Goal: Task Accomplishment & Management: Complete application form

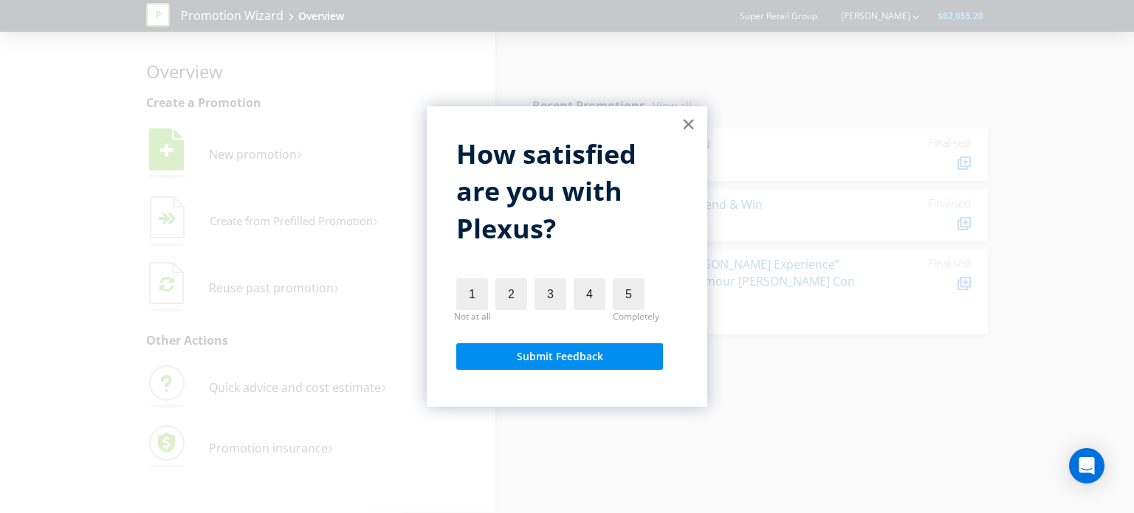
click at [684, 129] on button "×" at bounding box center [689, 124] width 14 height 24
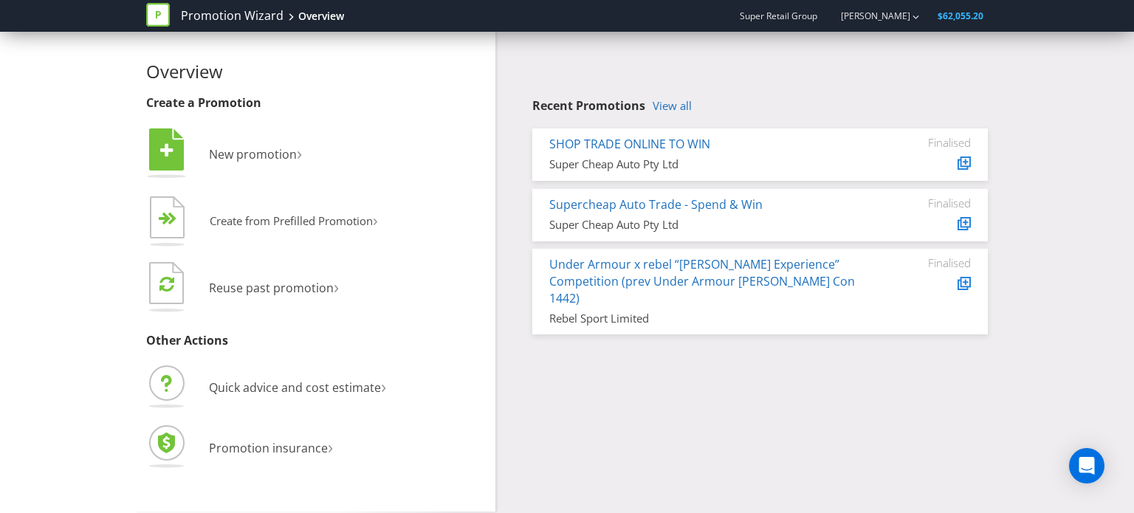
click at [682, 398] on div "Overview Create a Promotion  New promotion ›   Create from Prefilled Promoti…" at bounding box center [567, 272] width 864 height 480
click at [230, 153] on span "New promotion" at bounding box center [253, 154] width 88 height 16
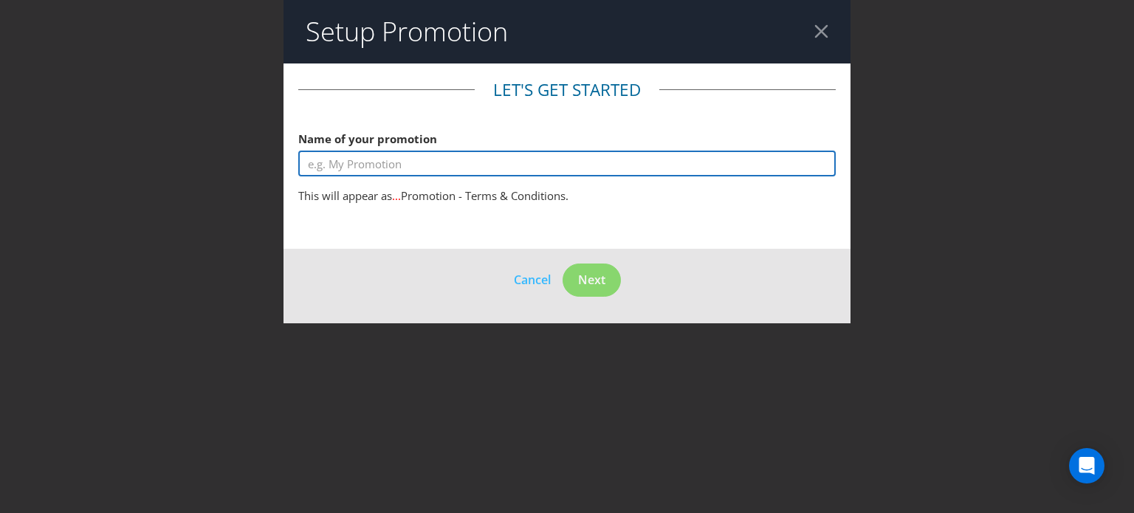
click at [391, 162] on input "text" at bounding box center [567, 164] width 538 height 26
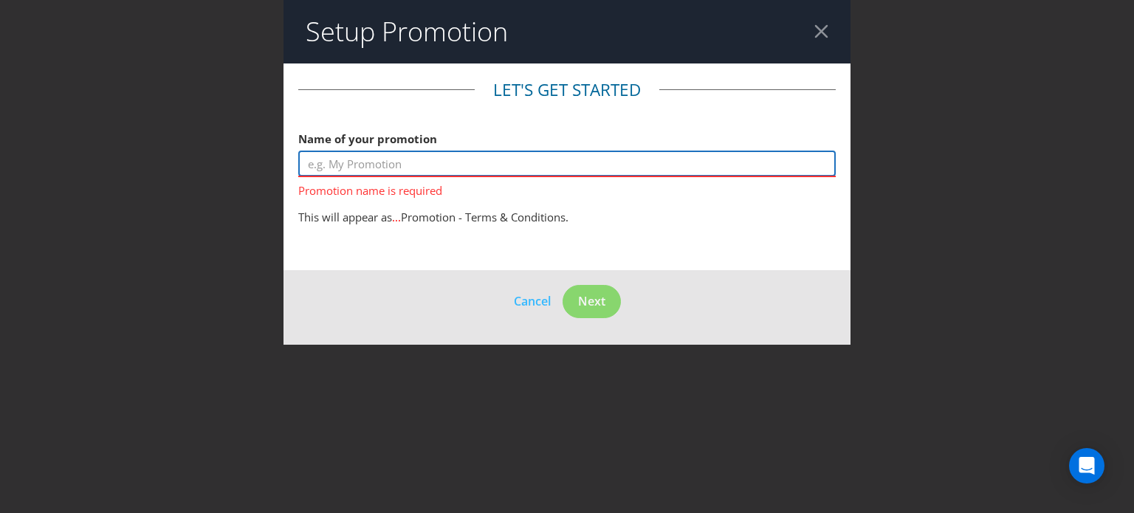
click at [418, 160] on input "text" at bounding box center [567, 164] width 538 height 26
click at [375, 171] on input "text" at bounding box center [567, 164] width 538 height 26
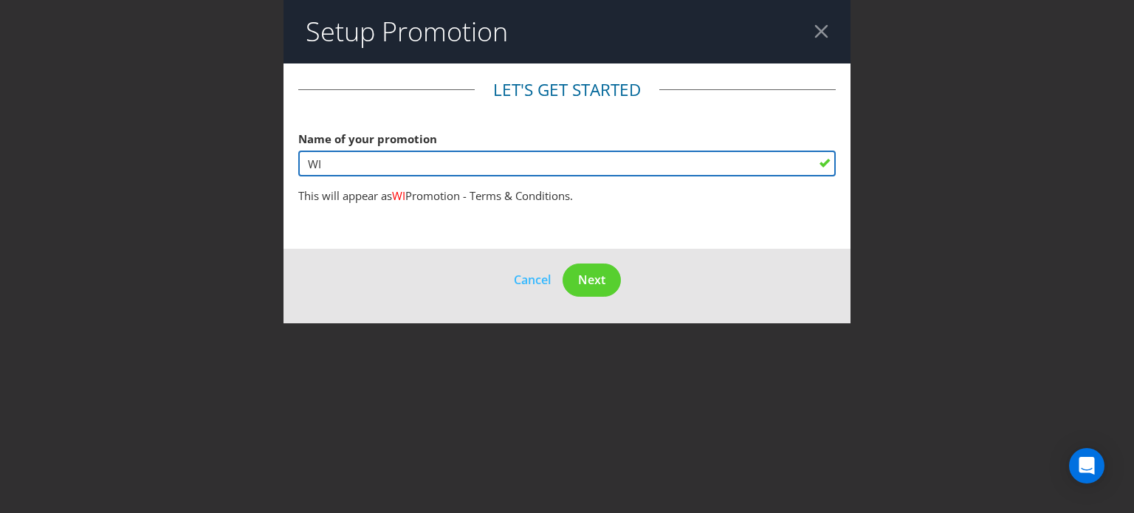
type input "W"
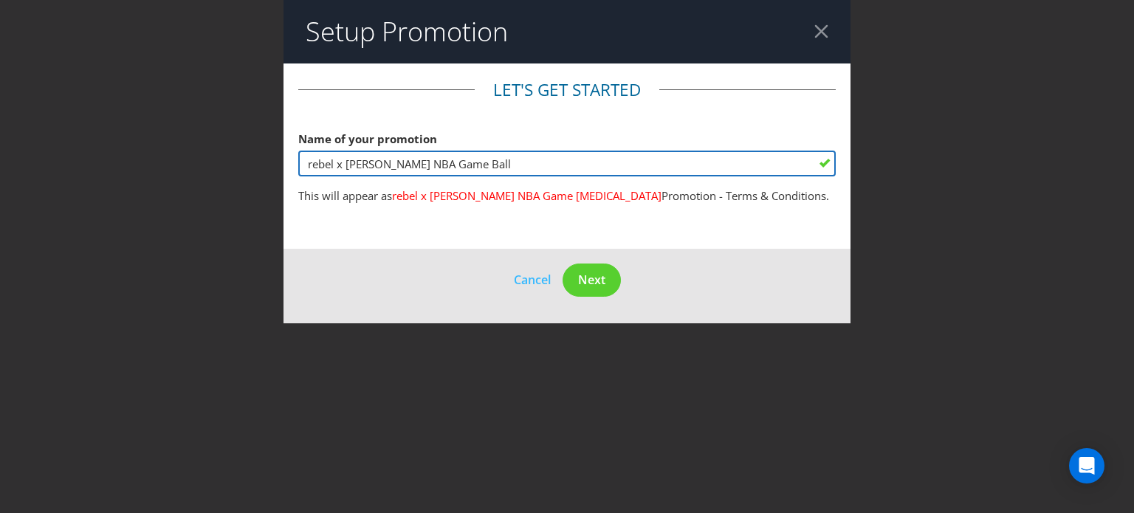
type input "rebel x [PERSON_NAME] NBA Game Ball"
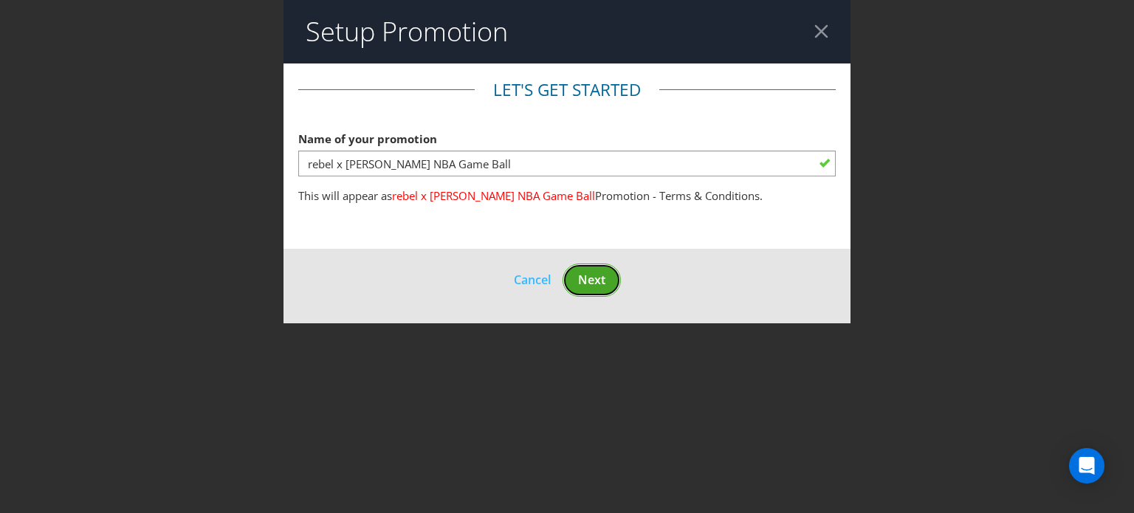
click at [580, 283] on span "Next" at bounding box center [591, 280] width 27 height 16
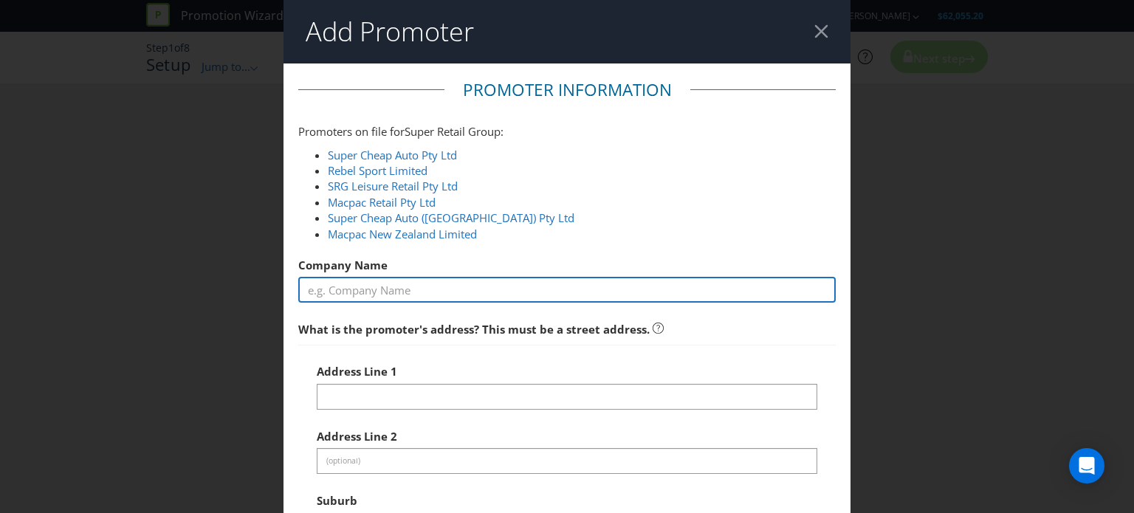
click at [416, 286] on input "text" at bounding box center [567, 290] width 538 height 26
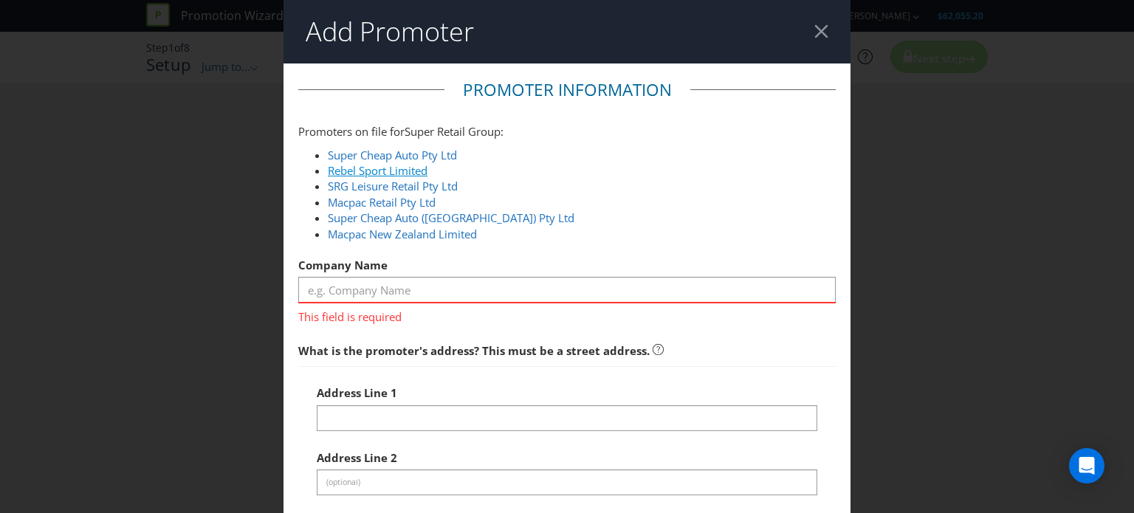
click at [390, 165] on link "Rebel Sport Limited" at bounding box center [378, 170] width 100 height 15
type input "Rebel Sport Limited"
type input "[STREET_ADDRESS]"
type input "[PERSON_NAME]"
type input "2138"
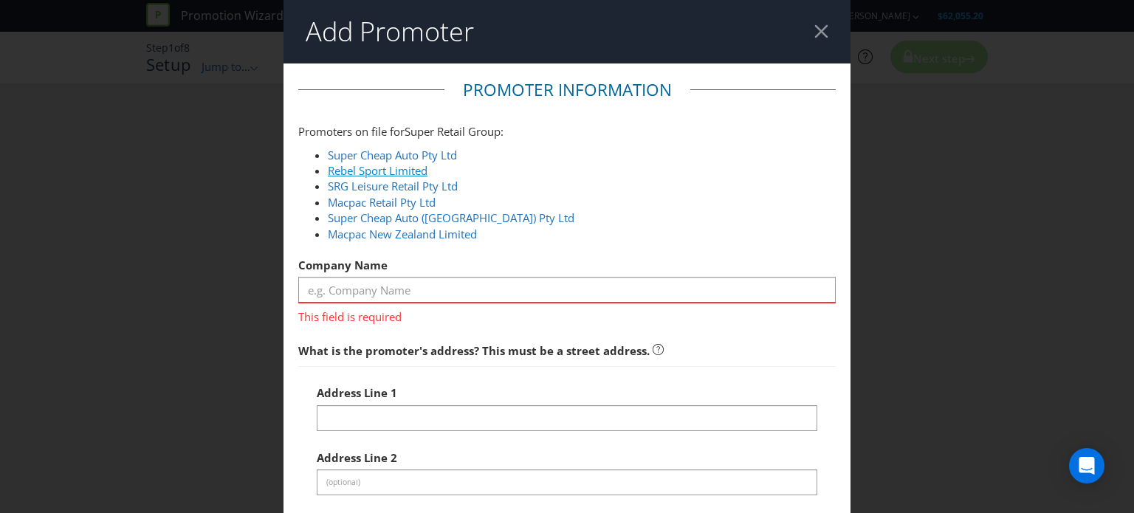
select select "AU"
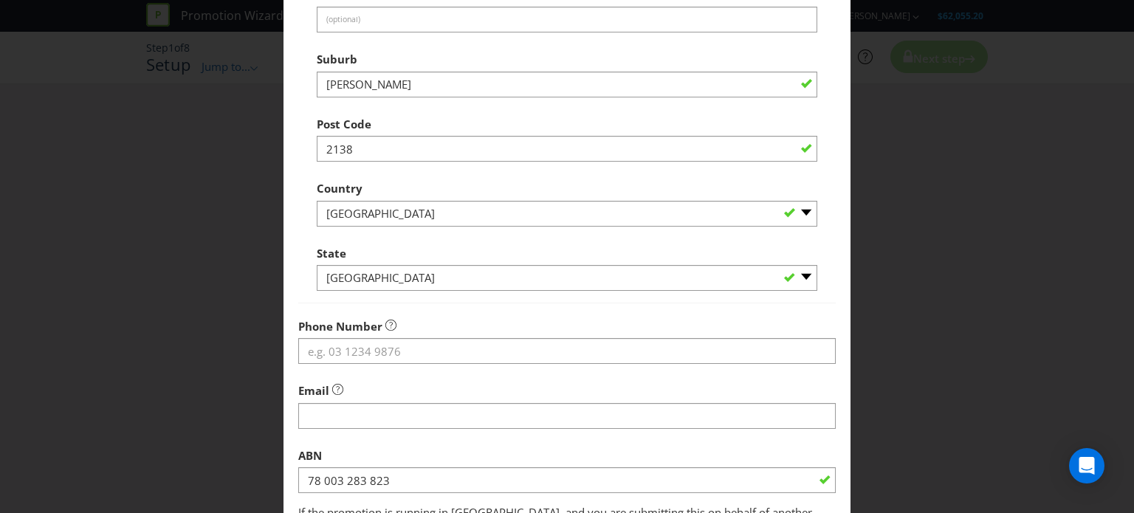
scroll to position [443, 0]
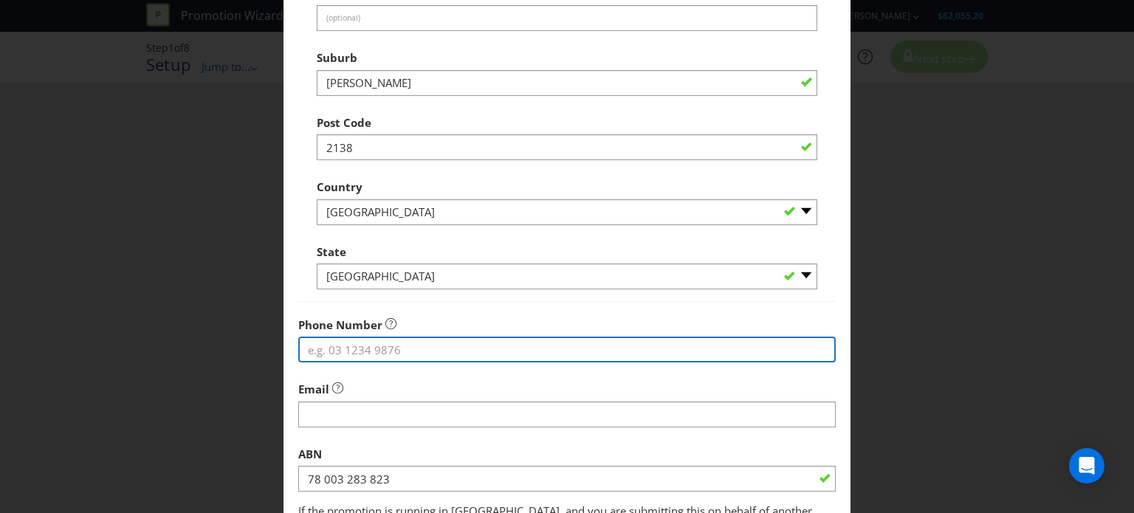
click at [366, 352] on input "tel" at bounding box center [567, 350] width 538 height 26
type input "1300654502"
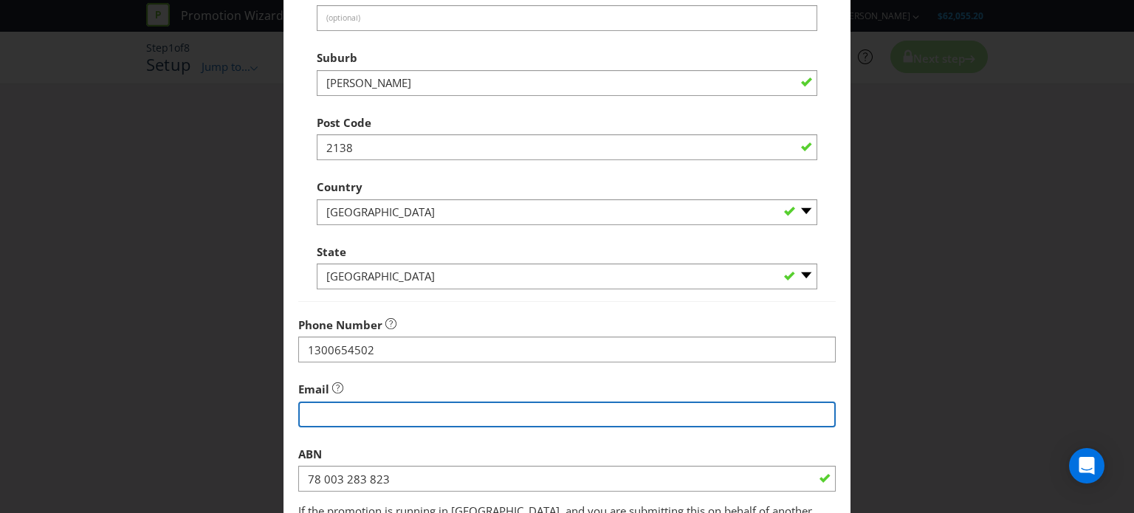
type input "[EMAIL_ADDRESS][DOMAIN_NAME]"
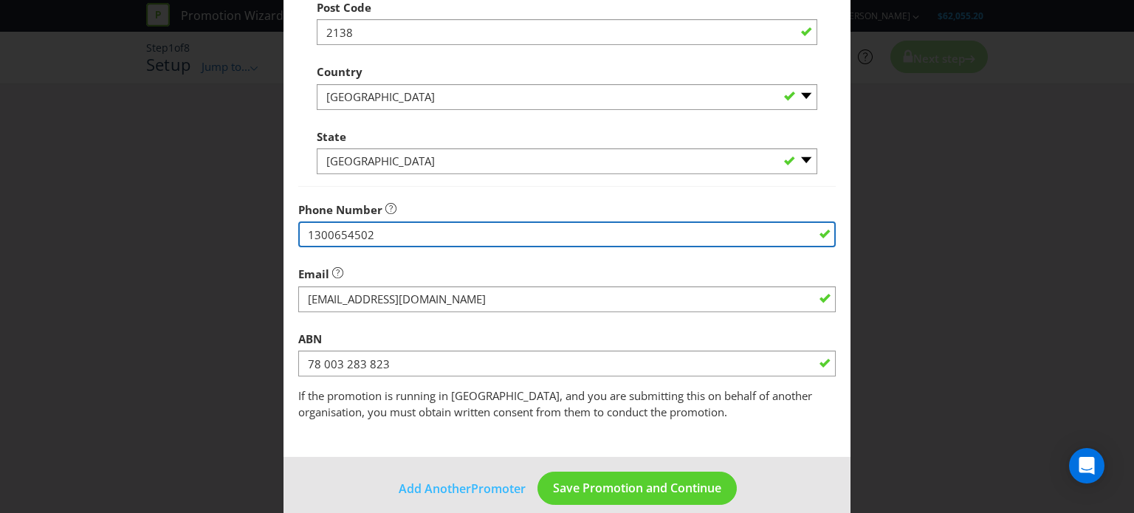
scroll to position [576, 0]
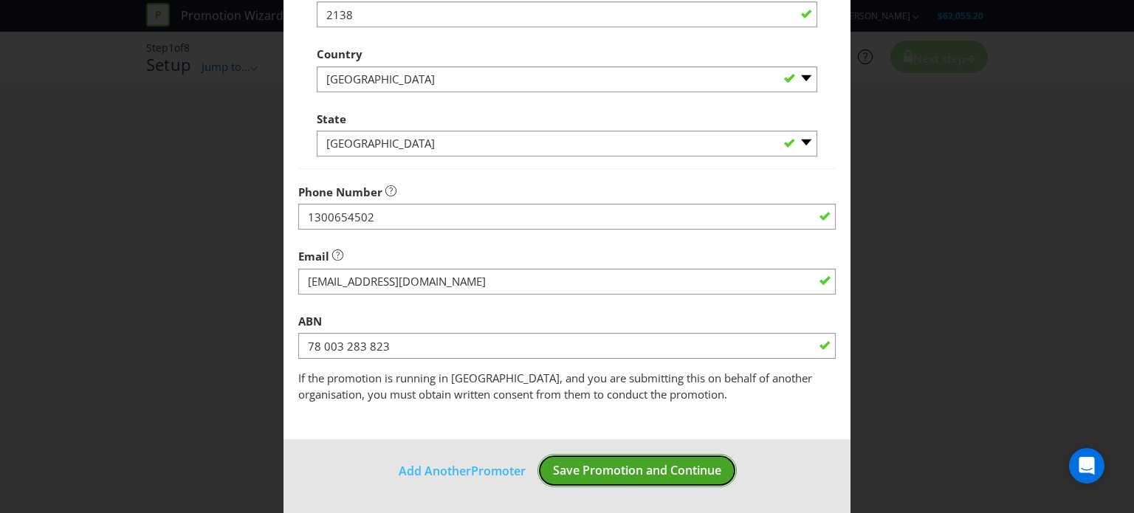
click at [591, 467] on span "Save Promotion and Continue" at bounding box center [637, 470] width 168 height 16
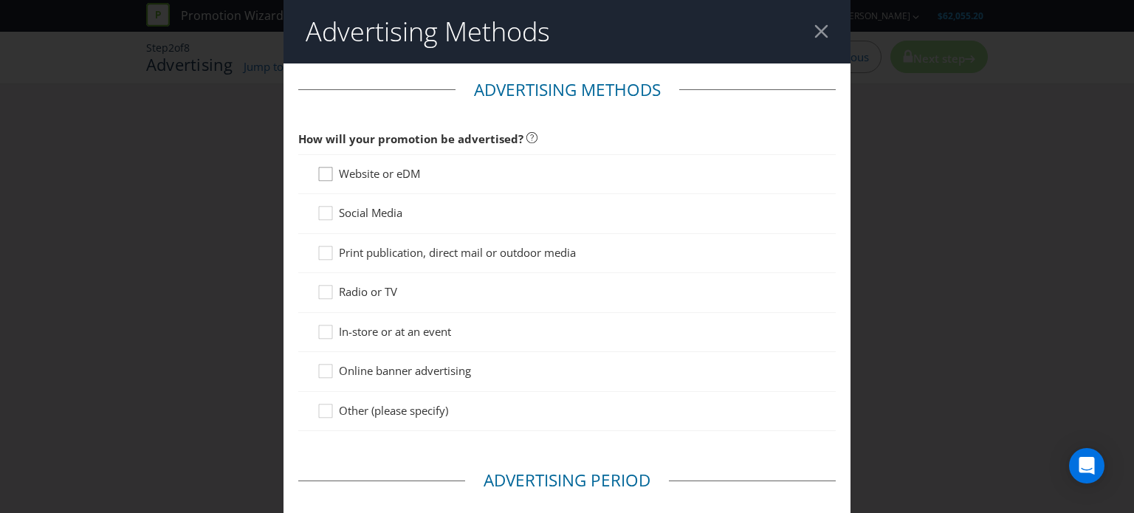
click at [319, 175] on icon at bounding box center [328, 177] width 22 height 22
click at [0, 0] on input "Website or eDM" at bounding box center [0, 0] width 0 height 0
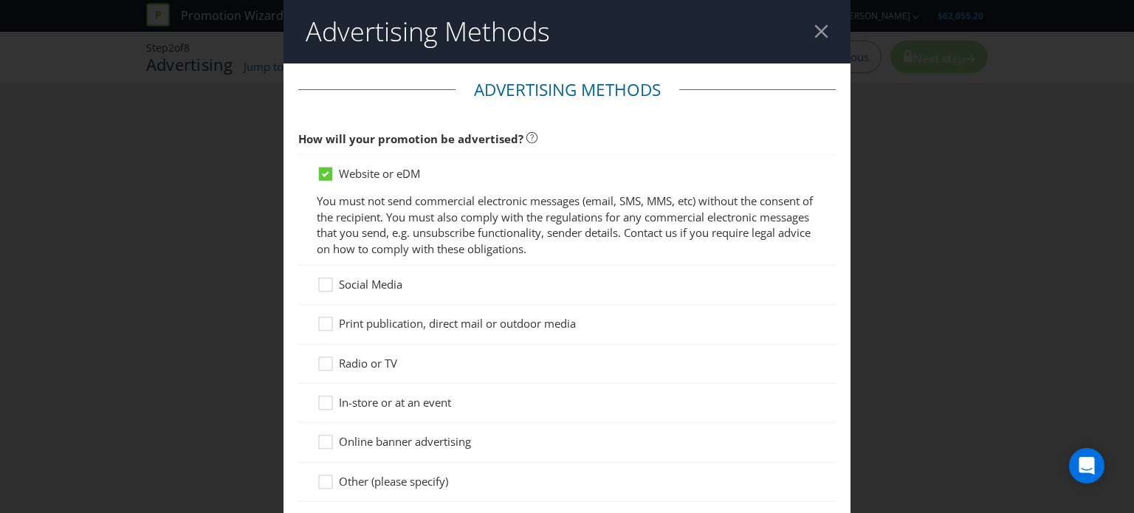
click at [343, 295] on div "Social Media" at bounding box center [567, 285] width 538 height 39
click at [340, 286] on span "Social Media" at bounding box center [371, 284] width 64 height 15
click at [0, 0] on input "Social Media" at bounding box center [0, 0] width 0 height 0
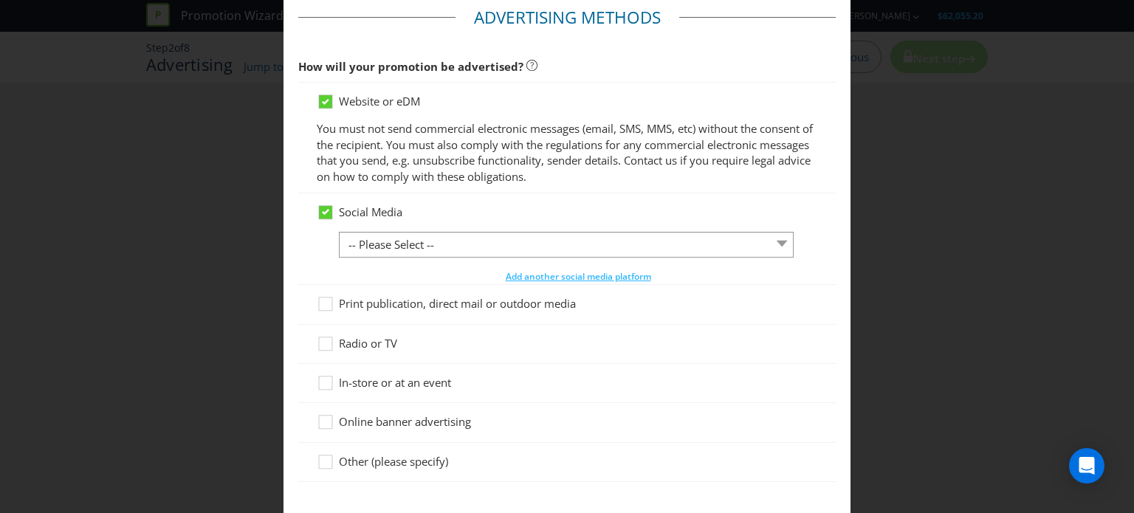
scroll to position [74, 0]
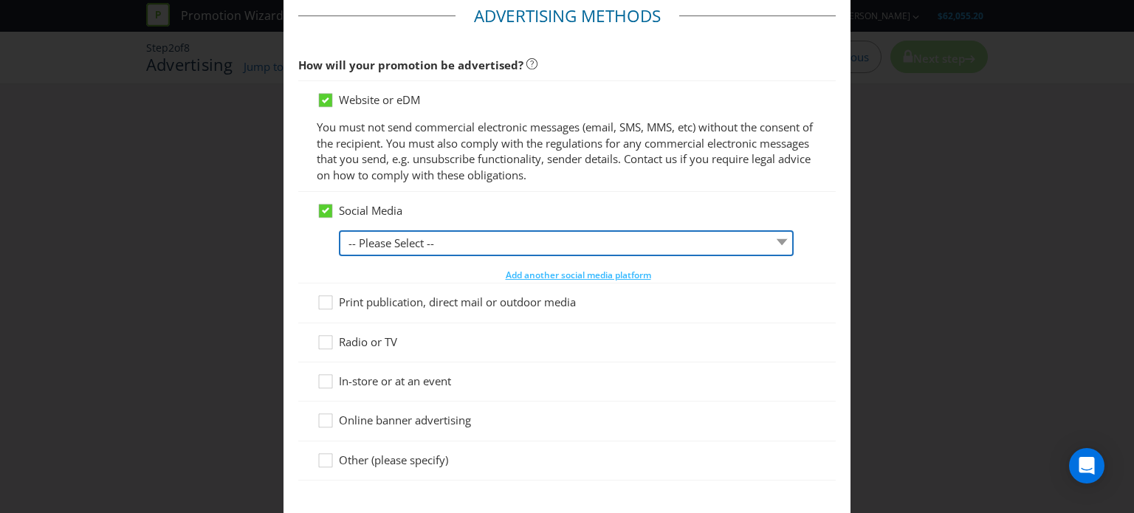
click at [440, 252] on select "-- Please Select -- Facebook X Instagram Snapchat LinkedIn Pinterest Tumblr You…" at bounding box center [566, 243] width 455 height 26
select select "INSTAGRAM"
click at [339, 230] on select "-- Please Select -- Facebook X Instagram Snapchat LinkedIn Pinterest Tumblr You…" at bounding box center [566, 243] width 455 height 26
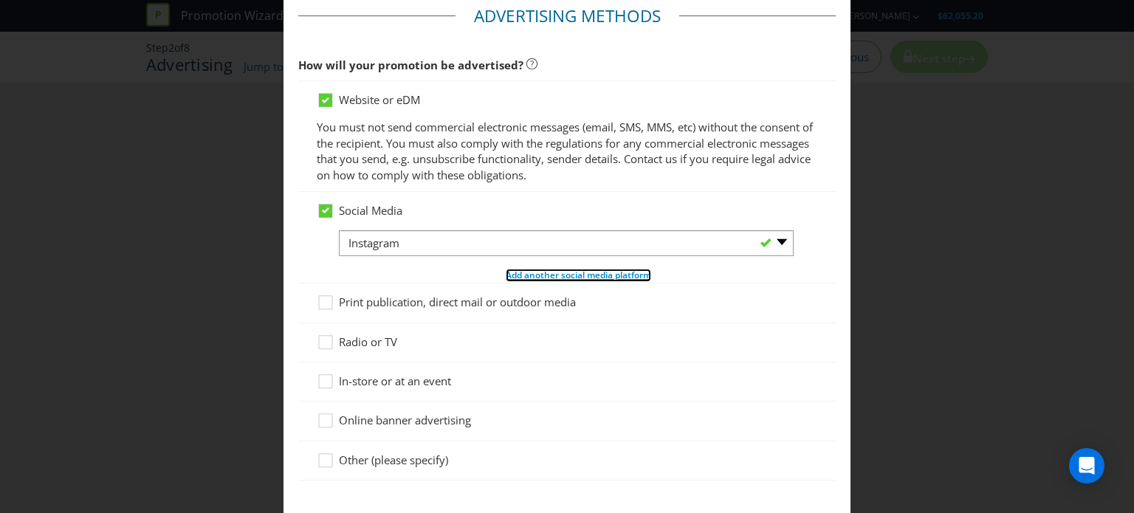
click at [558, 274] on span "Add another social media platform" at bounding box center [579, 275] width 146 height 13
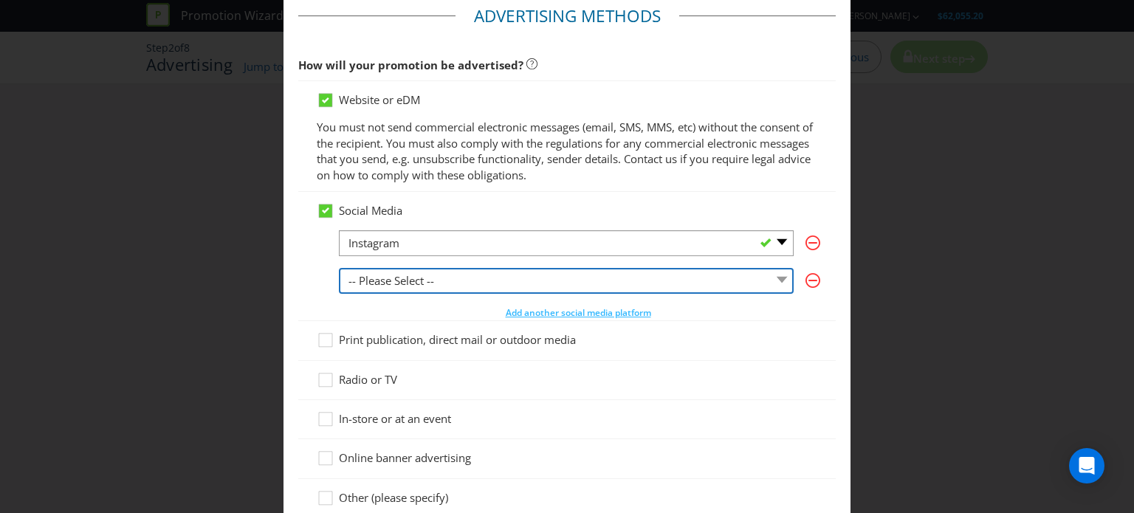
click at [468, 291] on select "-- Please Select -- Facebook X Instagram Snapchat LinkedIn Pinterest Tumblr You…" at bounding box center [566, 281] width 455 height 26
select select "FACEBOOK"
click at [339, 268] on select "-- Please Select -- Facebook X Instagram Snapchat LinkedIn Pinterest Tumblr You…" at bounding box center [566, 281] width 455 height 26
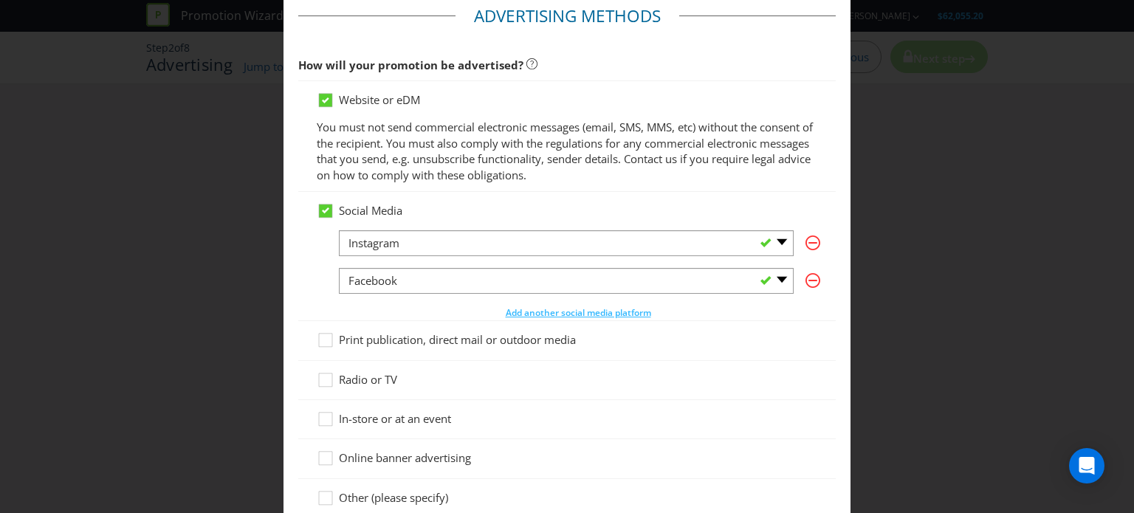
click at [310, 290] on div "Social Media -- Please Select -- Facebook X Instagram Snapchat LinkedIn Pintere…" at bounding box center [567, 256] width 538 height 129
click at [310, 268] on div "Social Media -- Please Select -- Facebook X Instagram Snapchat LinkedIn Pintere…" at bounding box center [567, 256] width 538 height 129
click at [318, 309] on div "Social Media -- Please Select -- Facebook X Instagram Snapchat LinkedIn Pintere…" at bounding box center [567, 261] width 501 height 117
click at [387, 315] on div "-- Please Select -- Facebook X Instagram Snapchat LinkedIn Pinterest Tumblr You…" at bounding box center [578, 275] width 479 height 90
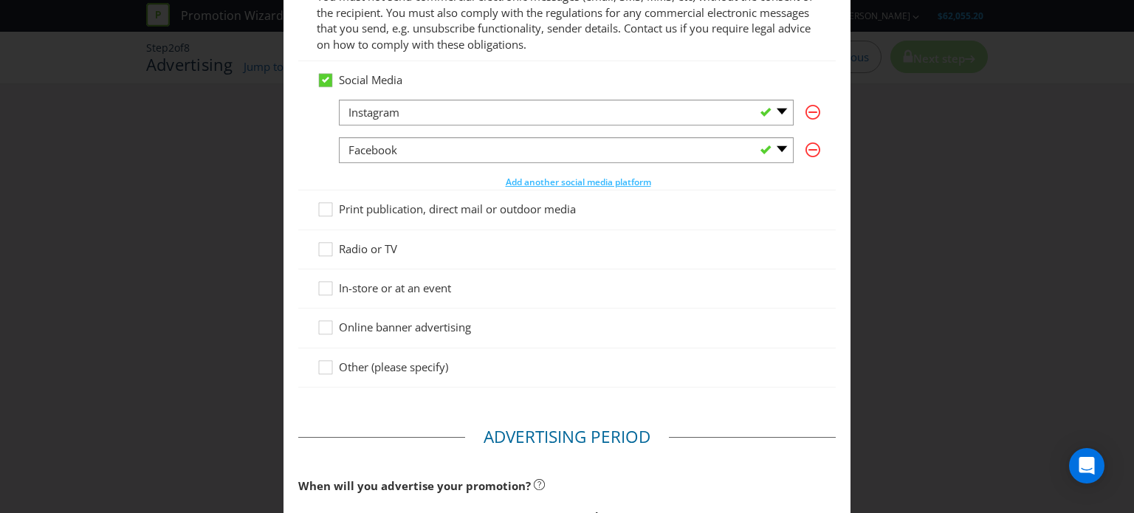
scroll to position [222, 0]
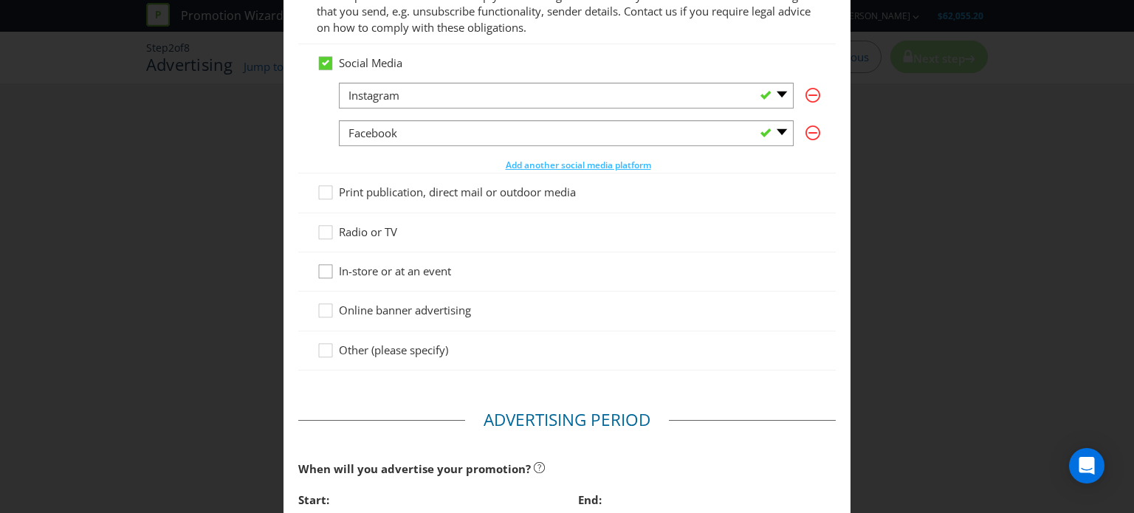
click at [332, 270] on icon at bounding box center [328, 275] width 22 height 22
click at [0, 0] on input "In-store or at an event" at bounding box center [0, 0] width 0 height 0
click at [465, 408] on legend "Advertising Period" at bounding box center [567, 420] width 204 height 24
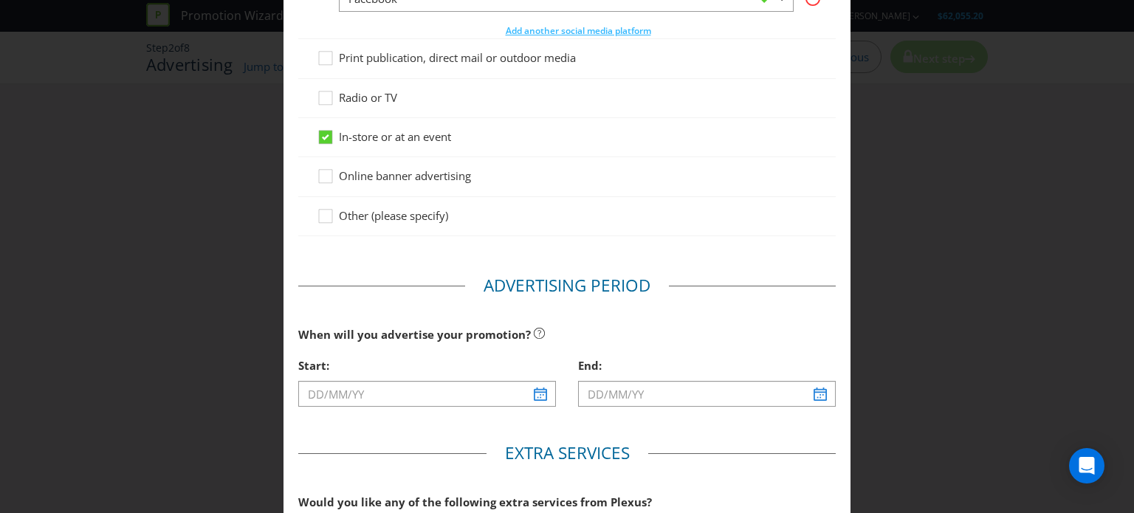
scroll to position [443, 0]
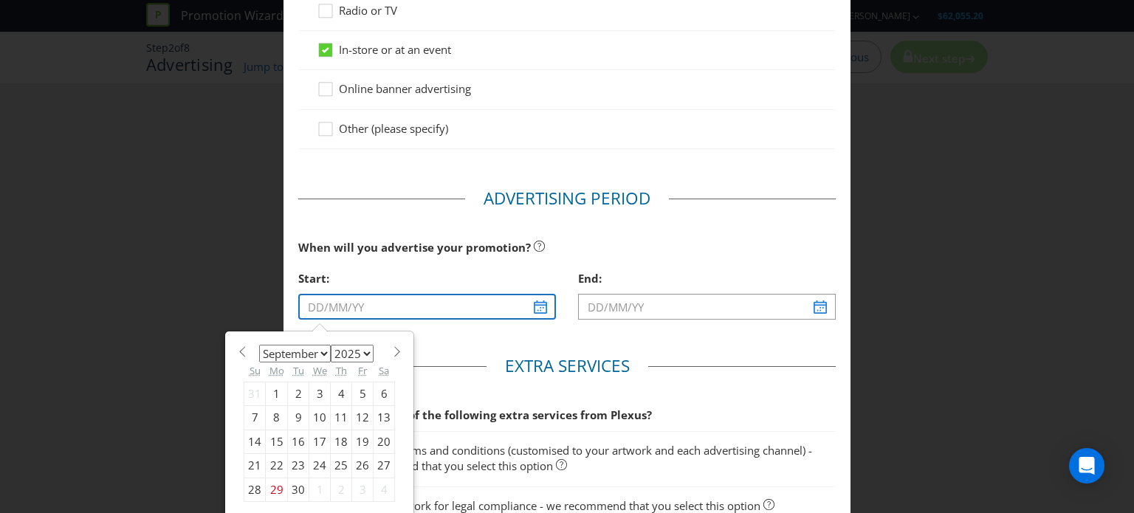
click at [531, 301] on input "text" at bounding box center [427, 307] width 258 height 26
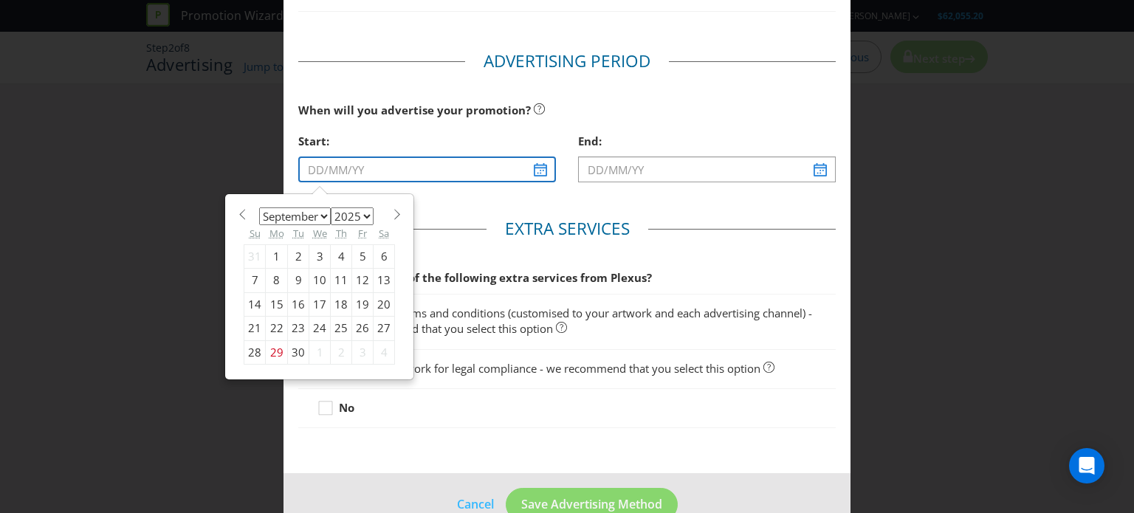
scroll to position [591, 0]
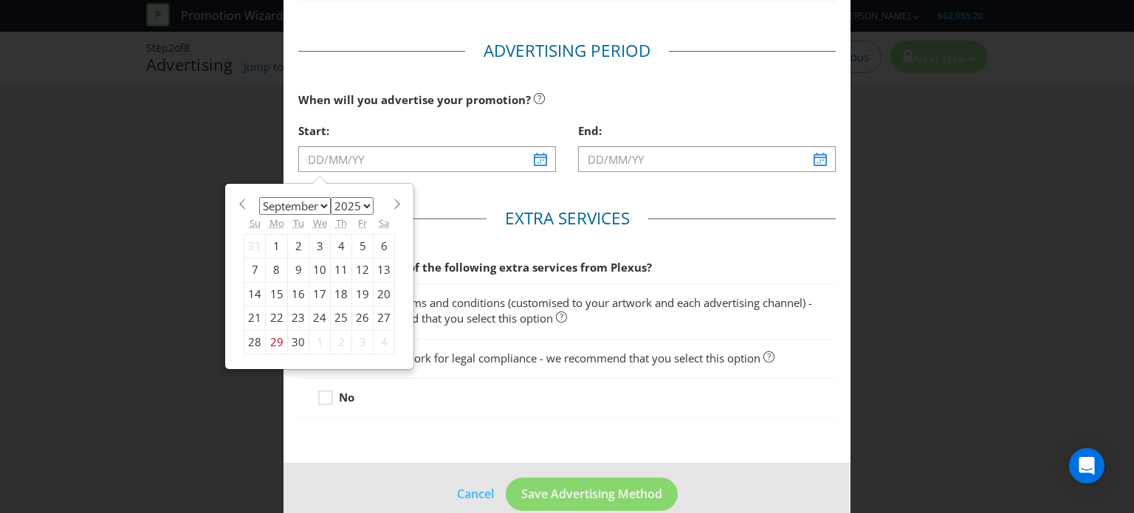
click at [391, 202] on span at bounding box center [396, 204] width 11 height 11
select select "9"
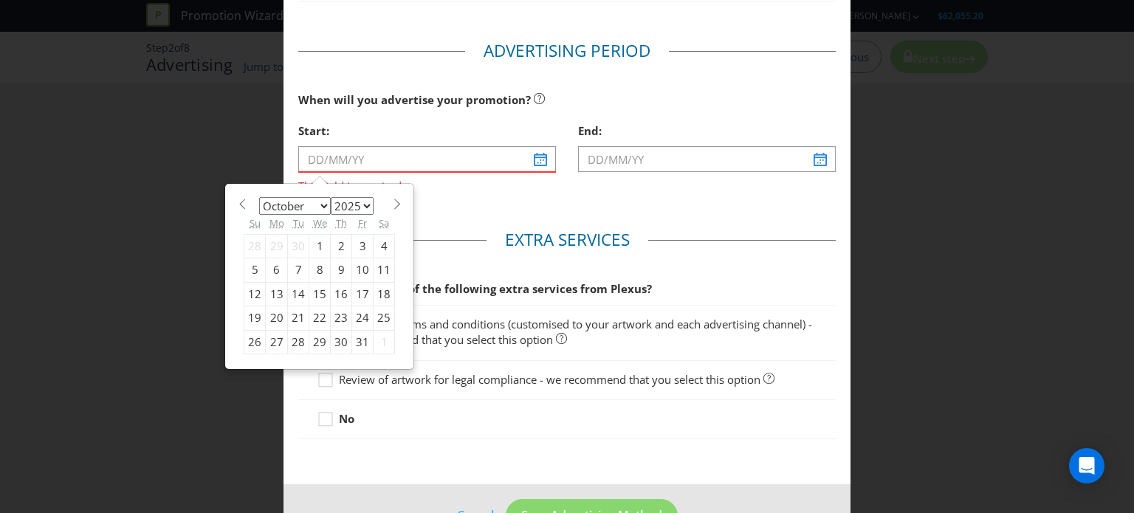
click at [295, 315] on div "21" at bounding box center [298, 319] width 21 height 24
type input "[DATE]"
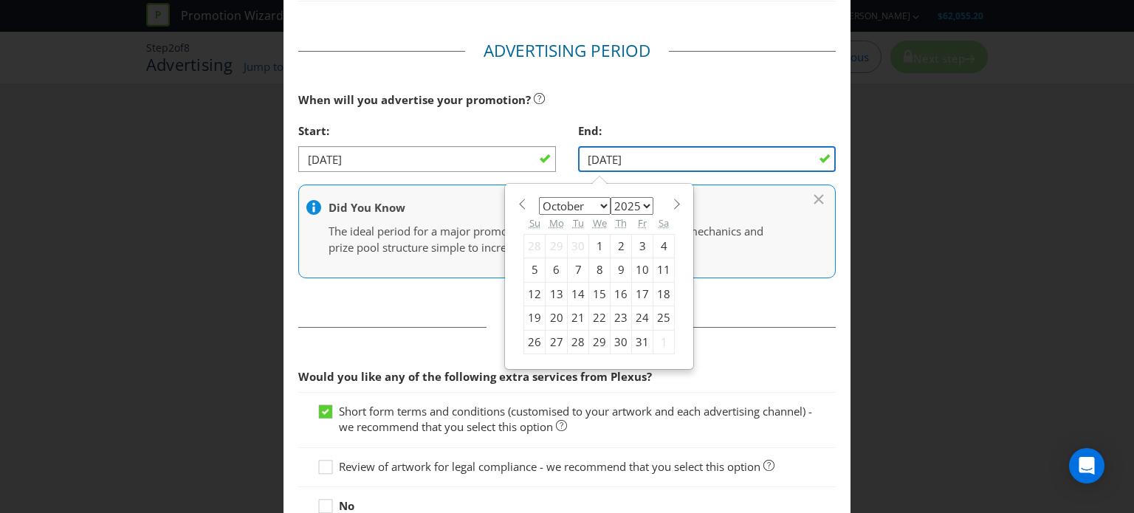
click at [652, 156] on input "[DATE]" at bounding box center [707, 159] width 258 height 26
click at [671, 202] on span at bounding box center [676, 204] width 11 height 11
select select "10"
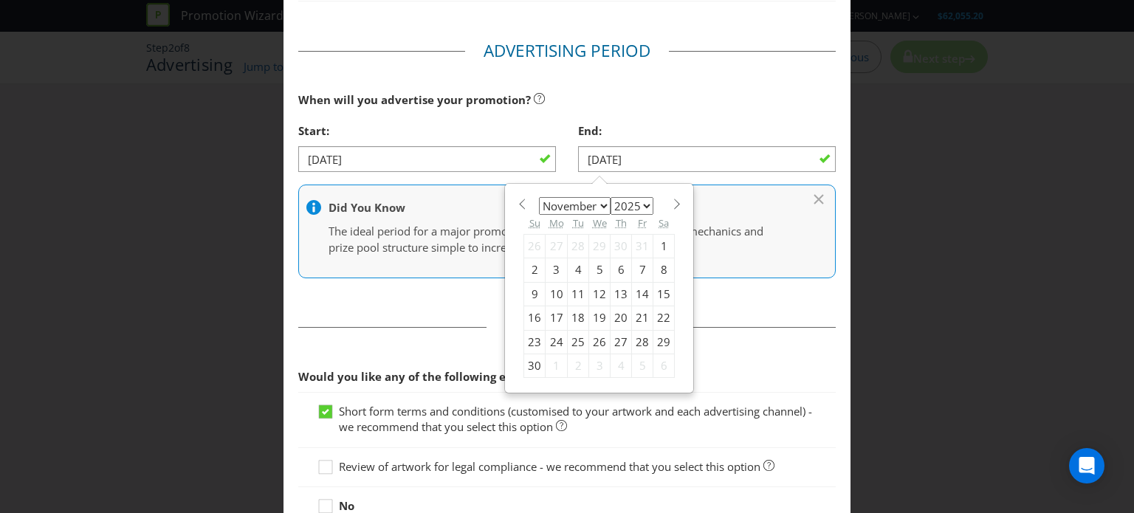
click at [530, 317] on div "16" at bounding box center [534, 319] width 21 height 24
type input "[DATE]"
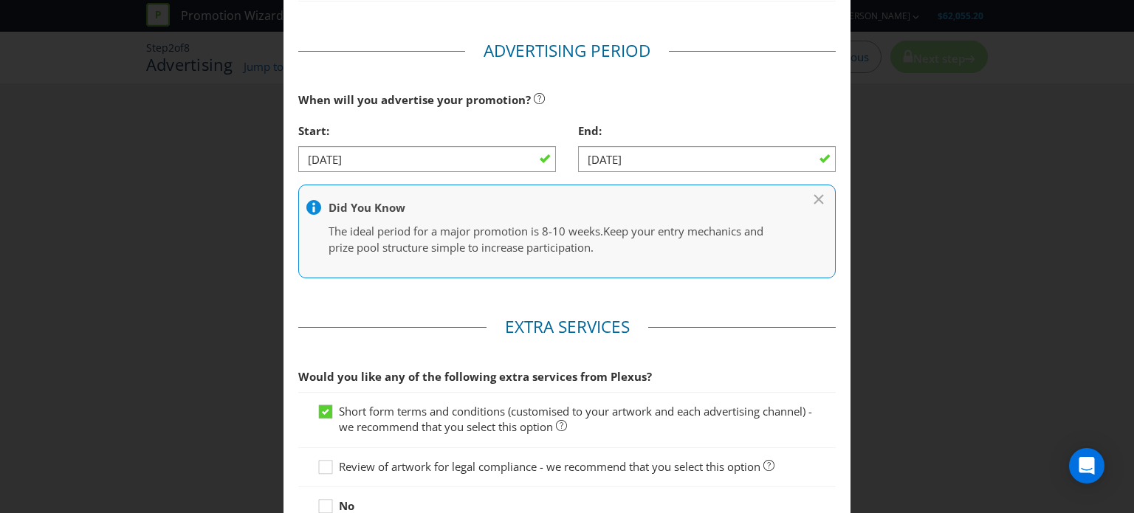
click at [464, 304] on main "Advertising Methods How will your promotion be advertised? Website or eDM You m…" at bounding box center [567, 23] width 567 height 1100
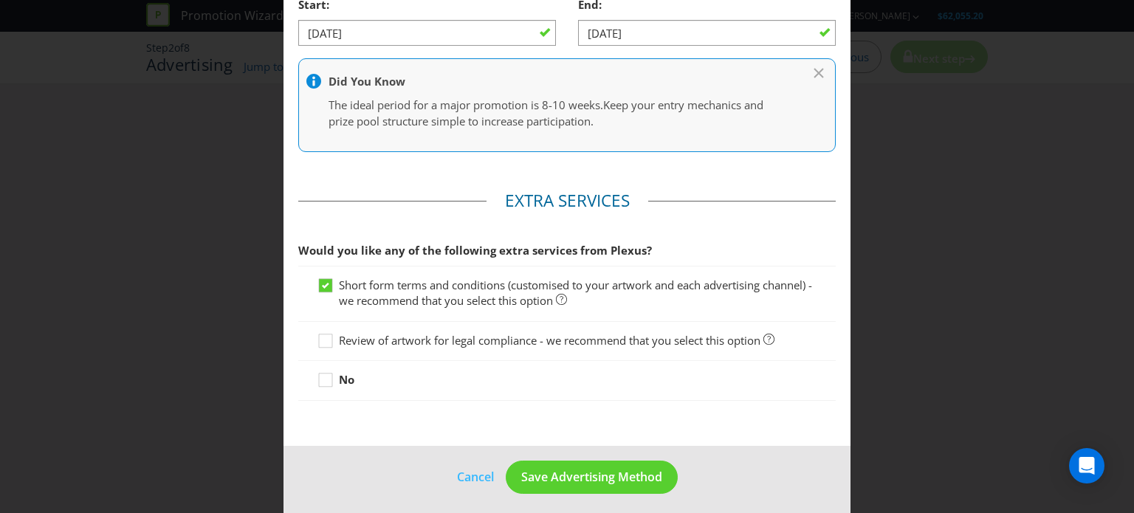
scroll to position [721, 0]
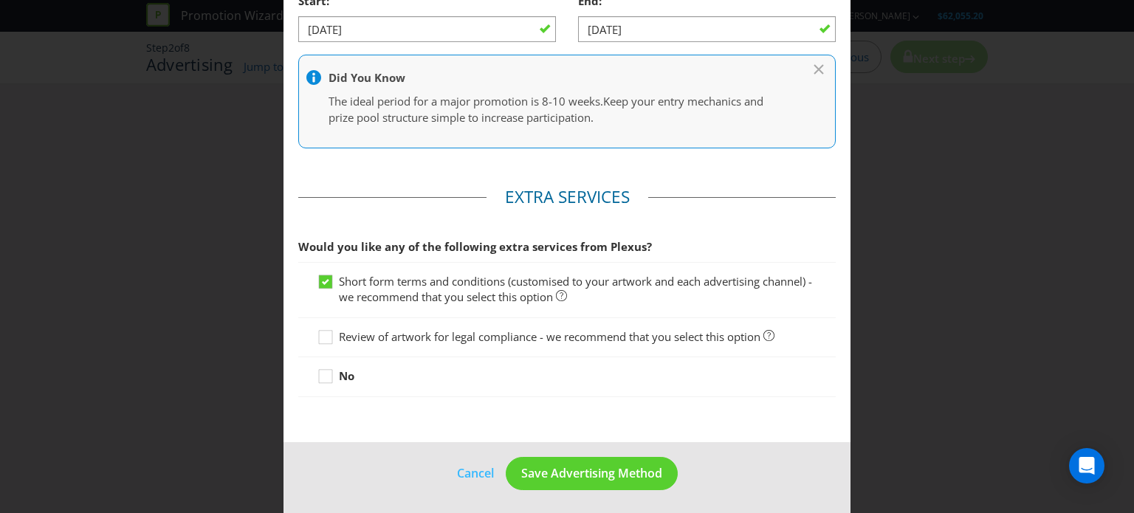
click at [380, 457] on footer "Cancel Save Advertising Method" at bounding box center [567, 479] width 567 height 75
click at [541, 468] on span "Save Advertising Method" at bounding box center [591, 473] width 141 height 16
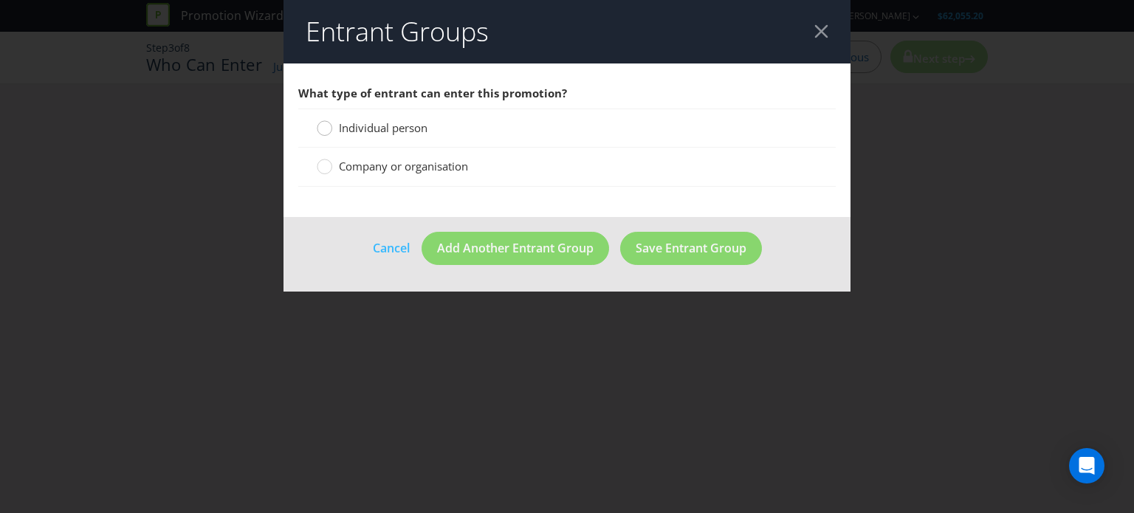
click at [325, 125] on div at bounding box center [324, 123] width 7 height 7
click at [0, 0] on input "Individual person" at bounding box center [0, 0] width 0 height 0
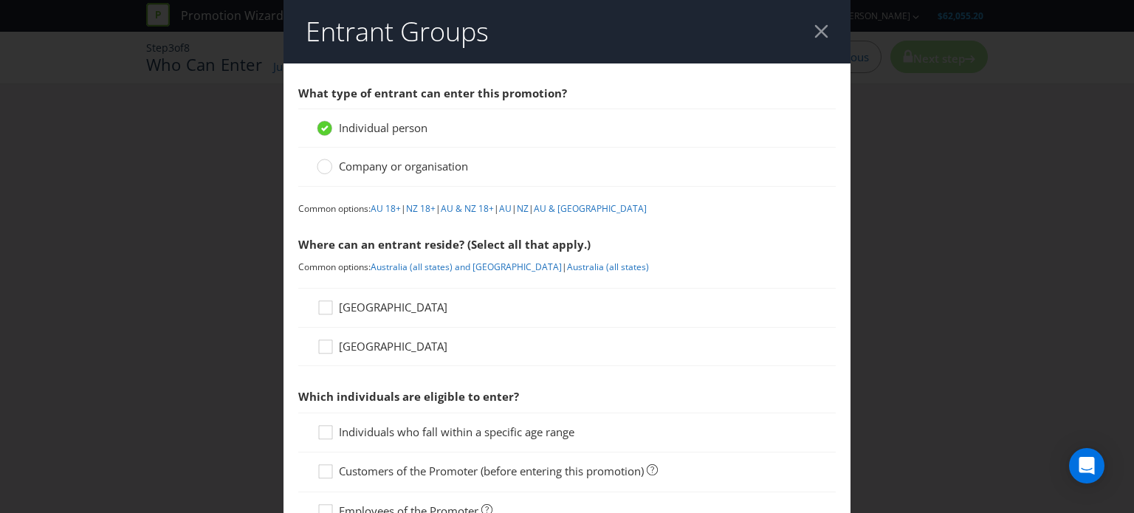
click at [352, 307] on span "[GEOGRAPHIC_DATA]" at bounding box center [393, 307] width 109 height 15
click at [0, 0] on input "[GEOGRAPHIC_DATA]" at bounding box center [0, 0] width 0 height 0
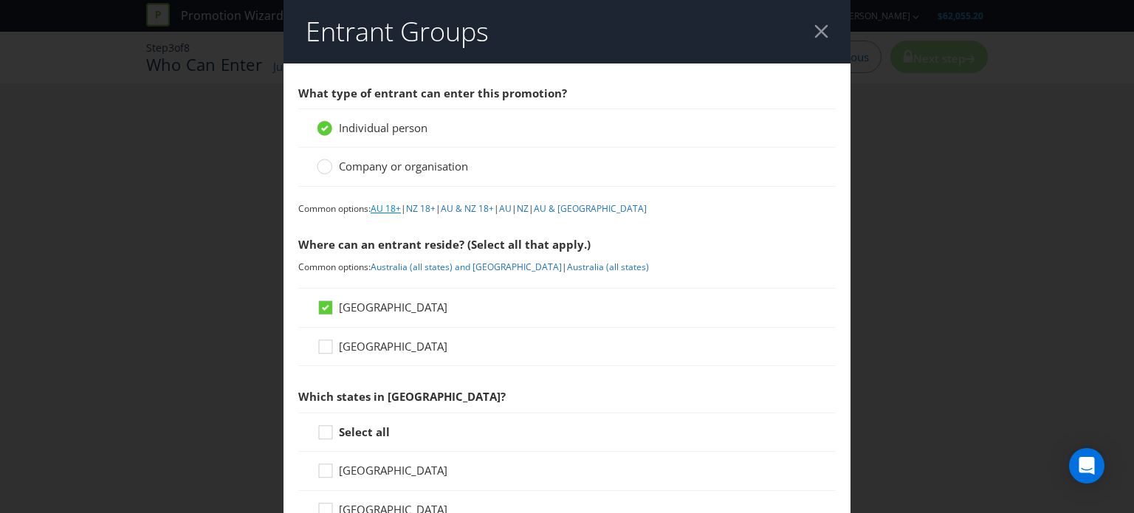
click at [378, 211] on link "AU 18+" at bounding box center [386, 208] width 30 height 13
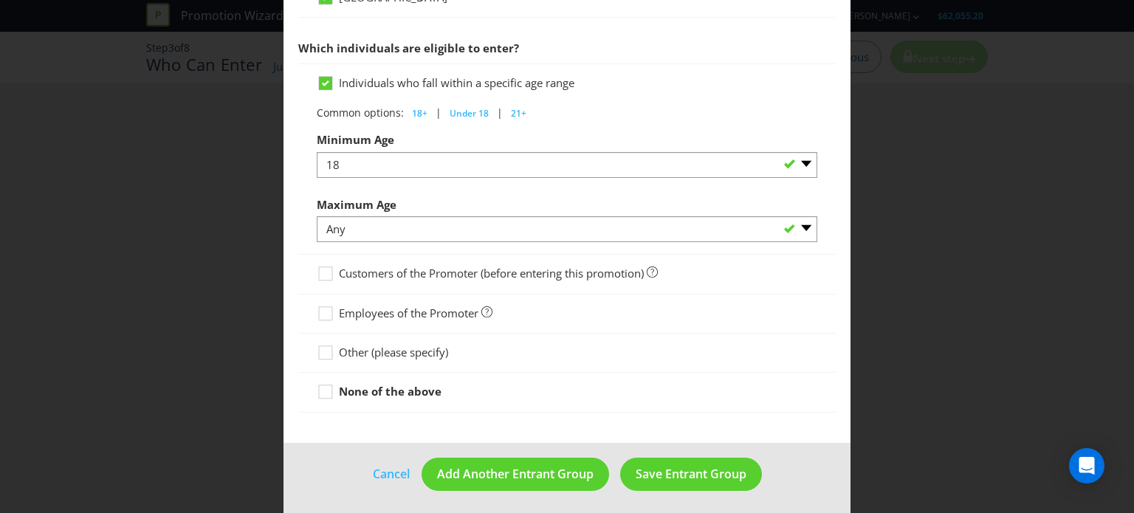
click at [653, 468] on span "Save Entrant Group" at bounding box center [691, 474] width 111 height 16
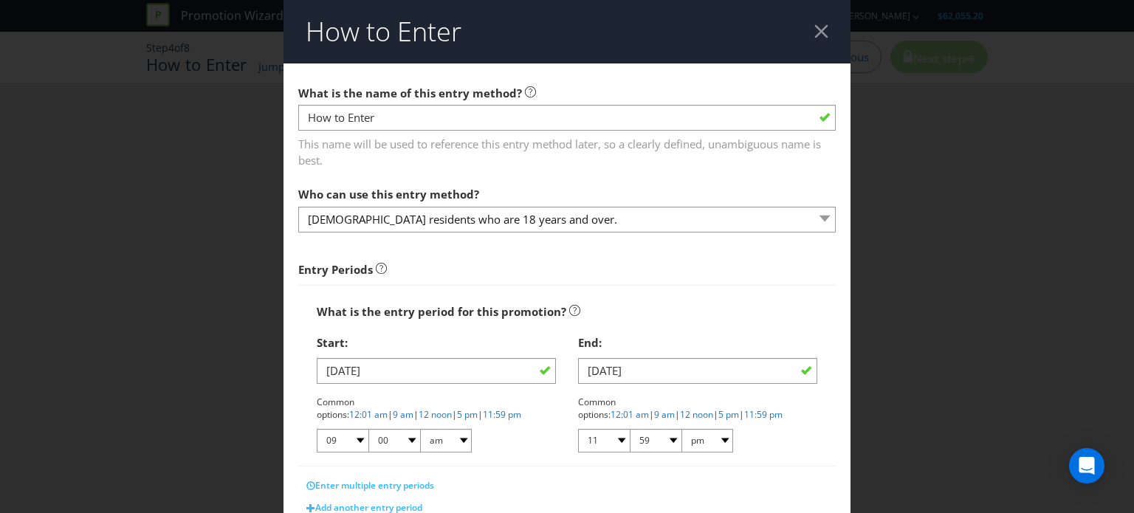
click at [398, 249] on span "Entry Periods" at bounding box center [567, 264] width 538 height 41
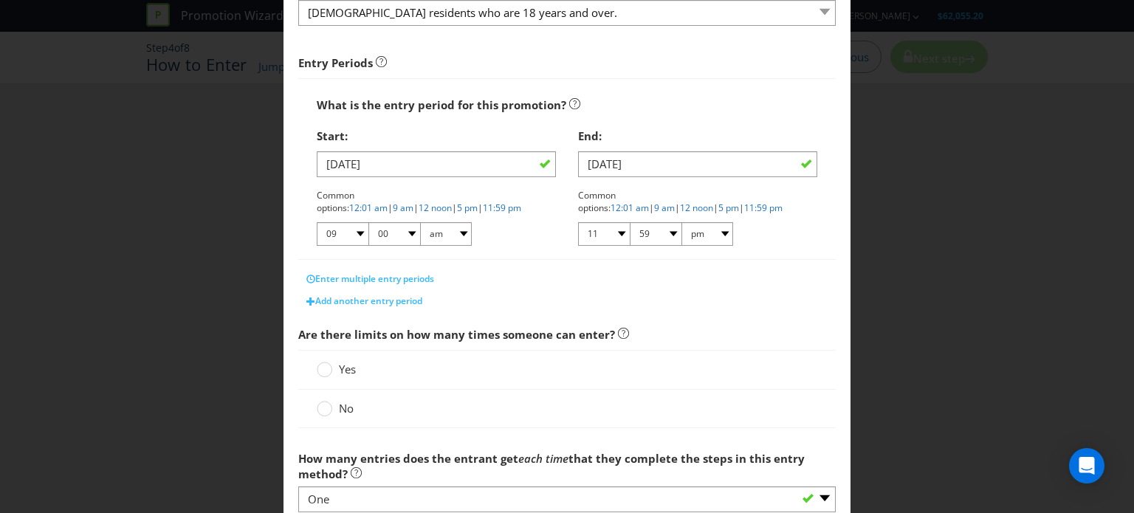
scroll to position [222, 0]
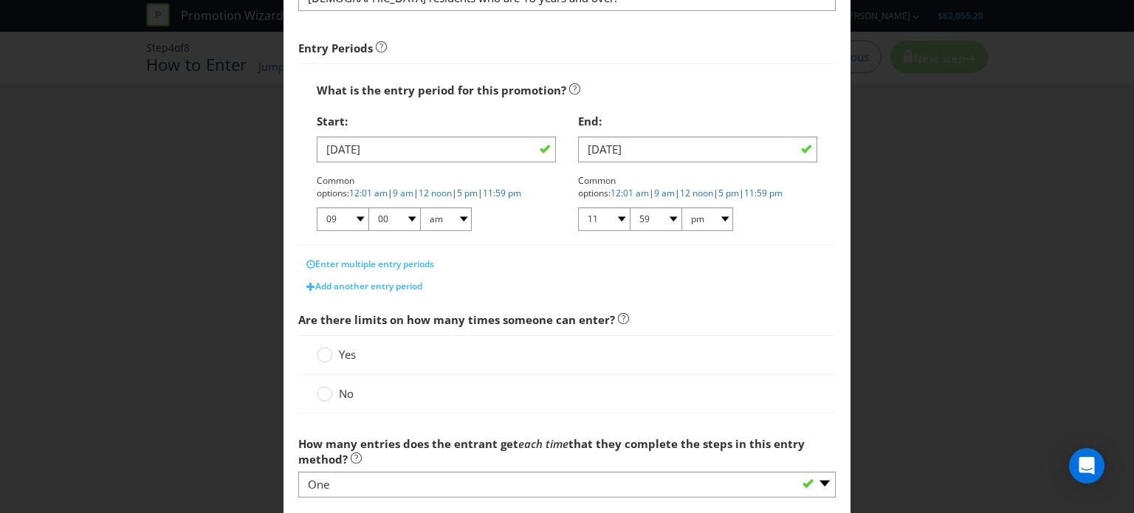
click at [490, 244] on div at bounding box center [567, 244] width 538 height 1
click at [322, 391] on div at bounding box center [324, 389] width 7 height 7
click at [0, 0] on input "No" at bounding box center [0, 0] width 0 height 0
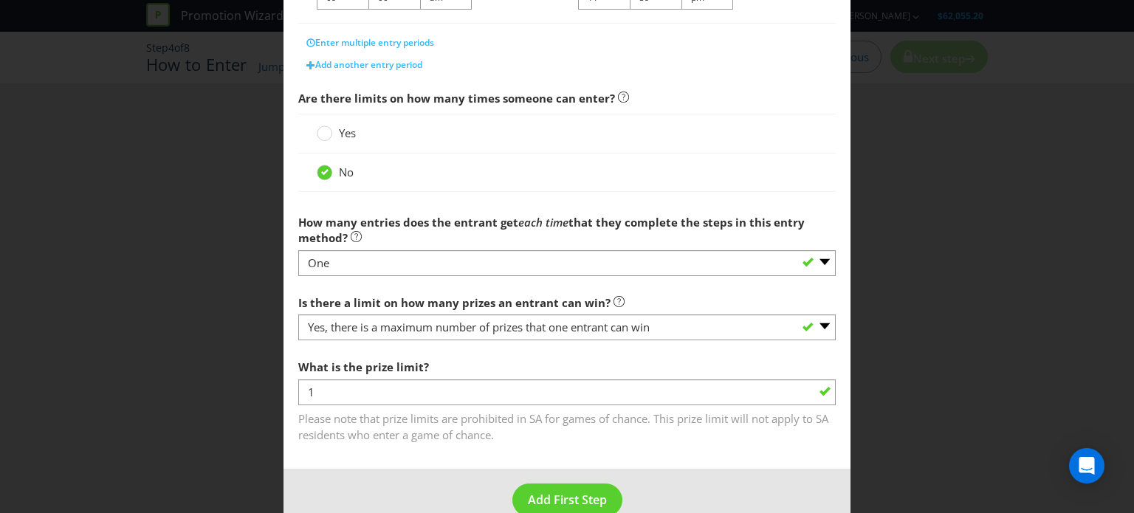
scroll to position [471, 0]
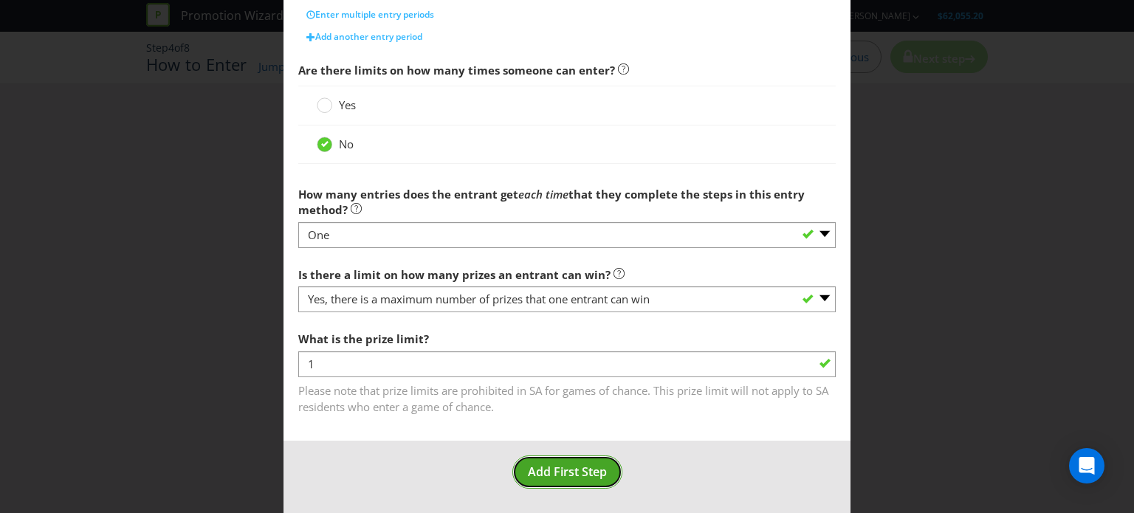
click at [544, 478] on button "Add First Step" at bounding box center [568, 472] width 110 height 33
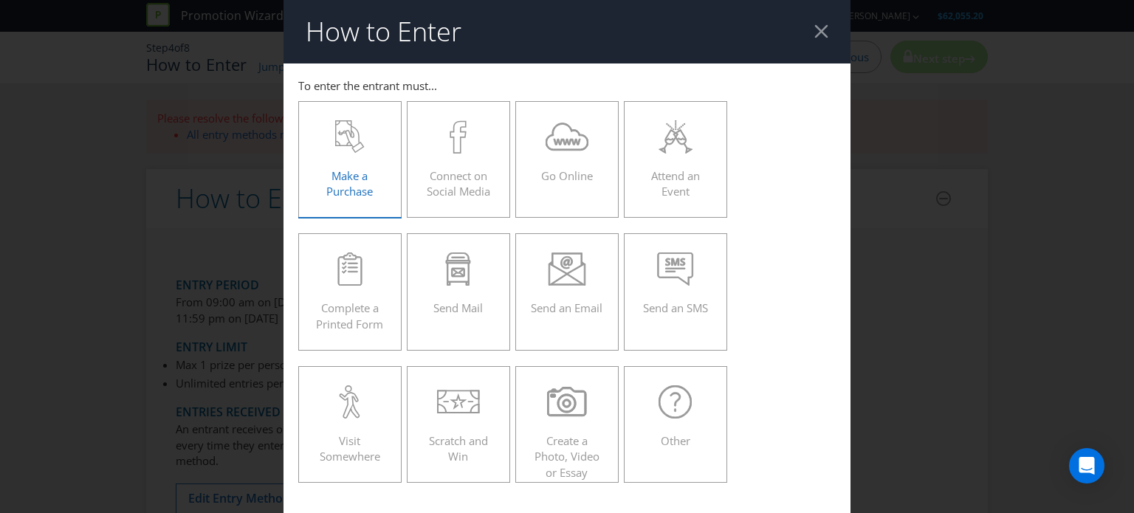
click at [338, 177] on span "Make a Purchase" at bounding box center [349, 183] width 47 height 30
click at [0, 0] on input "Make a Purchase" at bounding box center [0, 0] width 0 height 0
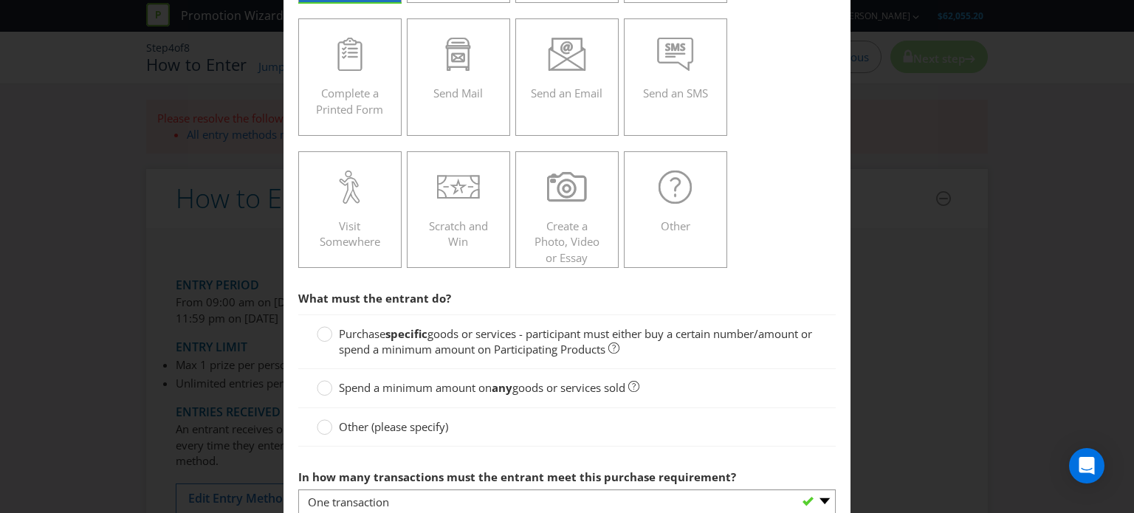
scroll to position [222, 0]
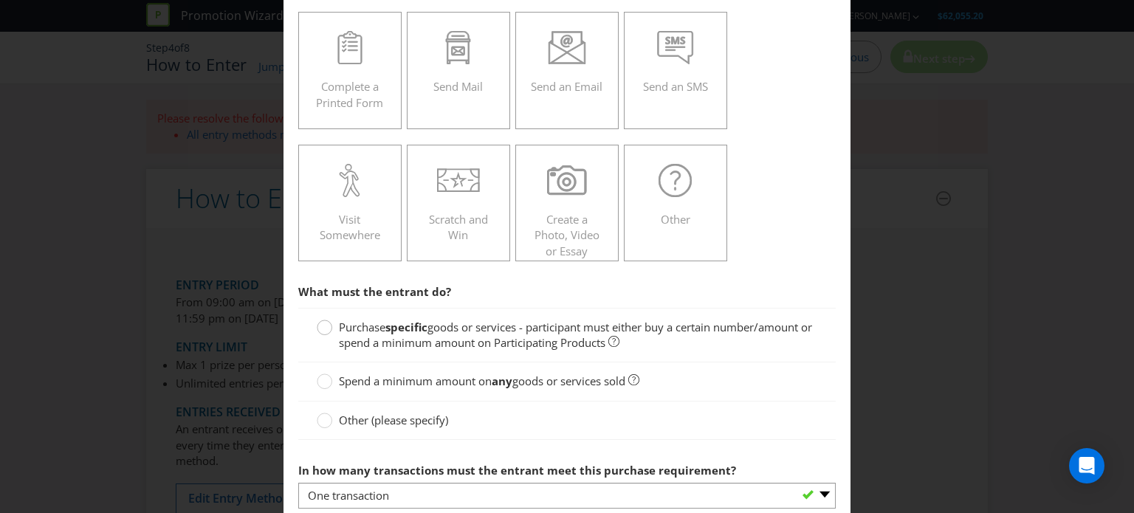
click at [320, 333] on circle at bounding box center [325, 328] width 15 height 15
click at [0, 0] on input "Purchase specific goods or services - participant must either buy a certain num…" at bounding box center [0, 0] width 0 height 0
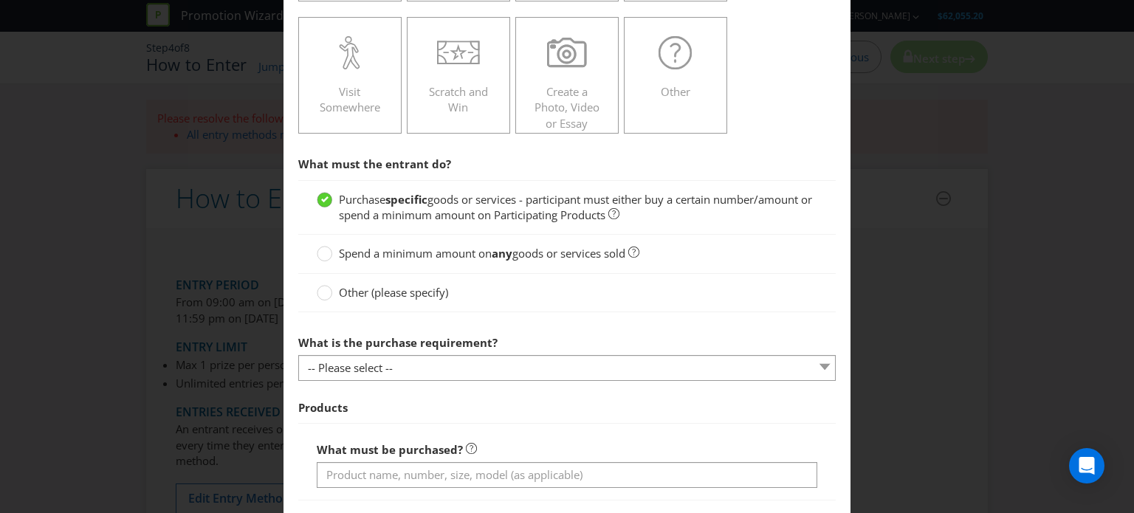
scroll to position [369, 0]
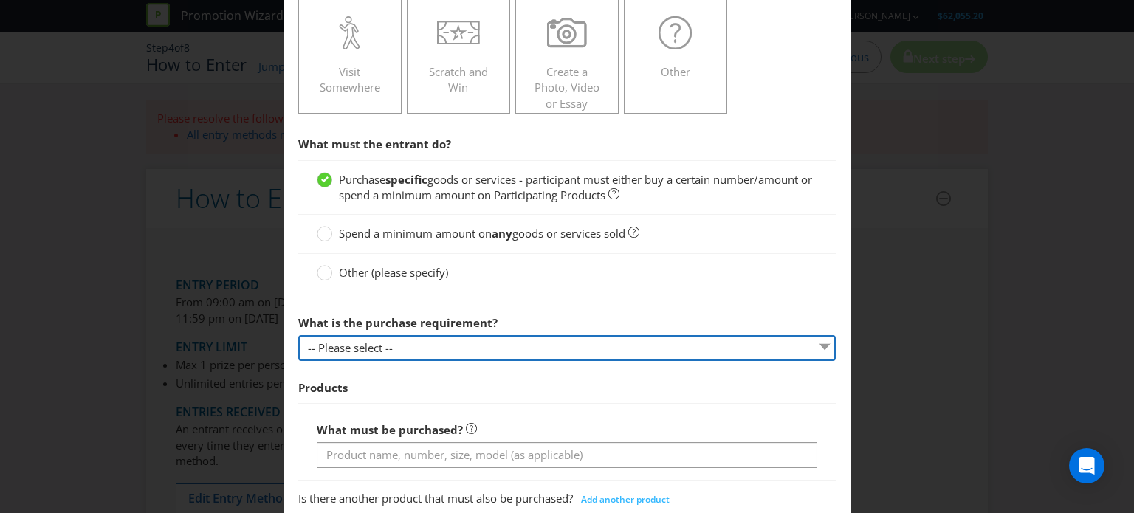
click at [346, 339] on select "-- Please select -- Buy a certain number of these products or services Spend a …" at bounding box center [567, 348] width 538 height 26
select select "MINIMUM_SPEND_AMOUNT"
click at [298, 335] on select "-- Please select -- Buy a certain number of these products or services Spend a …" at bounding box center [567, 348] width 538 height 26
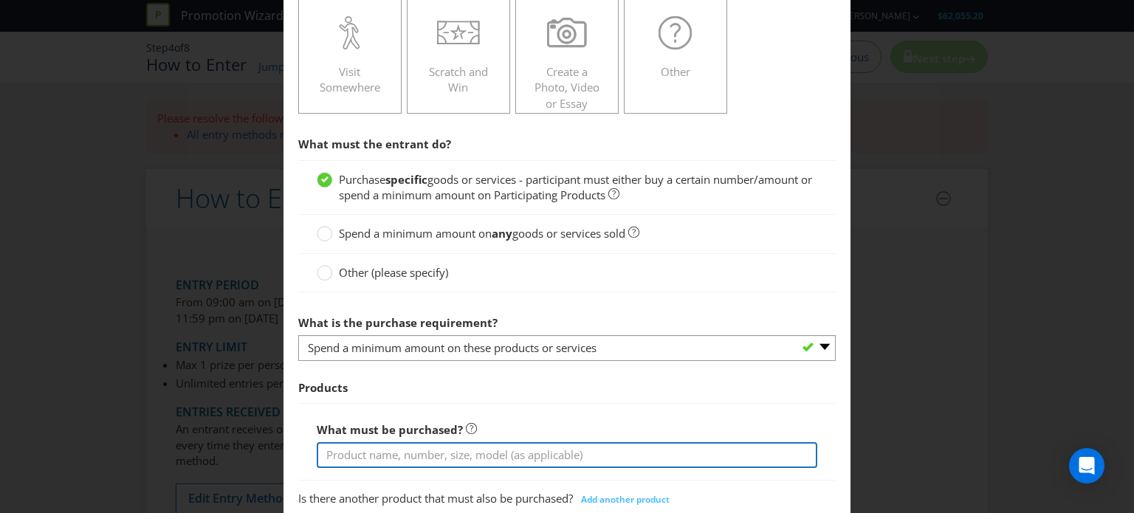
click at [418, 457] on input "text" at bounding box center [567, 455] width 501 height 26
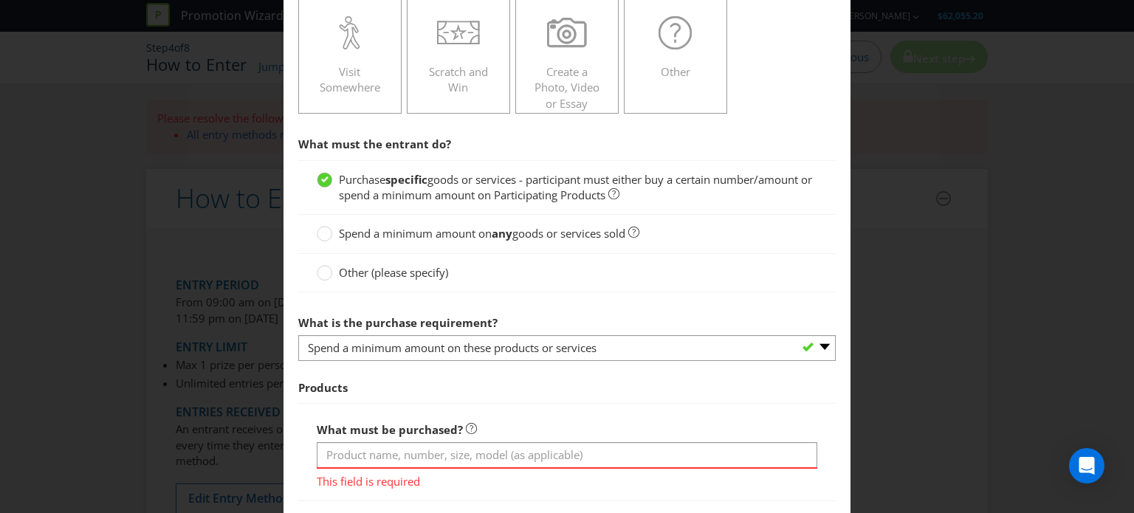
click at [694, 403] on div "What must be purchased? This field is required" at bounding box center [567, 452] width 538 height 98
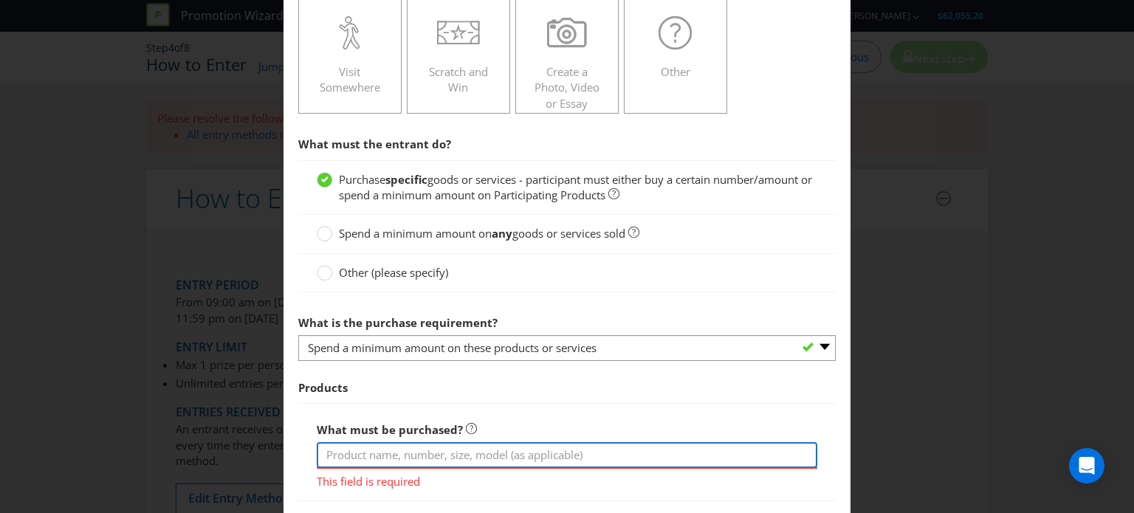
click at [417, 446] on input "text" at bounding box center [567, 455] width 501 height 26
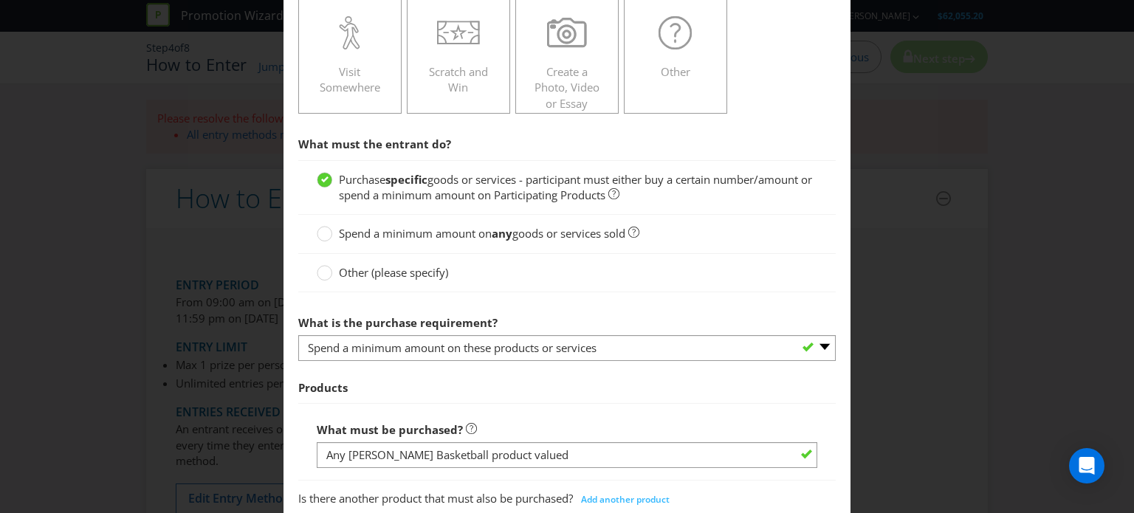
click at [501, 369] on span "What is the purchase requirement? -- Please select -- Buy a certain number of t…" at bounding box center [567, 440] width 538 height 264
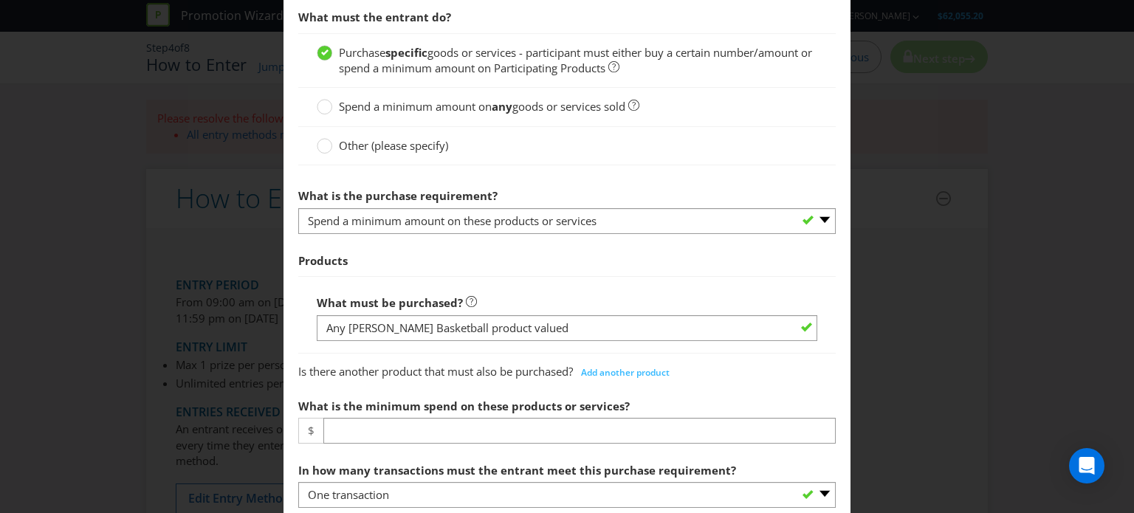
scroll to position [517, 0]
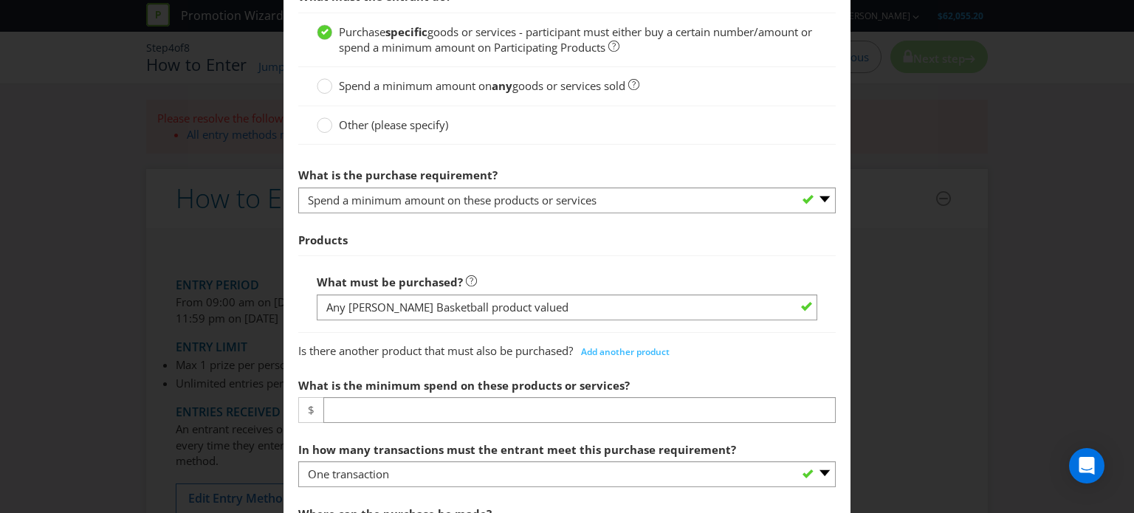
click at [485, 346] on span "Is there another product that must also be purchased?" at bounding box center [435, 350] width 275 height 15
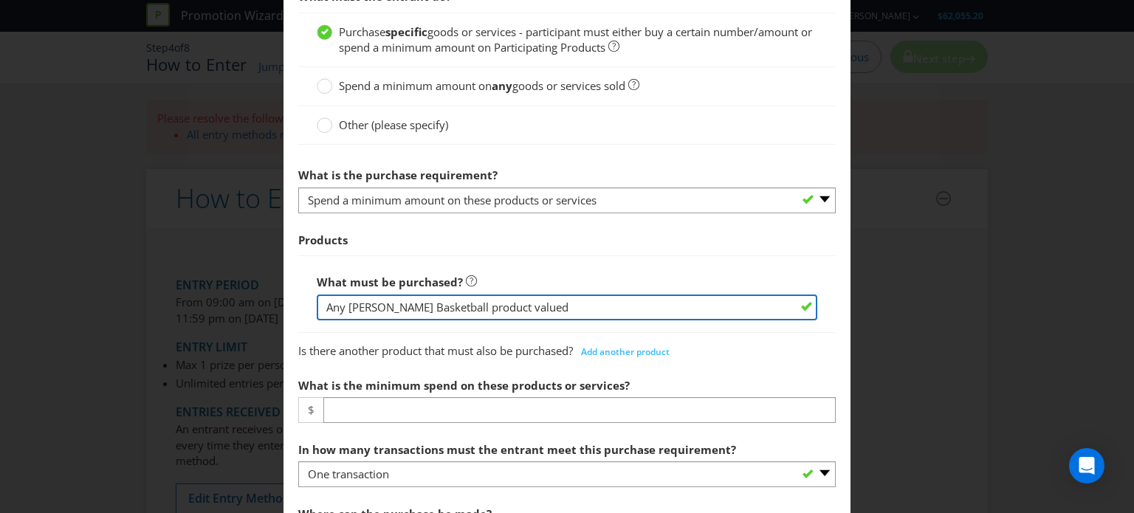
click at [529, 301] on input "Any [PERSON_NAME] Basketball product valued" at bounding box center [567, 308] width 501 height 26
type input "Any [PERSON_NAME] Basketball product valued $69.95 +"
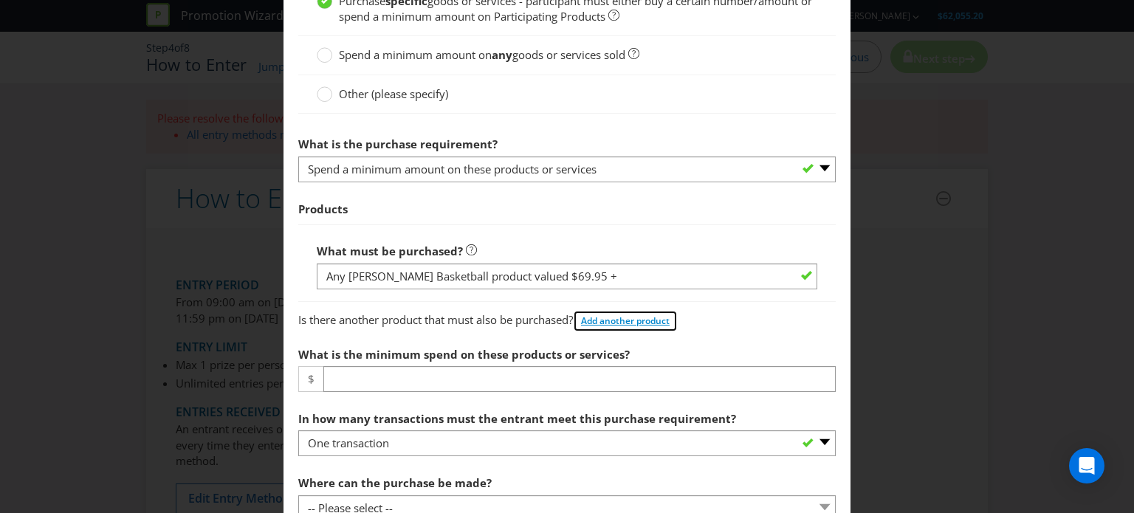
scroll to position [591, 0]
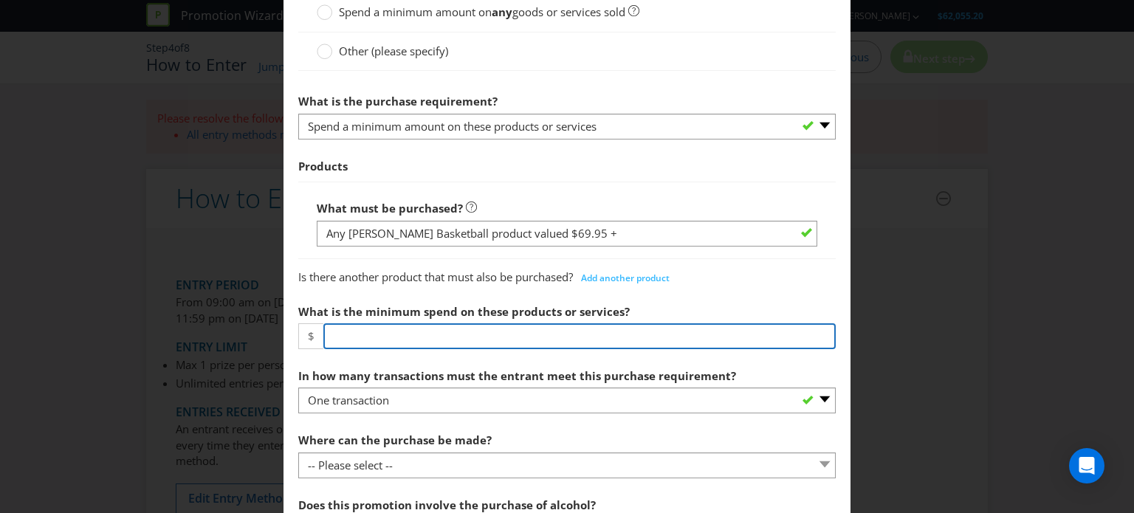
click at [468, 339] on input "number" at bounding box center [580, 337] width 513 height 26
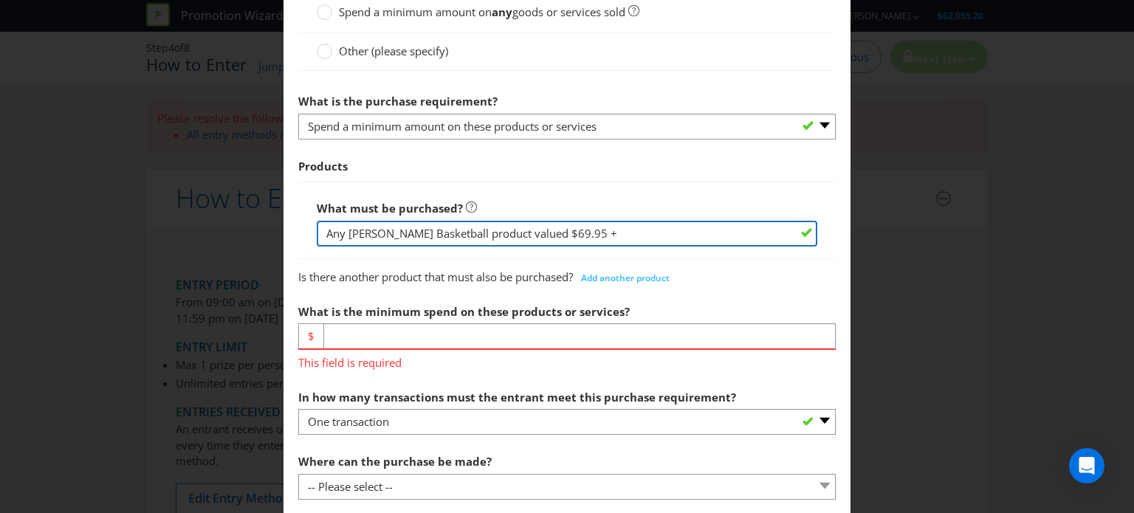
drag, startPoint x: 575, startPoint y: 234, endPoint x: 490, endPoint y: 233, distance: 84.9
click at [490, 233] on input "Any [PERSON_NAME] Basketball product valued $69.95 +" at bounding box center [567, 234] width 501 height 26
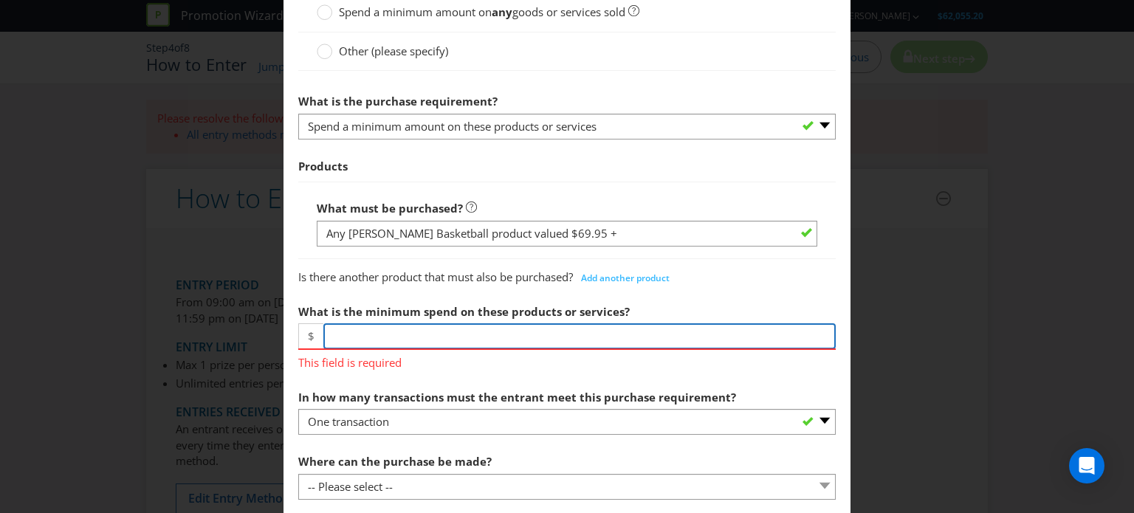
click at [339, 336] on input "number" at bounding box center [580, 337] width 513 height 26
type input "69.95"
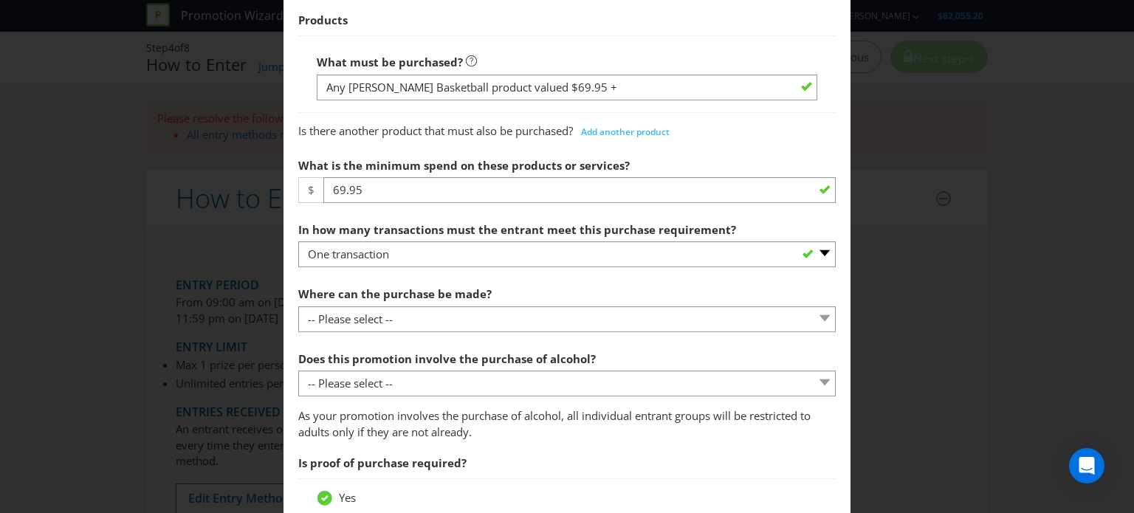
scroll to position [739, 0]
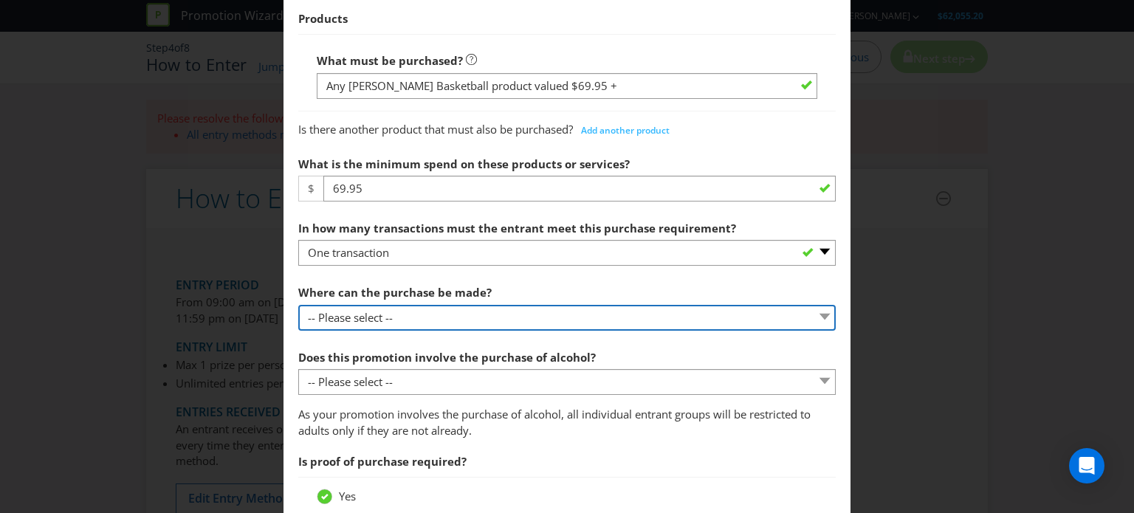
click at [437, 312] on select "-- Please select -- Any stores displaying promotional material (including onlin…" at bounding box center [567, 318] width 538 height 26
select select "ANY_SELLING"
click at [298, 305] on select "-- Please select -- Any stores displaying promotional material (including onlin…" at bounding box center [567, 318] width 538 height 26
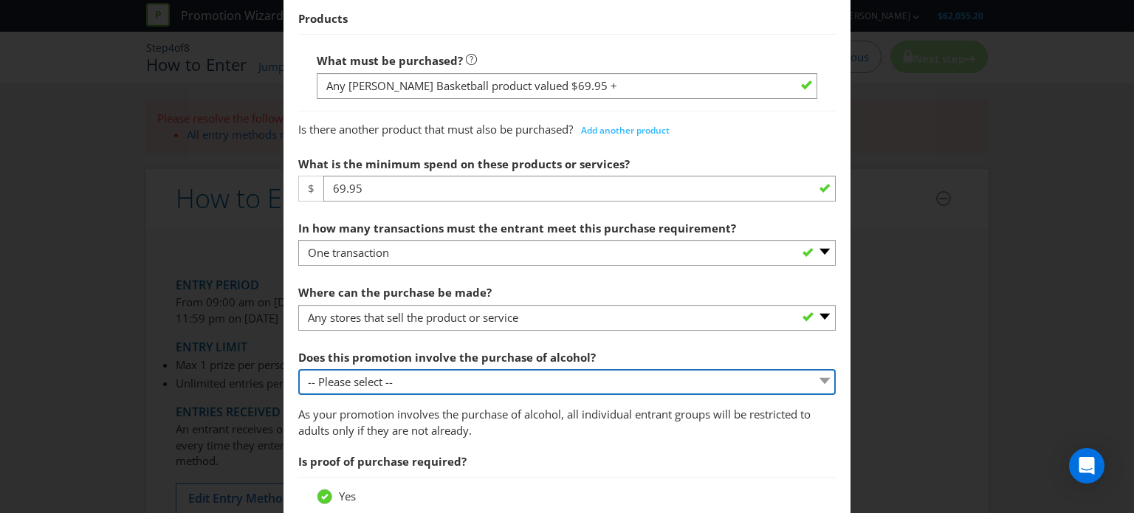
click at [425, 380] on select "-- Please select -- Yes, for on-premises consumption Yes, for off-premises cons…" at bounding box center [567, 382] width 538 height 26
select select "NO"
click at [298, 369] on select "-- Please select -- Yes, for on-premises consumption Yes, for off-premises cons…" at bounding box center [567, 382] width 538 height 26
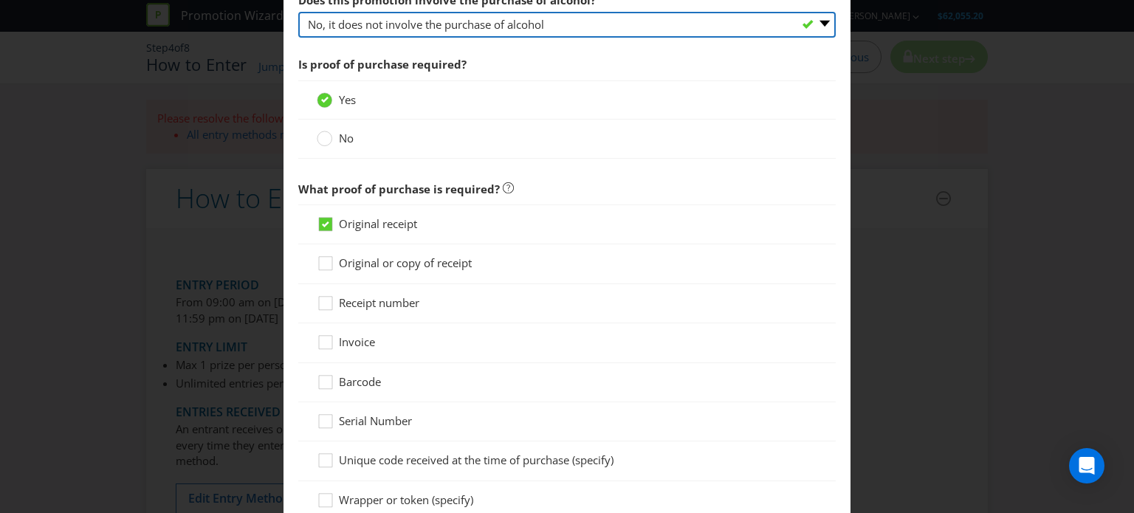
scroll to position [1108, 0]
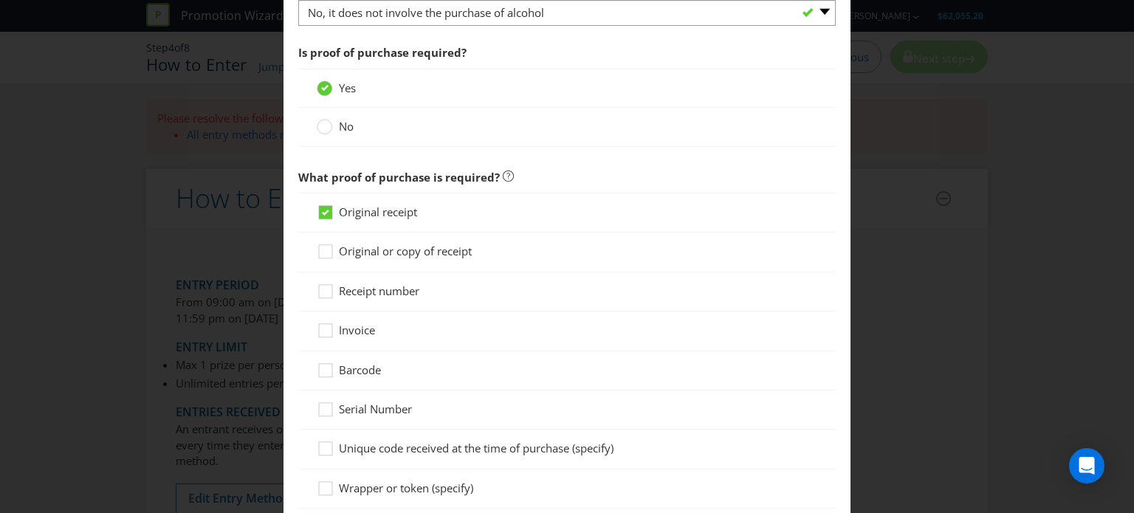
click at [355, 250] on span "Original or copy of receipt" at bounding box center [405, 251] width 133 height 15
click at [0, 0] on input "Original or copy of receipt" at bounding box center [0, 0] width 0 height 0
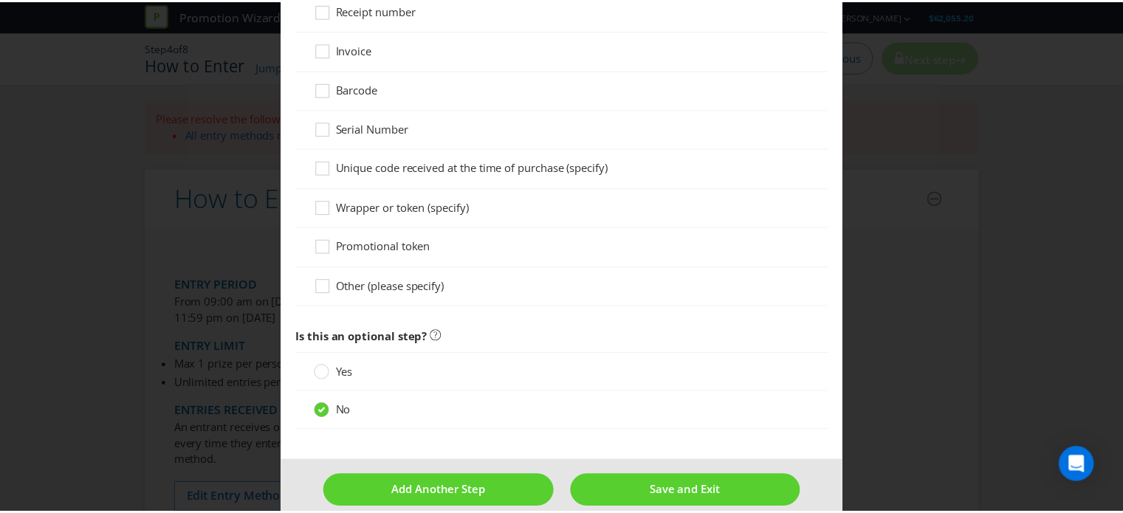
scroll to position [1403, 0]
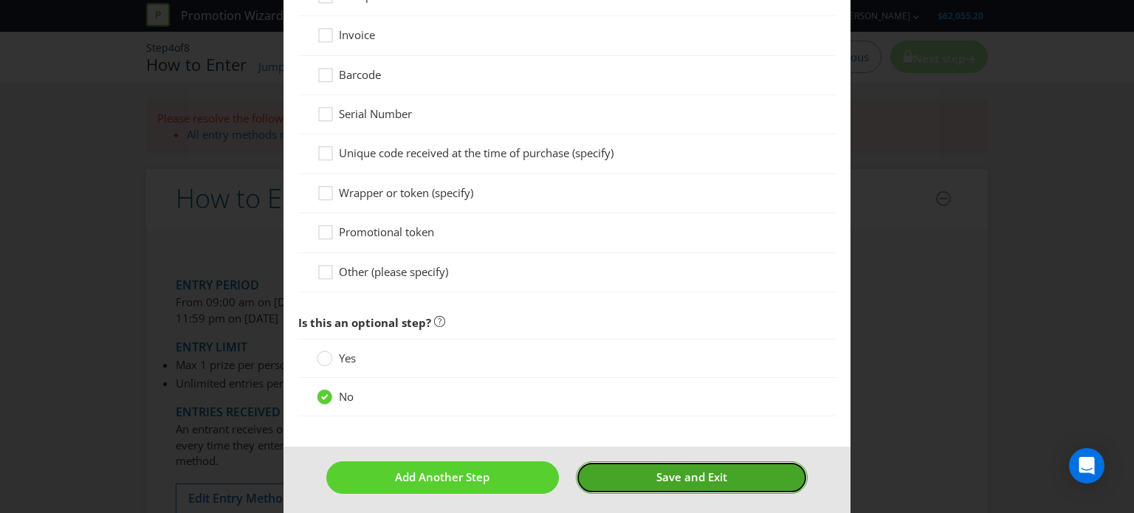
click at [691, 479] on span "Save and Exit" at bounding box center [692, 477] width 71 height 15
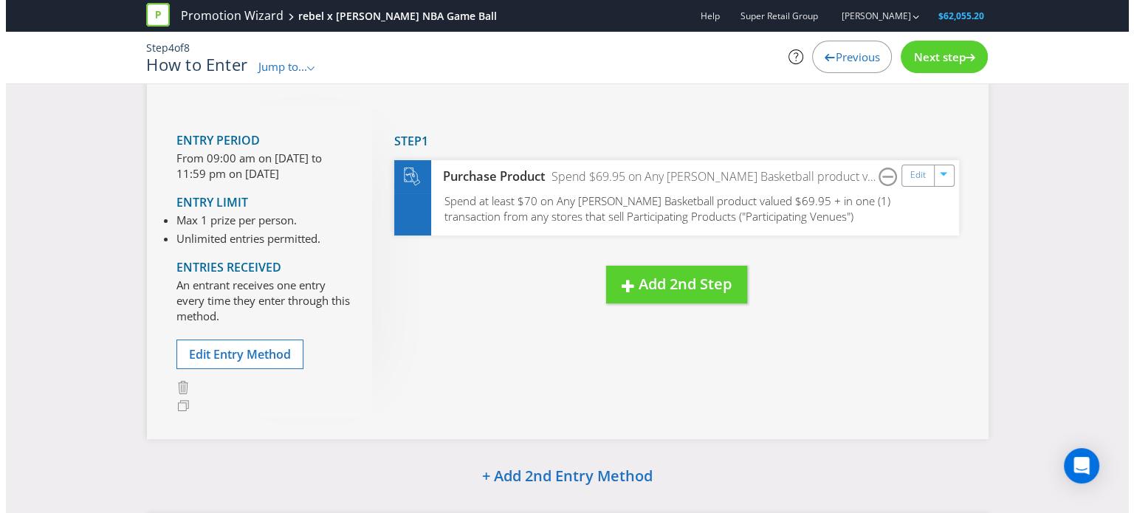
scroll to position [74, 0]
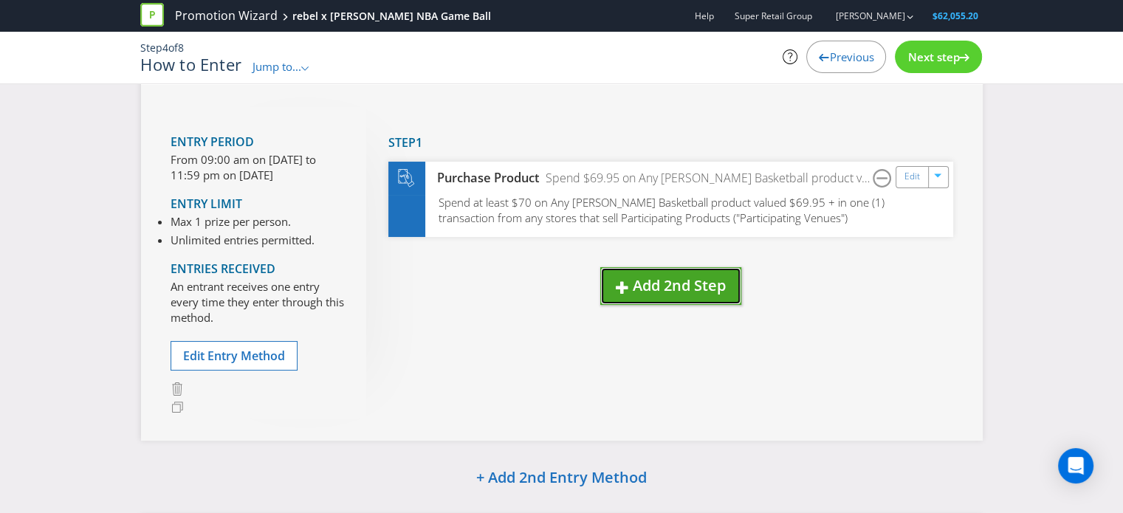
click at [640, 301] on button "Add 2nd Step" at bounding box center [670, 286] width 141 height 38
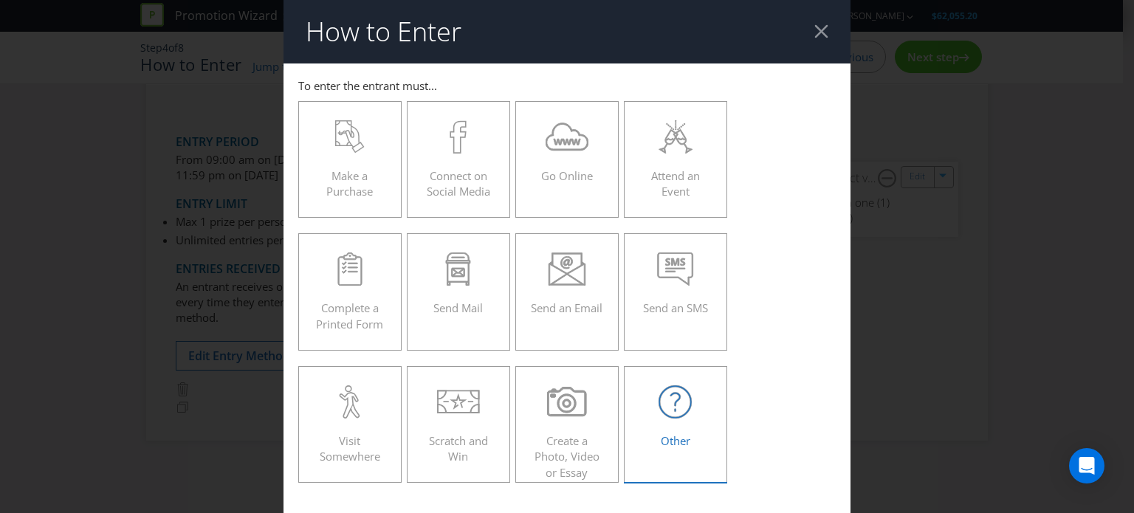
click at [654, 422] on div "Other" at bounding box center [676, 419] width 72 height 66
click at [0, 0] on input "Other" at bounding box center [0, 0] width 0 height 0
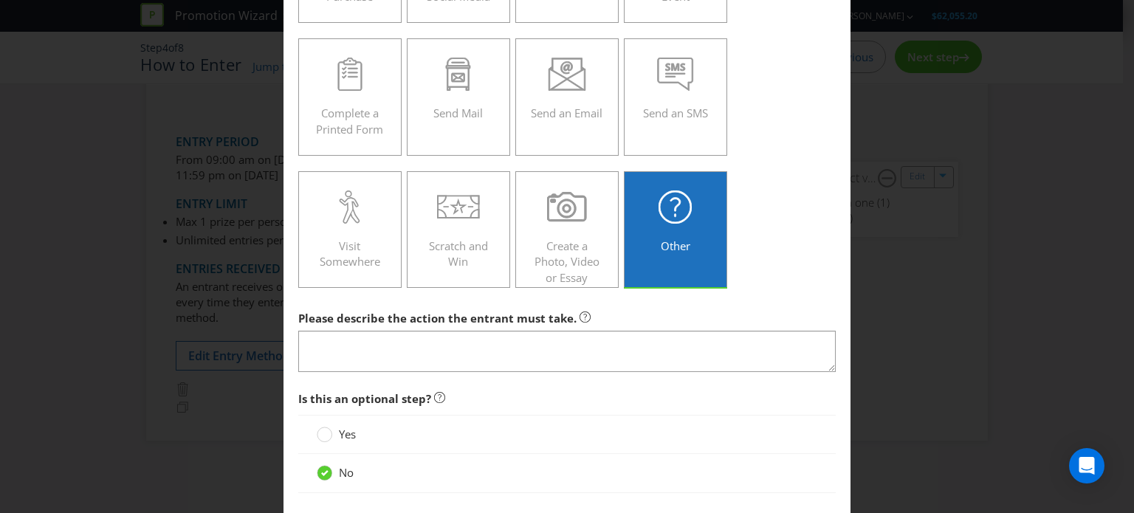
scroll to position [222, 0]
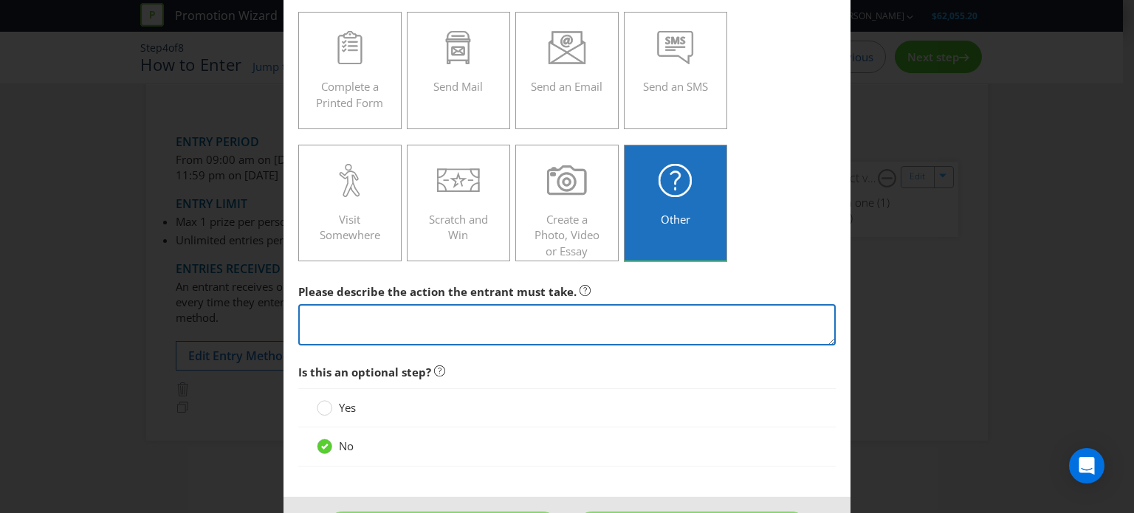
click at [329, 322] on textarea at bounding box center [567, 325] width 538 height 42
type textarea "Must be a rebel active member, or sign up as a rebel active member"
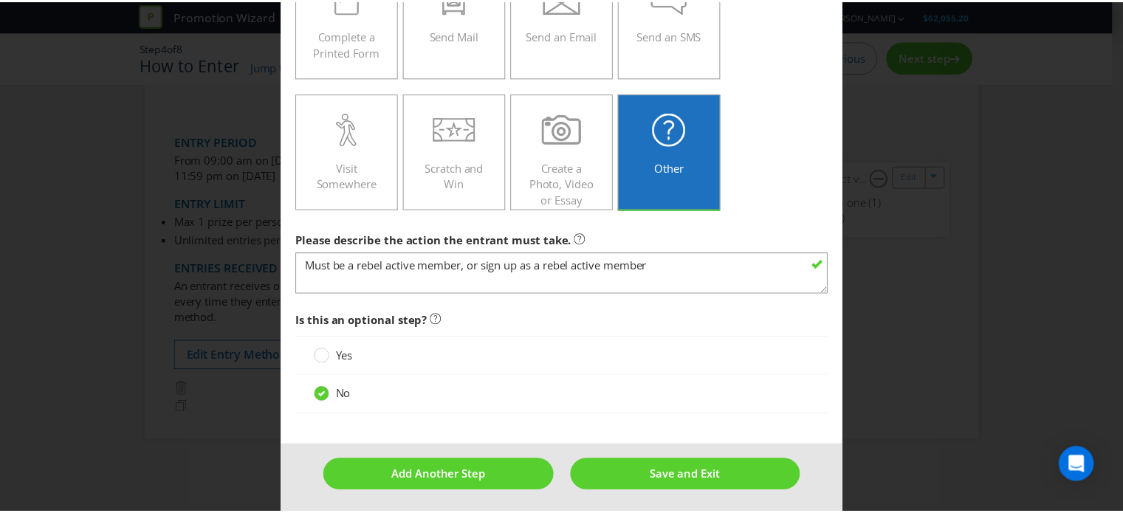
scroll to position [275, 0]
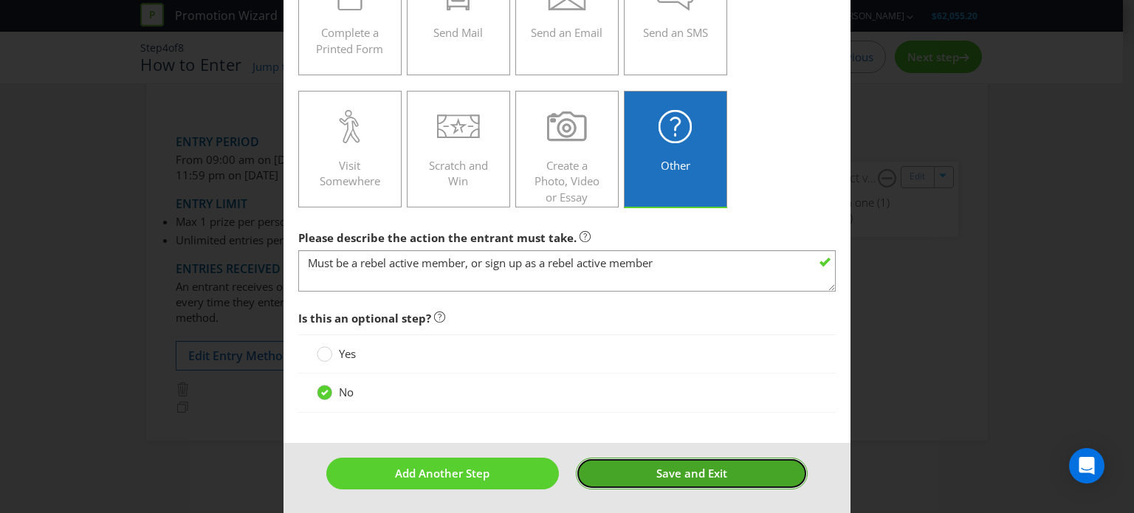
click at [658, 470] on span "Save and Exit" at bounding box center [692, 473] width 71 height 15
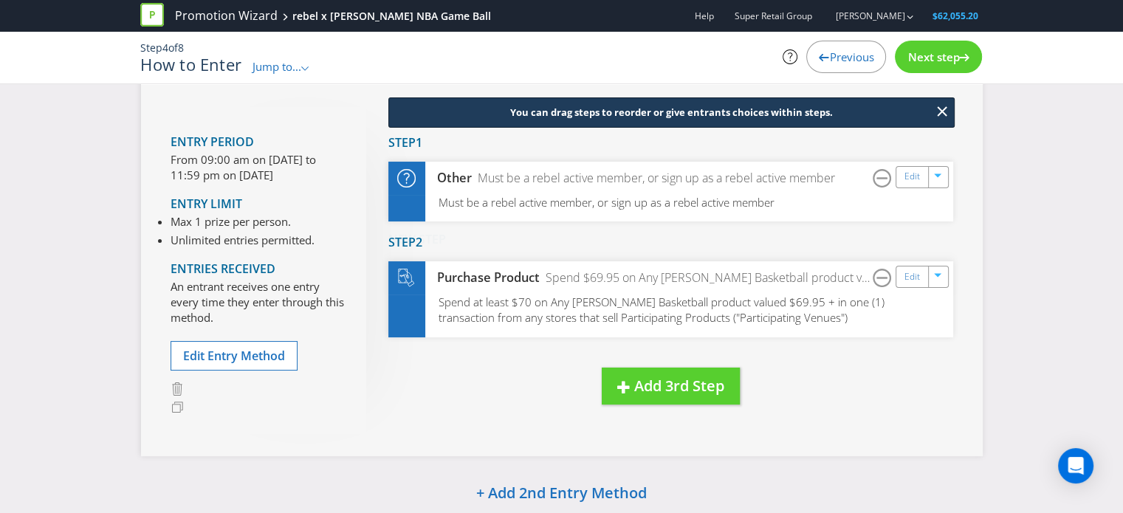
click at [435, 404] on div "You can drag steps to reorder or give entrants choices within steps. New Step D…" at bounding box center [659, 270] width 587 height 327
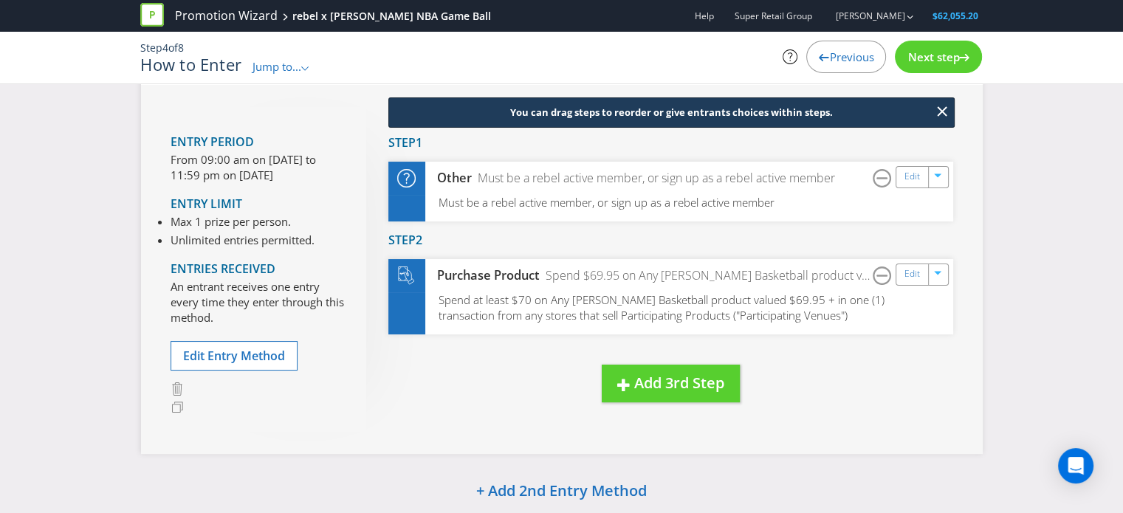
click at [535, 420] on div "You can drag steps to reorder or give entrants choices within steps. New Step D…" at bounding box center [659, 269] width 587 height 325
click at [527, 384] on div "You can drag steps to reorder or give entrants choices within steps. New Step D…" at bounding box center [659, 269] width 587 height 325
click at [1027, 337] on div "How to Enter Entry Period From 09:00 am on [DATE] to 11:59 pm on [DATE] Entry L…" at bounding box center [561, 370] width 1123 height 689
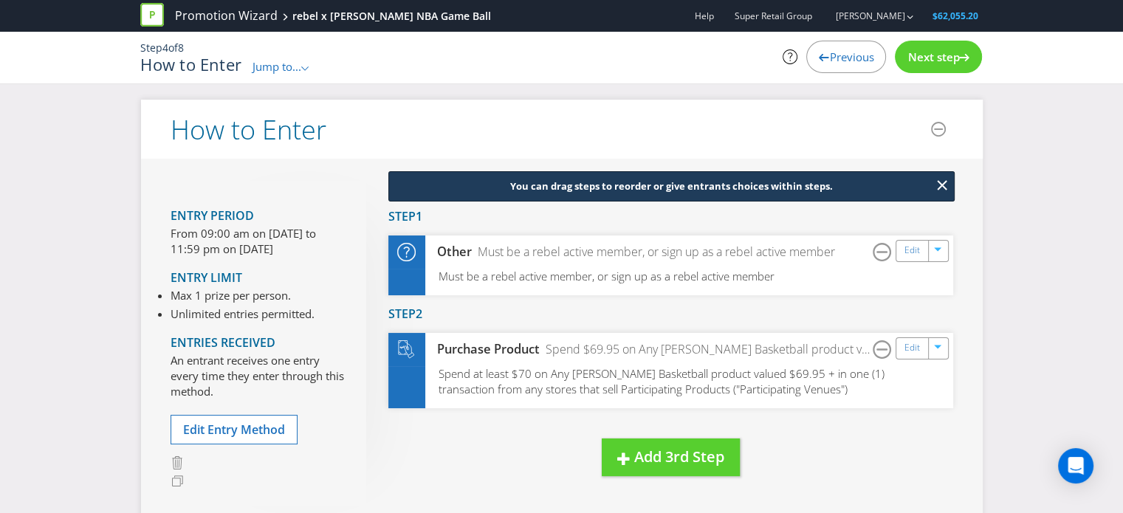
click at [937, 64] on span "Next step" at bounding box center [934, 56] width 52 height 15
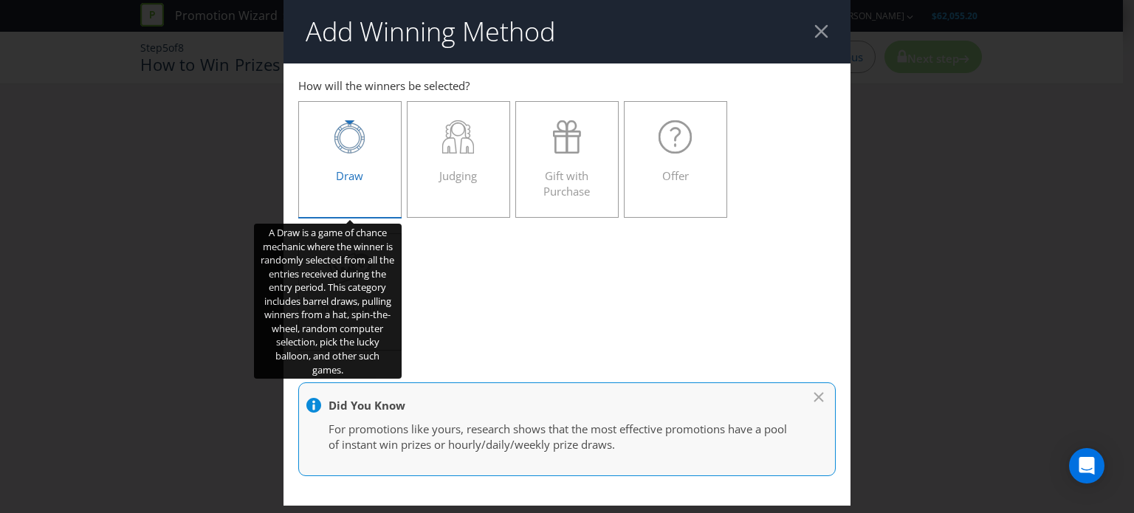
click at [329, 163] on div "Draw" at bounding box center [350, 153] width 72 height 66
click at [0, 0] on input "Draw" at bounding box center [0, 0] width 0 height 0
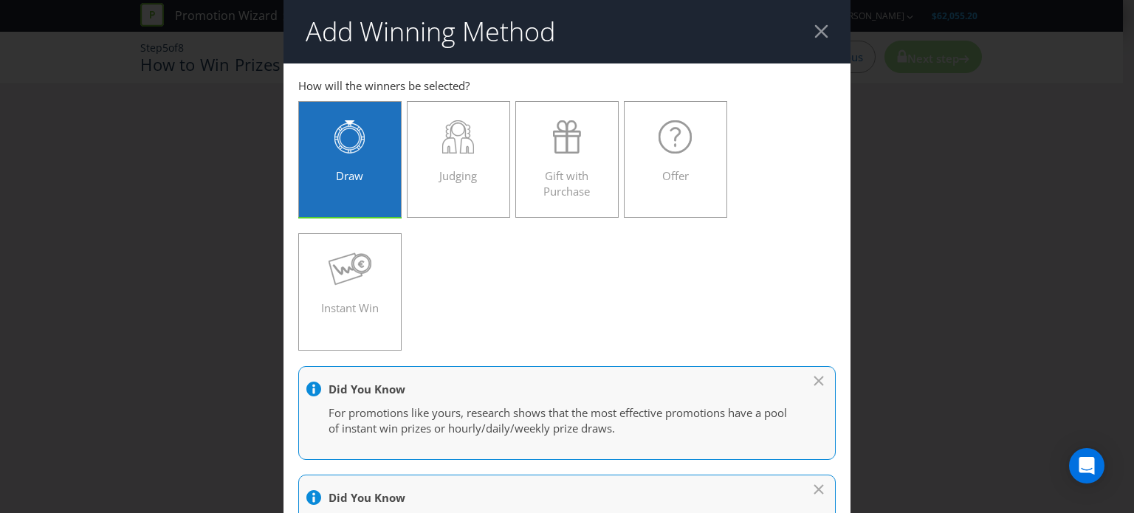
click at [626, 321] on div "Draw Judging Gift with Purchase Offer Instant Win" at bounding box center [567, 226] width 538 height 265
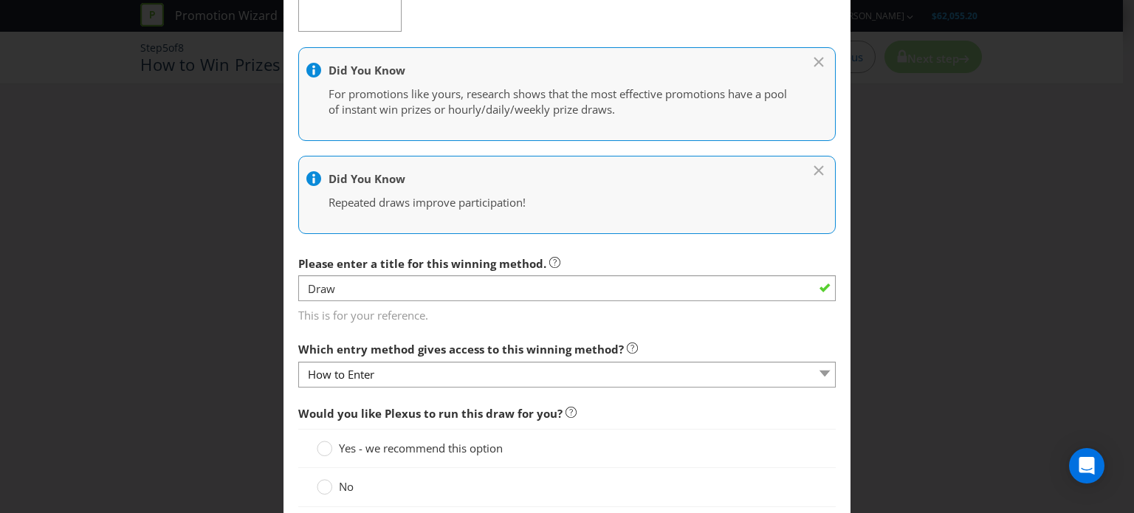
scroll to position [369, 0]
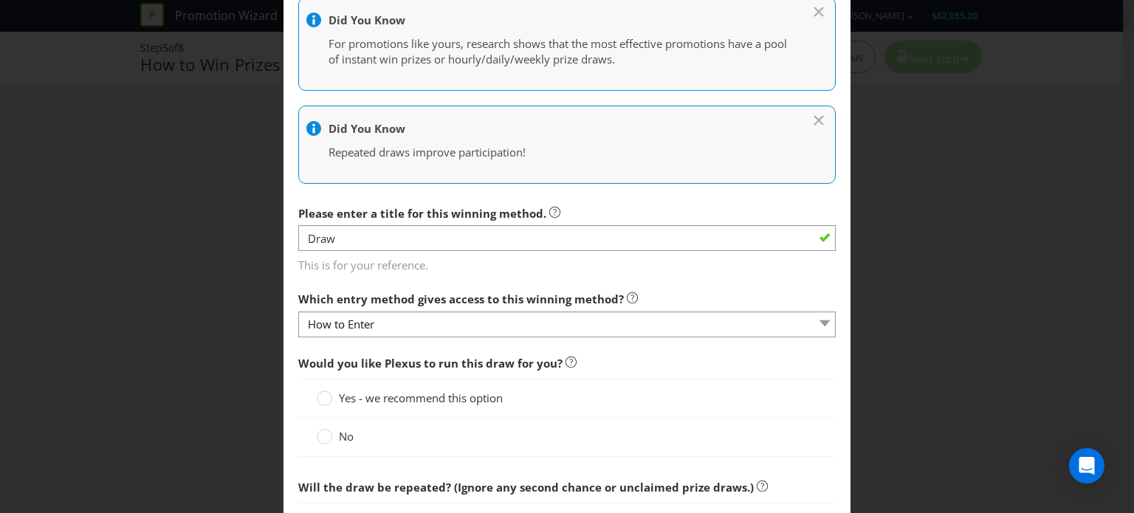
click at [354, 434] on span at bounding box center [355, 436] width 3 height 15
click at [0, 0] on input "No" at bounding box center [0, 0] width 0 height 0
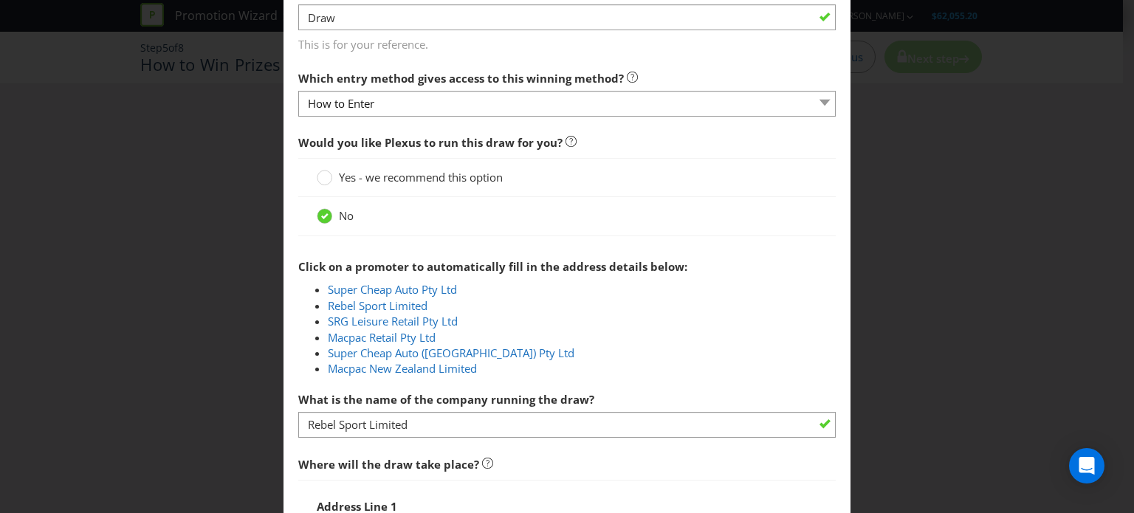
scroll to position [591, 0]
click at [358, 301] on link "Rebel Sport Limited" at bounding box center [378, 305] width 100 height 15
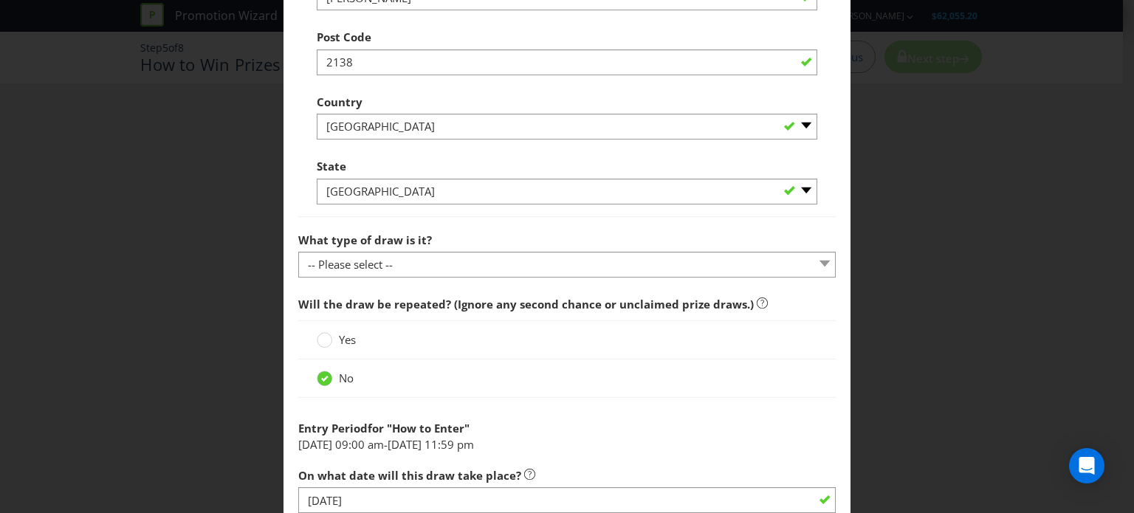
scroll to position [1256, 0]
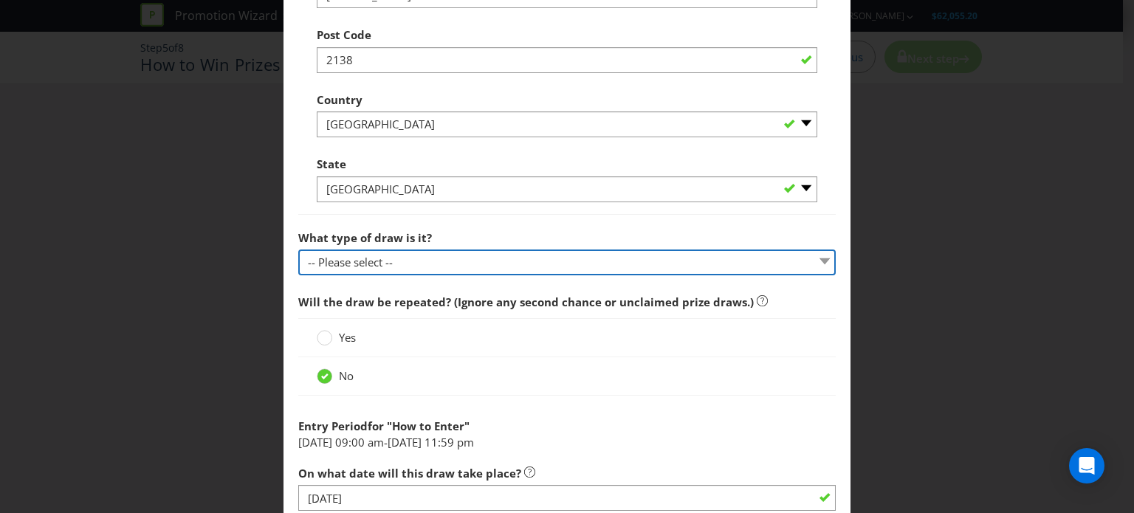
click at [362, 259] on select "-- Please select -- Computerised random selection Barrel draw Don't specify Oth…" at bounding box center [567, 263] width 538 height 26
select select "COMPUTERISED"
click at [298, 250] on select "-- Please select -- Computerised random selection Barrel draw Don't specify Oth…" at bounding box center [567, 263] width 538 height 26
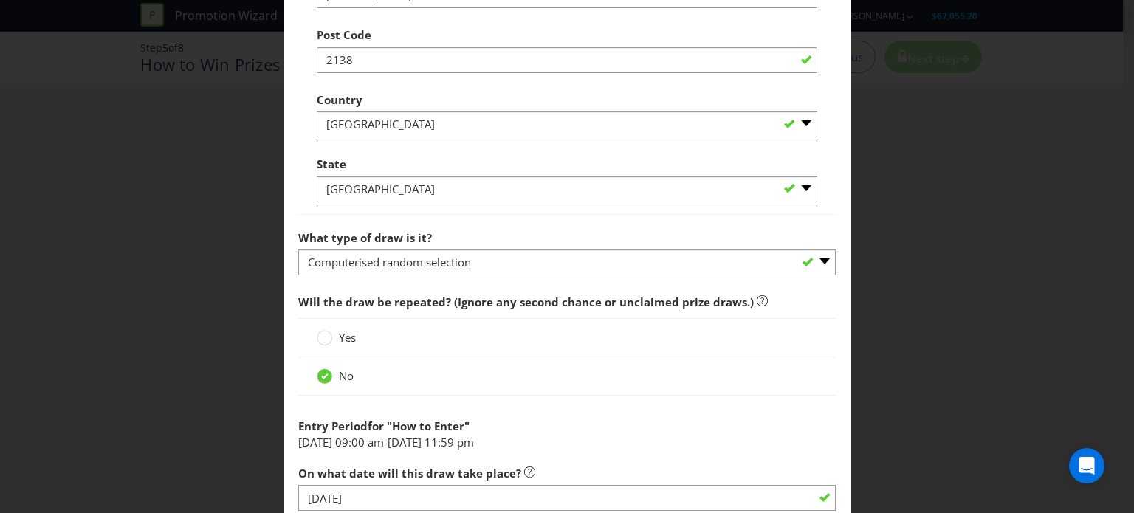
click at [430, 302] on span "Will the draw be repeated? (Ignore any second chance or unclaimed prize draws.)" at bounding box center [526, 302] width 456 height 15
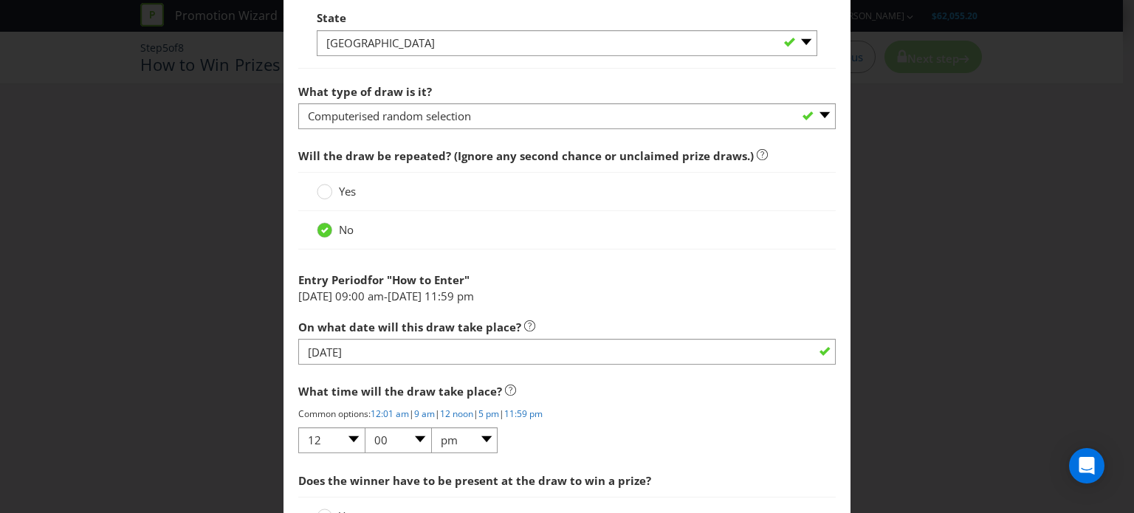
scroll to position [1403, 0]
click at [477, 379] on span "What time will the draw take place?" at bounding box center [567, 390] width 538 height 30
click at [545, 375] on span "What time will the draw take place?" at bounding box center [567, 390] width 538 height 30
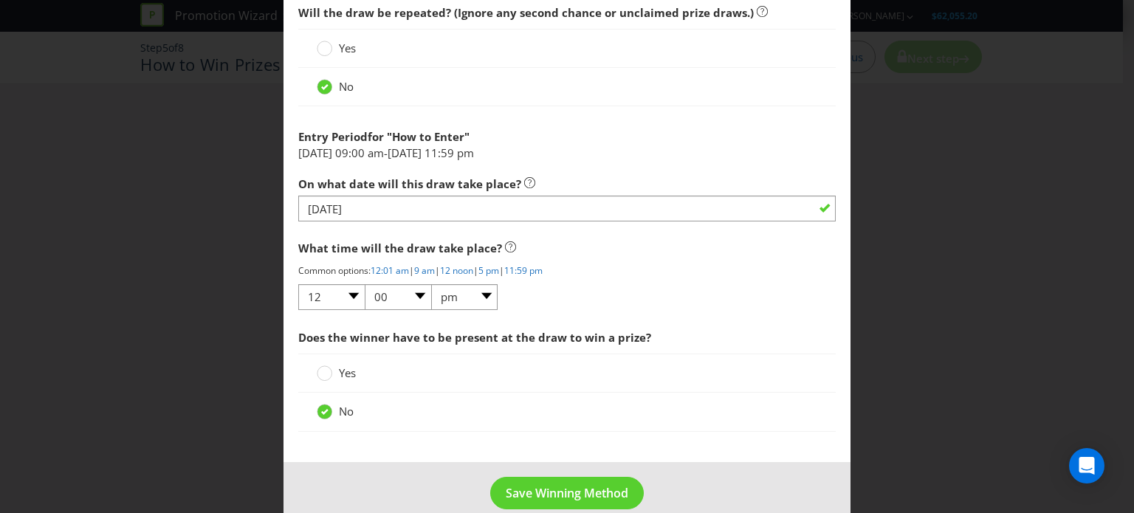
scroll to position [1551, 0]
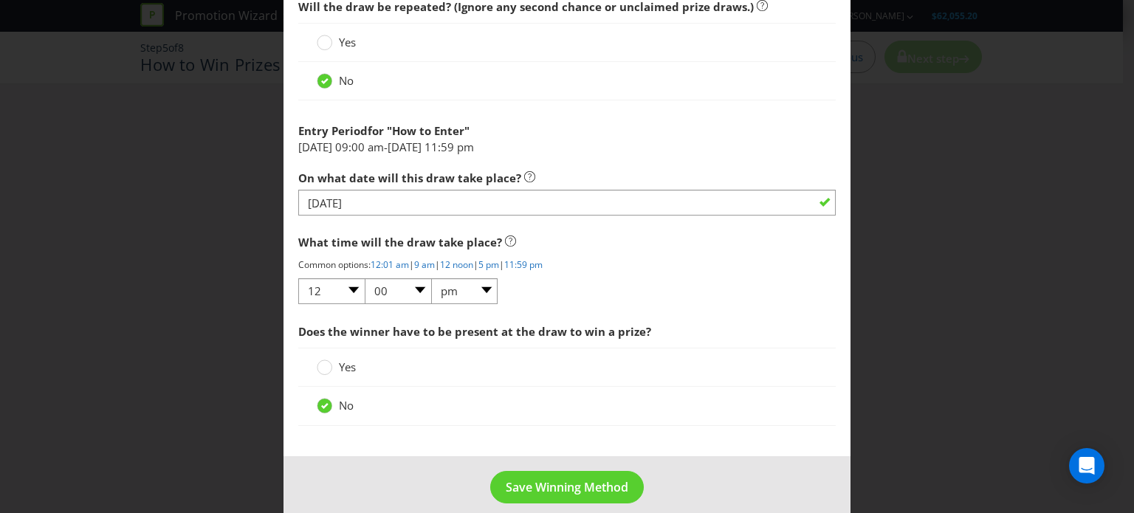
click at [591, 276] on div "What time will the draw take place? Common options: 12:01 am | 9 am | 12 noon |…" at bounding box center [567, 266] width 538 height 78
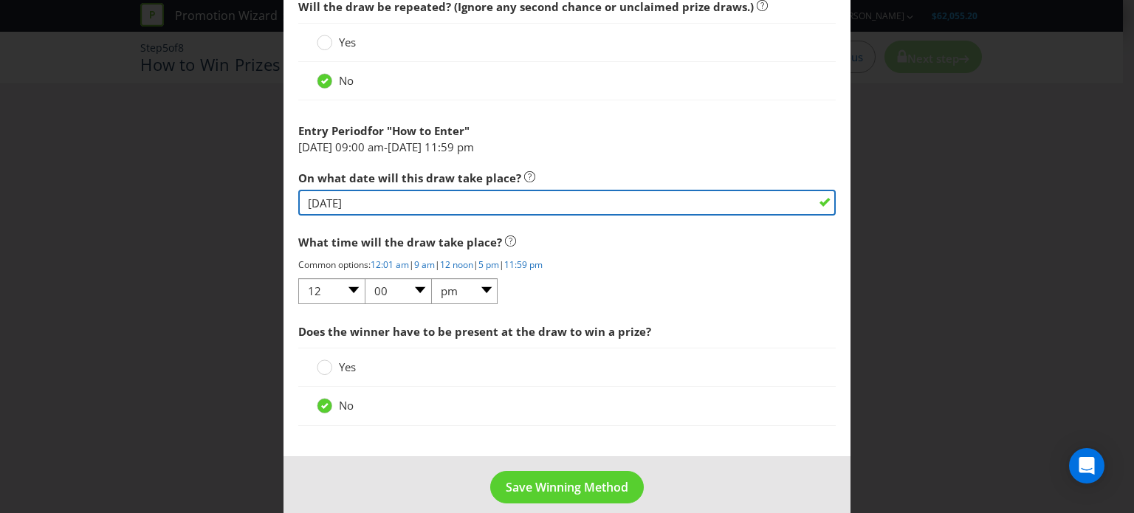
click at [349, 201] on input "[DATE]" at bounding box center [567, 203] width 538 height 26
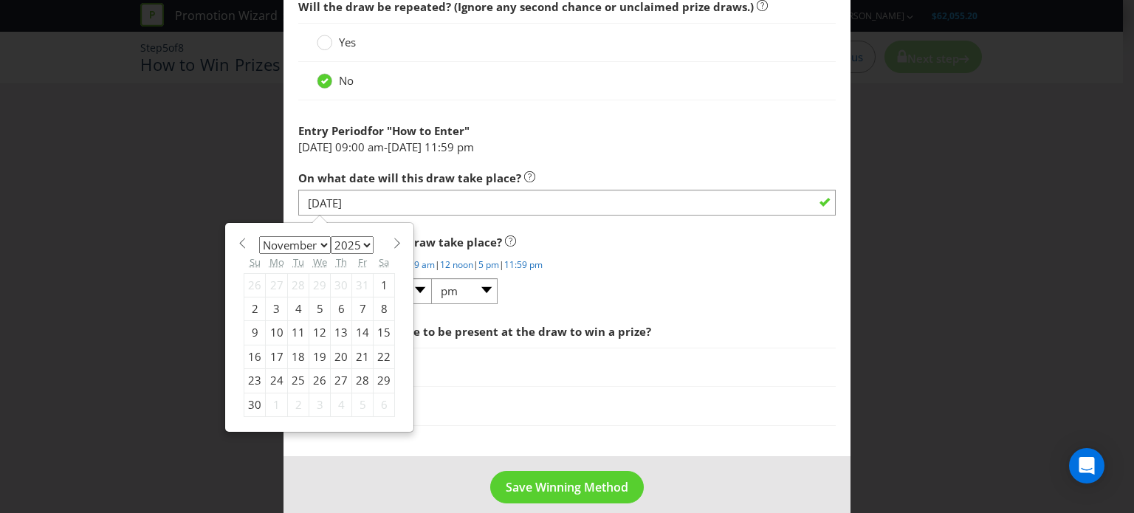
click at [298, 358] on div "18" at bounding box center [298, 357] width 21 height 24
type input "[DATE]"
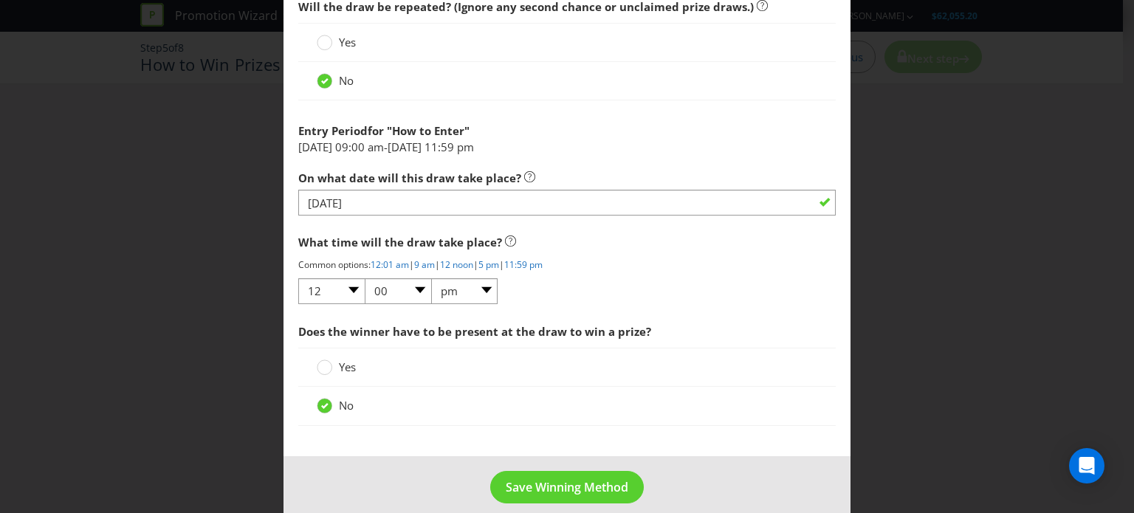
click at [536, 495] on button "Save Winning Method" at bounding box center [567, 487] width 154 height 33
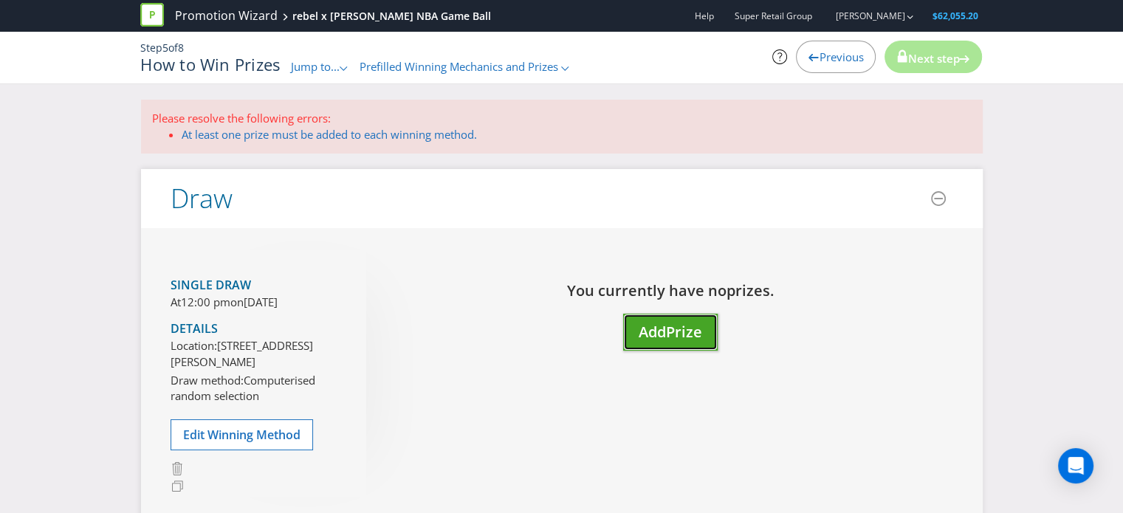
click at [634, 328] on button "Add Prize" at bounding box center [670, 333] width 95 height 38
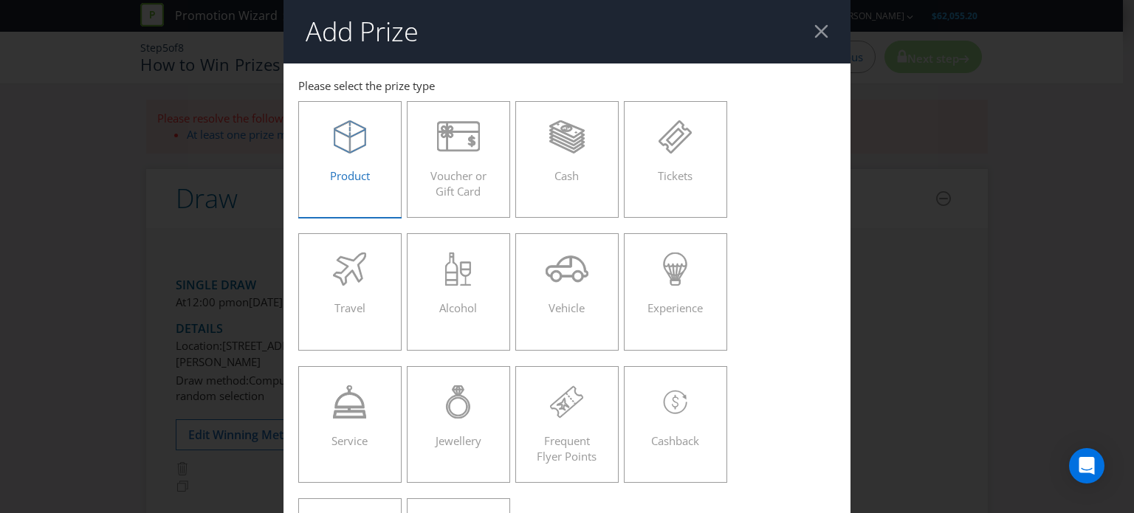
click at [325, 162] on div "Product" at bounding box center [350, 153] width 72 height 66
click at [0, 0] on input "Product" at bounding box center [0, 0] width 0 height 0
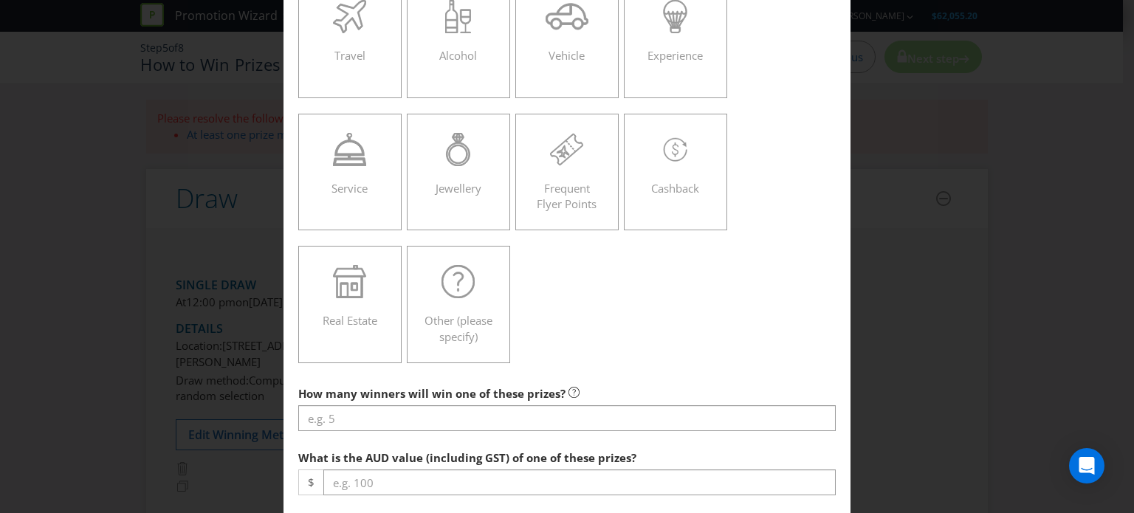
scroll to position [295, 0]
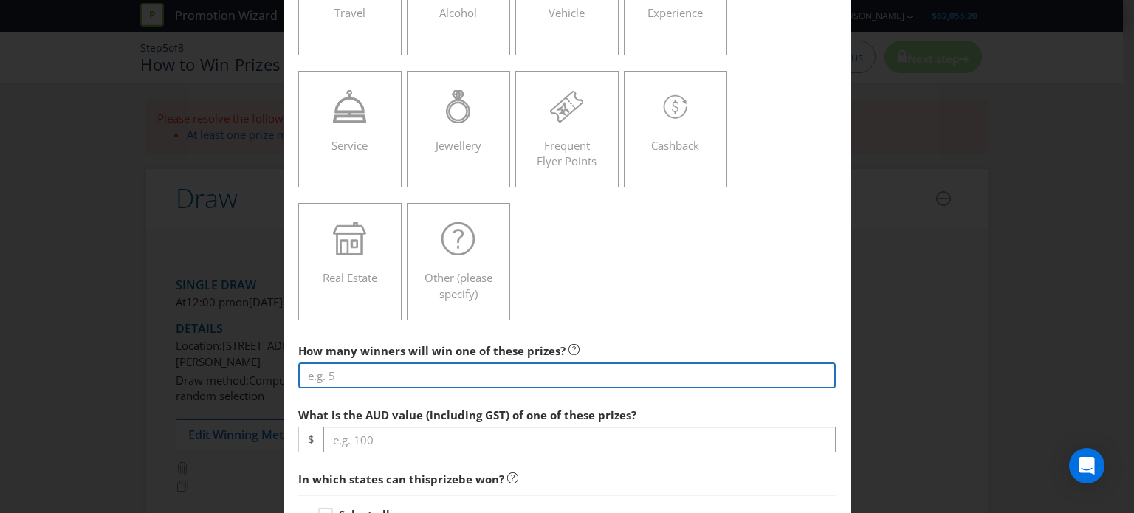
click at [417, 372] on input "number" at bounding box center [567, 376] width 538 height 26
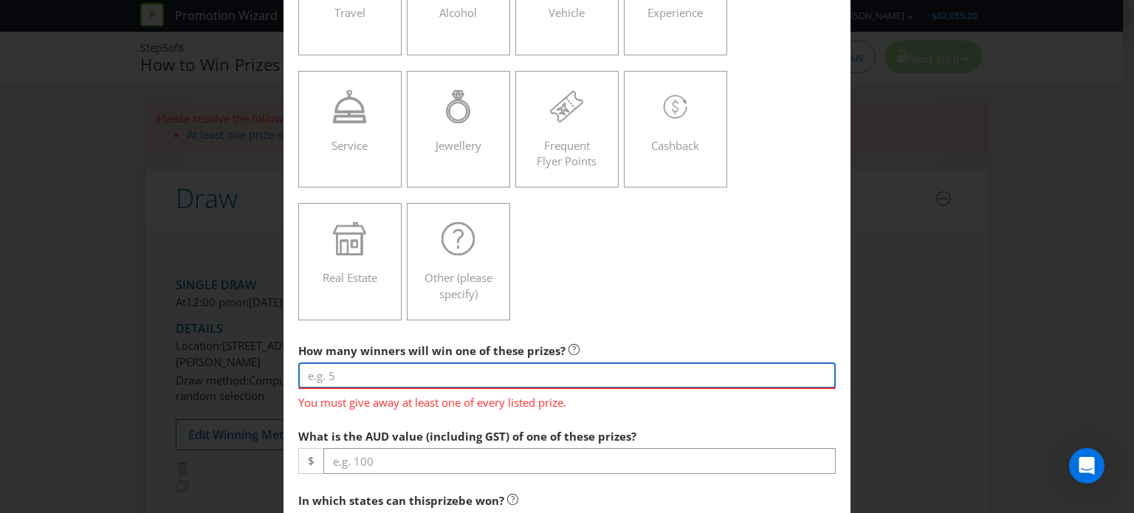
click at [396, 377] on input "number" at bounding box center [567, 376] width 538 height 26
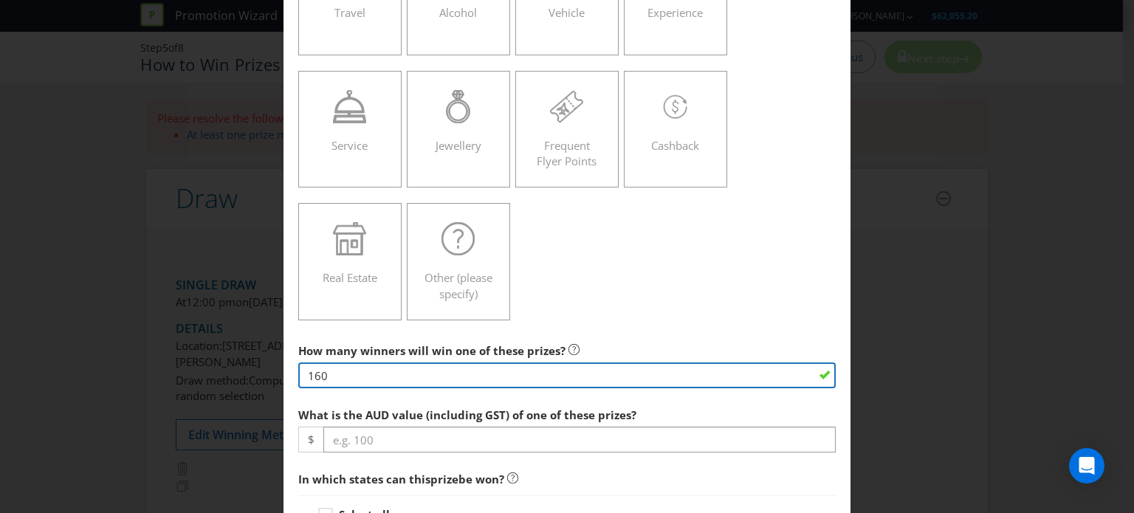
type input "160"
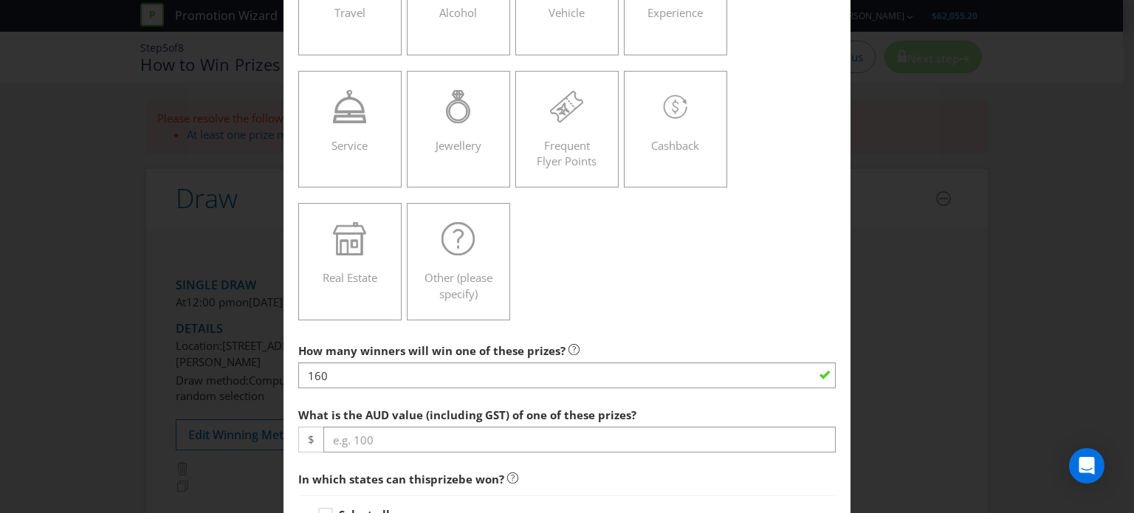
click at [382, 403] on label "What is the AUD value (including GST) of one of these prizes?" at bounding box center [468, 411] width 341 height 23
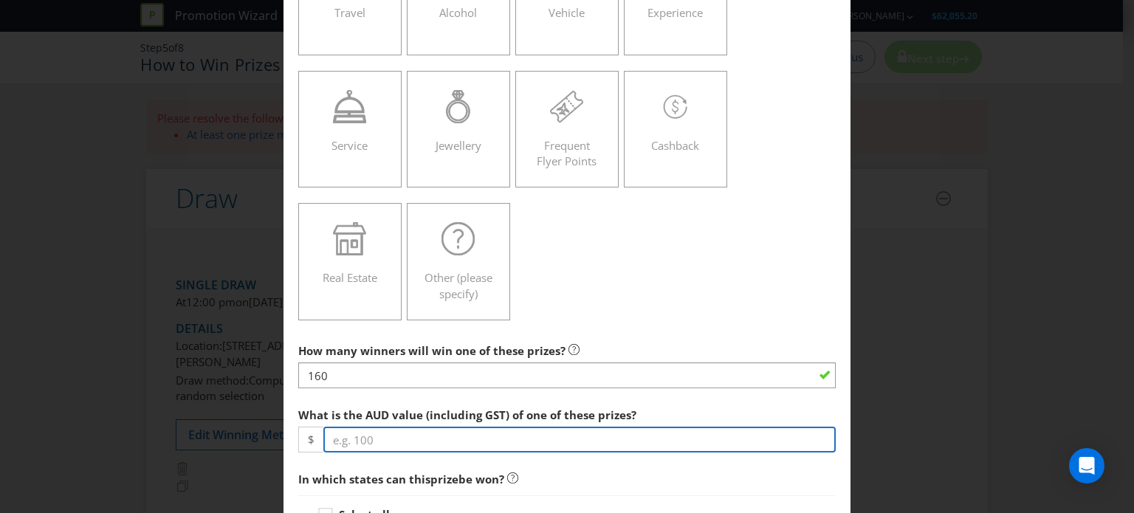
click at [374, 442] on input "number" at bounding box center [580, 440] width 513 height 26
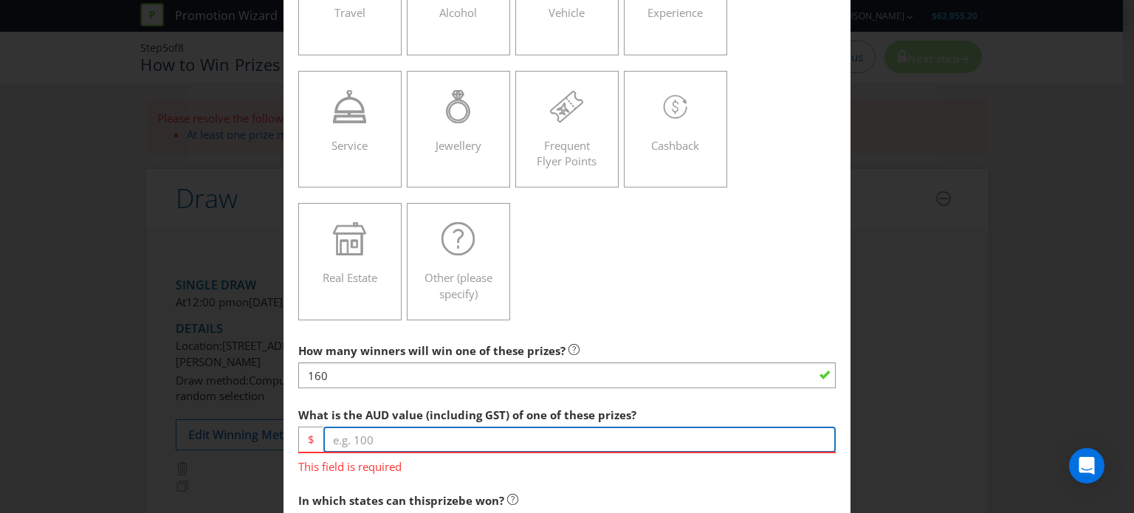
click at [425, 439] on input "number" at bounding box center [580, 440] width 513 height 26
click at [397, 440] on input "number" at bounding box center [580, 440] width 513 height 26
type input "399.99"
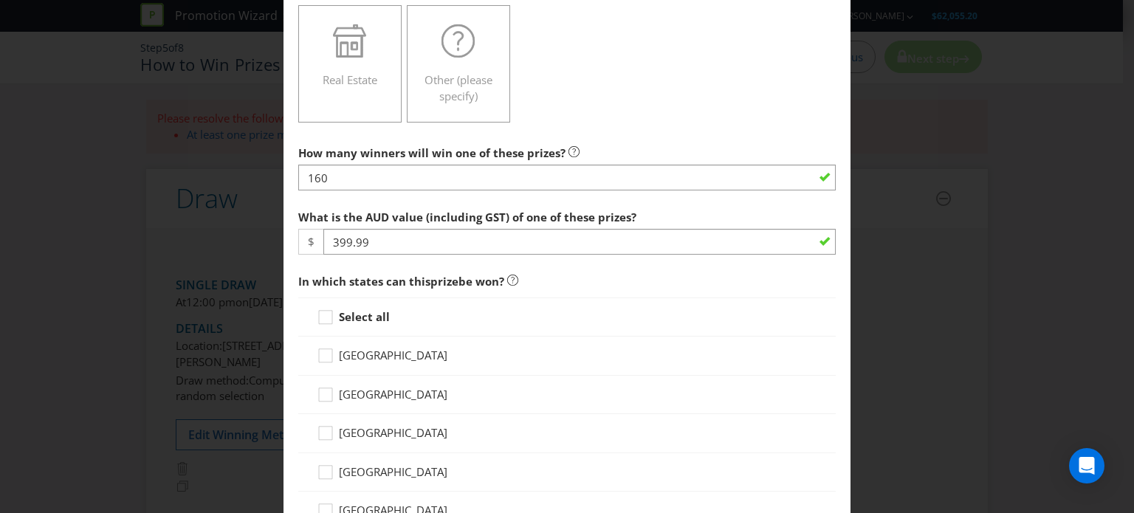
scroll to position [517, 0]
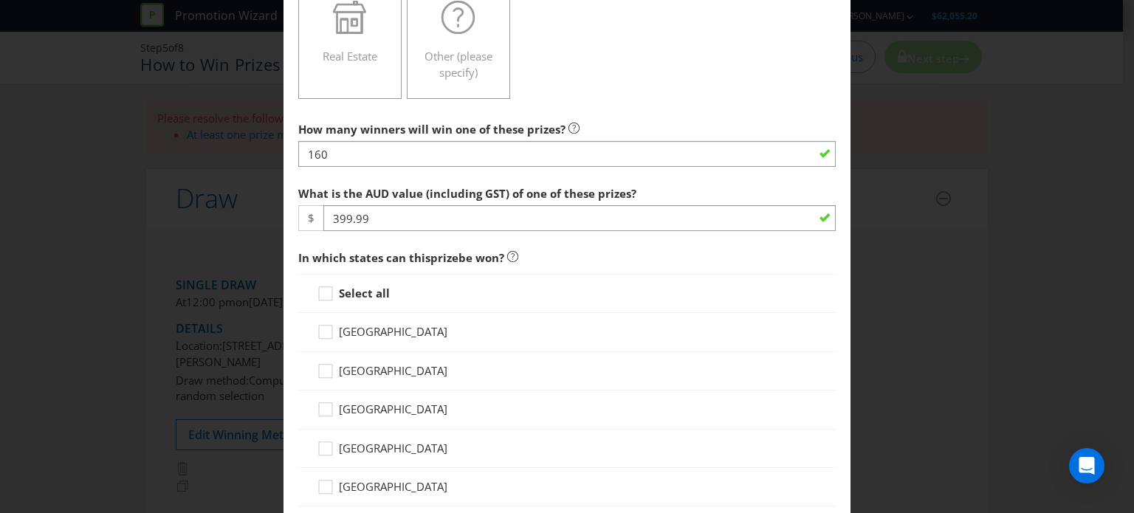
click at [355, 297] on strong "Select all" at bounding box center [364, 293] width 51 height 15
click at [0, 0] on input "Select all" at bounding box center [0, 0] width 0 height 0
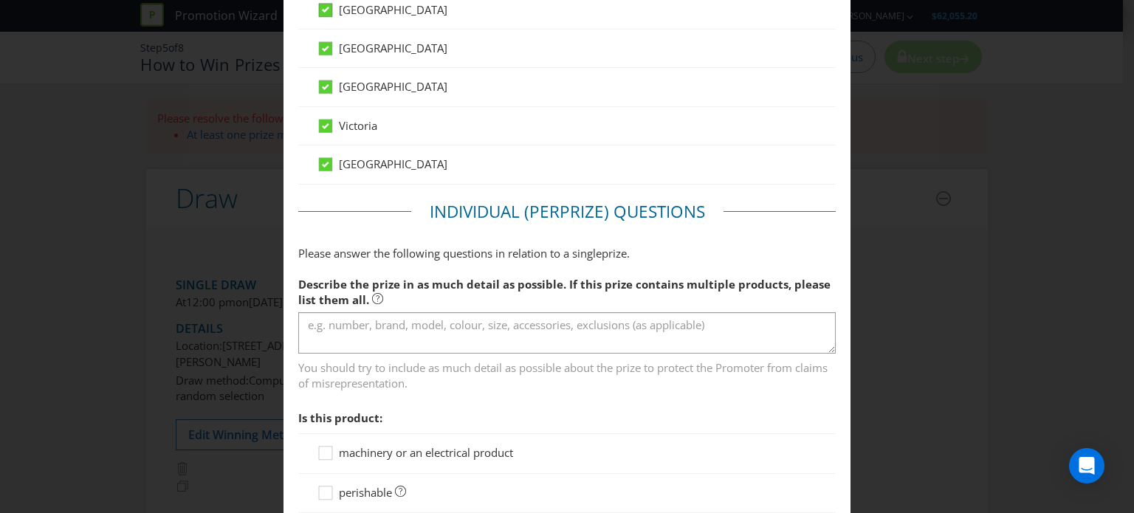
scroll to position [960, 0]
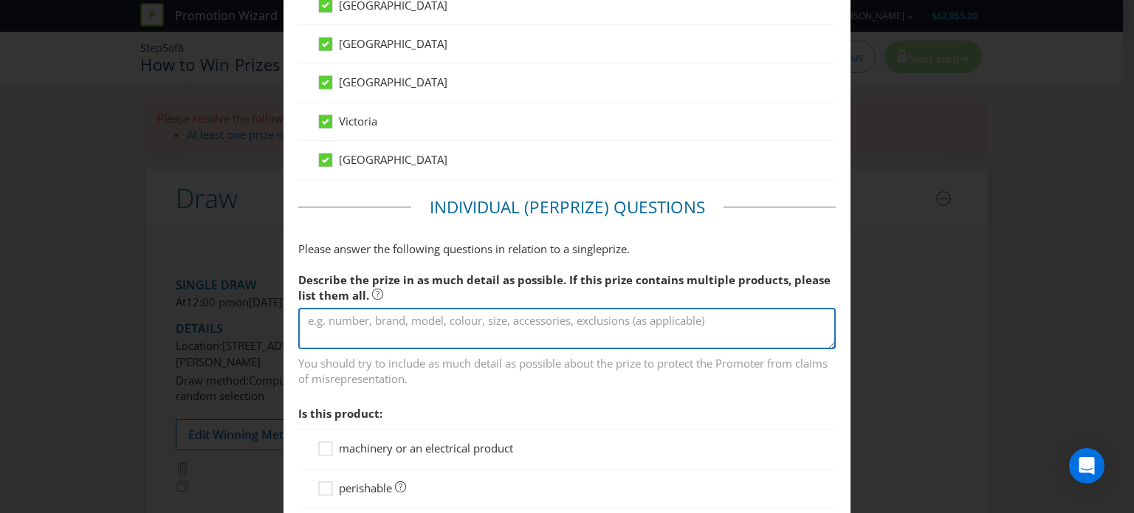
click at [388, 324] on textarea at bounding box center [567, 329] width 538 height 42
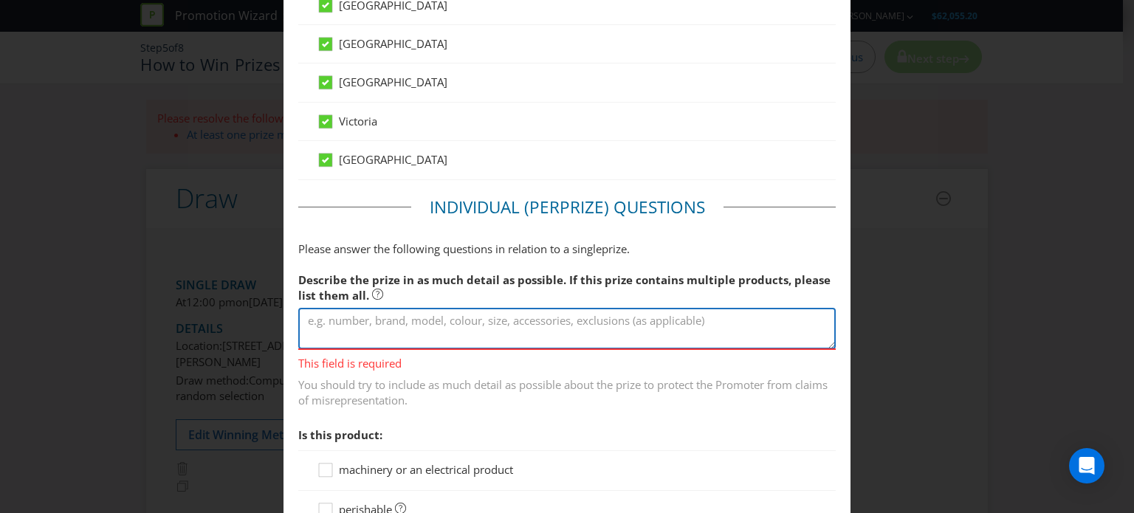
click at [343, 320] on textarea at bounding box center [567, 329] width 538 height 42
paste textarea "[PERSON_NAME] NBA Official Game Ball Basketball"
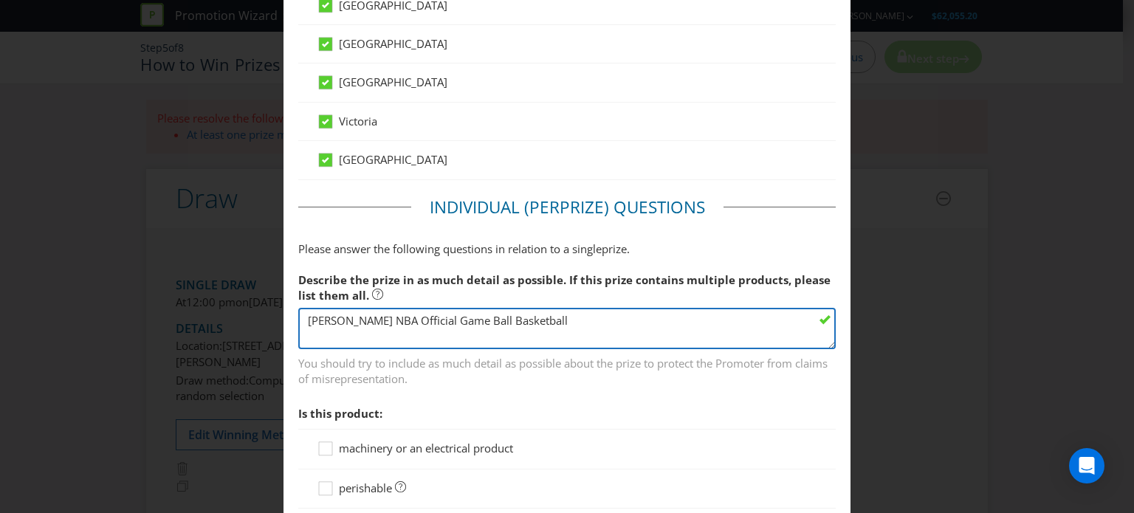
type textarea "[PERSON_NAME] NBA Official Game Ball Basketball"
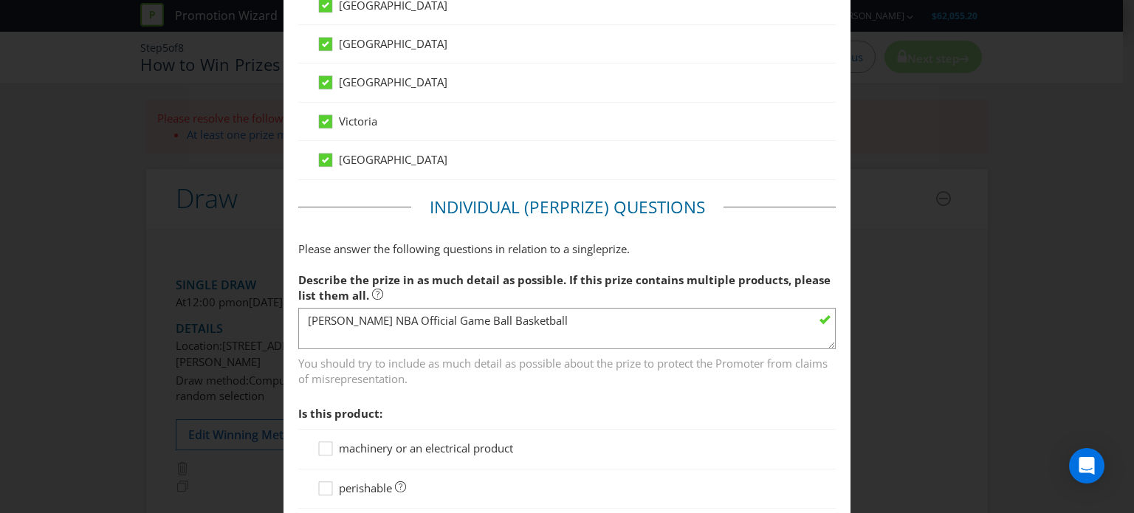
click at [522, 400] on span "Is this product:" at bounding box center [567, 414] width 538 height 30
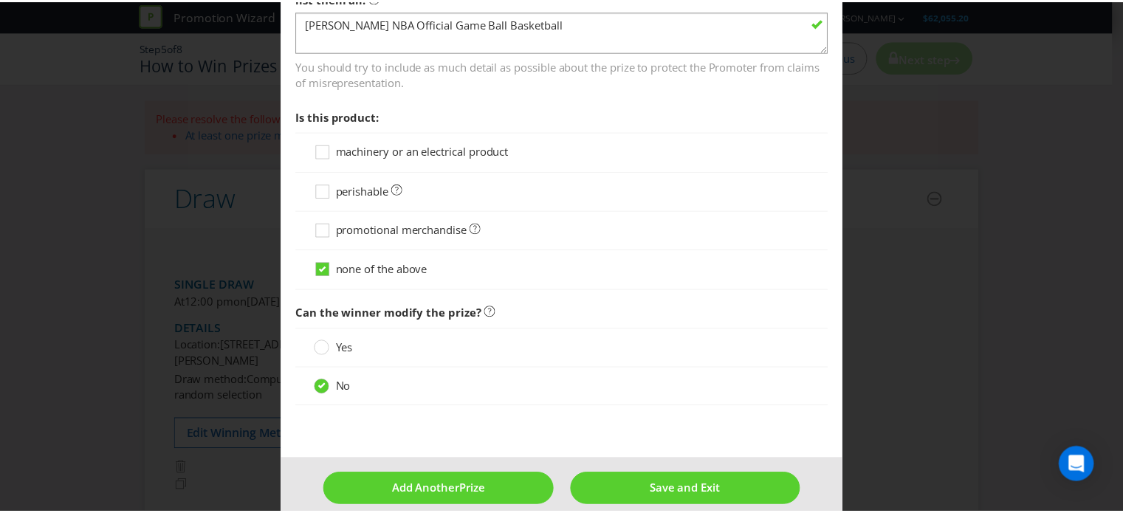
scroll to position [1272, 0]
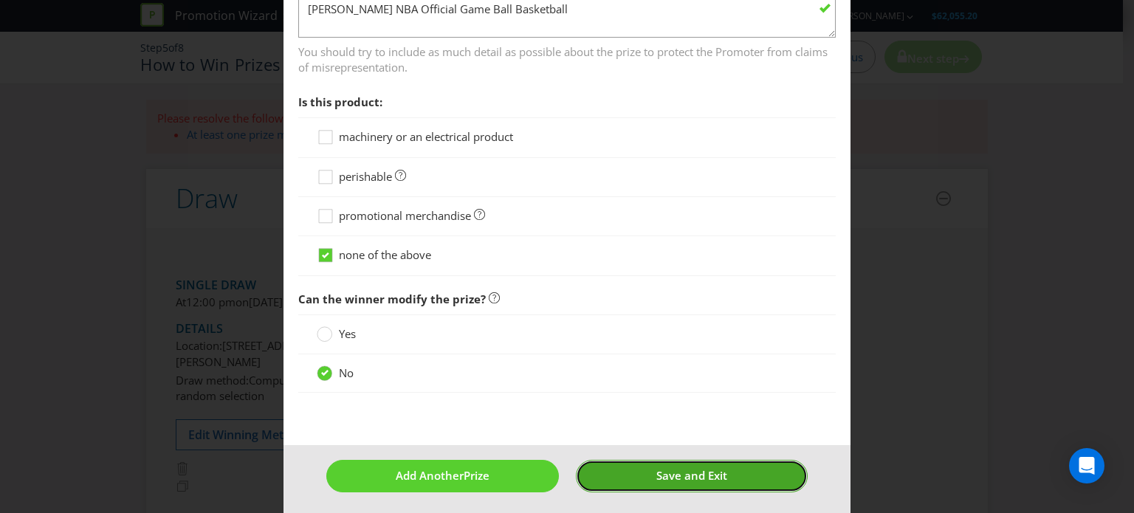
click at [637, 472] on button "Save and Exit" at bounding box center [692, 476] width 232 height 32
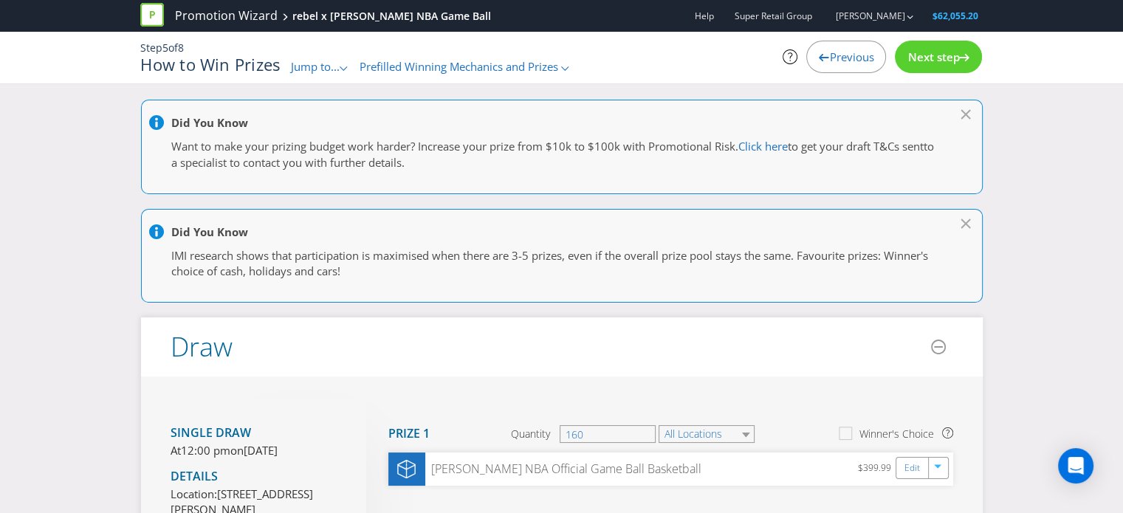
click at [755, 339] on header "Draw" at bounding box center [562, 347] width 842 height 59
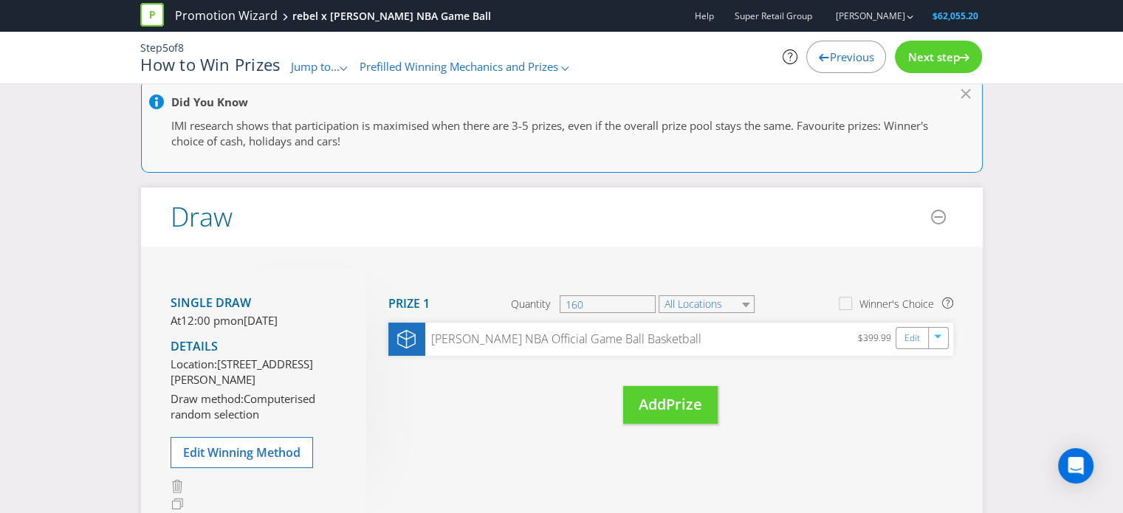
scroll to position [148, 0]
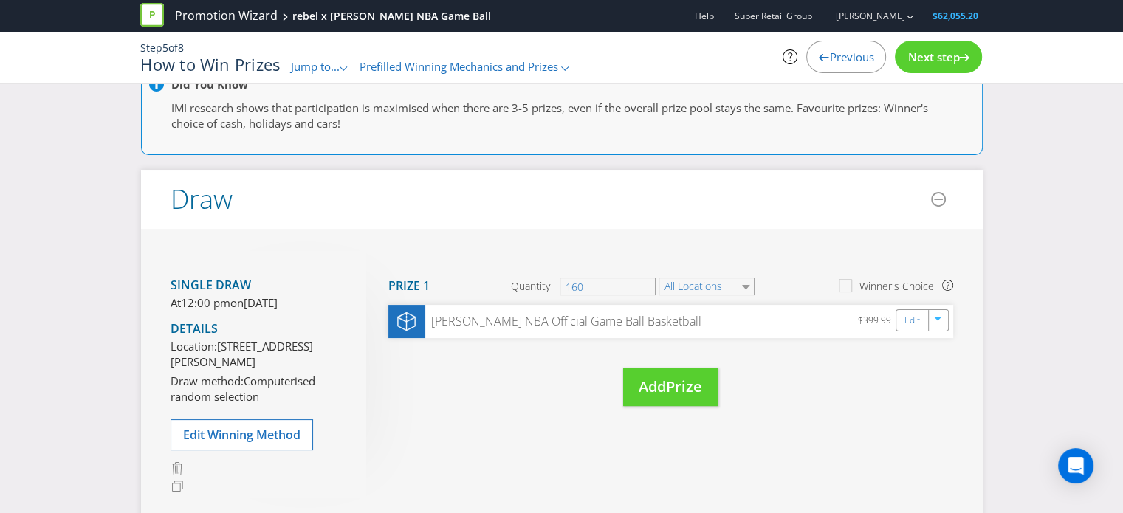
click at [1064, 398] on div "Did You Know Want to make your prizing budget work harder? Increase your prize …" at bounding box center [561, 364] width 1123 height 824
click at [126, 305] on div "Did You Know Want to make your prizing budget work harder? Increase your prize …" at bounding box center [561, 364] width 1123 height 824
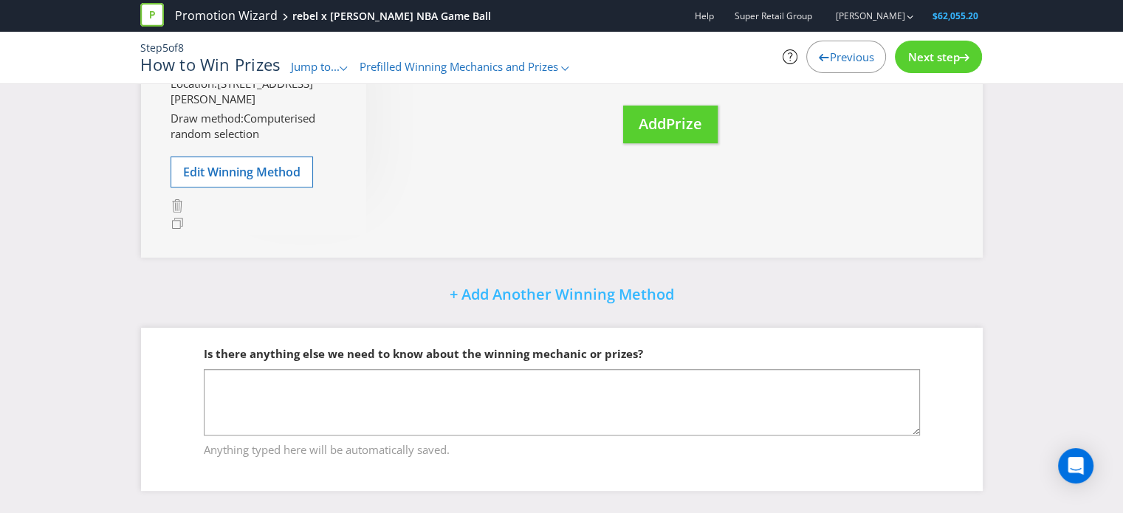
scroll to position [440, 0]
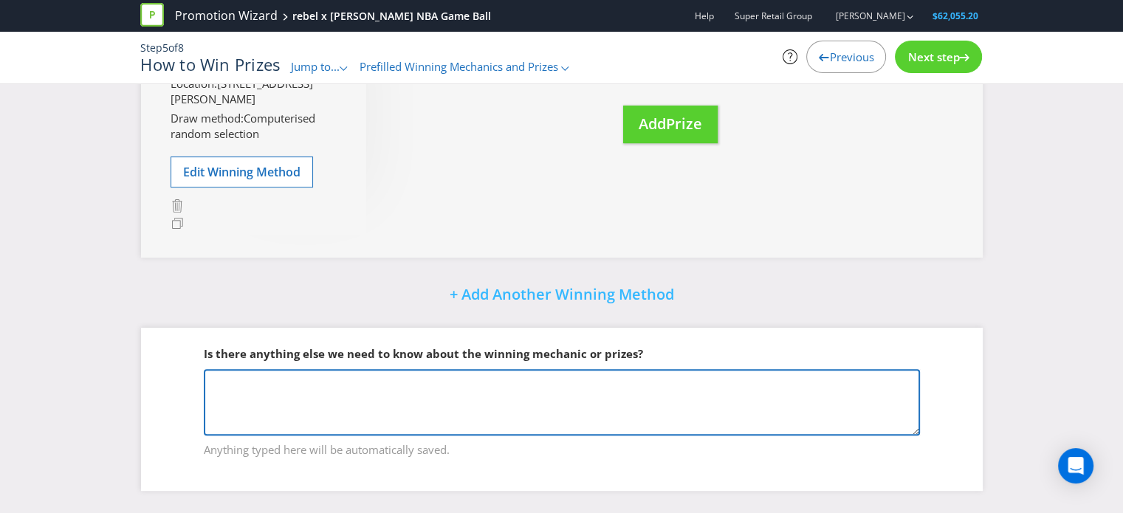
click at [217, 372] on textarea at bounding box center [562, 402] width 716 height 66
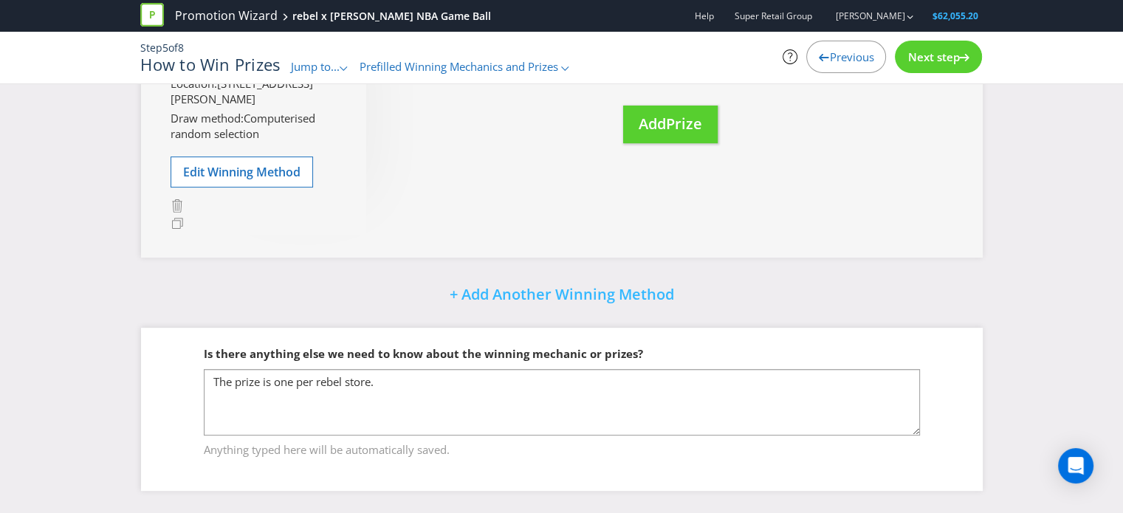
click at [121, 287] on div "Did You Know Want to make your prizing budget work harder? Increase your prize …" at bounding box center [561, 101] width 1123 height 824
click at [1033, 272] on div "Did You Know Want to make your prizing budget work harder? Increase your prize …" at bounding box center [561, 101] width 1123 height 824
click at [991, 358] on div "Did You Know Want to make your prizing budget work harder? Increase your prize …" at bounding box center [562, 101] width 864 height 824
click at [169, 312] on div "Did You Know Want to make your prizing budget work harder? Increase your prize …" at bounding box center [562, 101] width 864 height 824
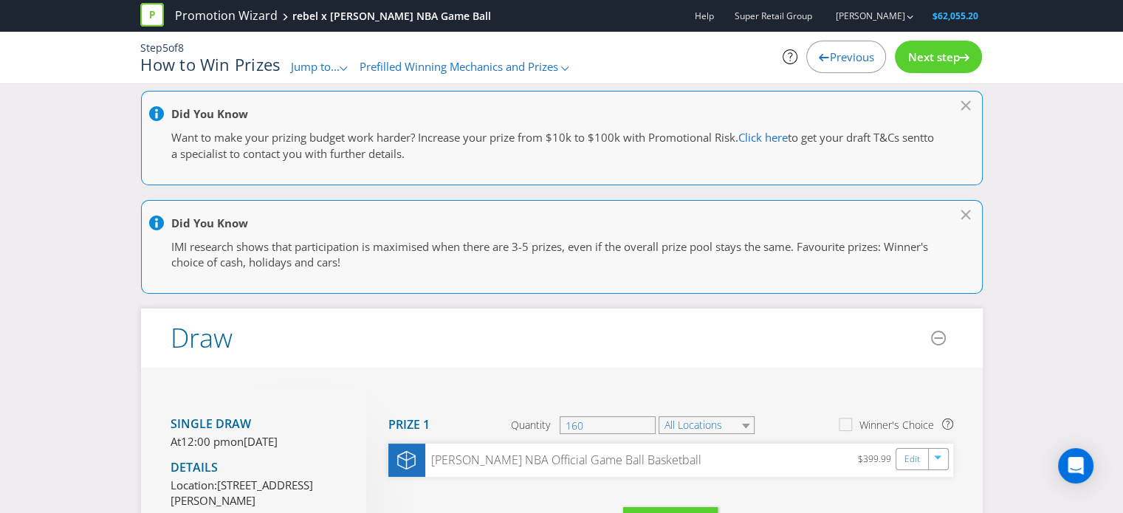
scroll to position [0, 0]
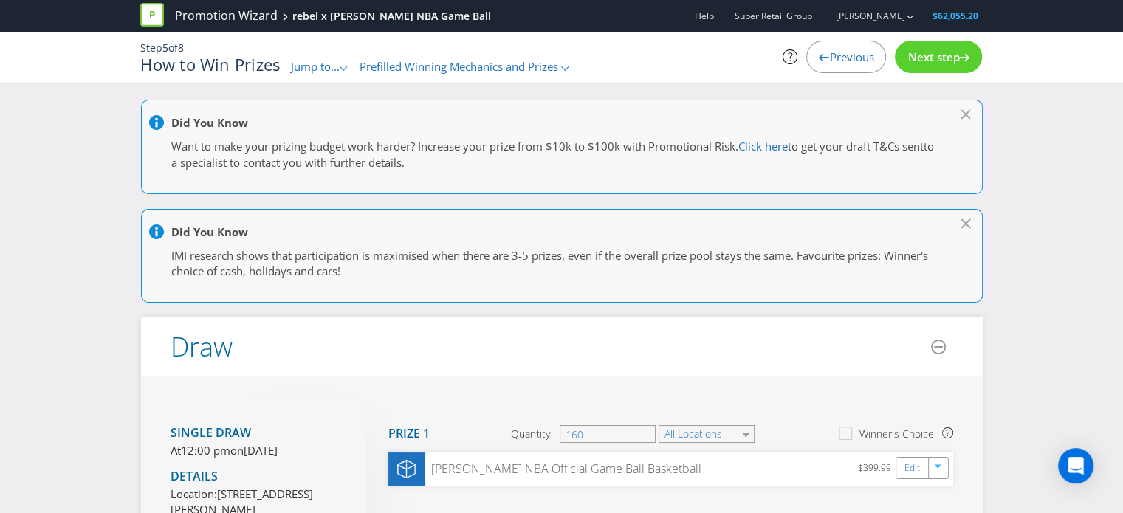
click at [1012, 230] on div "Did You Know Want to make your prizing budget work harder? Increase your prize …" at bounding box center [561, 512] width 1123 height 824
click at [104, 348] on div "Did You Know Want to make your prizing budget work harder? Increase your prize …" at bounding box center [561, 512] width 1123 height 824
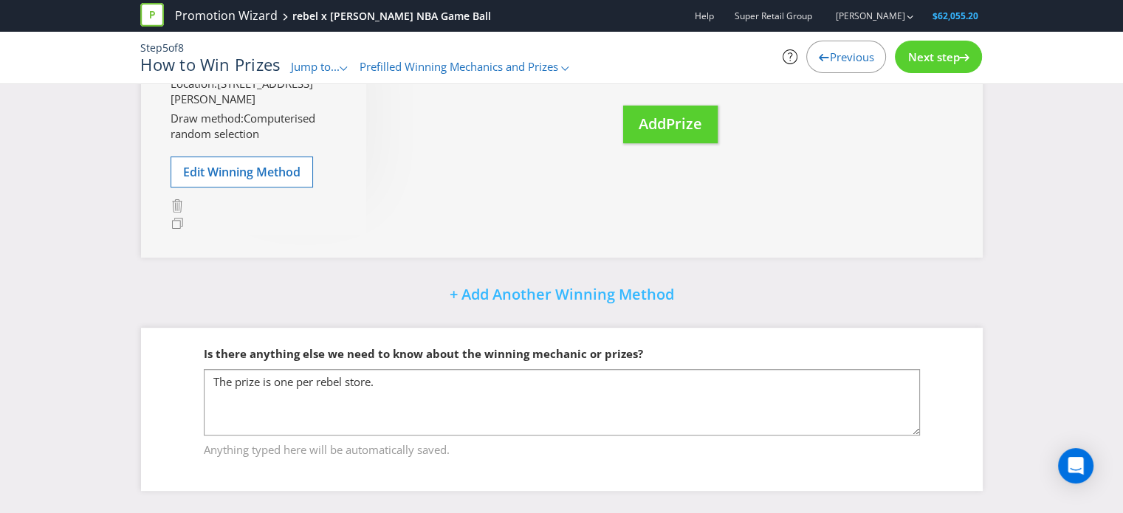
scroll to position [440, 0]
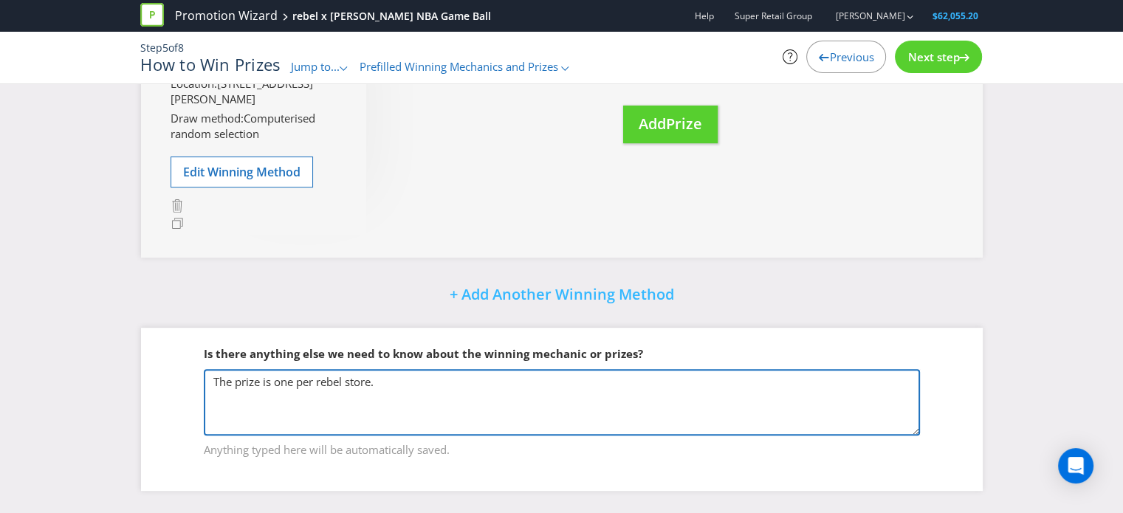
click at [446, 397] on textarea "The prize is one per rebel store." at bounding box center [562, 402] width 716 height 66
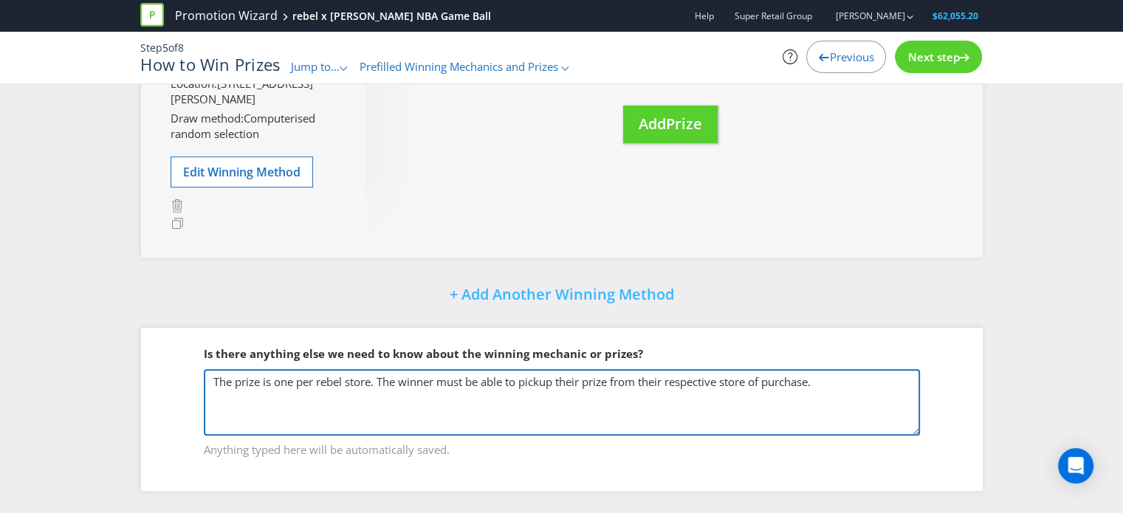
click at [541, 383] on textarea "The prize is one per rebel store. The winner must be able to pickup their prize…" at bounding box center [562, 402] width 716 height 66
type textarea "The prize is one per rebel store. The winner must be able to pick up their priz…"
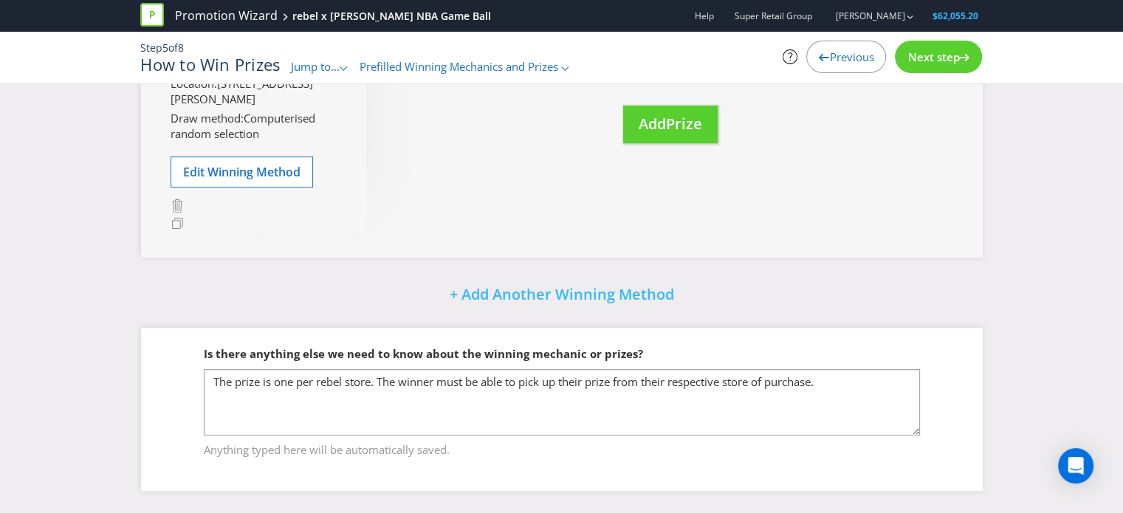
click at [590, 439] on span "Anything typed here will be automatically saved." at bounding box center [562, 447] width 716 height 21
click at [1033, 410] on div "Did You Know Want to make your prizing budget work harder? Increase your prize …" at bounding box center [561, 101] width 1123 height 824
click at [960, 58] on icon at bounding box center [964, 57] width 10 height 7
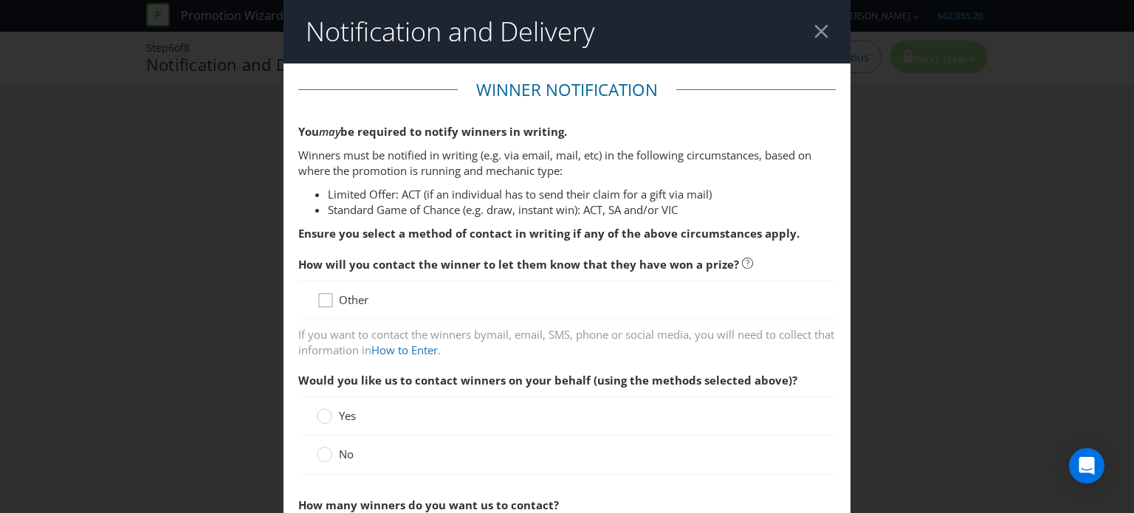
click at [322, 297] on div at bounding box center [325, 295] width 7 height 7
click at [0, 0] on input "Other" at bounding box center [0, 0] width 0 height 0
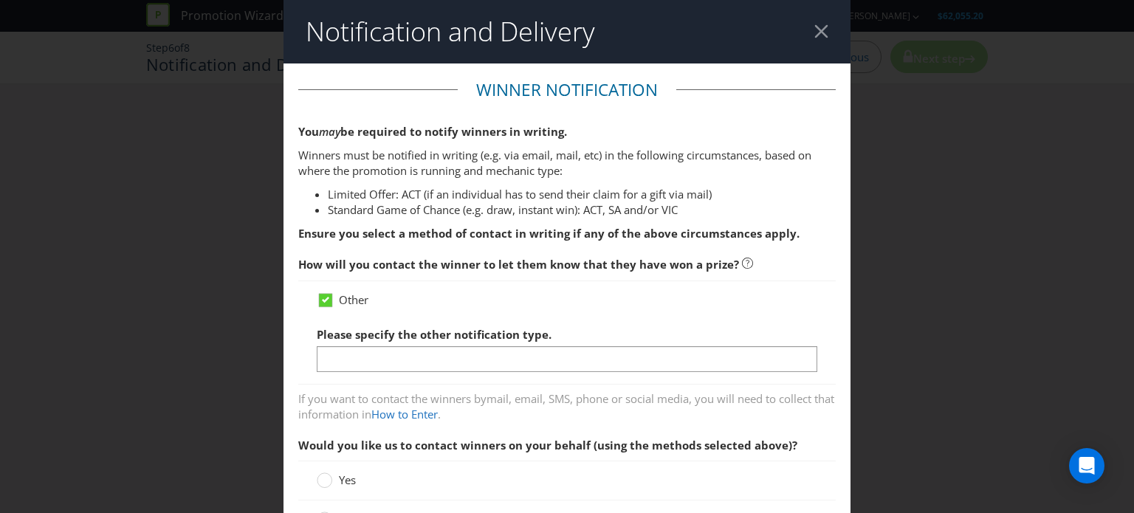
click at [346, 342] on span "Please specify the other notification type." at bounding box center [434, 334] width 235 height 15
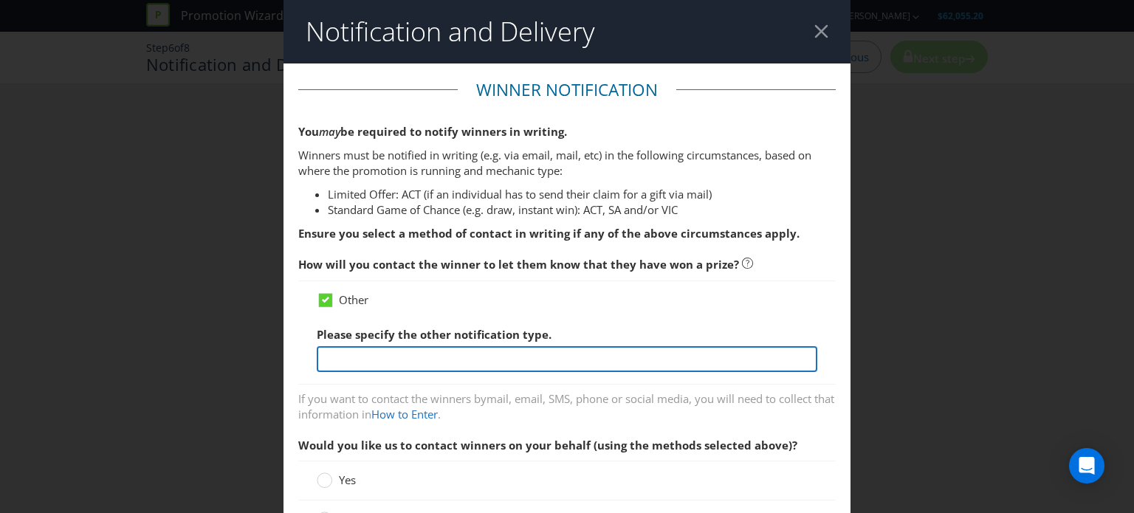
click at [353, 363] on input "text" at bounding box center [567, 359] width 501 height 26
type input "Phone, SMS, email, from their contact information as part of their rebel active…"
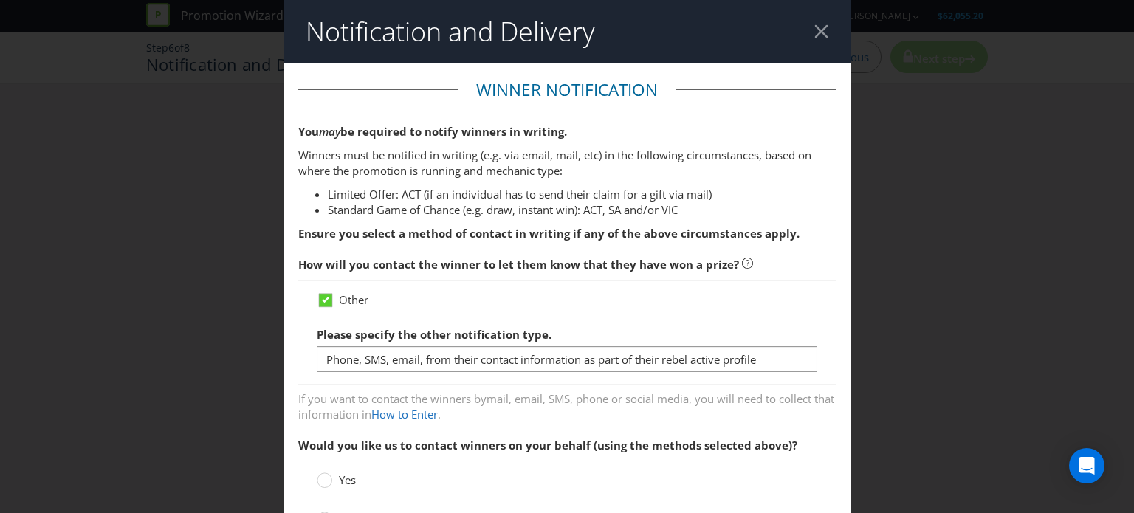
click at [764, 185] on div "You may be required to notify winners in writing. Winners must be notified in w…" at bounding box center [567, 183] width 538 height 118
click at [701, 194] on li "Limited Offer: ACT (if an individual has to send their claim for a gift via mai…" at bounding box center [582, 195] width 508 height 16
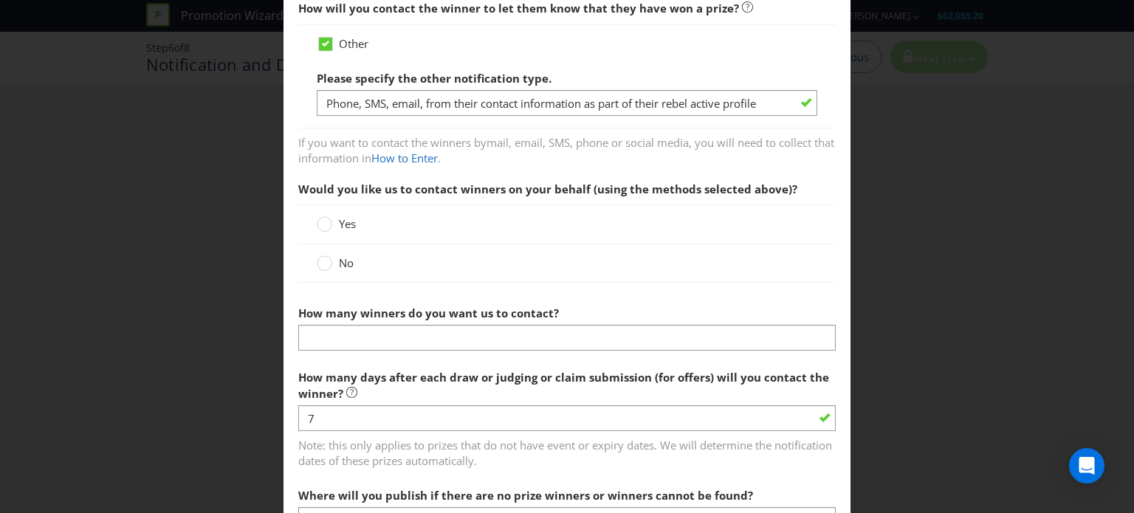
scroll to position [295, 0]
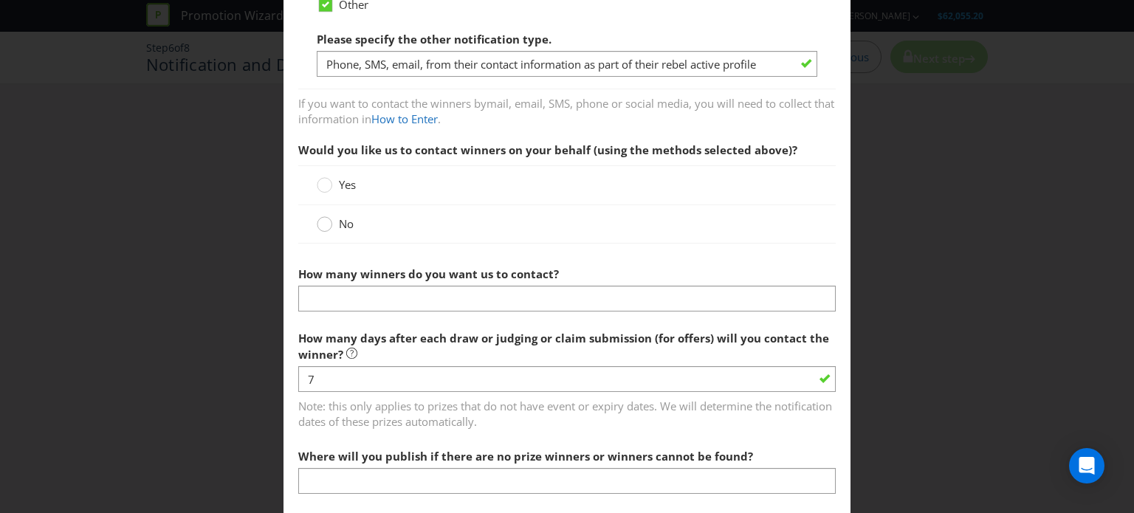
click at [322, 227] on circle at bounding box center [325, 224] width 15 height 15
click at [0, 0] on input "No" at bounding box center [0, 0] width 0 height 0
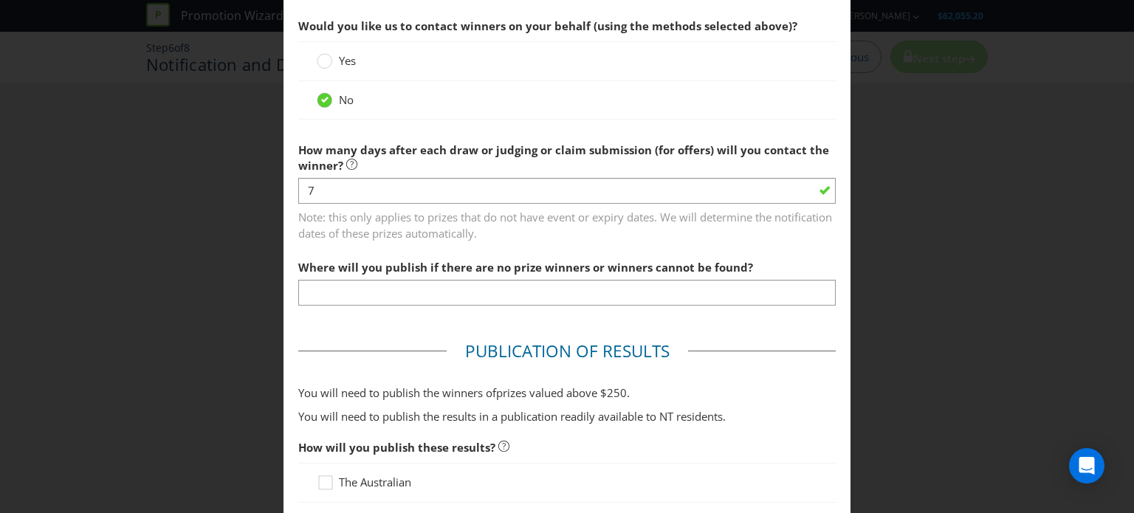
scroll to position [443, 0]
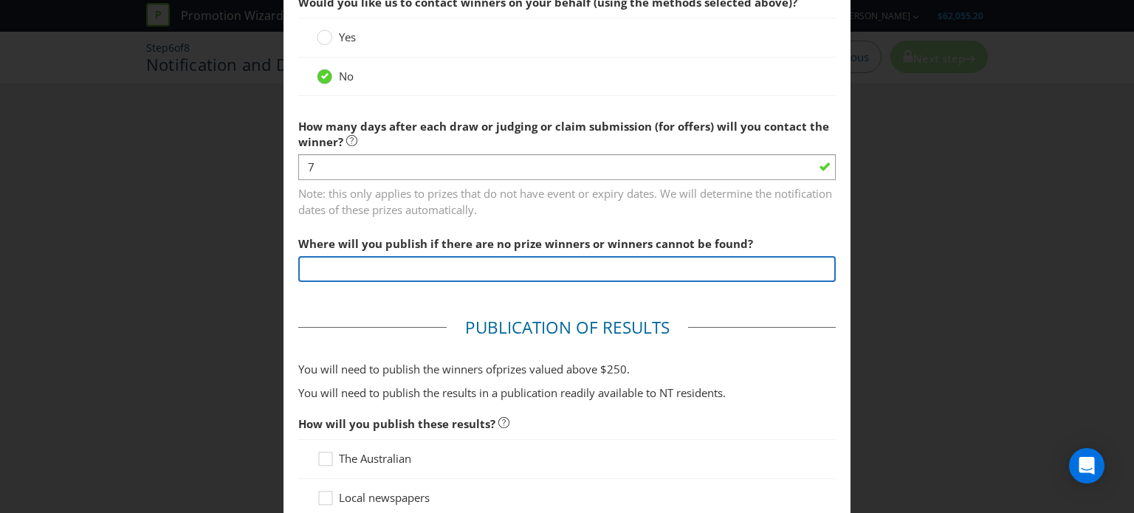
click at [390, 267] on input "text" at bounding box center [567, 269] width 538 height 26
type input "On the rebel website, on the T&Cs page"
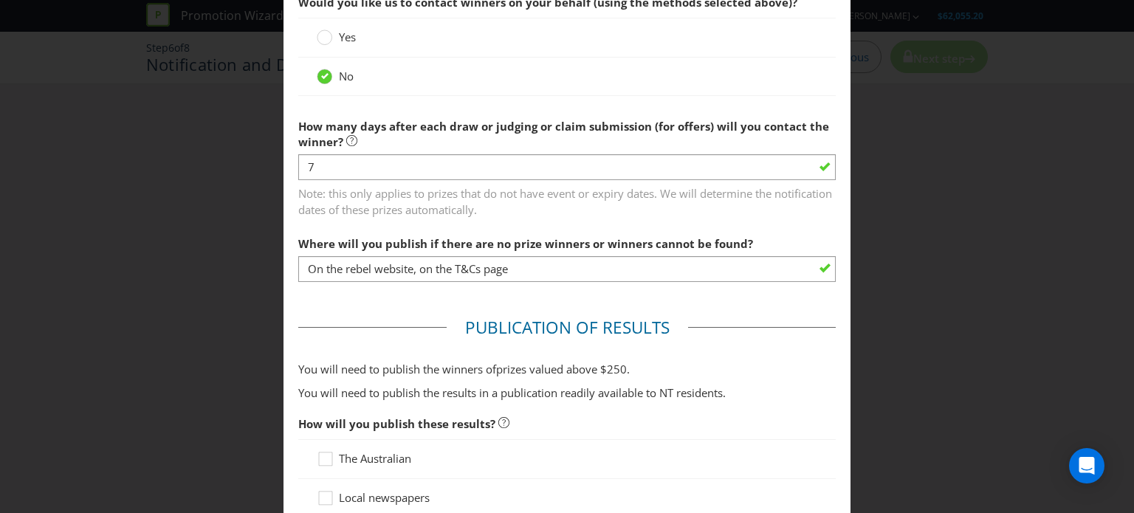
click at [461, 328] on legend "Publication of Results" at bounding box center [568, 328] width 242 height 24
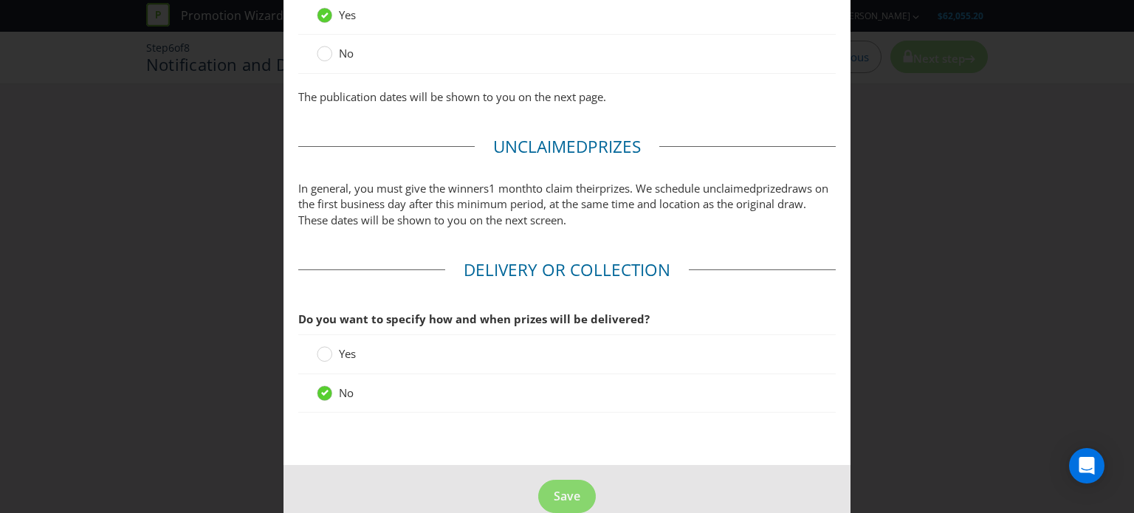
scroll to position [1186, 0]
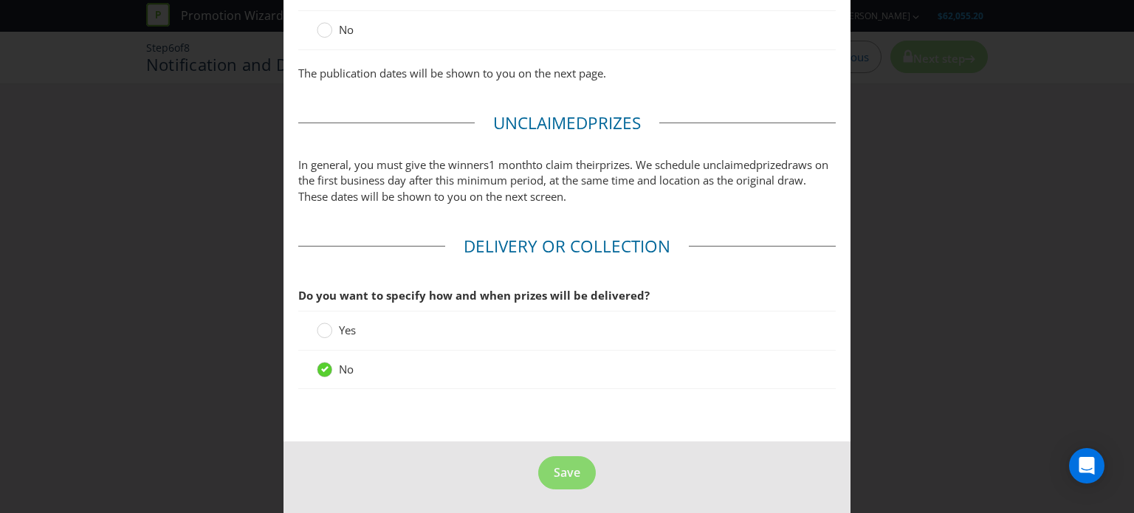
click at [343, 327] on span "Yes" at bounding box center [347, 330] width 17 height 15
click at [0, 0] on input "Yes" at bounding box center [0, 0] width 0 height 0
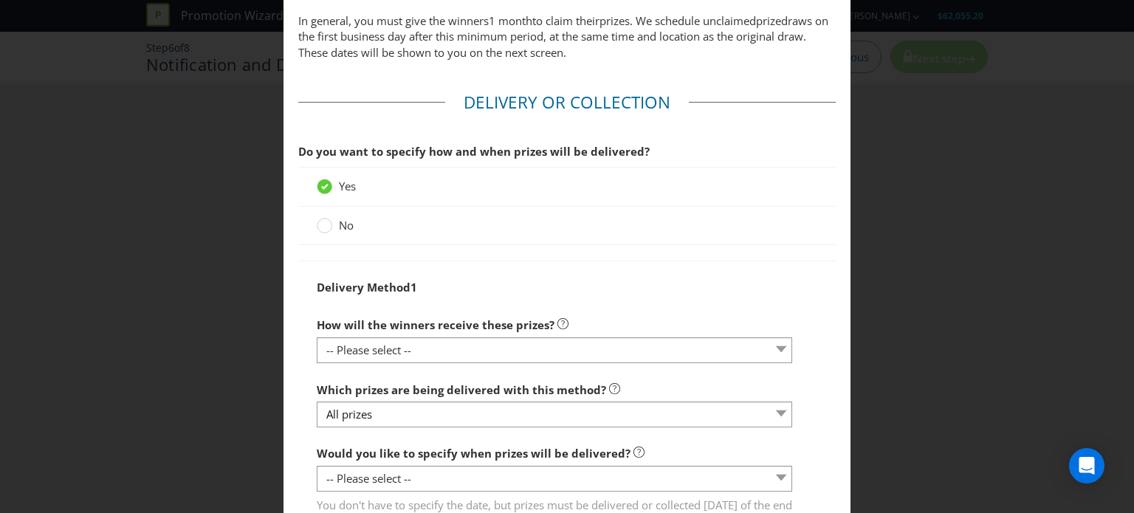
scroll to position [1334, 0]
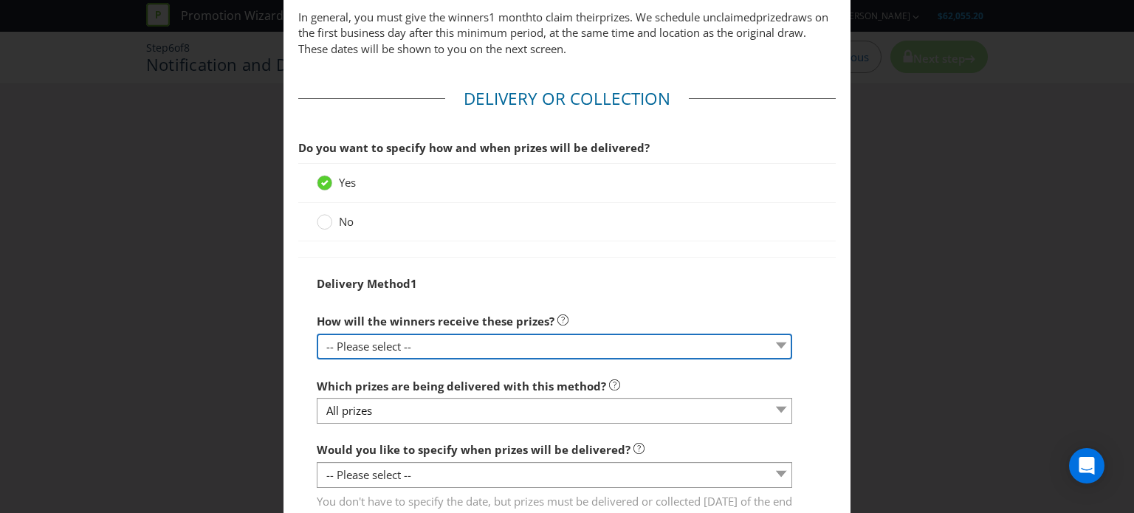
click at [355, 351] on select "-- Please select -- Delivered by mail Delivered by email Delivered in-person Co…" at bounding box center [555, 347] width 476 height 26
click at [373, 352] on select "-- Please select -- Delivered by mail Delivered by email Delivered in-person Co…" at bounding box center [555, 347] width 476 height 26
select select "COLLECT_FROM_PURCHASE_VENUE"
click at [317, 334] on select "-- Please select -- Delivered by mail Delivered by email Delivered in-person Co…" at bounding box center [555, 347] width 476 height 26
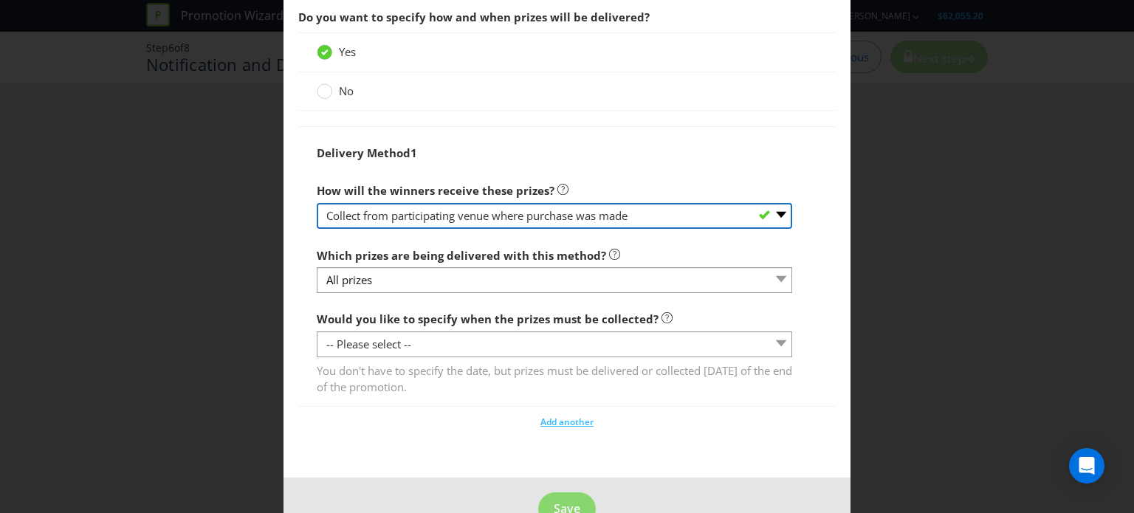
scroll to position [1482, 0]
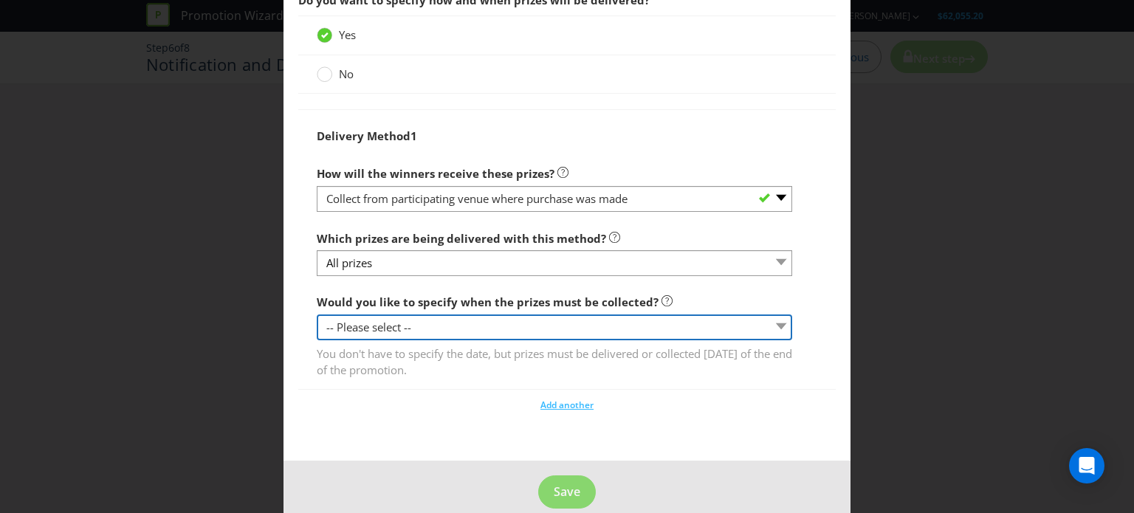
click at [462, 324] on select "-- Please select -- Yes, specific date (please specify) Yes, within a certain p…" at bounding box center [555, 328] width 476 height 26
select select "YES_PERIOD"
click at [317, 315] on select "-- Please select -- Yes, specific date (please specify) Yes, within a certain p…" at bounding box center [555, 328] width 476 height 26
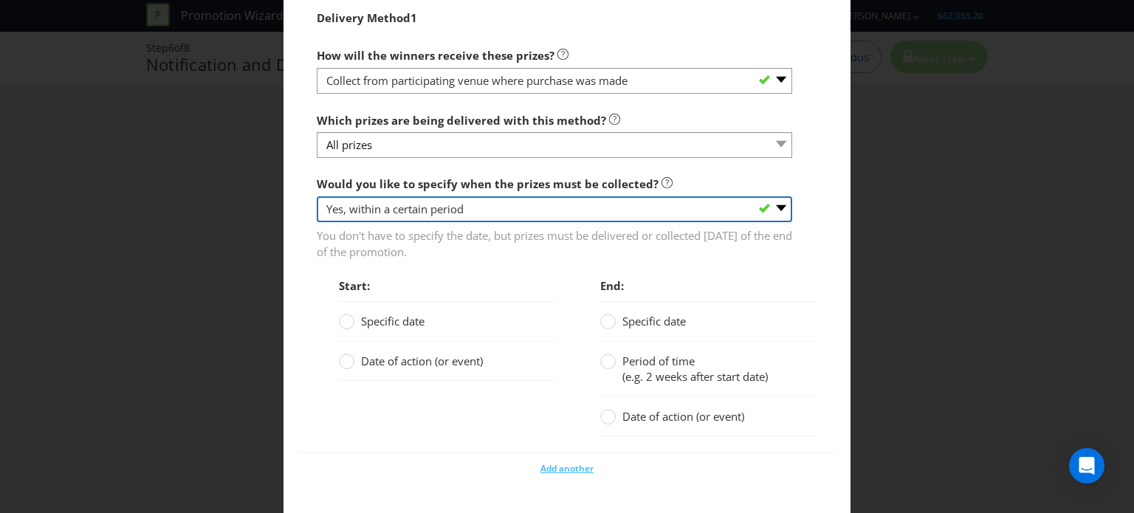
scroll to position [1629, 0]
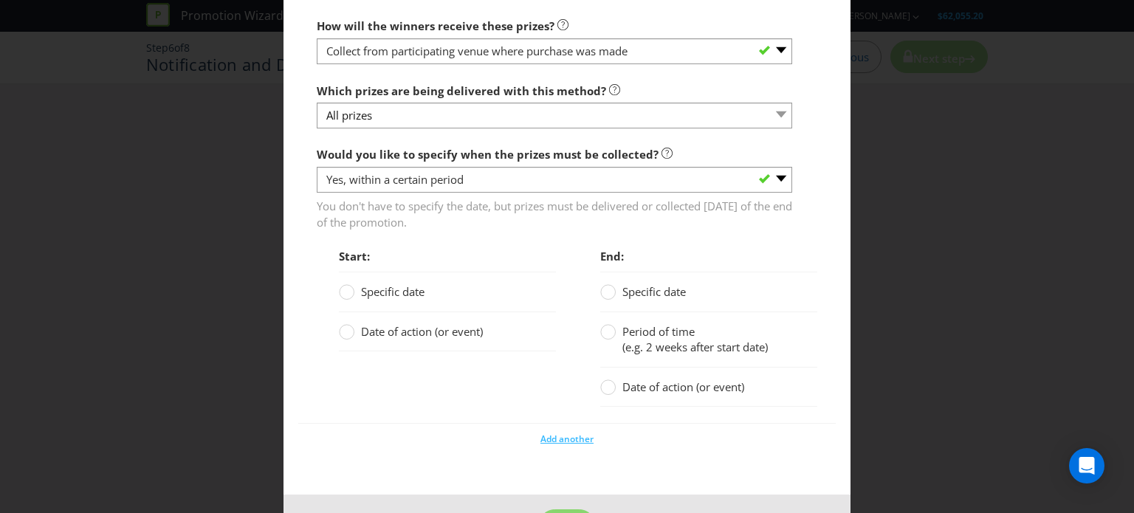
click at [369, 292] on span "Specific date" at bounding box center [393, 291] width 64 height 15
click at [0, 0] on input "Specific date" at bounding box center [0, 0] width 0 height 0
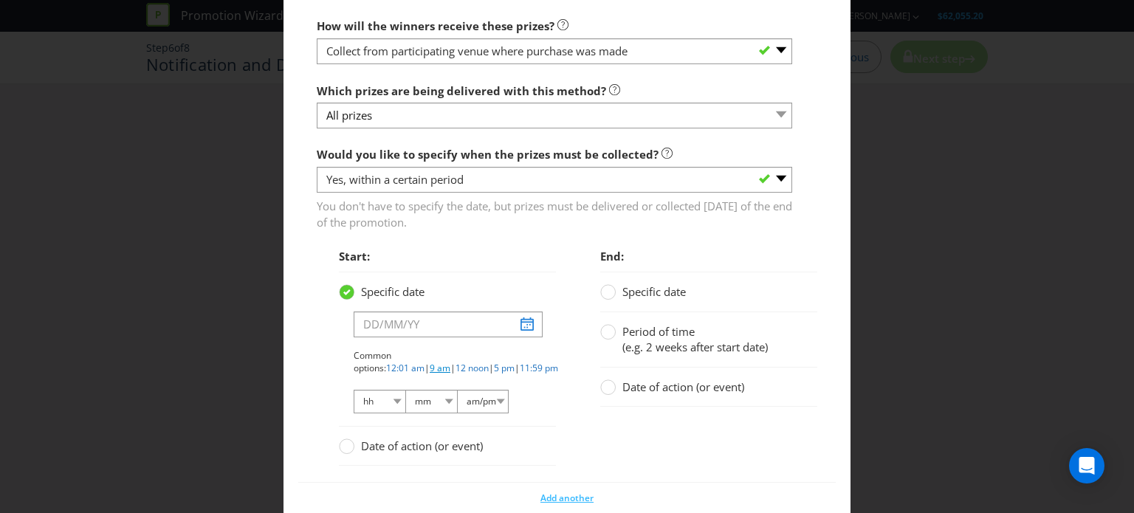
click at [451, 362] on link "9 am" at bounding box center [440, 368] width 21 height 13
select select "09"
select select "00"
select select "am"
click at [522, 324] on input "text" at bounding box center [448, 325] width 189 height 26
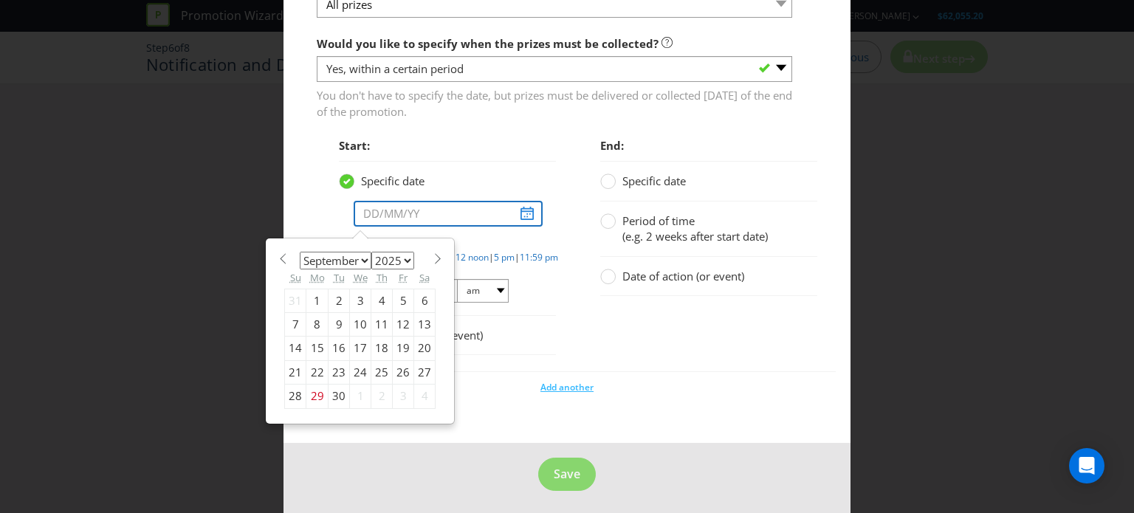
scroll to position [1740, 0]
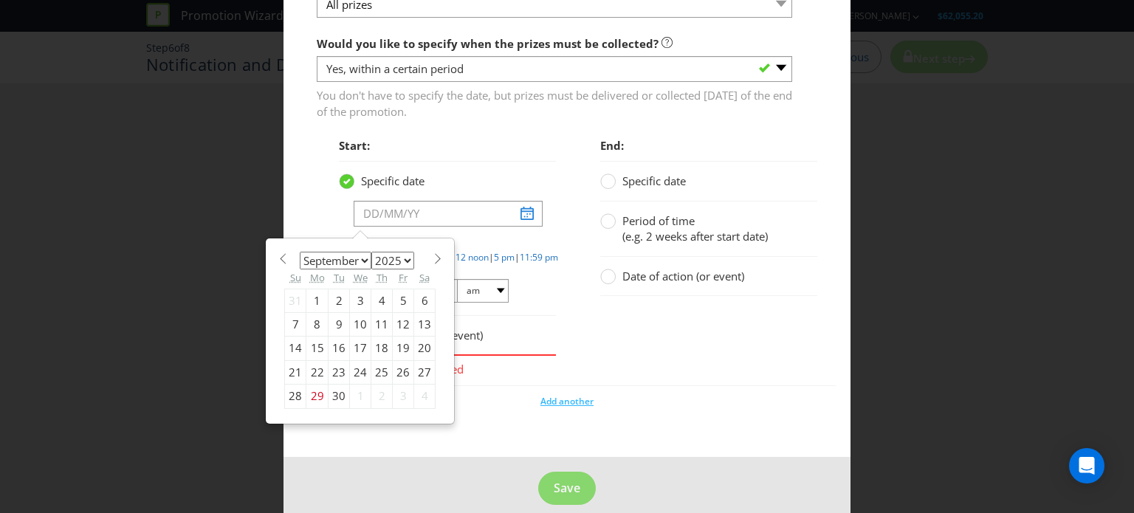
click at [432, 256] on span at bounding box center [437, 258] width 11 height 11
select select "10"
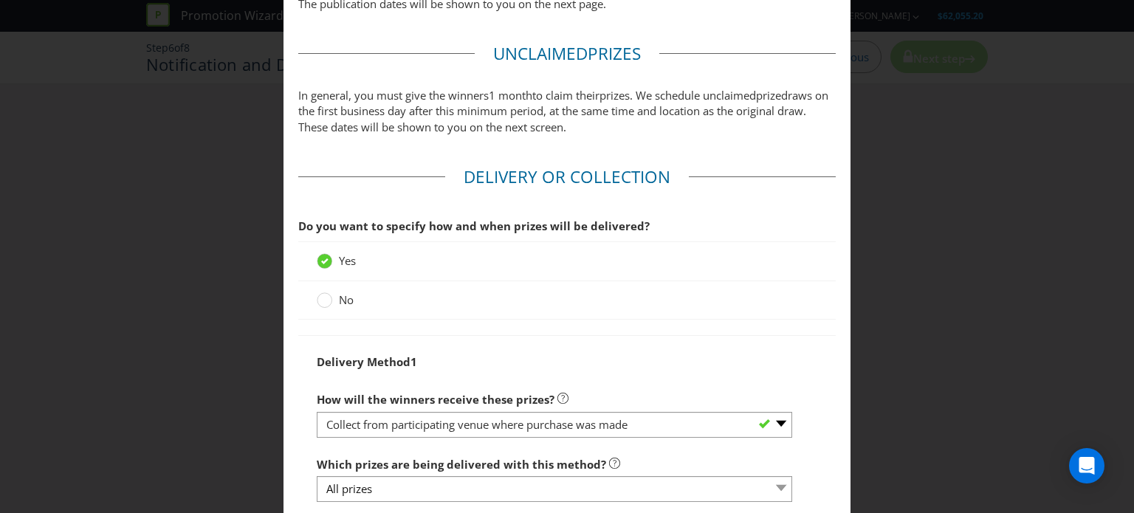
scroll to position [1755, 0]
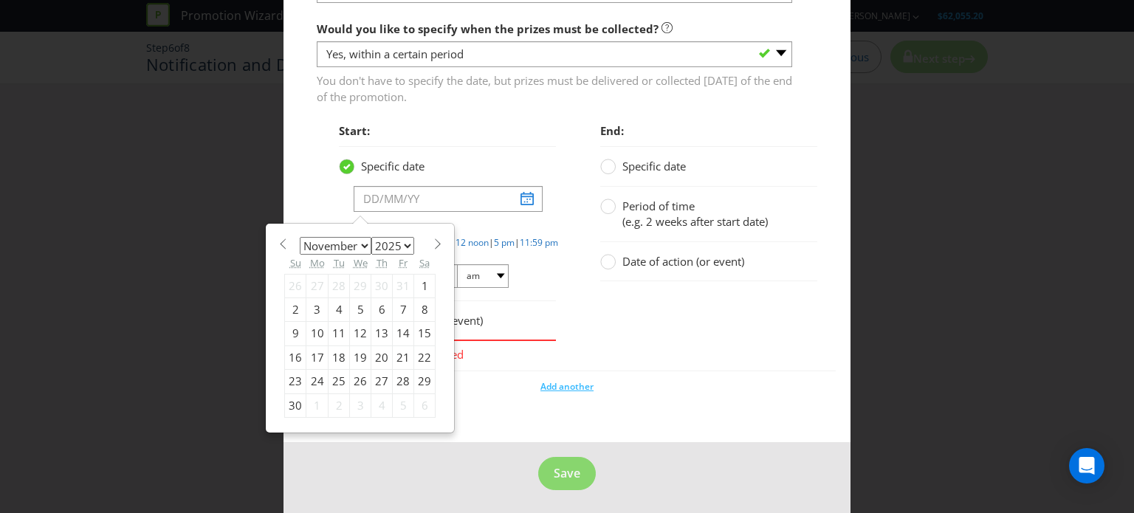
click at [334, 377] on div "25" at bounding box center [339, 382] width 21 height 24
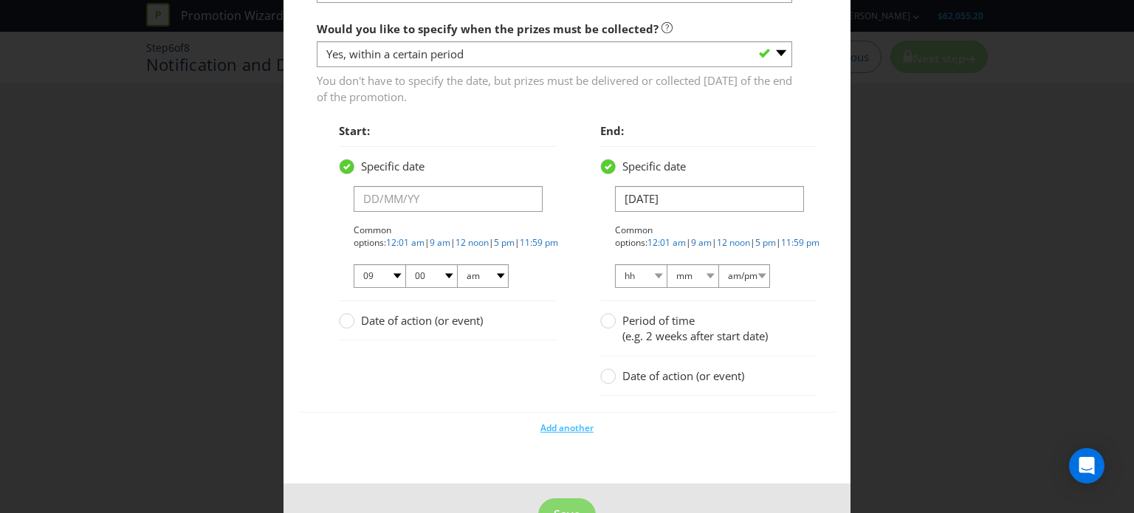
type input "[DATE]"
click at [334, 377] on div "Start: Specific date [DATE] Common options: 12:01 am | 9 am | 12 noon | 5 pm | …" at bounding box center [567, 263] width 523 height 295
click at [605, 315] on div at bounding box center [608, 315] width 7 height 7
click at [0, 0] on input "Period of time (e.g. 2 weeks after start date)" at bounding box center [0, 0] width 0 height 0
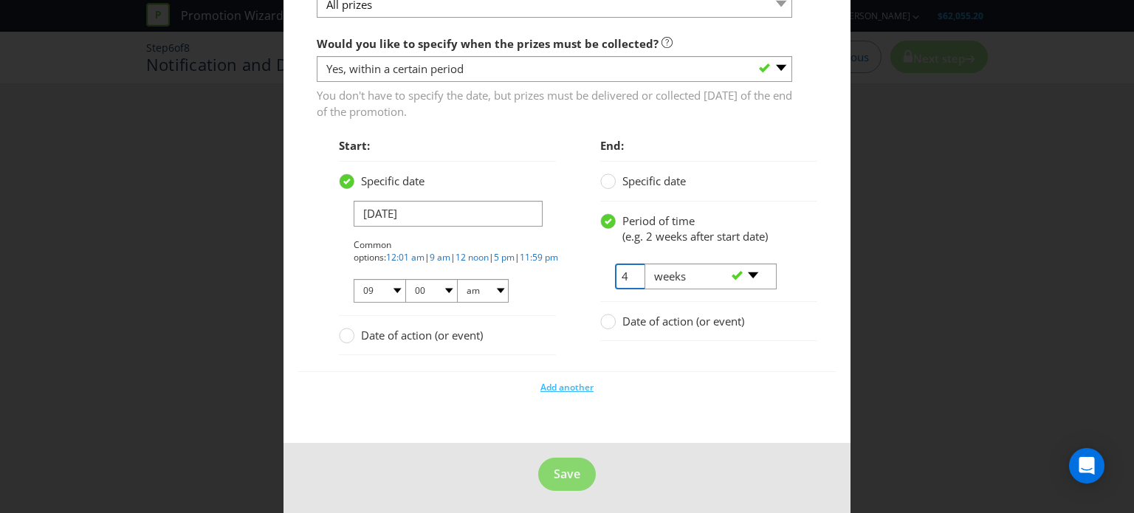
click at [626, 274] on input "4" at bounding box center [631, 277] width 32 height 26
type input "2"
click at [561, 466] on span "Save" at bounding box center [567, 474] width 27 height 16
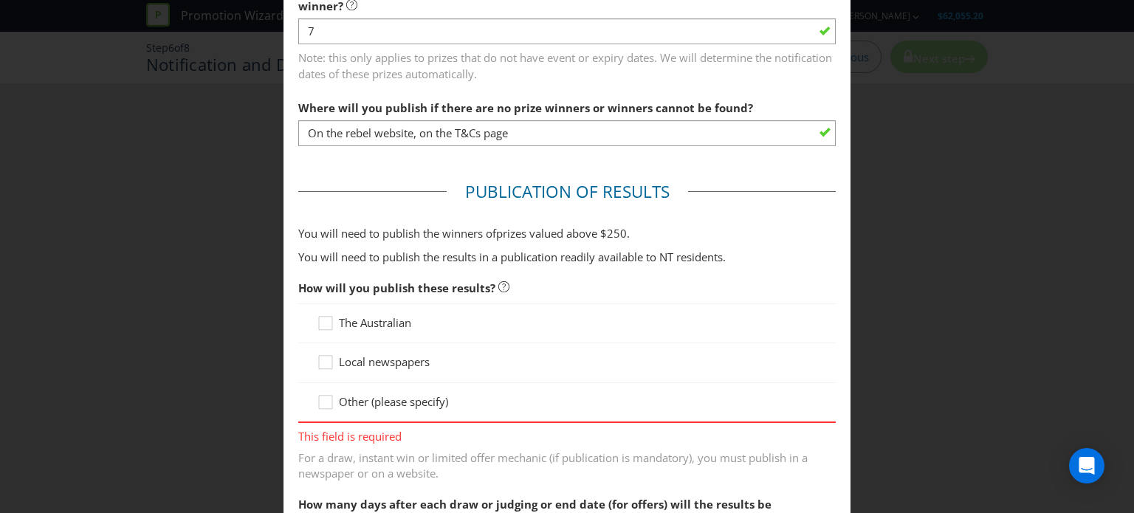
scroll to position [580, 0]
click at [383, 400] on span "Other (please specify)" at bounding box center [393, 401] width 109 height 15
click at [0, 0] on input "Other (please specify)" at bounding box center [0, 0] width 0 height 0
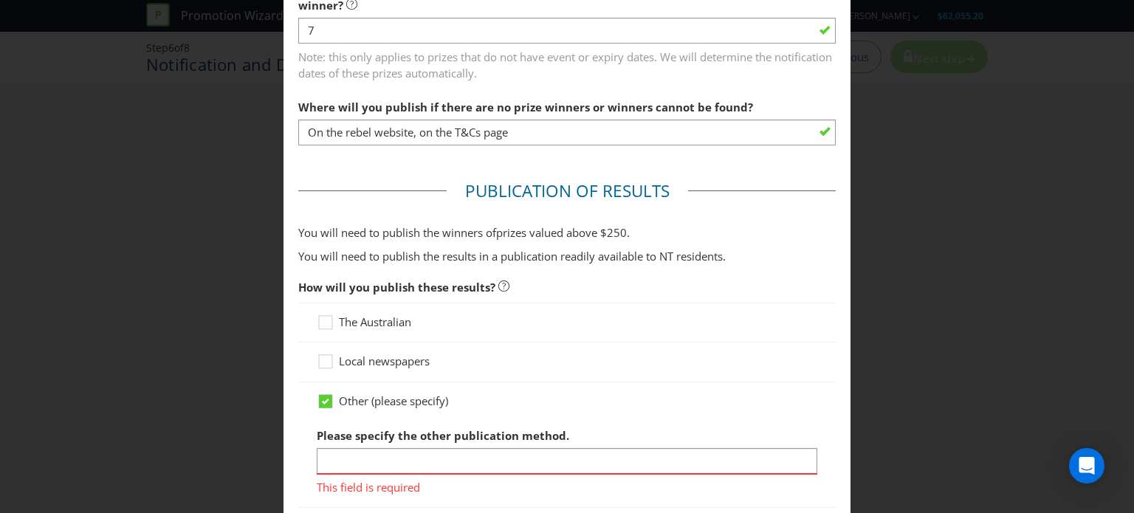
click at [386, 421] on label "Please specify the other publication method." at bounding box center [445, 432] width 256 height 23
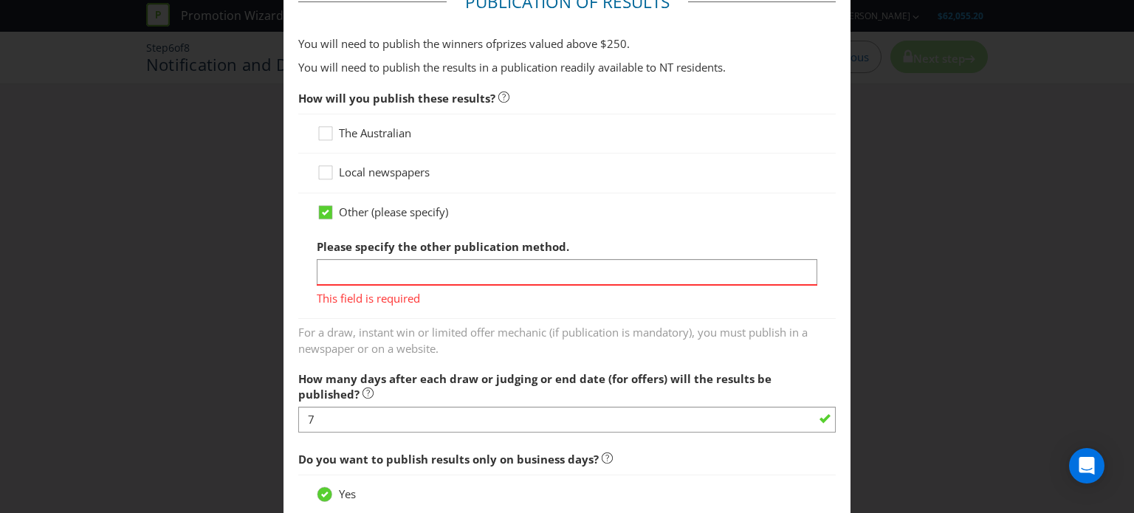
scroll to position [728, 0]
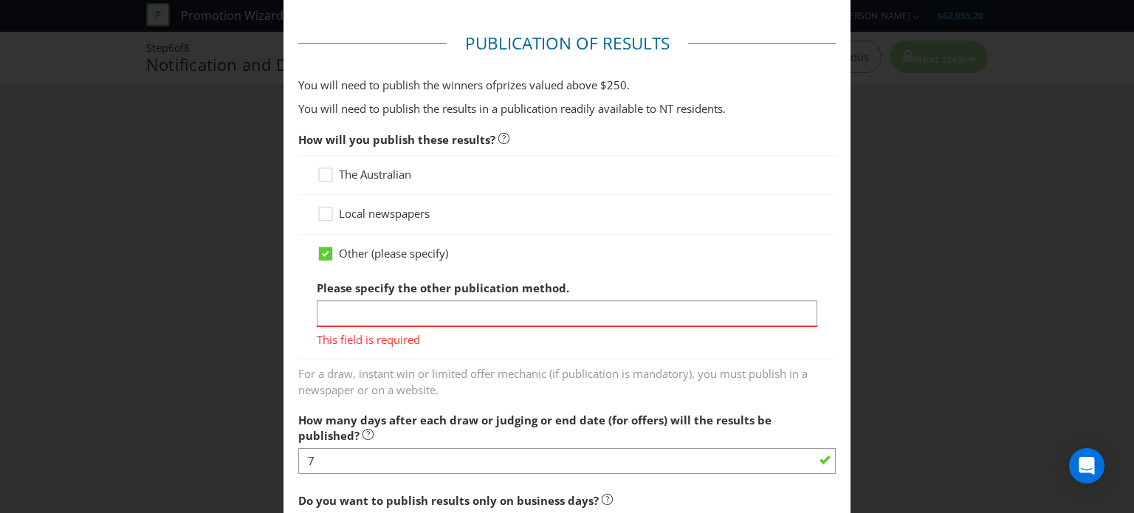
click at [368, 364] on span "For a draw, instant win or limited offer mechanic (if publication is mandatory)…" at bounding box center [567, 379] width 538 height 37
click at [401, 413] on span "How many days after each draw or judging or end date (for offers) will the resu…" at bounding box center [534, 428] width 473 height 30
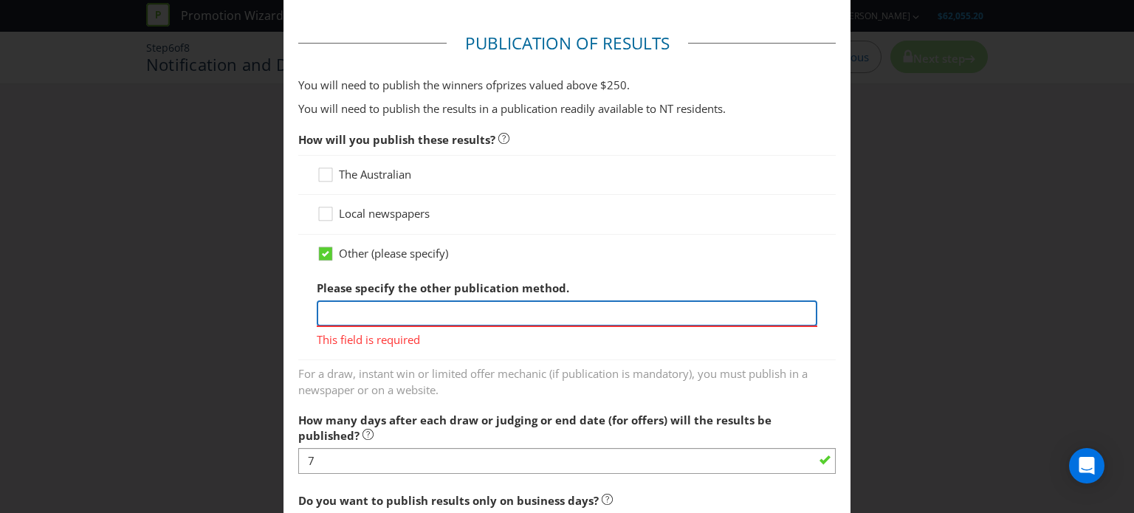
click at [418, 312] on input "text" at bounding box center [567, 314] width 501 height 26
type input "rebel website"
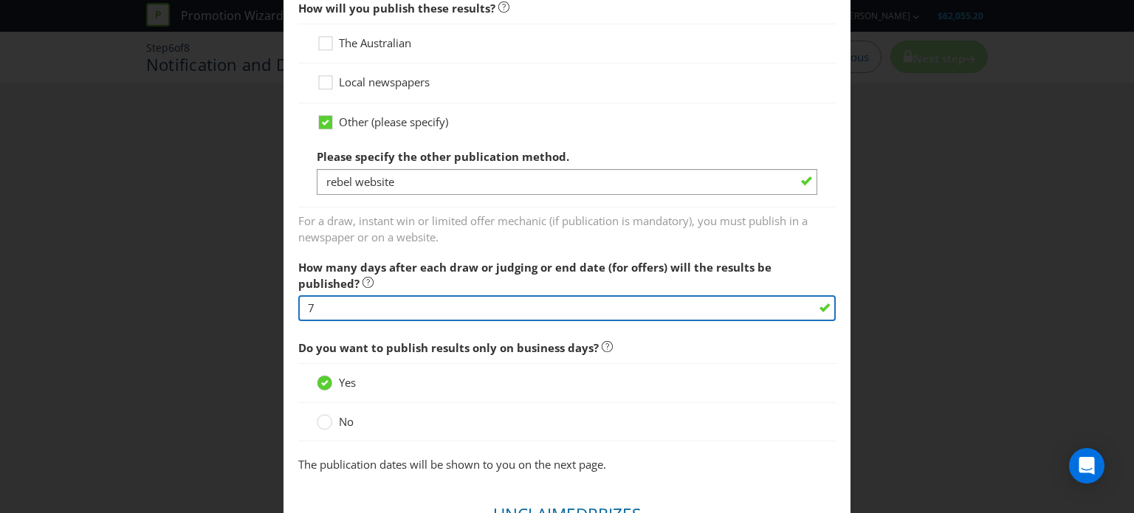
scroll to position [875, 0]
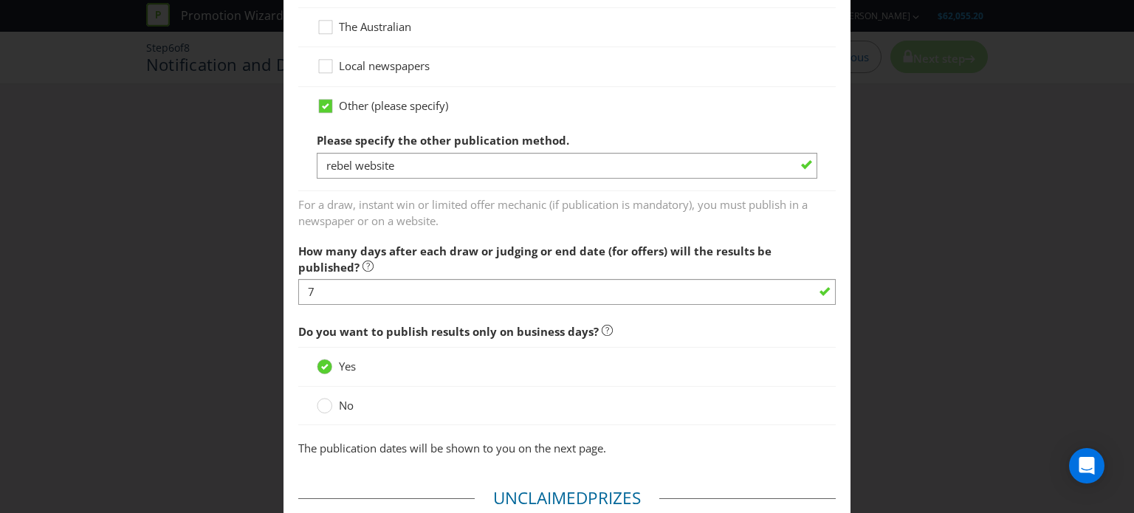
click at [471, 366] on div "Yes" at bounding box center [567, 367] width 501 height 16
click at [462, 324] on span "Do you want to publish results only on business days?" at bounding box center [448, 331] width 301 height 15
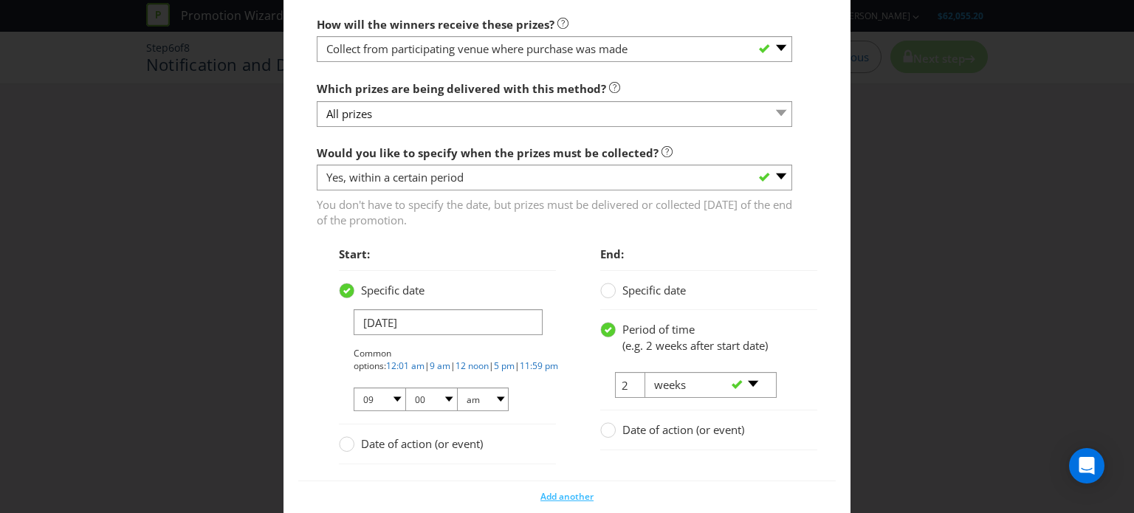
scroll to position [1805, 0]
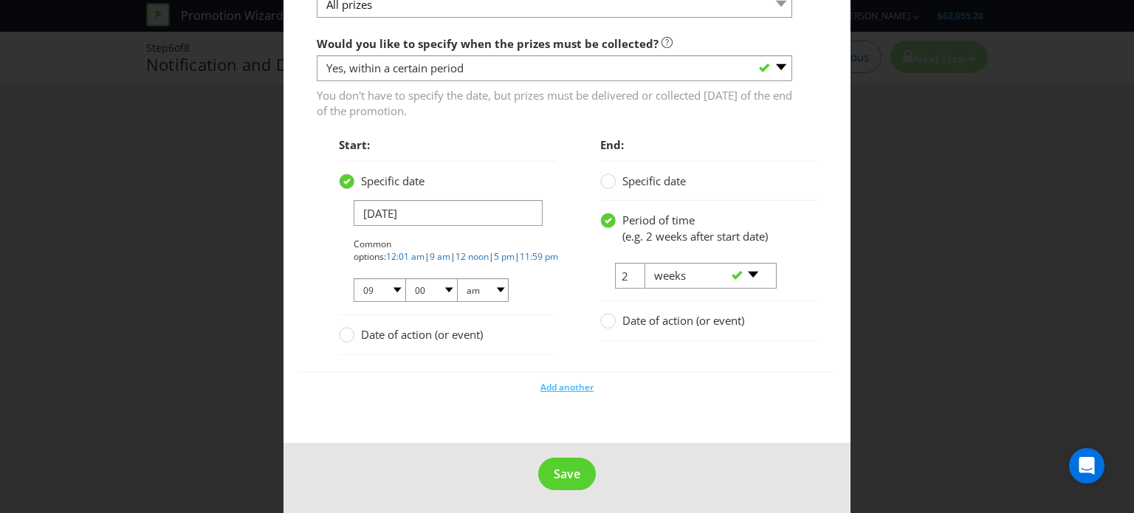
click at [559, 255] on div "Start: Specific date [DATE] Common options: 12:01 am | 9 am | 12 noon | 5 pm | …" at bounding box center [436, 250] width 261 height 240
click at [564, 481] on button "Save" at bounding box center [567, 474] width 58 height 33
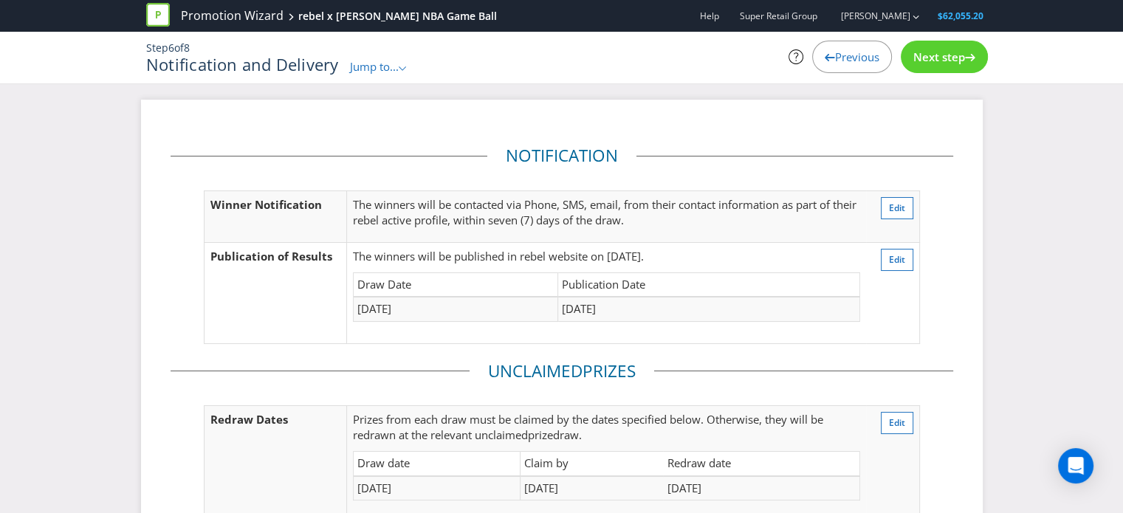
click at [189, 312] on fieldset "Notification Winner Notification The winners will be contacted via Phone, SMS, …" at bounding box center [562, 251] width 783 height 215
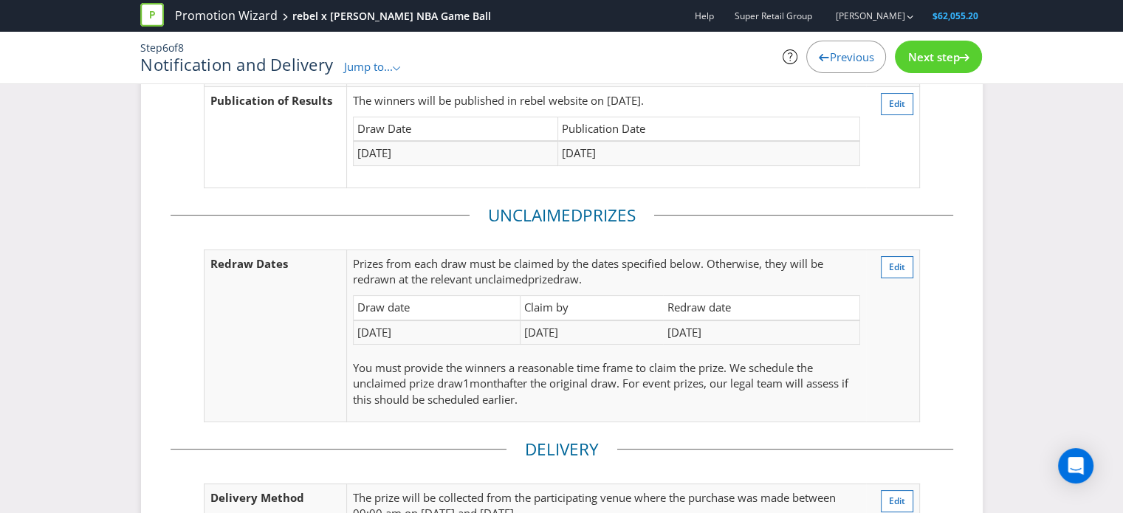
scroll to position [355, 0]
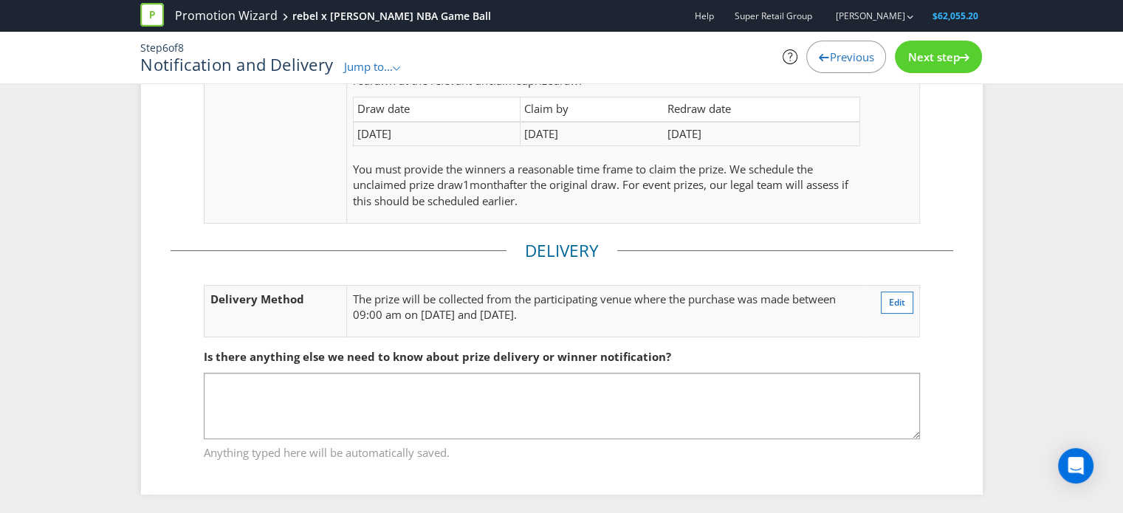
click at [69, 239] on div "Notification Winner Notification The winners will be contacted via Phone, SMS, …" at bounding box center [561, 130] width 1123 height 771
click at [569, 323] on fieldset "Is there anything else we need to know about prize delivery or winner notificat…" at bounding box center [562, 396] width 783 height 152
click at [925, 42] on div "Next step" at bounding box center [938, 57] width 87 height 32
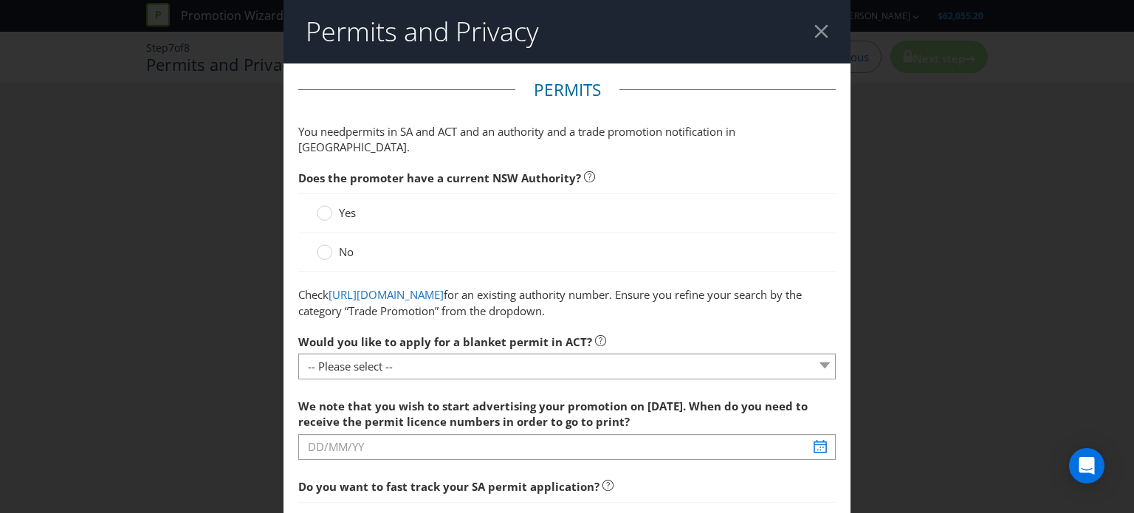
click at [516, 317] on p "Check [URL][DOMAIN_NAME] for an existing authority number. Ensure you refine yo…" at bounding box center [567, 303] width 538 height 32
click at [526, 163] on span "Does the promoter have a current NSW Authority?" at bounding box center [567, 178] width 538 height 30
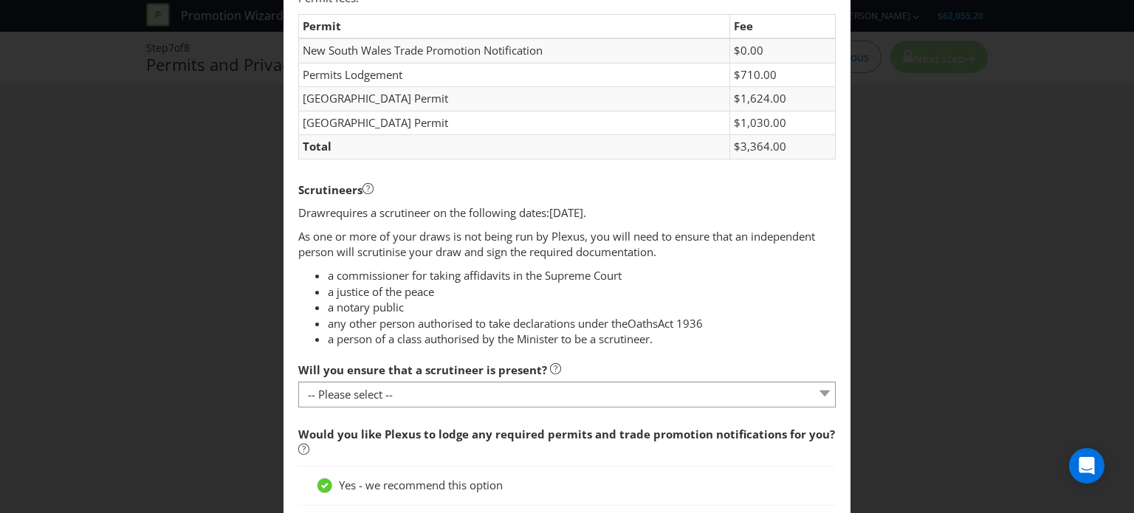
scroll to position [591, 0]
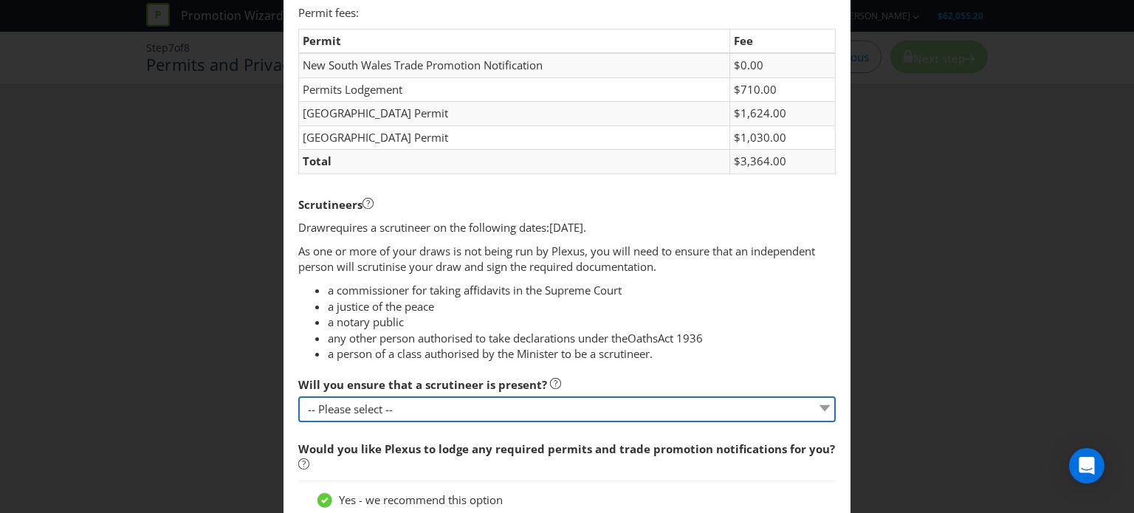
click at [371, 408] on select "-- Please select -- Yes, I agree to arrange for a scrutineer for each draw. No,…" at bounding box center [567, 410] width 538 height 26
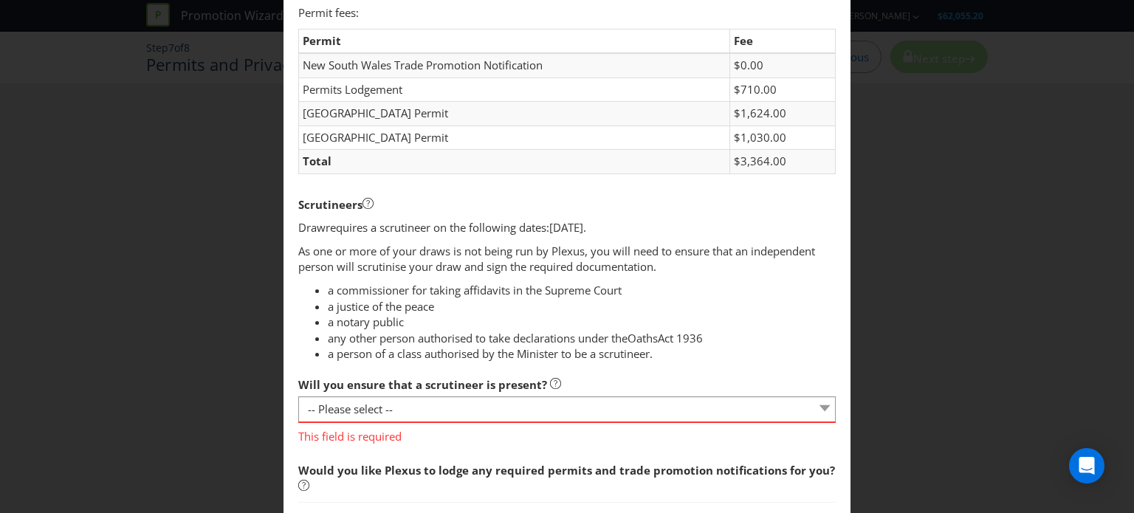
click at [384, 349] on li "a person of a class authorised by the Minister to be a scrutineer." at bounding box center [582, 354] width 508 height 16
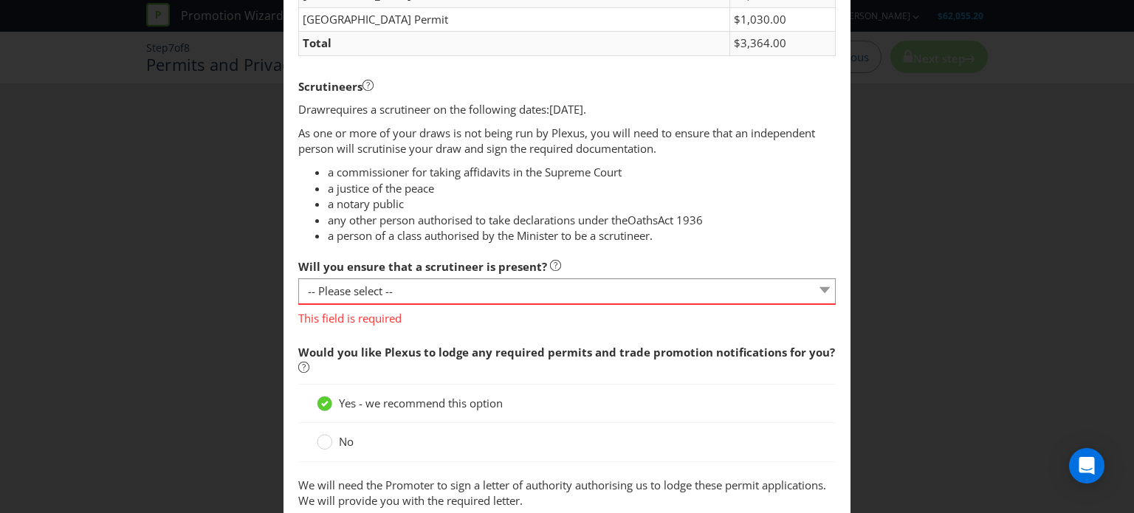
scroll to position [739, 0]
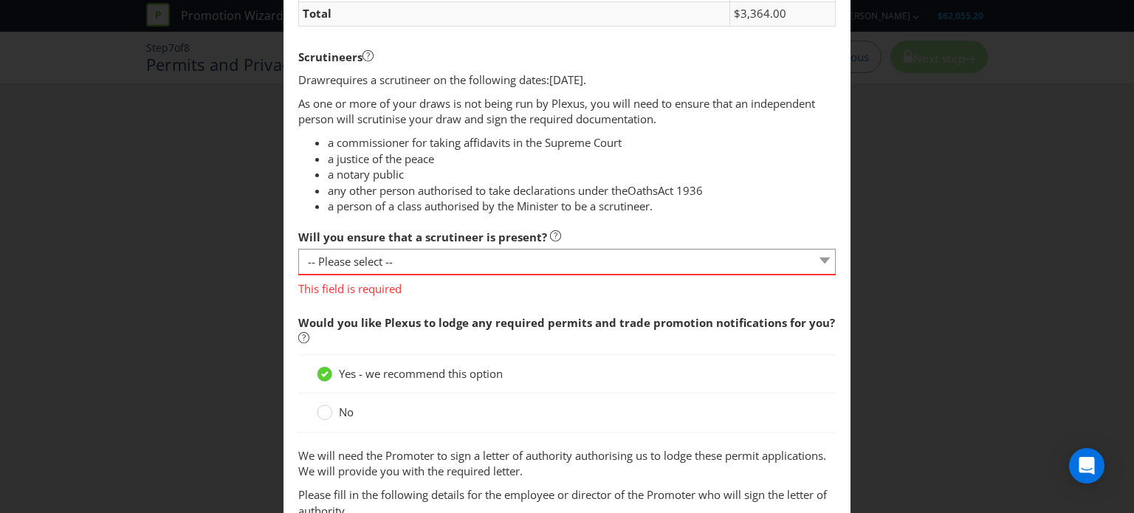
click at [381, 332] on span "Would you like Plexus to lodge any required permits and trade promotion notific…" at bounding box center [567, 331] width 538 height 47
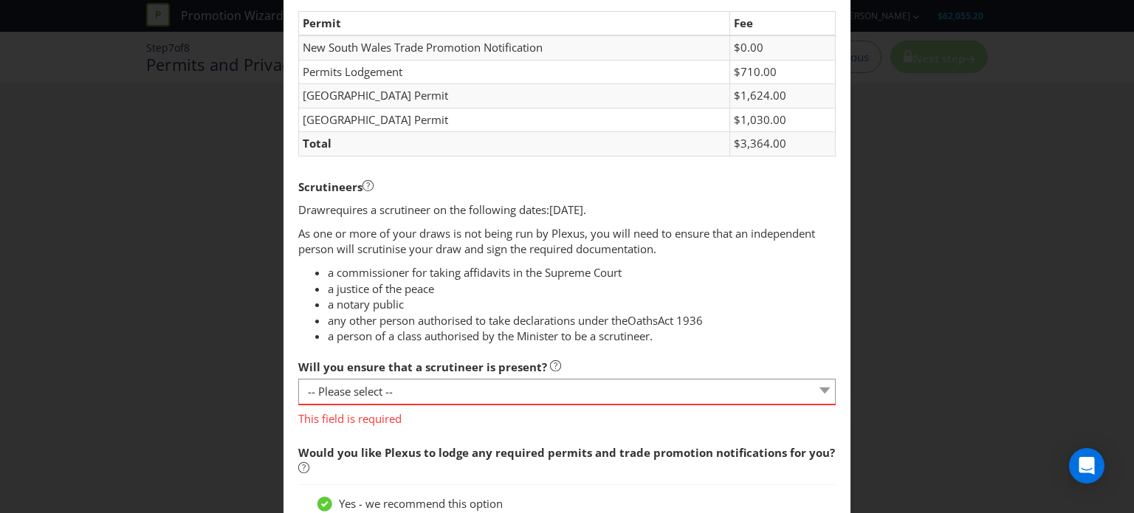
scroll to position [591, 0]
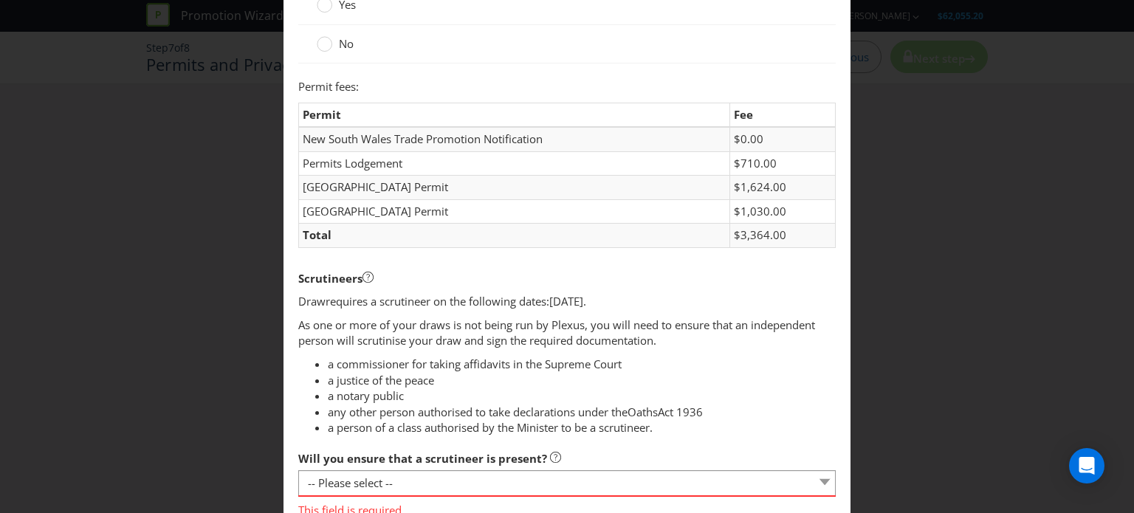
click at [677, 366] on li "a commissioner for taking affidavits in the Supreme Court" at bounding box center [582, 365] width 508 height 16
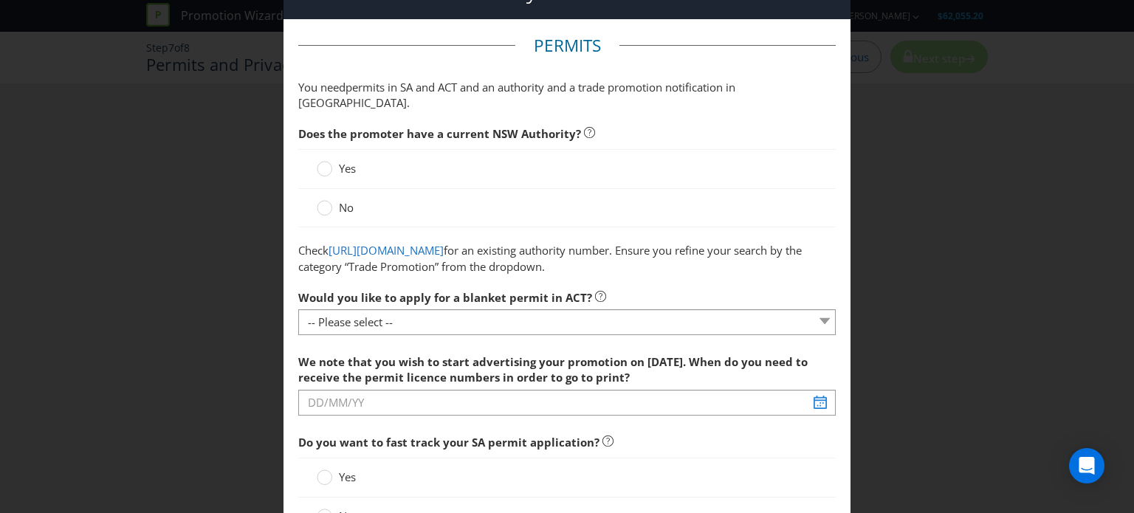
scroll to position [148, 0]
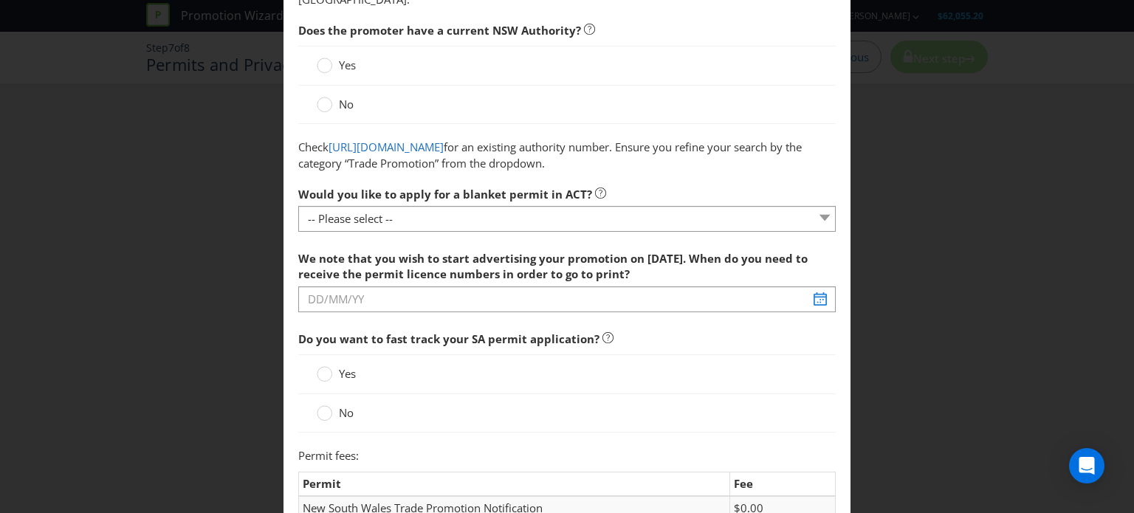
click at [751, 349] on span "Do you want to fast track your SA permit application?" at bounding box center [567, 339] width 538 height 30
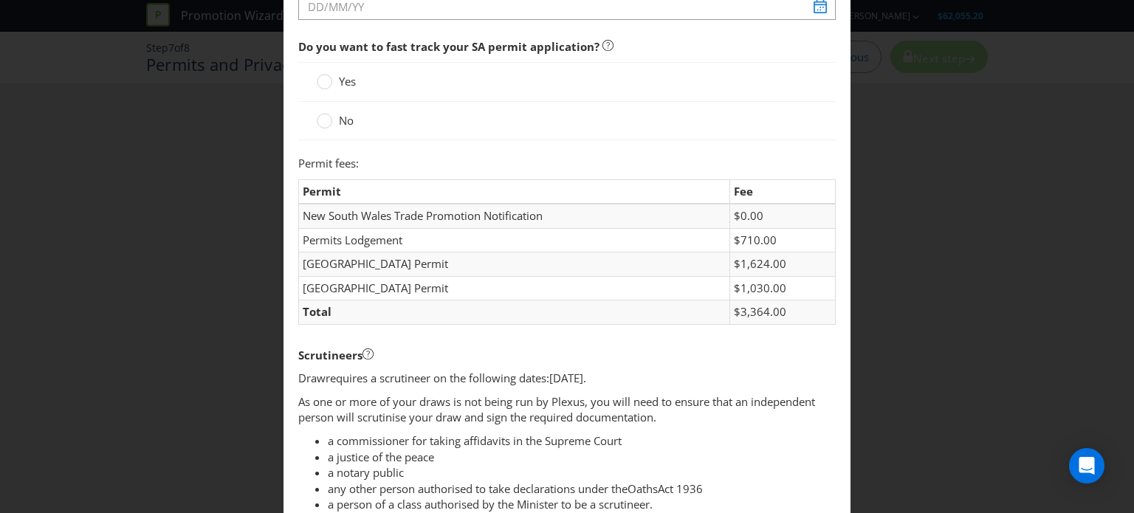
scroll to position [443, 0]
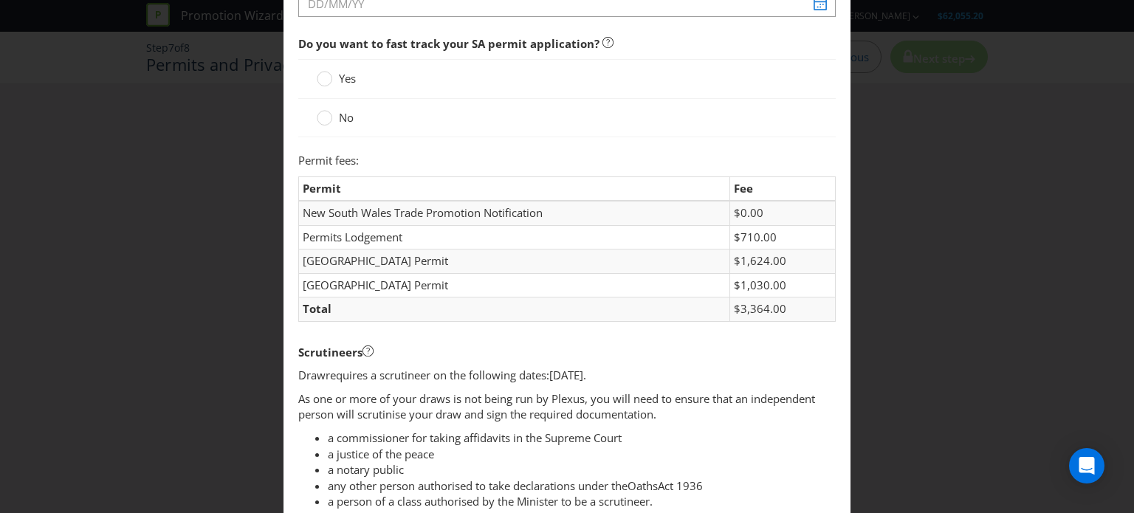
click at [644, 347] on div "Scrutineers" at bounding box center [567, 353] width 538 height 30
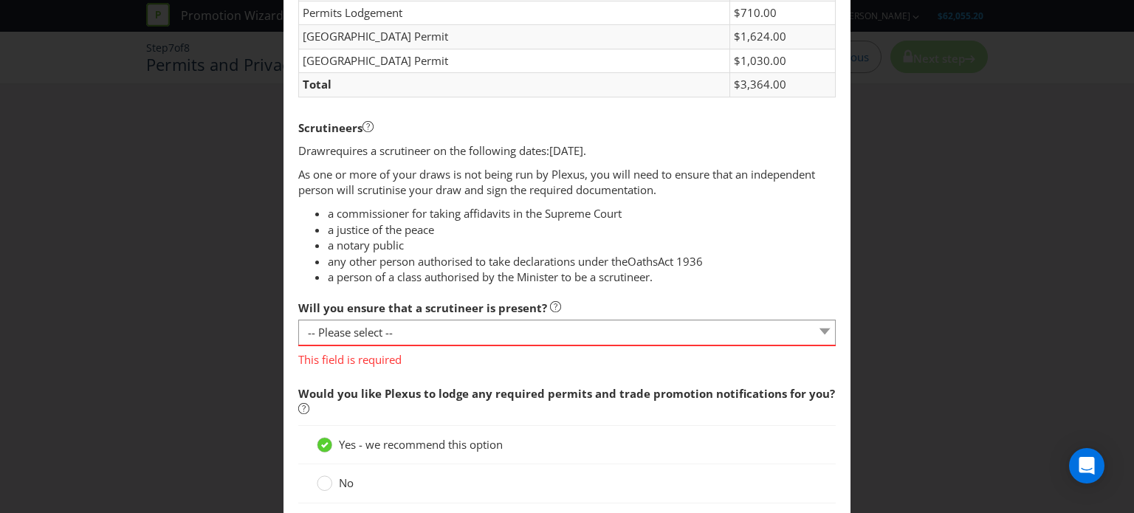
scroll to position [665, 0]
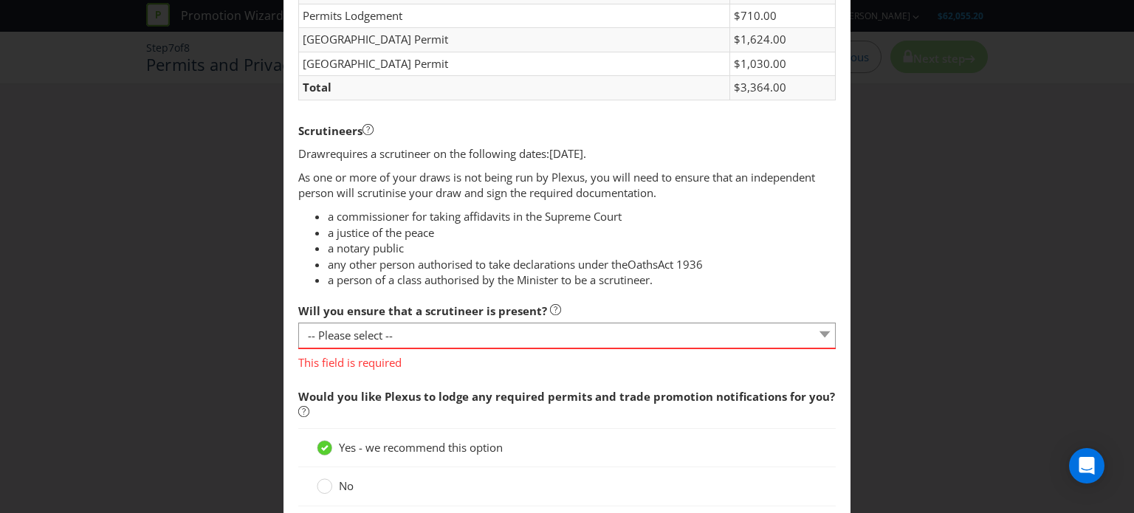
click at [518, 248] on li "a notary public" at bounding box center [582, 249] width 508 height 16
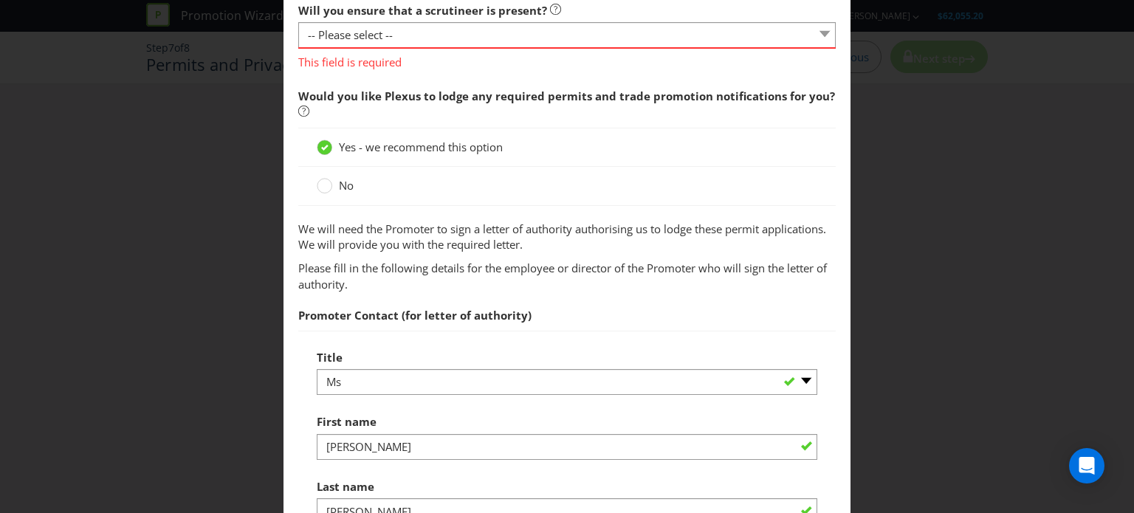
scroll to position [1182, 0]
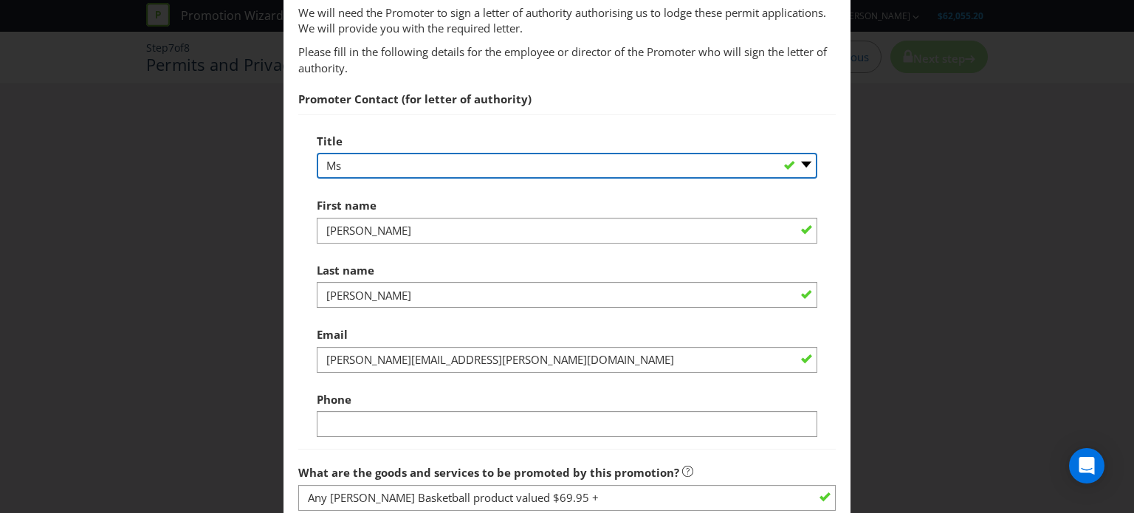
click at [365, 165] on select "-- Please select -- Mr Ms Mrs [PERSON_NAME] [PERSON_NAME] (please specify)" at bounding box center [567, 166] width 501 height 26
select select "MR"
click at [317, 153] on select "-- Please select -- Mr Ms Mrs [PERSON_NAME] [PERSON_NAME] (please specify)" at bounding box center [567, 166] width 501 height 26
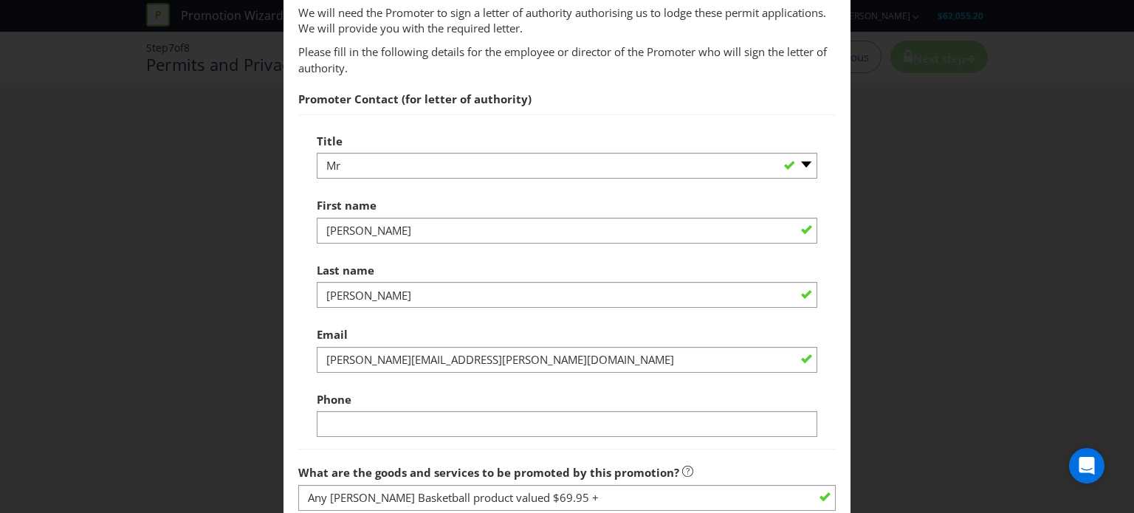
click at [405, 148] on div "Title -- Please select -- Mr Ms Mrs Miss [PERSON_NAME] (please specify)" at bounding box center [567, 152] width 501 height 53
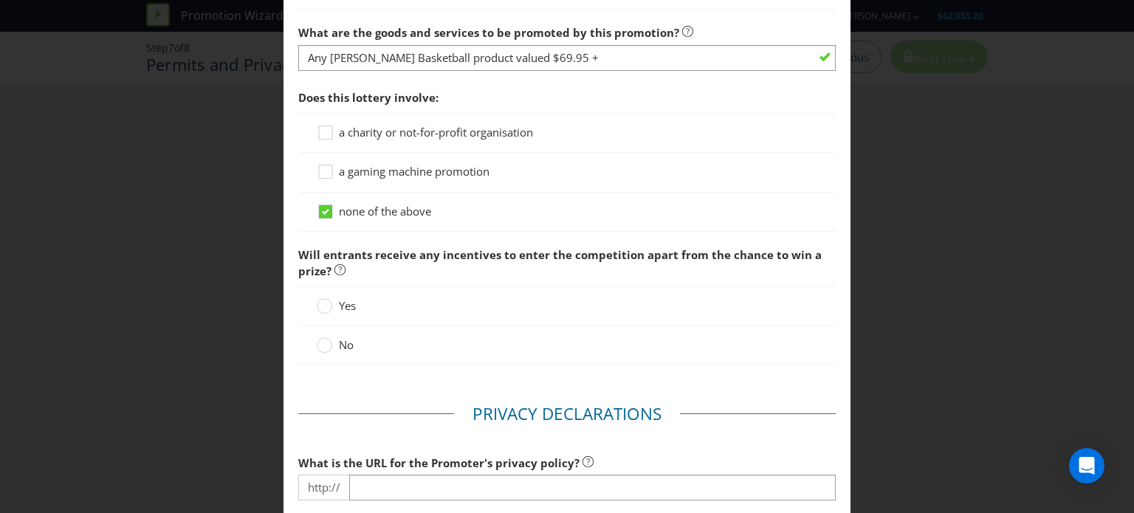
scroll to position [1625, 0]
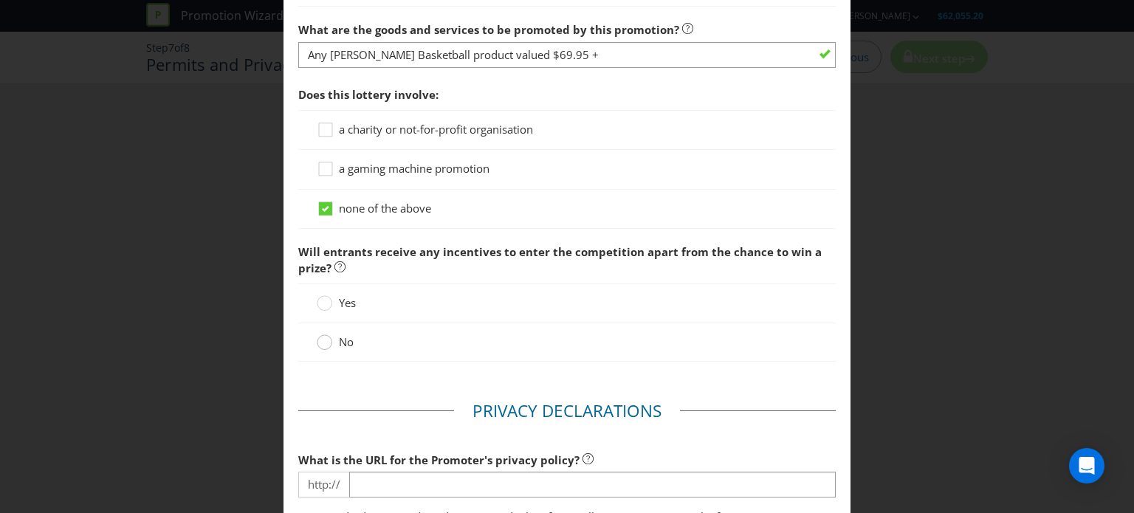
click at [323, 337] on div at bounding box center [324, 337] width 7 height 7
click at [0, 0] on input "No" at bounding box center [0, 0] width 0 height 0
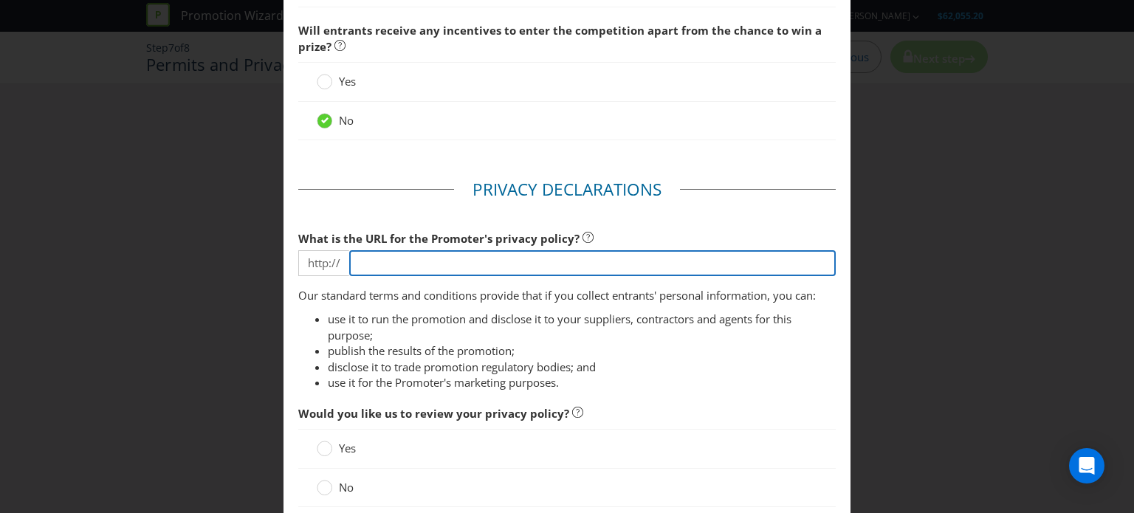
click at [414, 264] on input "text" at bounding box center [592, 263] width 487 height 26
type input "[DOMAIN_NAME][URL]"
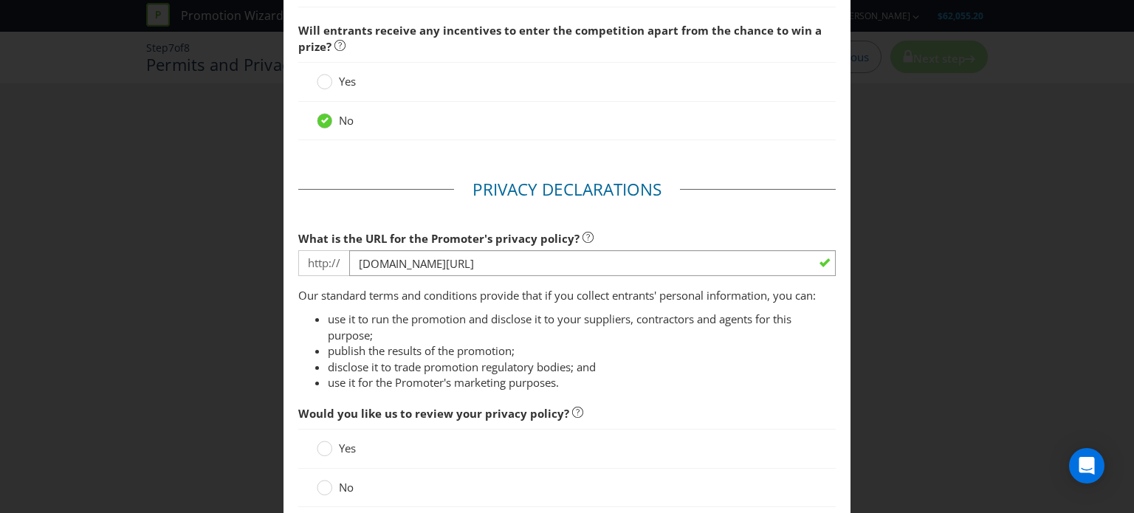
click at [415, 367] on li "disclose it to trade promotion regulatory bodies; and" at bounding box center [582, 368] width 508 height 16
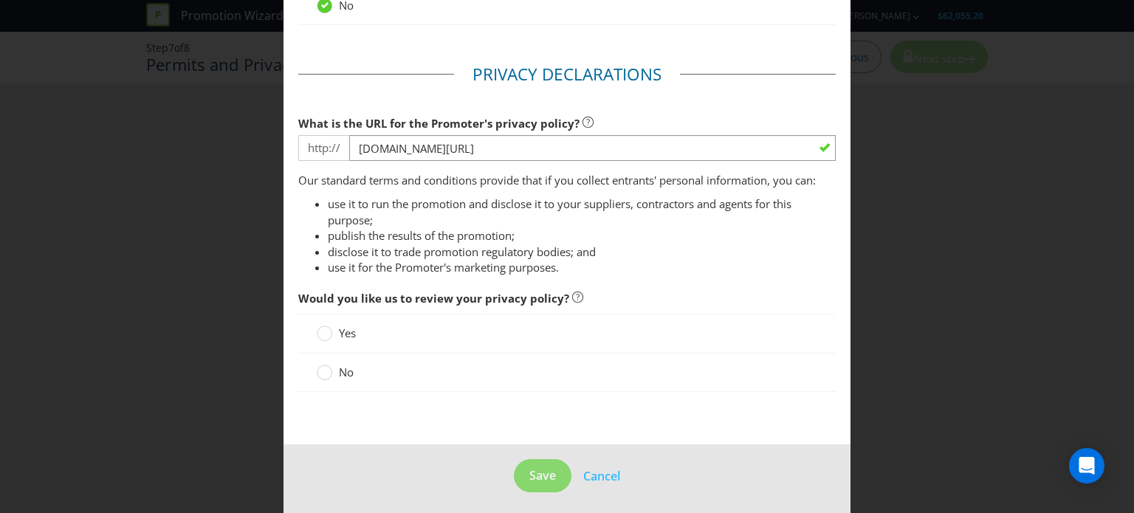
scroll to position [1962, 0]
click at [326, 366] on circle at bounding box center [325, 372] width 15 height 15
click at [0, 0] on input "No" at bounding box center [0, 0] width 0 height 0
click at [514, 466] on button "Save" at bounding box center [543, 475] width 58 height 33
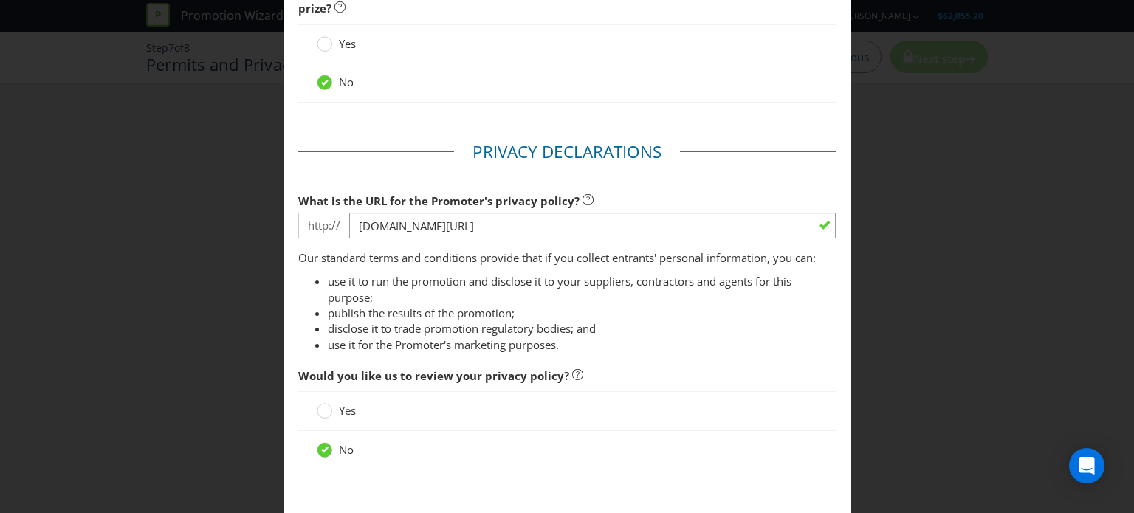
scroll to position [63, 0]
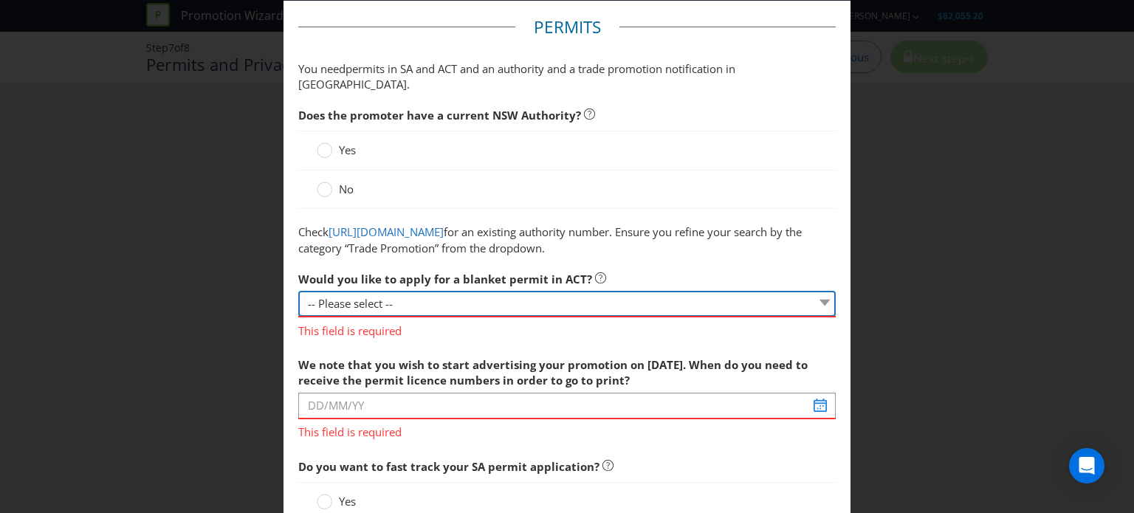
click at [396, 307] on select "-- Please select -- Yes, please apply for a new blanket permit No, this promoti…" at bounding box center [567, 304] width 538 height 26
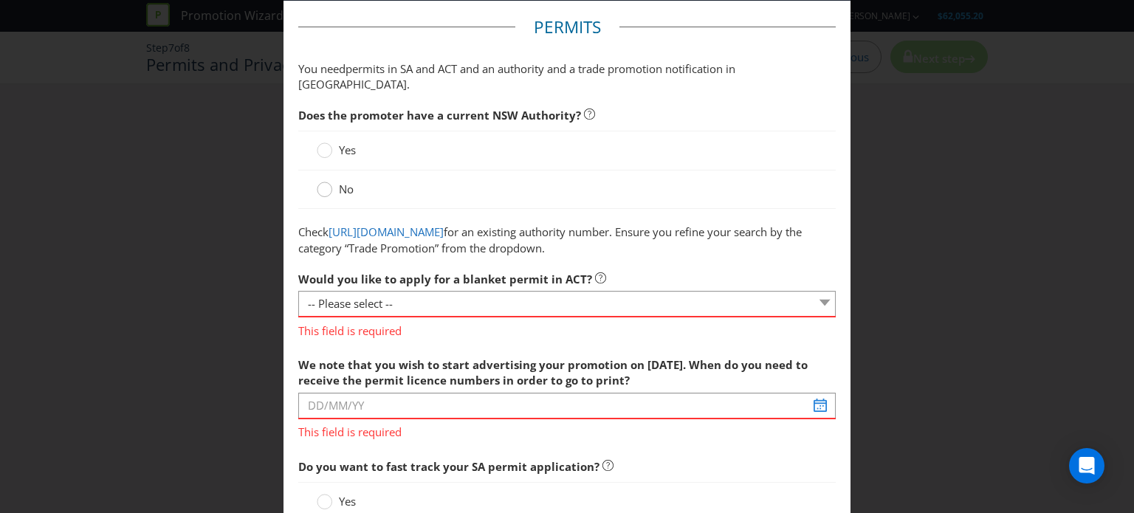
click at [327, 182] on circle at bounding box center [325, 189] width 15 height 15
click at [0, 0] on input "No" at bounding box center [0, 0] width 0 height 0
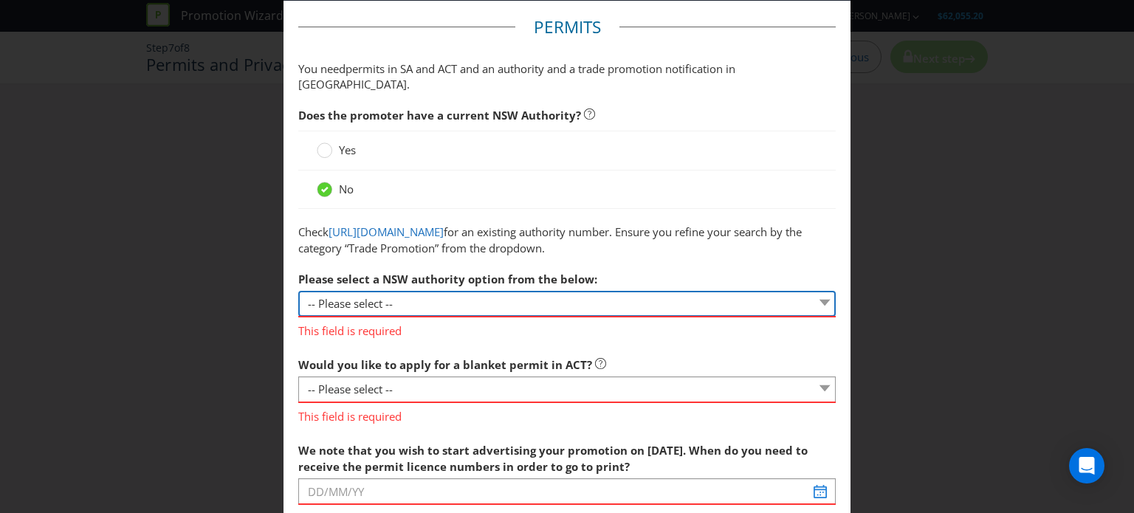
click at [425, 312] on select "-- Please select -- 1 year authority ($468) 3 year authority ($722) 5 year auth…" at bounding box center [567, 304] width 538 height 26
click at [418, 299] on select "-- Please select -- 1 year authority ($468) 3 year authority ($722) 5 year auth…" at bounding box center [567, 304] width 538 height 26
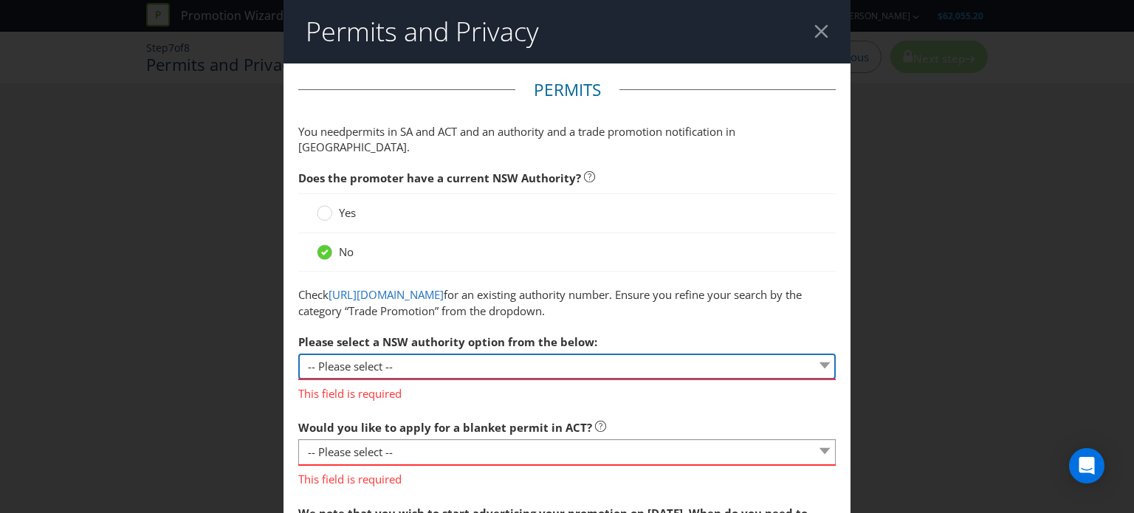
scroll to position [74, 0]
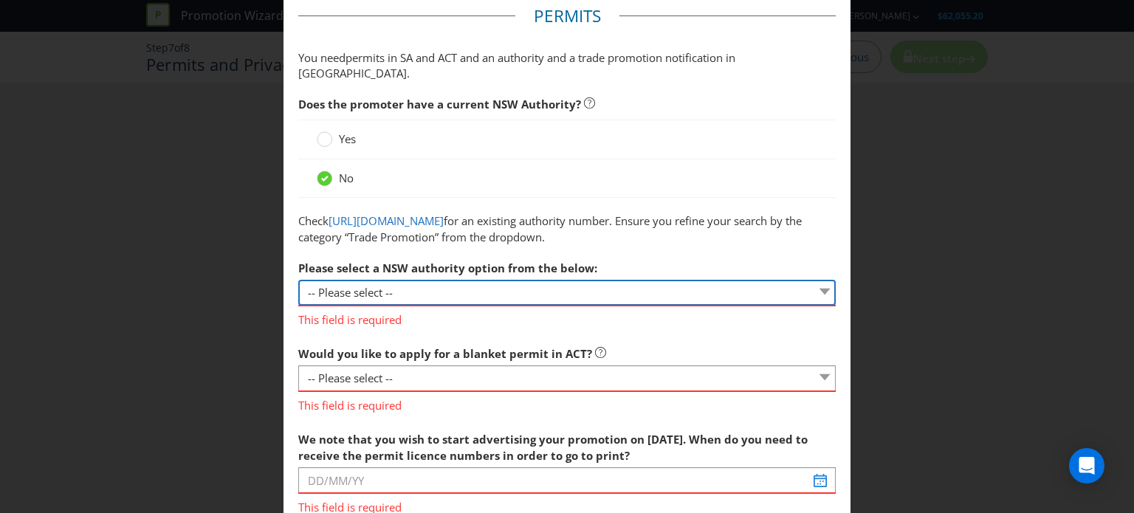
click at [431, 290] on select "-- Please select -- 1 year authority ($468) 3 year authority ($722) 5 year auth…" at bounding box center [567, 293] width 538 height 26
select select "PERMIT_NSW_1_YEAR_AUTHORITY"
click at [298, 280] on select "-- Please select -- 1 year authority ($468) 3 year authority ($722) 5 year auth…" at bounding box center [567, 293] width 538 height 26
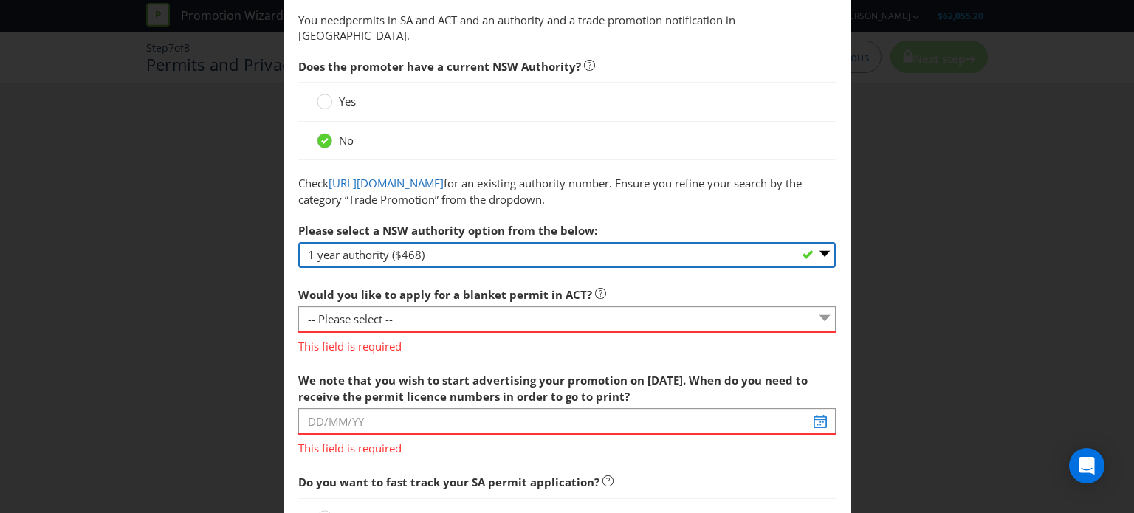
scroll to position [148, 0]
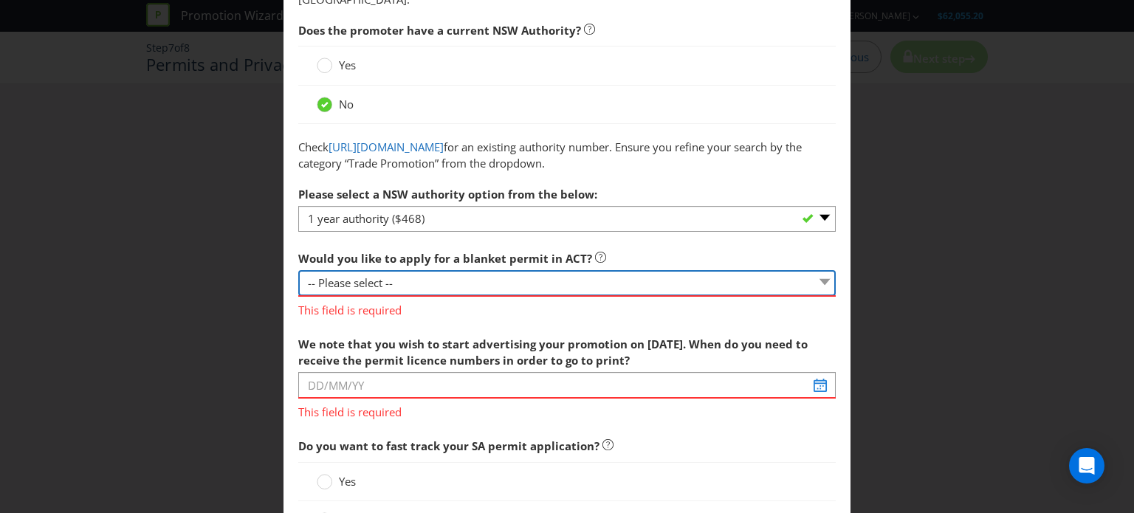
click at [391, 281] on select "-- Please select -- Yes, please apply for a new blanket permit No, this promoti…" at bounding box center [567, 283] width 538 height 26
select select "NO_NONE"
click at [298, 270] on select "-- Please select -- Yes, please apply for a new blanket permit No, this promoti…" at bounding box center [567, 283] width 538 height 26
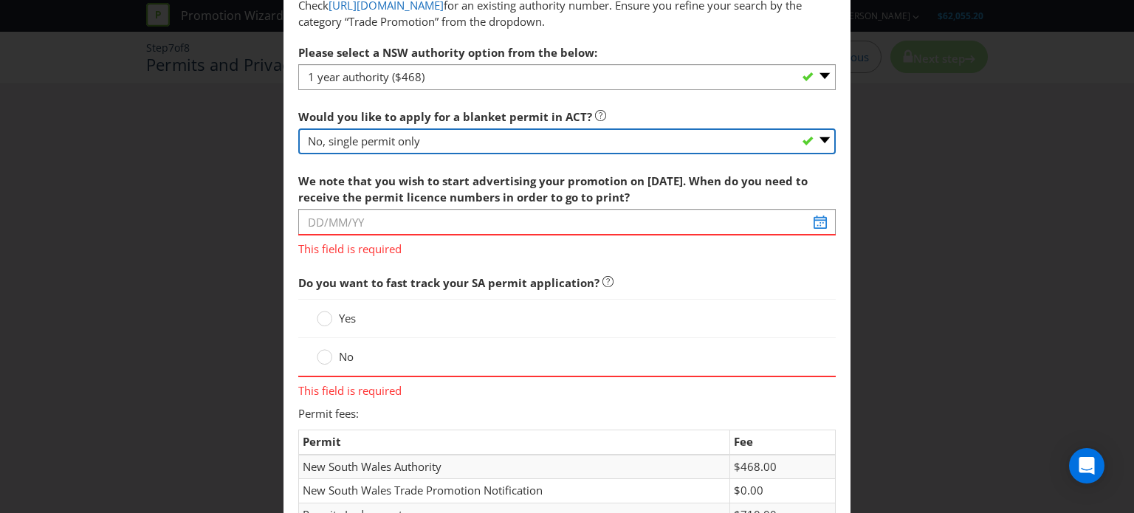
scroll to position [295, 0]
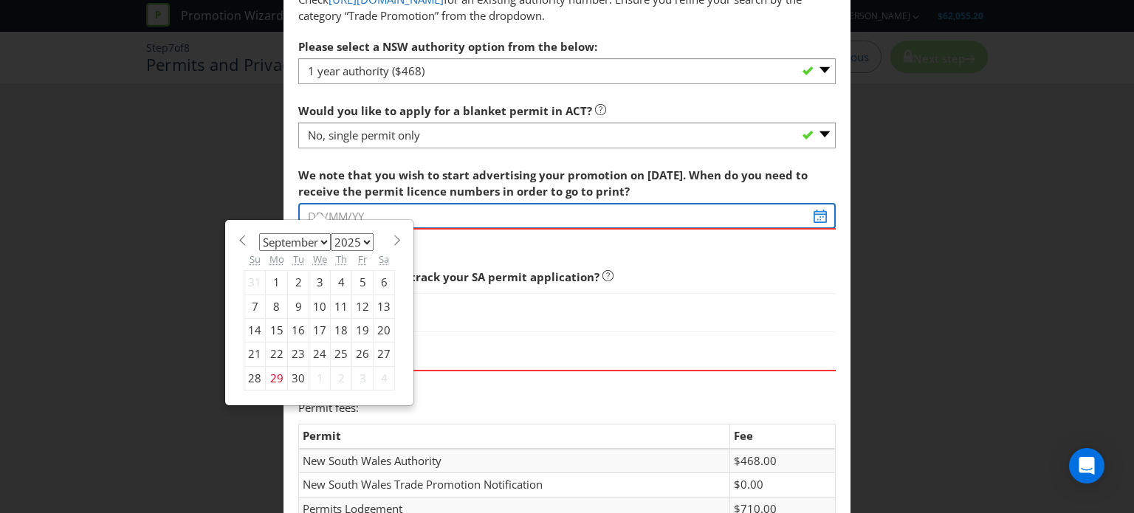
click at [353, 209] on input "text" at bounding box center [567, 216] width 538 height 26
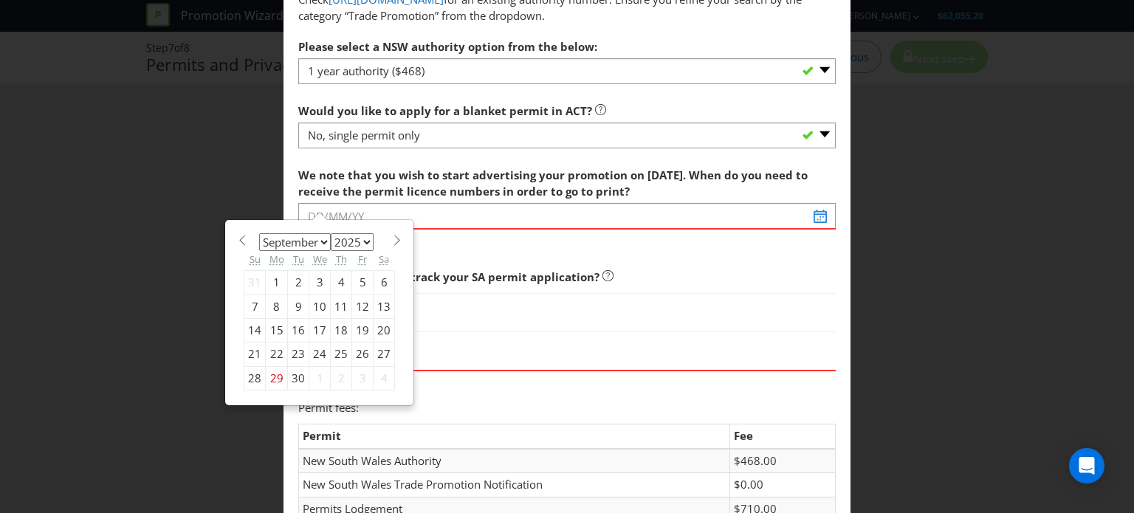
click at [391, 243] on span at bounding box center [396, 240] width 11 height 11
select select "9"
click at [275, 308] on div "6" at bounding box center [277, 307] width 22 height 24
type input "[DATE]"
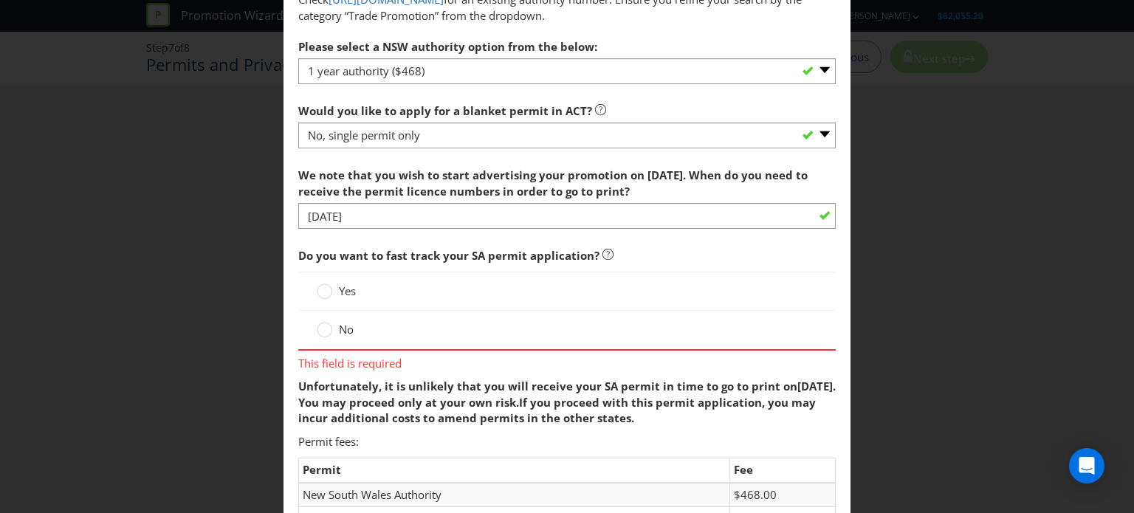
click at [343, 300] on div "Yes" at bounding box center [567, 291] width 538 height 39
click at [343, 290] on span "Yes" at bounding box center [347, 291] width 17 height 15
click at [0, 0] on input "Yes" at bounding box center [0, 0] width 0 height 0
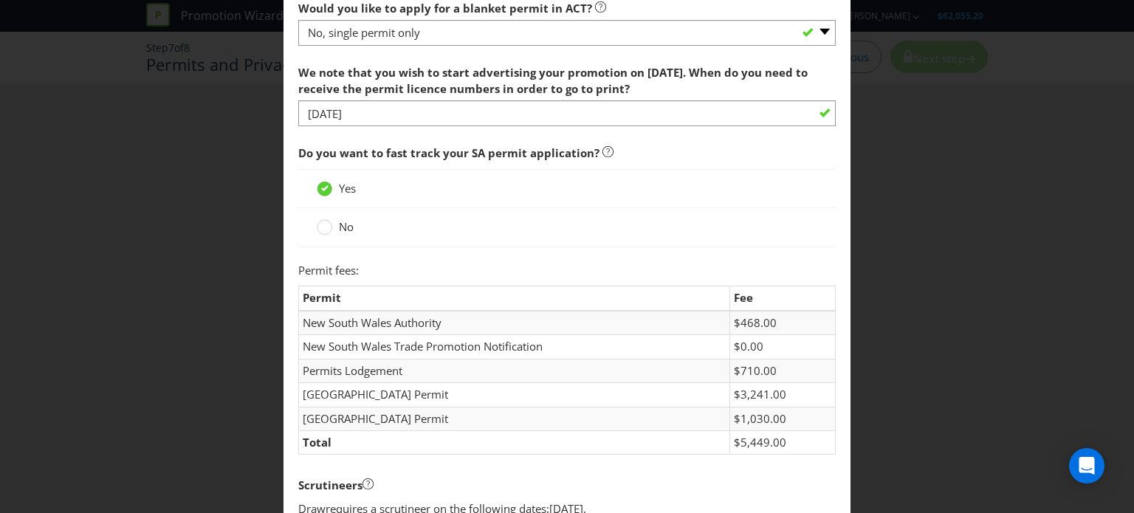
scroll to position [443, 0]
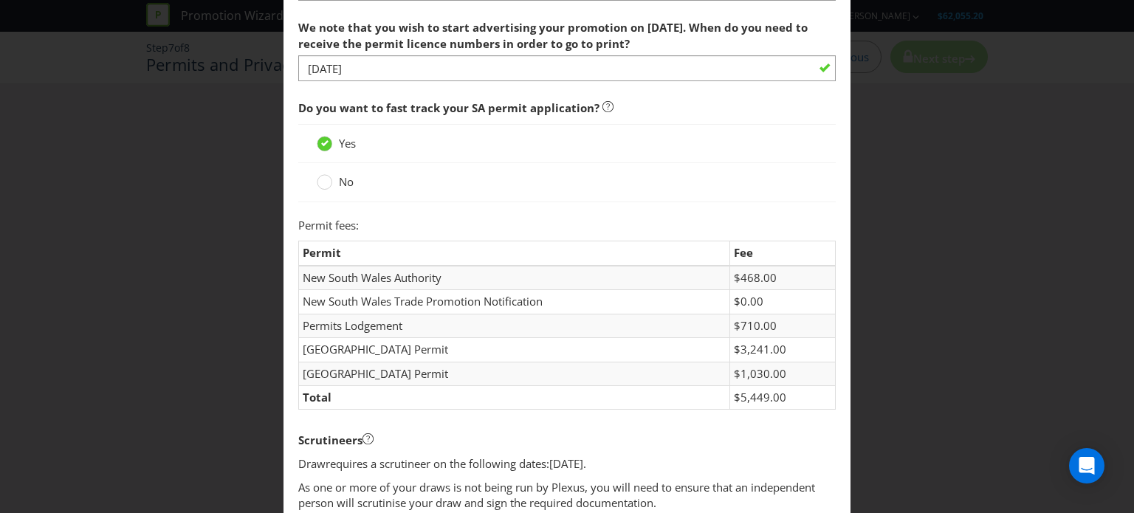
click at [332, 183] on label "No" at bounding box center [337, 182] width 40 height 16
click at [0, 0] on input "No" at bounding box center [0, 0] width 0 height 0
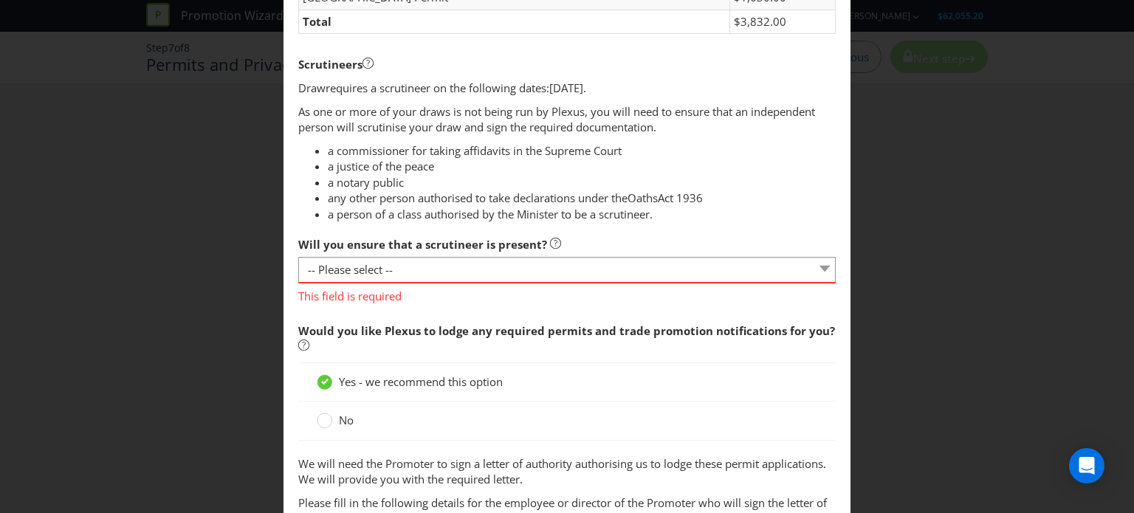
scroll to position [886, 0]
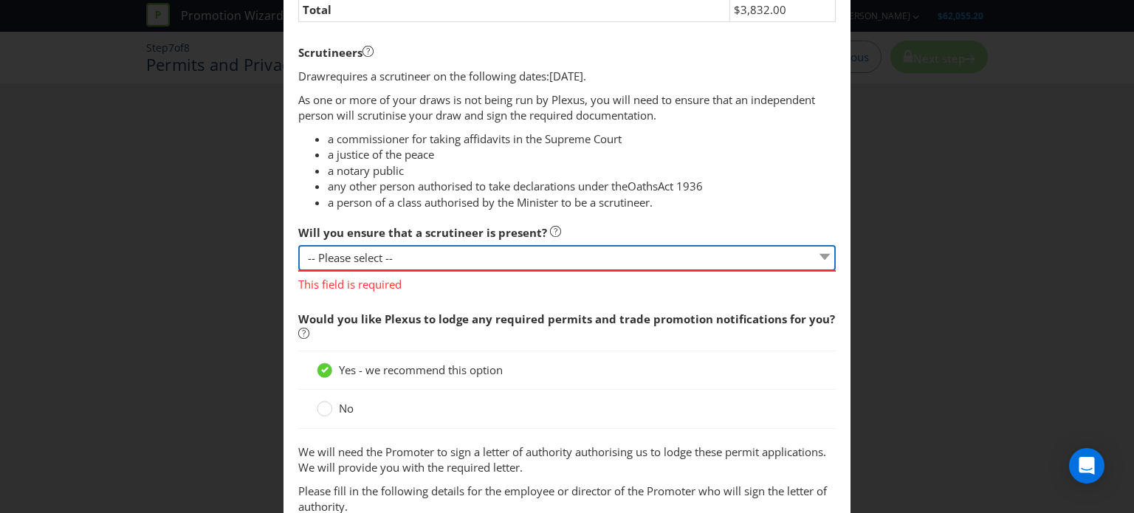
click at [586, 258] on select "-- Please select -- Yes, I agree to arrange for a scrutineer for each draw. No,…" at bounding box center [567, 258] width 538 height 26
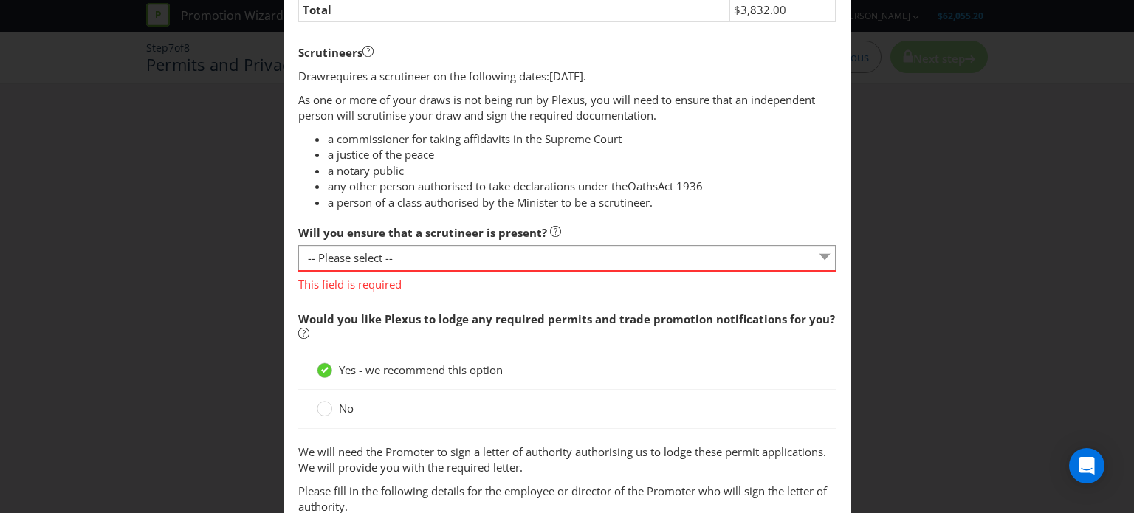
click at [520, 308] on span "Would you like Plexus to lodge any required permits and trade promotion notific…" at bounding box center [567, 327] width 538 height 47
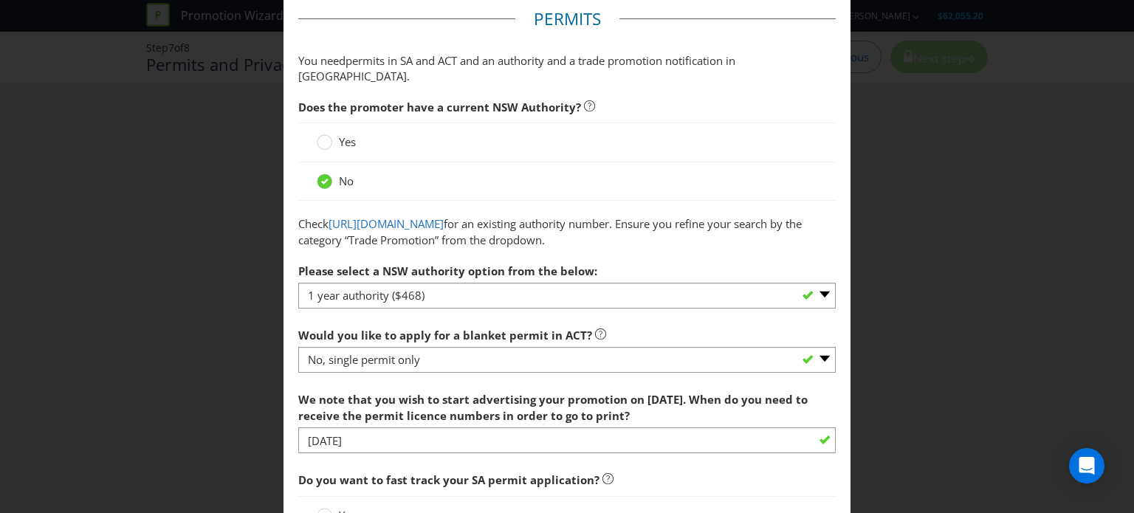
scroll to position [74, 0]
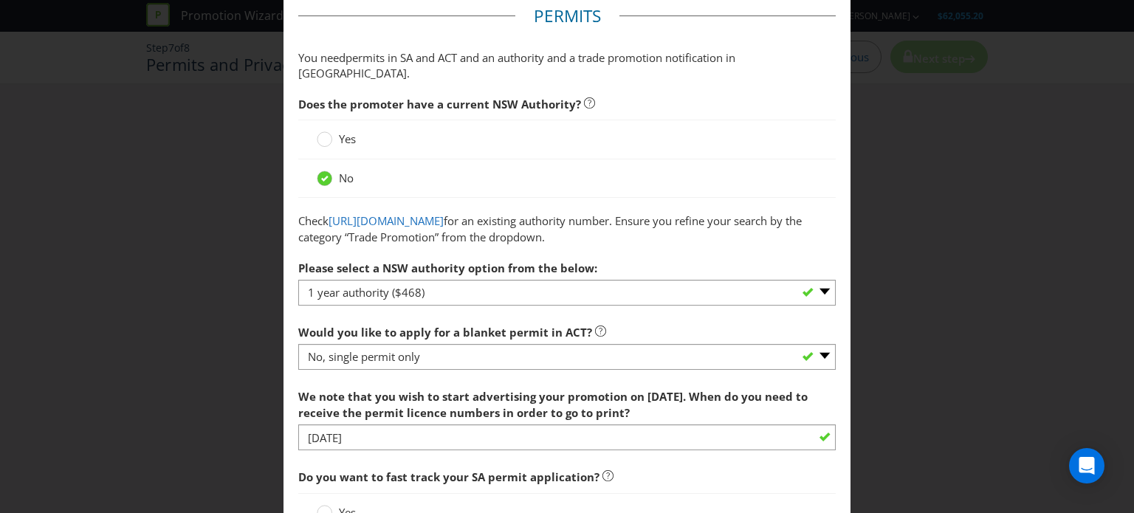
click at [334, 131] on label "Yes" at bounding box center [338, 139] width 42 height 16
click at [0, 0] on input "Yes" at bounding box center [0, 0] width 0 height 0
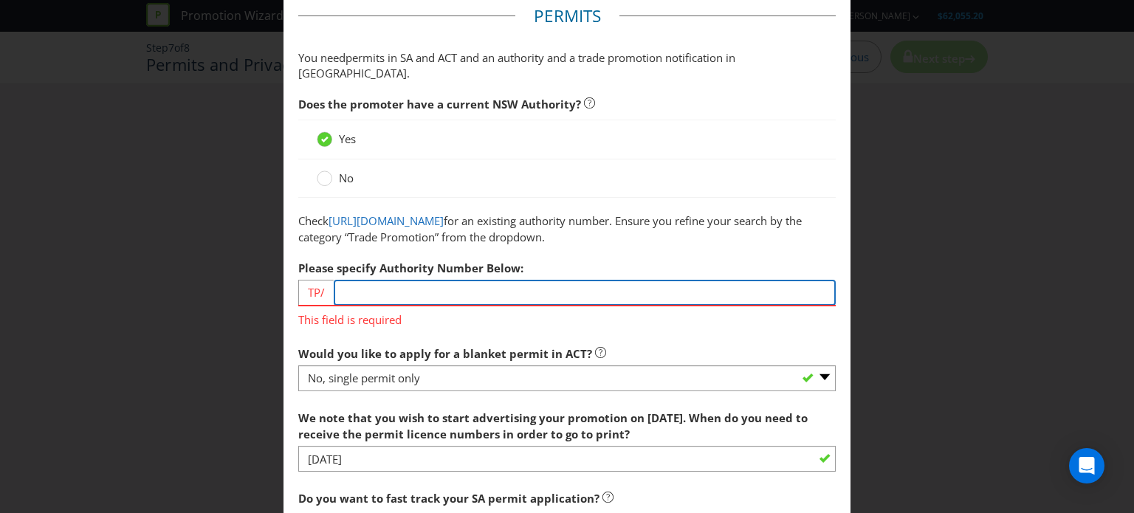
click at [386, 283] on input "number" at bounding box center [585, 293] width 502 height 26
paste input "04106"
type input "04106"
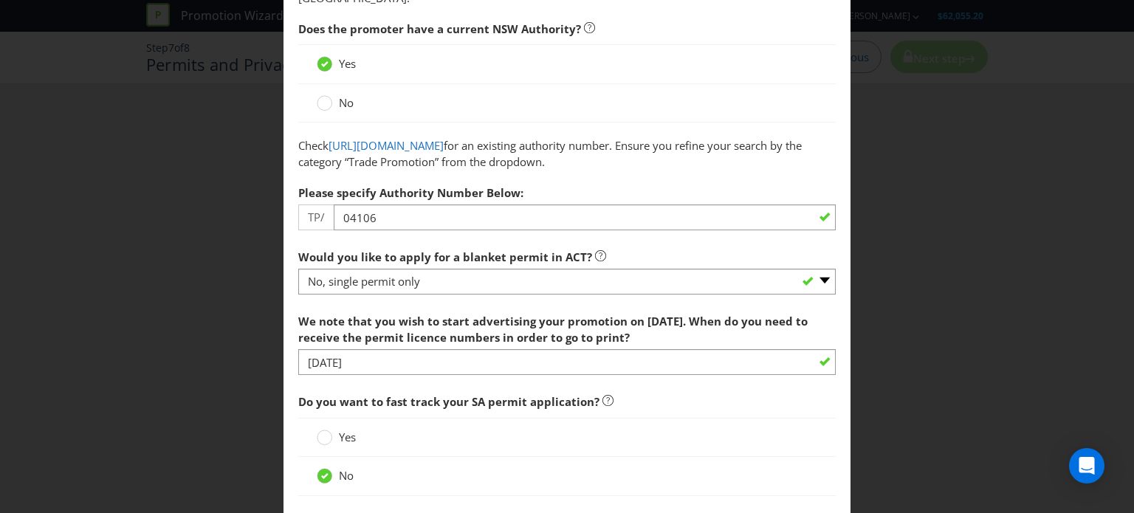
scroll to position [148, 0]
click at [543, 337] on span "We note that you wish to start advertising your promotion on [DATE]. When do yo…" at bounding box center [553, 330] width 510 height 30
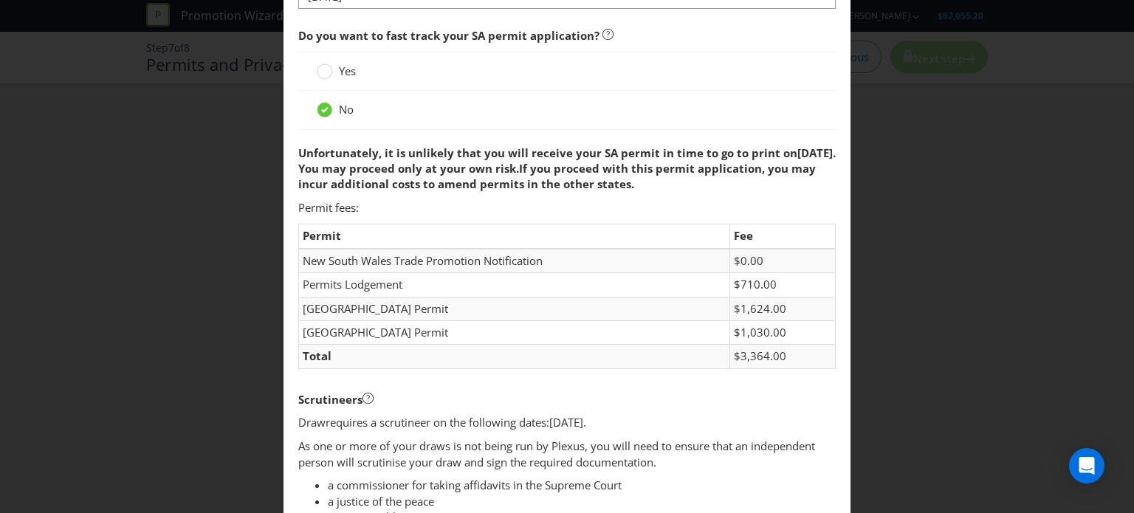
scroll to position [517, 0]
click at [623, 150] on span "Unfortunately, it is unlikely that you will receive your SA permit in time to g…" at bounding box center [547, 151] width 499 height 15
click at [576, 162] on span "If you proceed with this permit application, you may incur additional costs to …" at bounding box center [557, 175] width 518 height 30
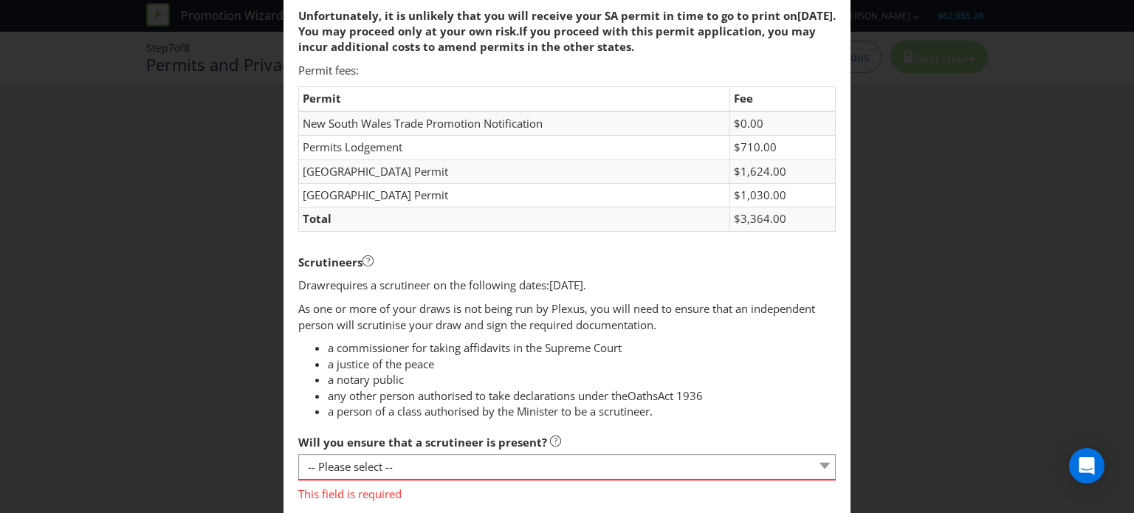
scroll to position [665, 0]
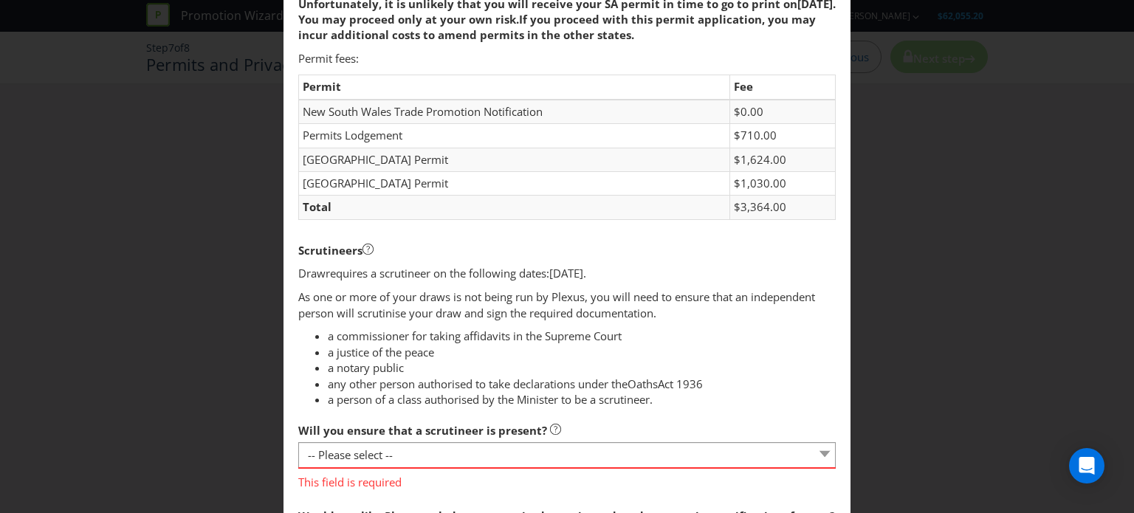
click at [576, 392] on li "a person of a class authorised by the Minister to be a scrutineer." at bounding box center [582, 400] width 508 height 16
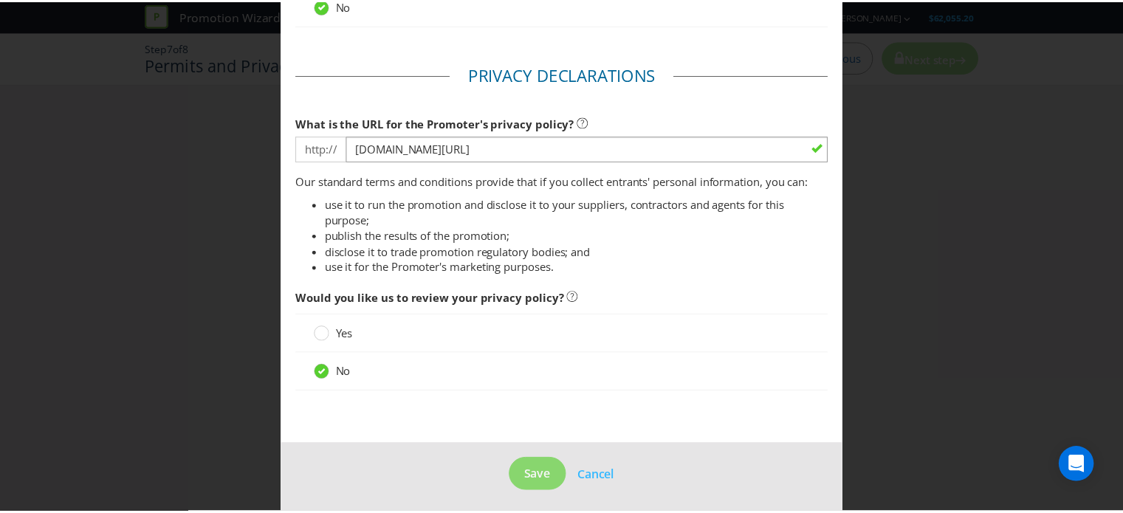
scroll to position [2104, 0]
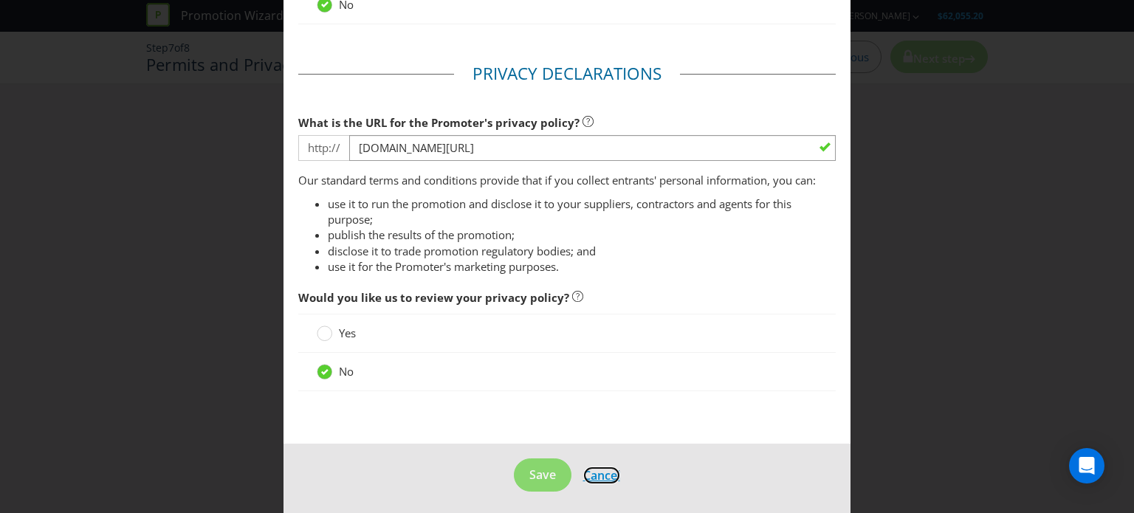
click at [583, 468] on span "Cancel" at bounding box center [601, 476] width 37 height 16
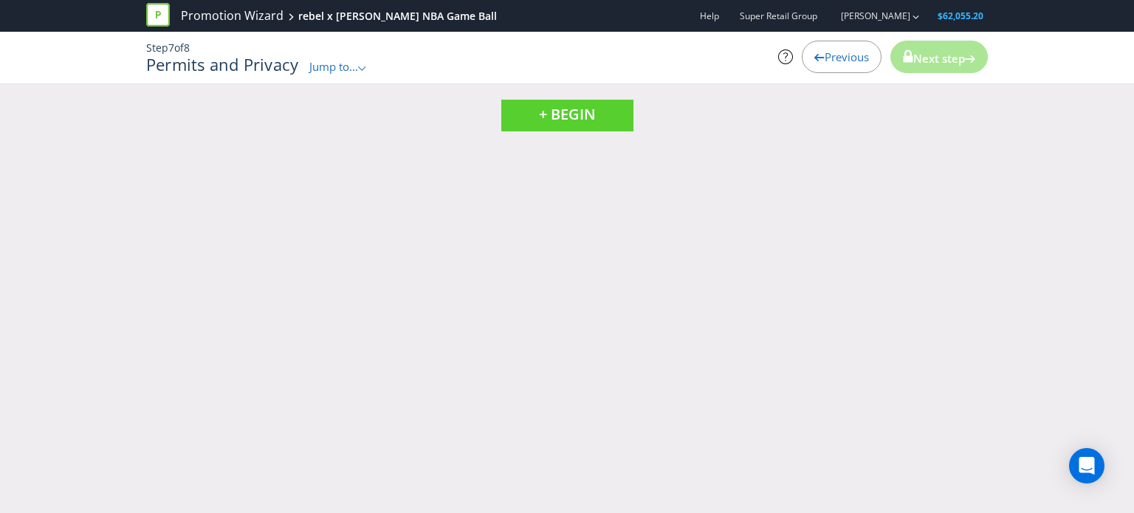
click at [836, 58] on span "Previous" at bounding box center [847, 56] width 44 height 15
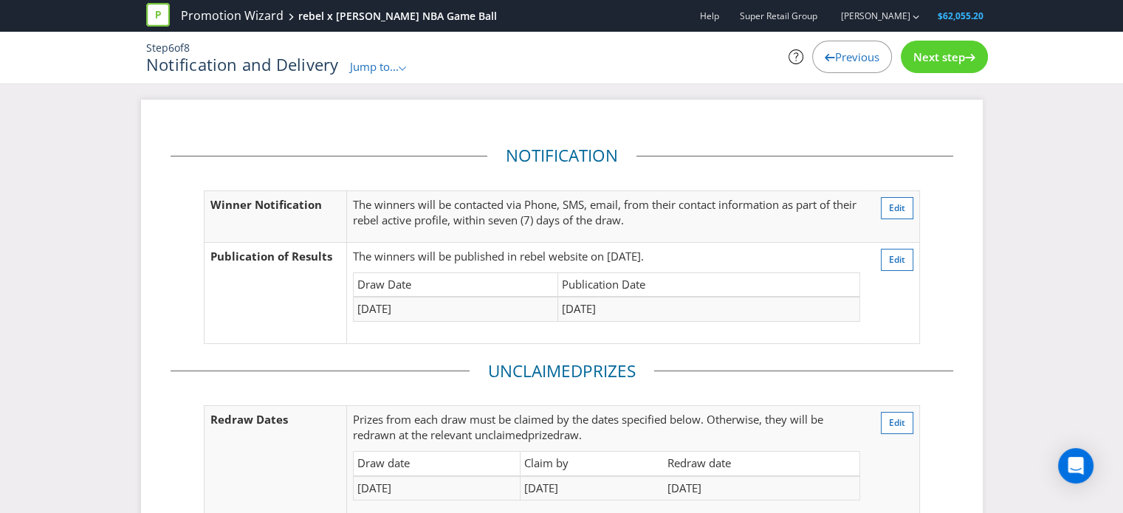
click at [405, 56] on div "Notification and Delivery Jump to... .st0{fill-rule:evenodd;clip-rule:evenodd;}…" at bounding box center [423, 64] width 554 height 19
click at [401, 67] on icon ".st0{fill-rule:evenodd;clip-rule:evenodd;}" at bounding box center [402, 68] width 7 height 4
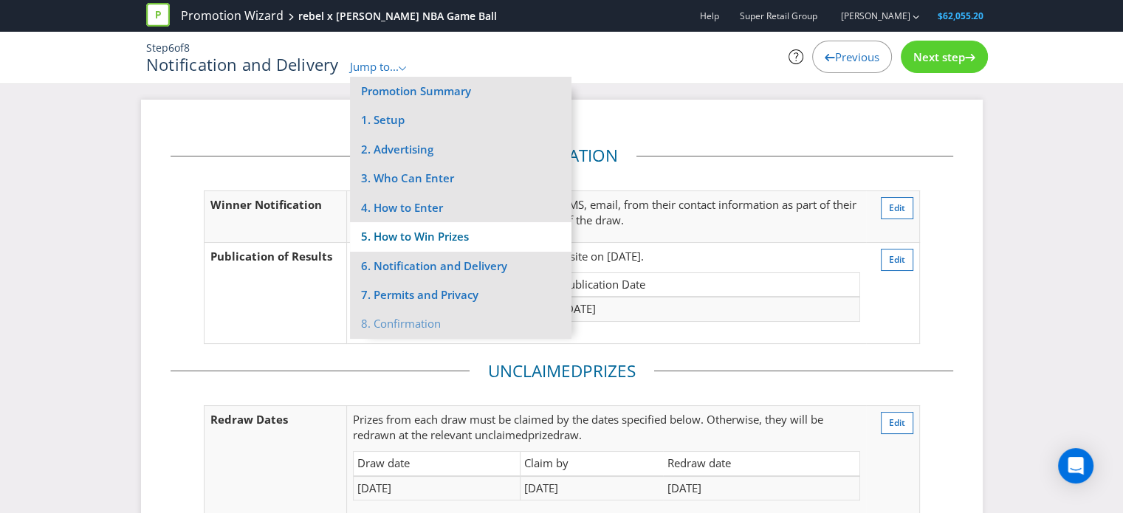
click at [400, 241] on li "5. How to Win Prizes" at bounding box center [461, 236] width 222 height 29
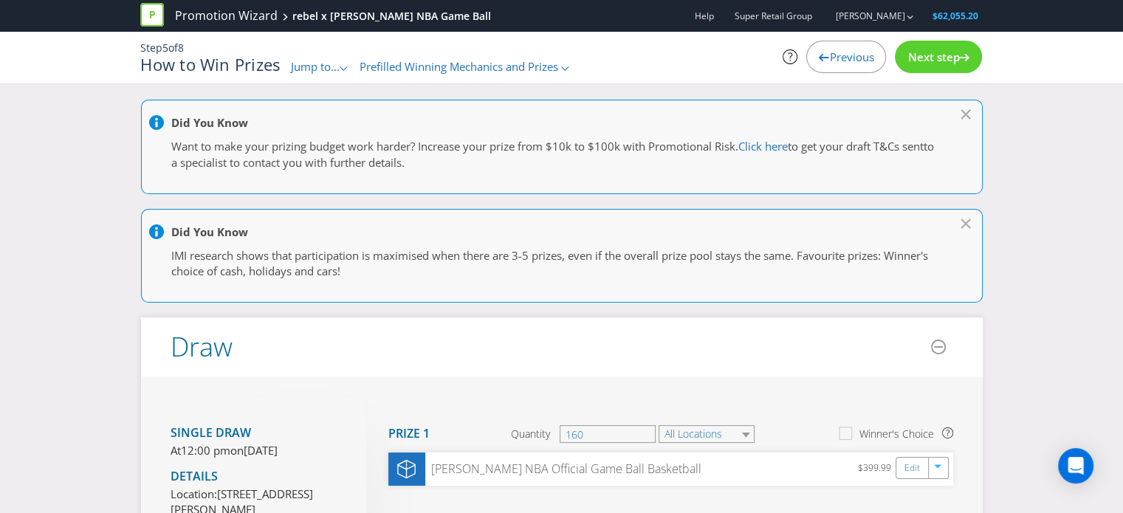
click at [972, 58] on div "Next step" at bounding box center [938, 57] width 87 height 32
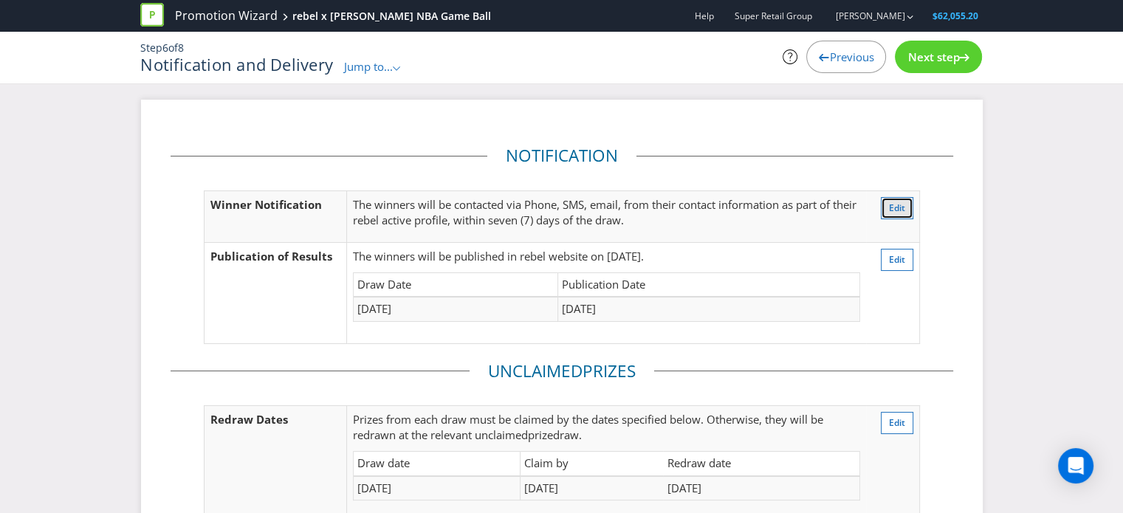
click at [893, 210] on span "Edit" at bounding box center [897, 208] width 16 height 13
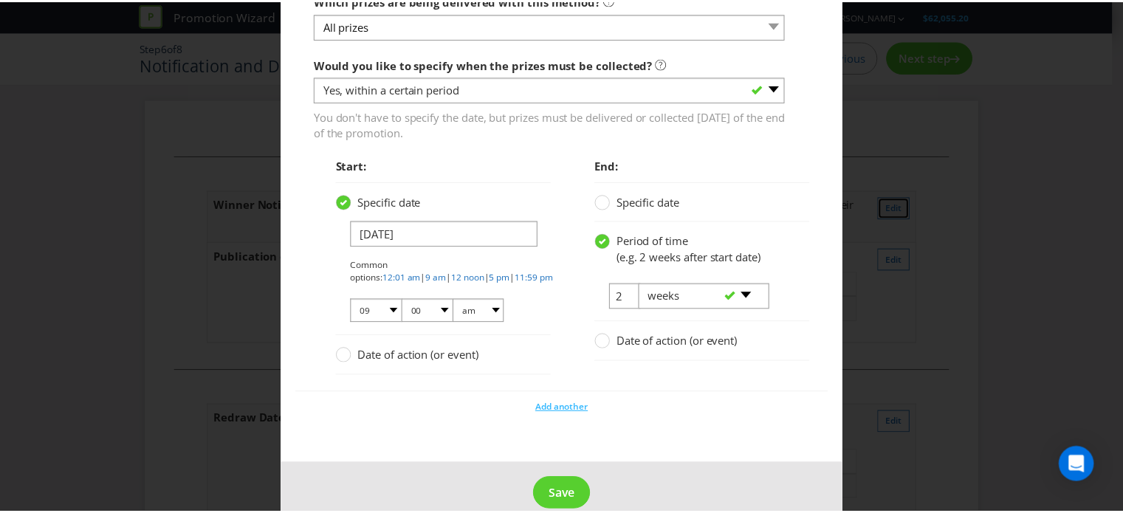
scroll to position [1805, 0]
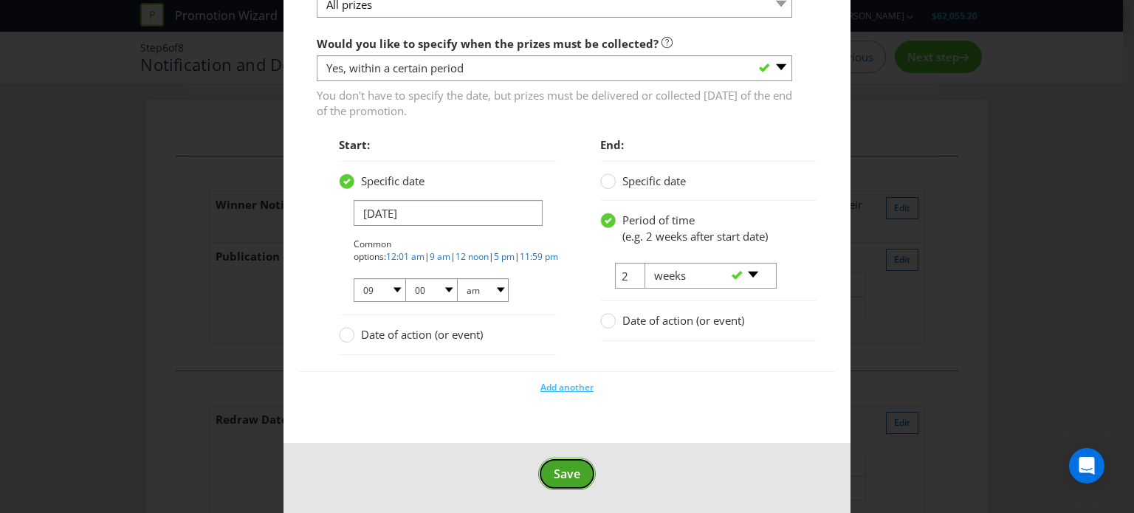
click at [552, 479] on button "Save" at bounding box center [567, 474] width 58 height 33
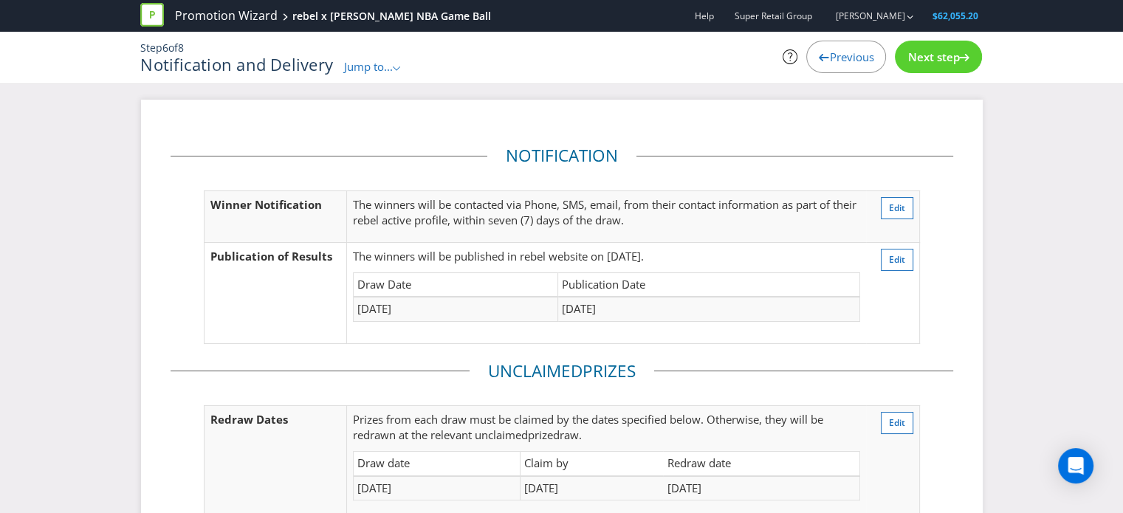
click at [860, 61] on span "Previous" at bounding box center [851, 56] width 44 height 15
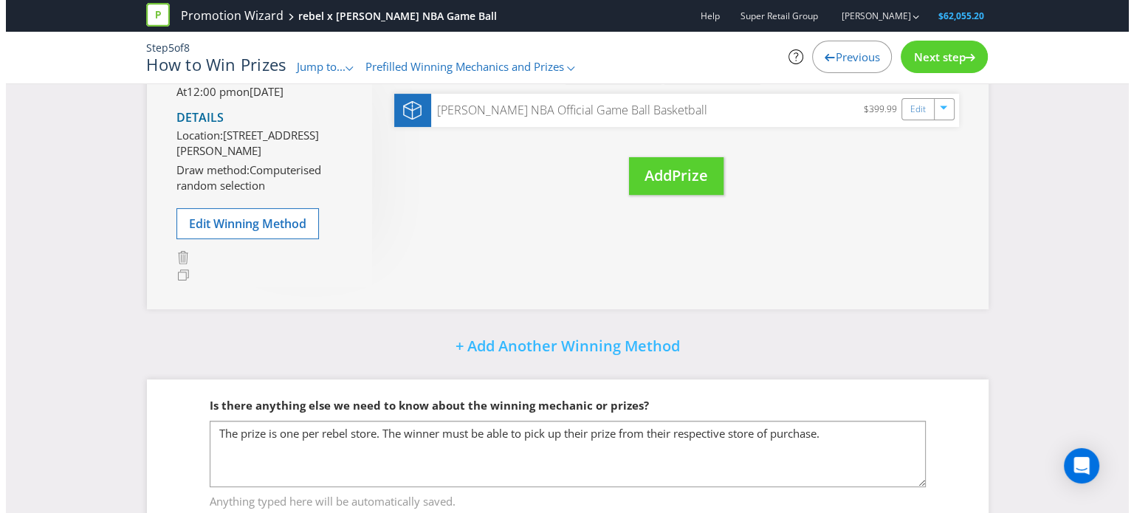
scroll to position [219, 0]
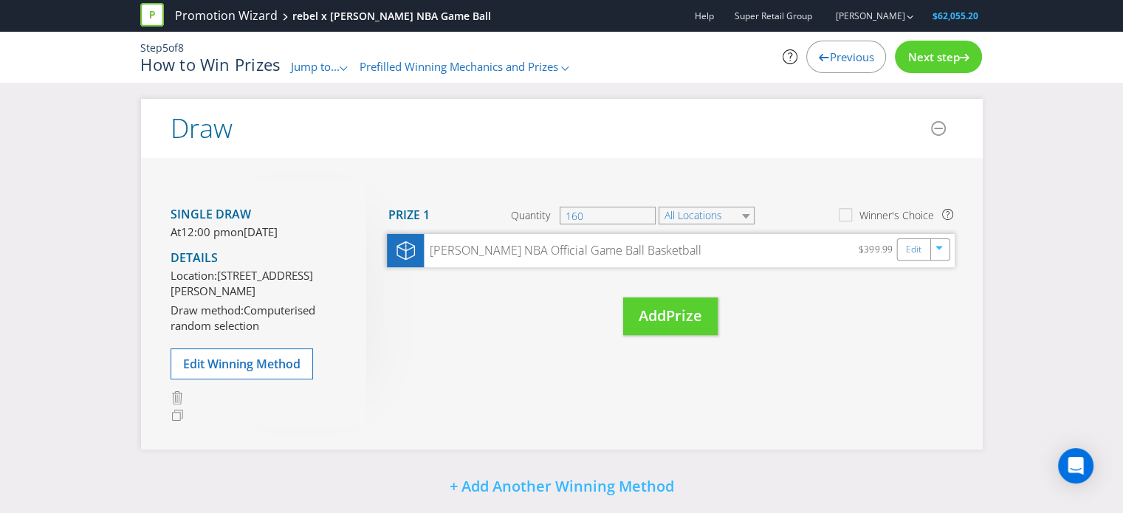
click at [919, 262] on div "[PERSON_NAME] NBA Official Game Ball Basketball $399.99 Edit" at bounding box center [671, 250] width 568 height 33
click at [917, 259] on div "Edit" at bounding box center [923, 250] width 53 height 22
click at [912, 247] on link "Edit" at bounding box center [914, 250] width 16 height 17
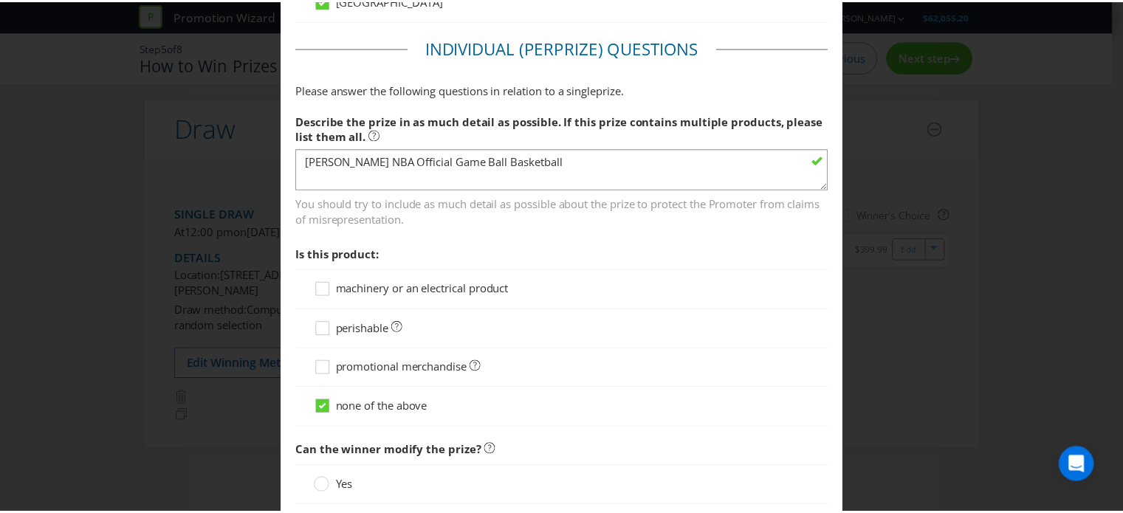
scroll to position [1272, 0]
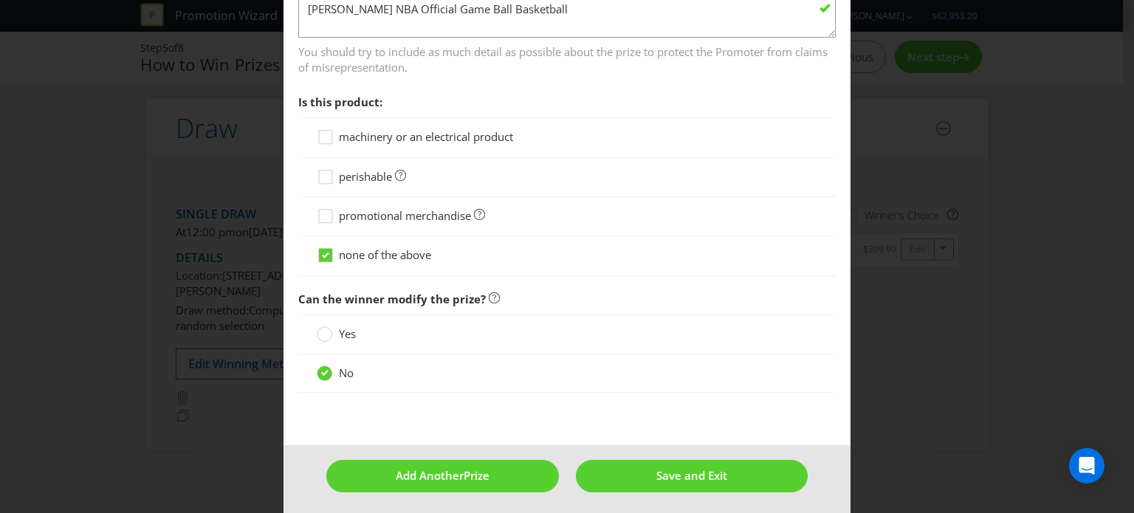
click at [966, 350] on div "Edit Prize [GEOGRAPHIC_DATA] [GEOGRAPHIC_DATA] [GEOGRAPHIC_DATA] [GEOGRAPHIC_DA…" at bounding box center [567, 256] width 1134 height 513
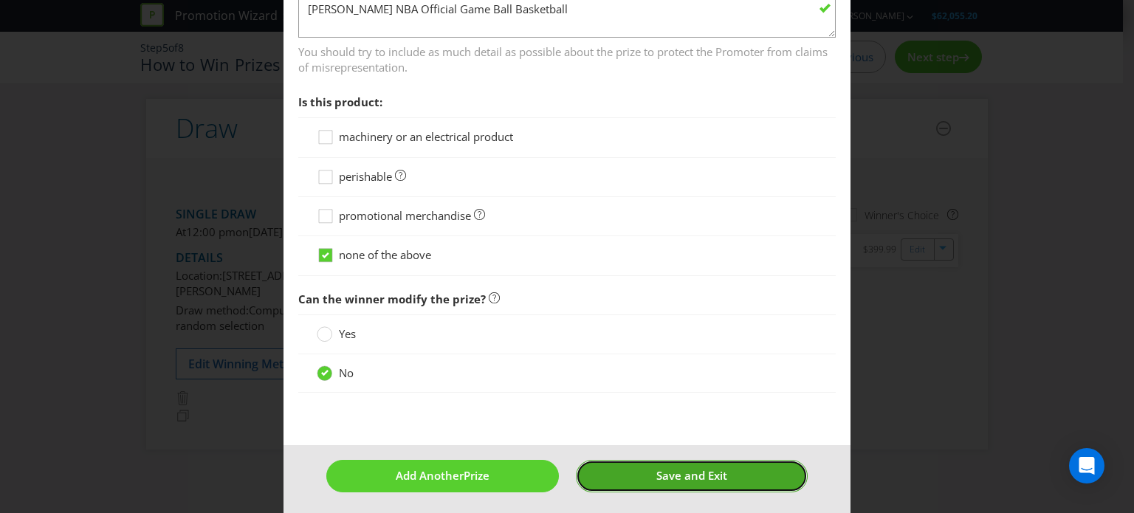
click at [719, 462] on button "Save and Exit" at bounding box center [692, 476] width 232 height 32
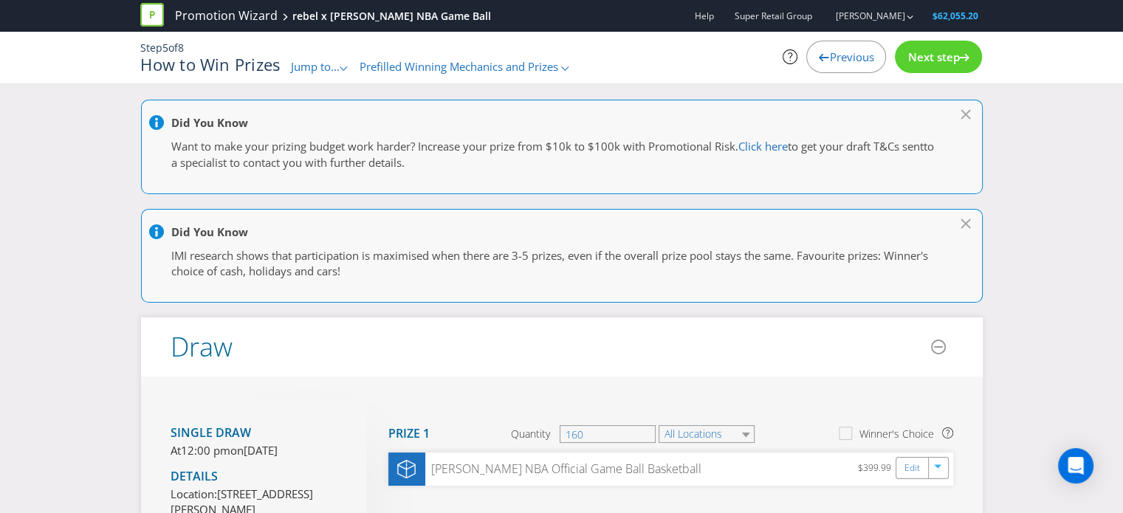
click at [854, 63] on span "Previous" at bounding box center [851, 56] width 44 height 15
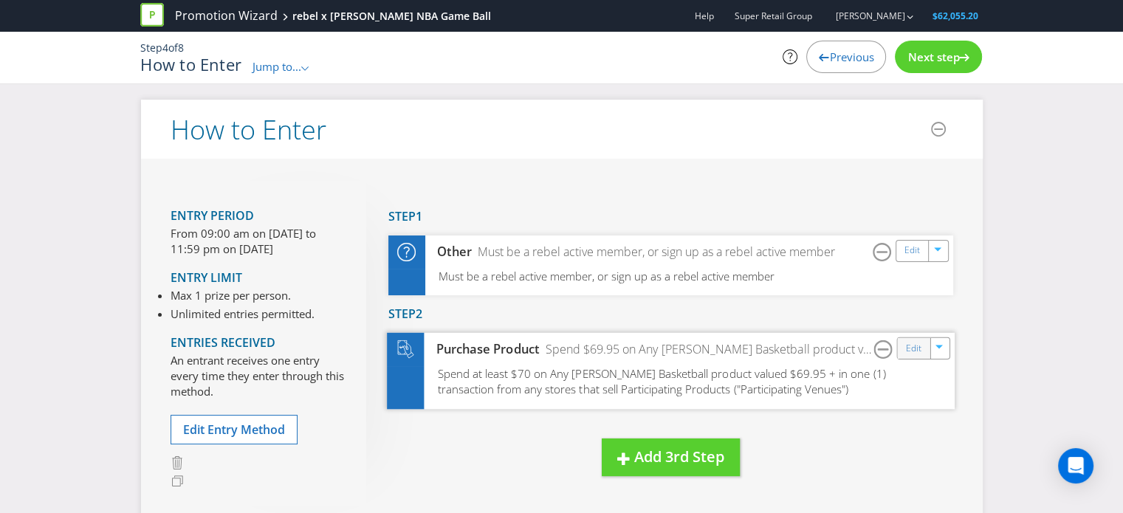
click at [904, 356] on div "Edit" at bounding box center [913, 348] width 33 height 21
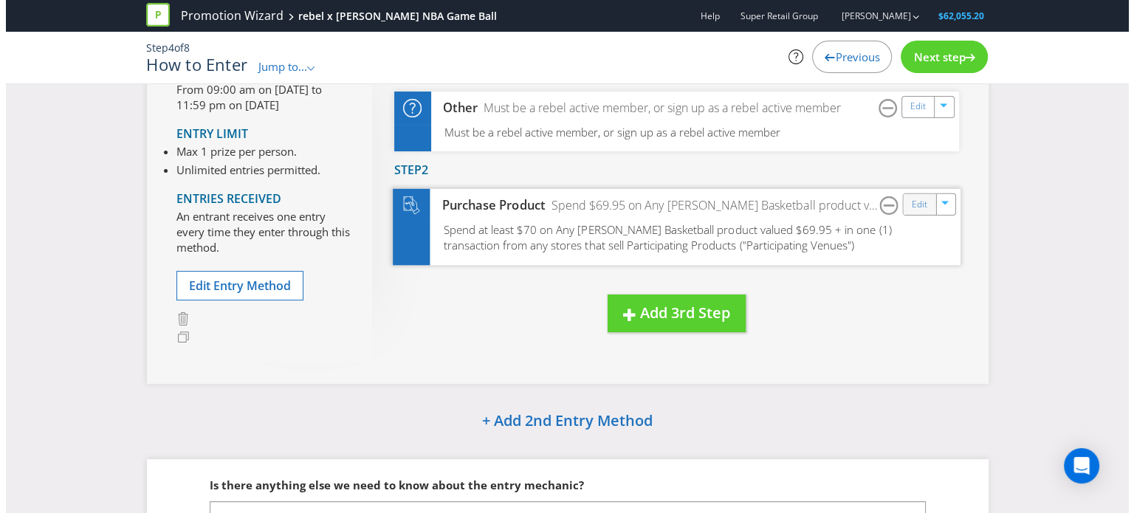
scroll to position [148, 0]
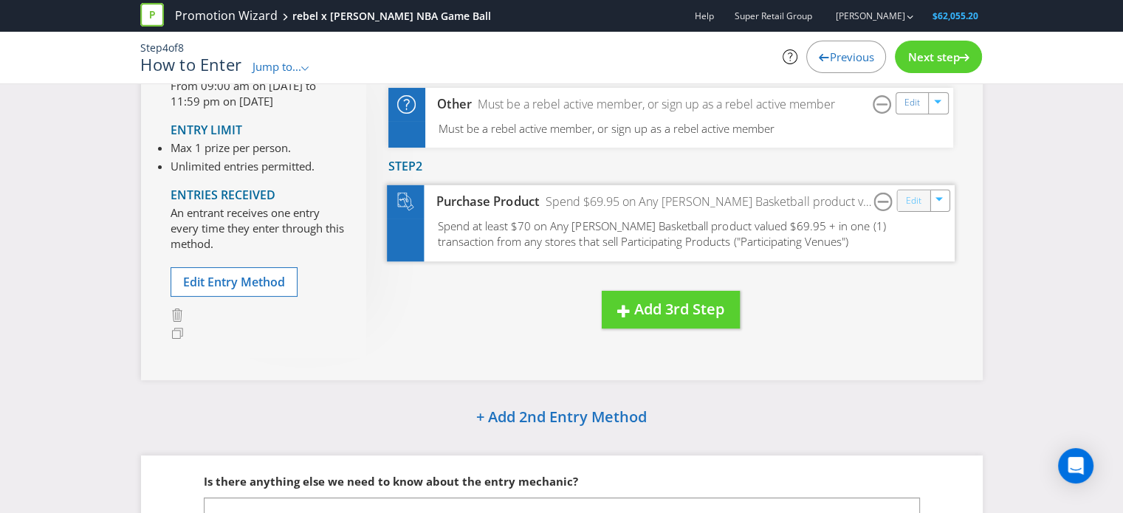
click at [911, 202] on link "Edit" at bounding box center [914, 200] width 16 height 17
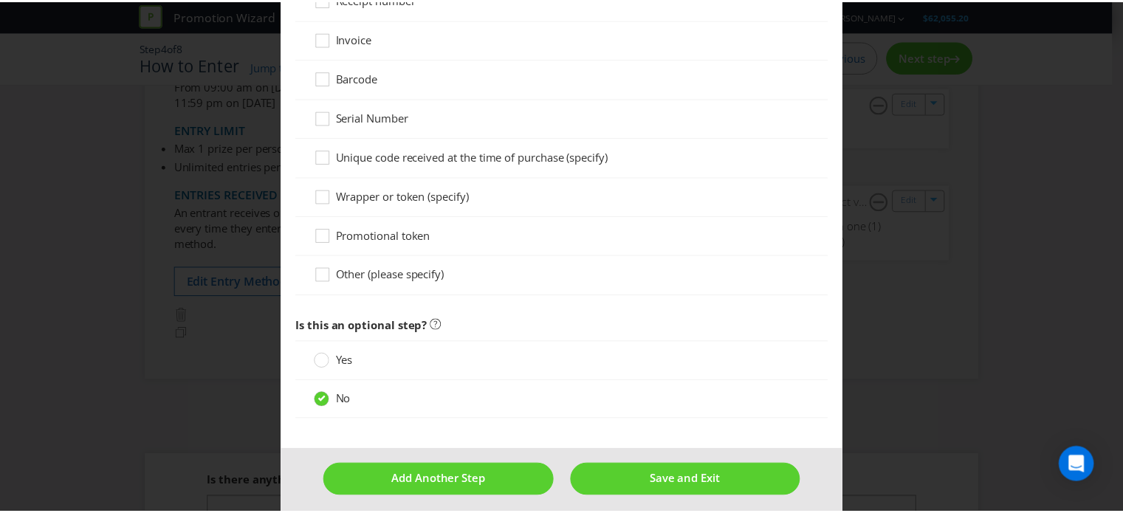
scroll to position [1529, 0]
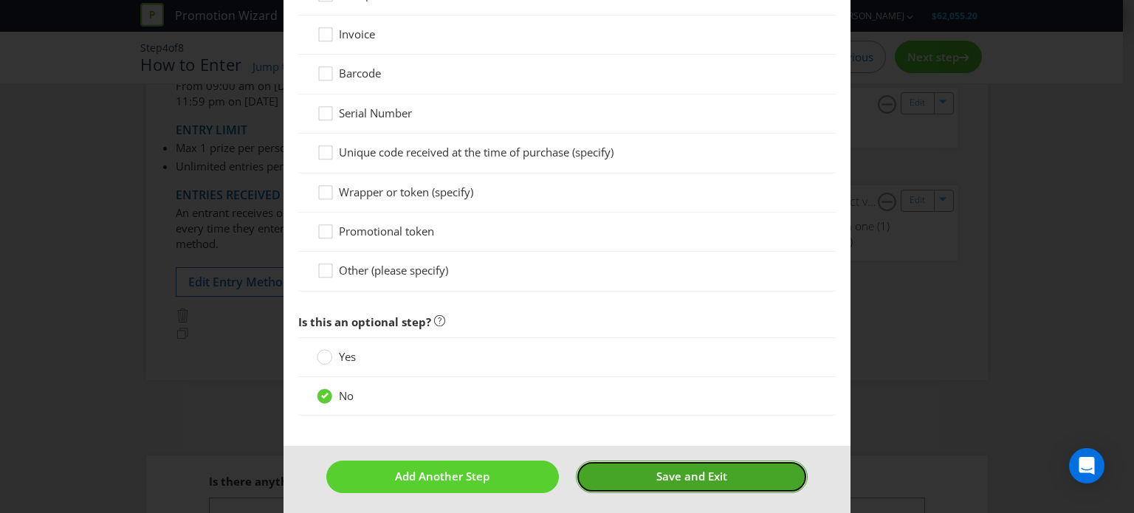
click at [689, 471] on span "Save and Exit" at bounding box center [692, 476] width 71 height 15
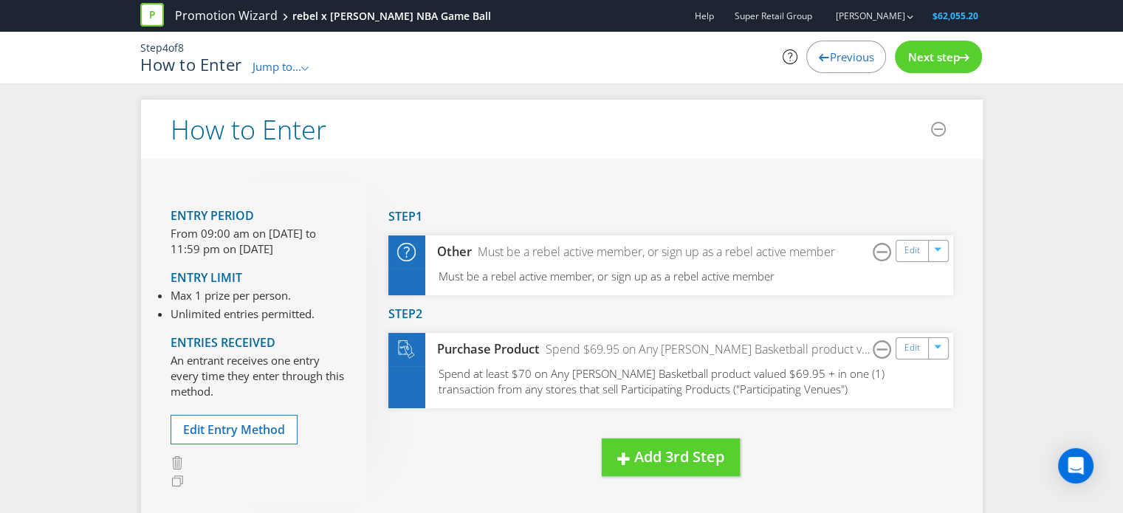
click at [945, 58] on span "Next step" at bounding box center [934, 56] width 52 height 15
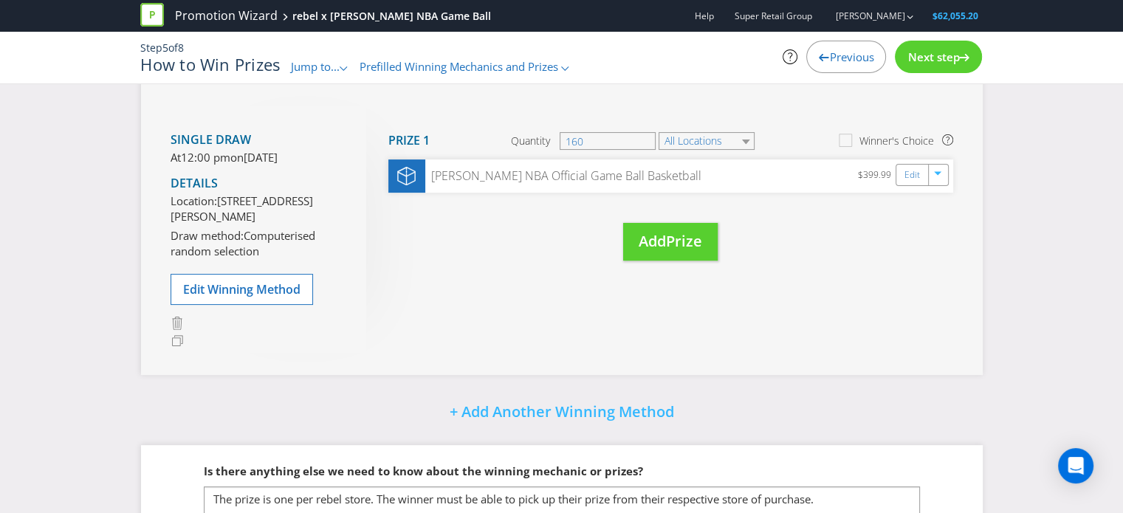
scroll to position [292, 0]
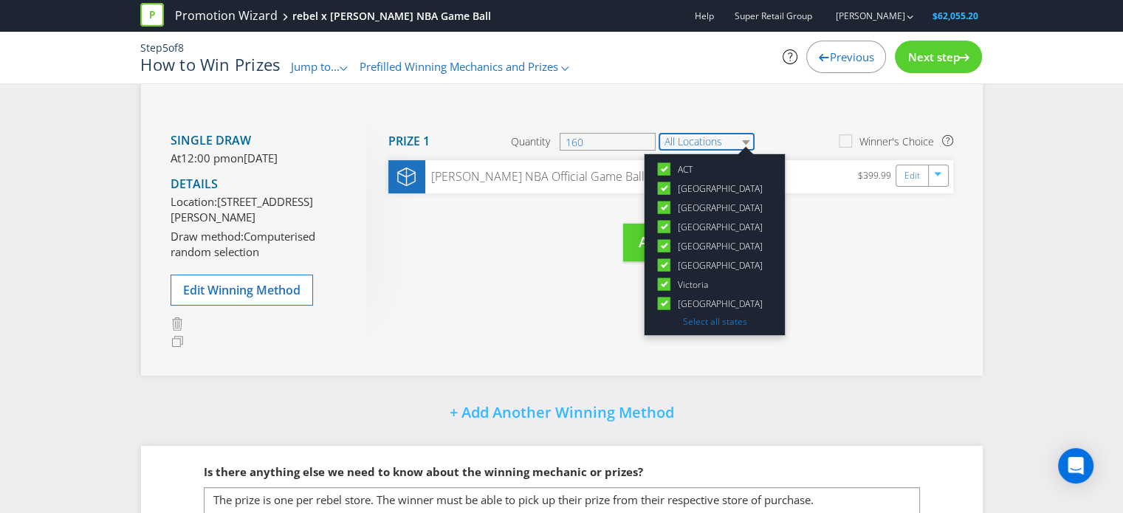
click at [747, 141] on select "All Locations" at bounding box center [707, 142] width 96 height 18
click at [825, 321] on div "Single draw At 12:00 pm [DATE][DATE] Details Location: [STREET_ADDRESS][PERSON_…" at bounding box center [562, 230] width 842 height 292
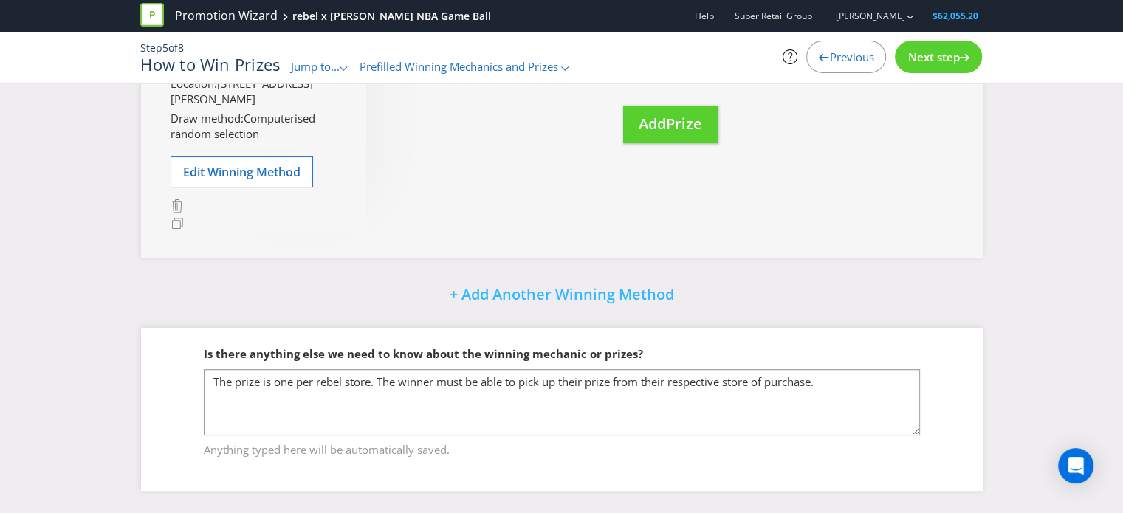
scroll to position [440, 0]
click at [927, 56] on span "Next step" at bounding box center [934, 56] width 52 height 15
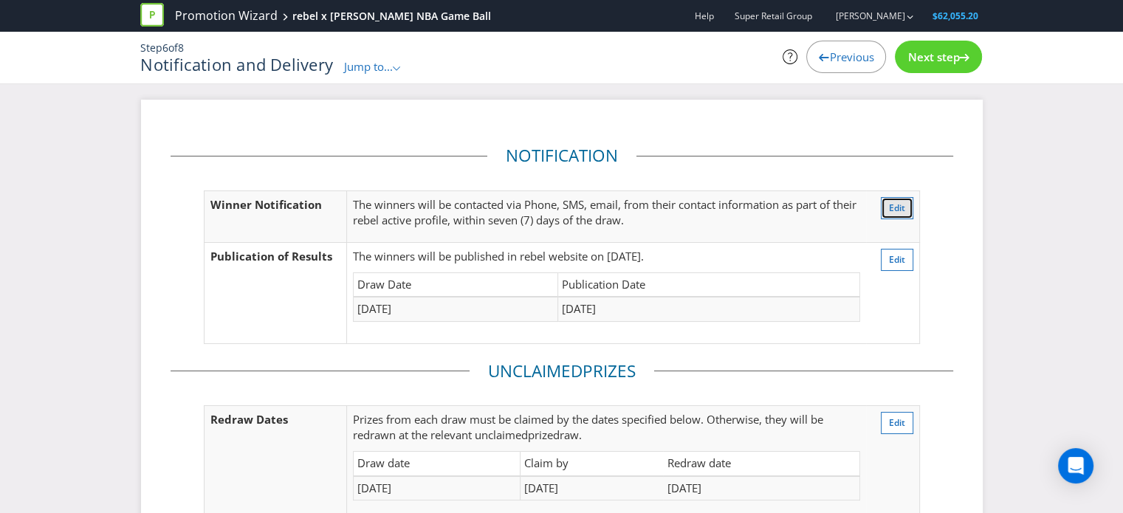
click at [900, 205] on span "Edit" at bounding box center [897, 208] width 16 height 13
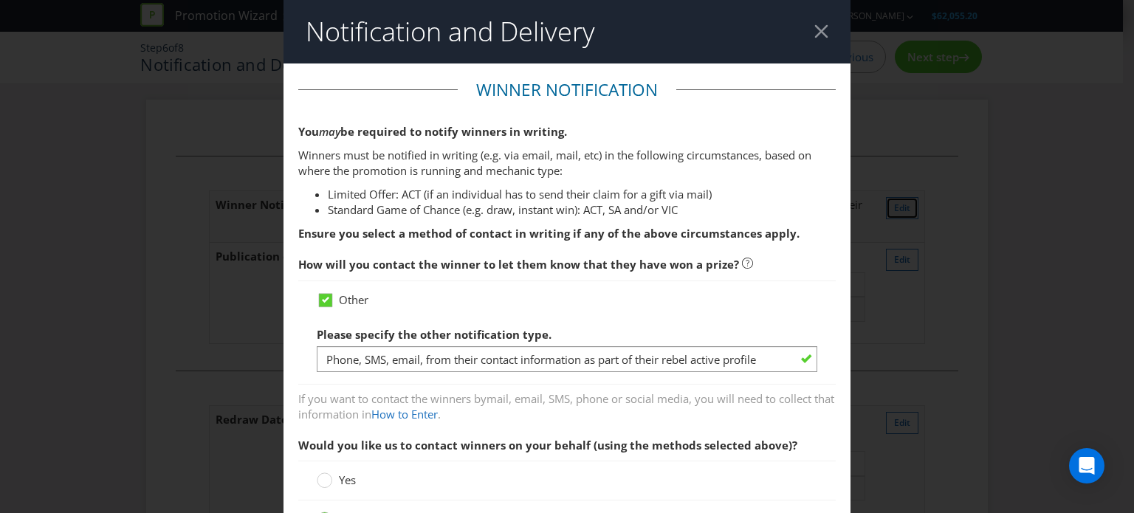
scroll to position [78, 0]
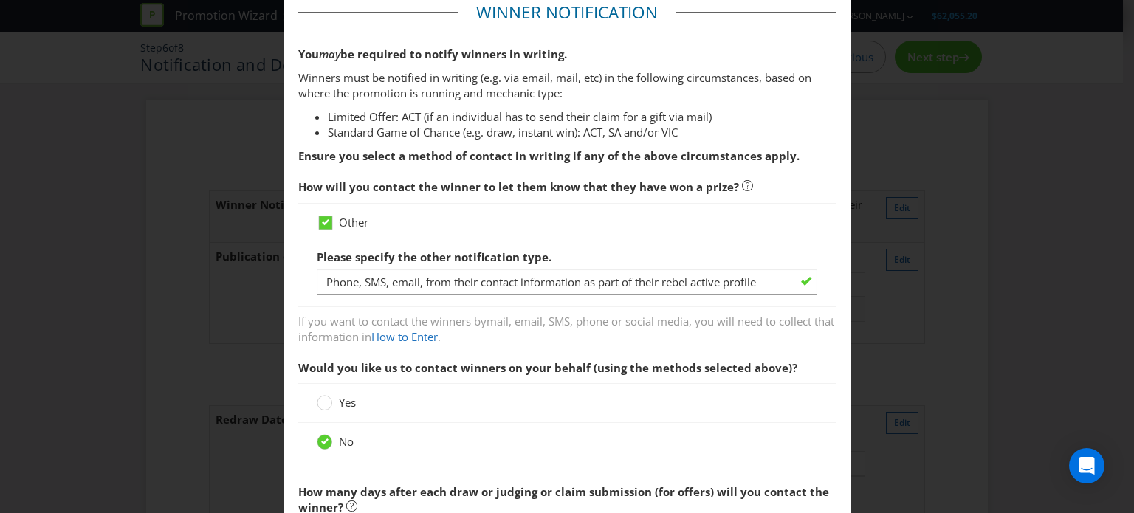
click at [336, 230] on div at bounding box center [567, 230] width 501 height 1
click at [335, 224] on icon at bounding box center [328, 226] width 22 height 22
click at [0, 0] on input "Other" at bounding box center [0, 0] width 0 height 0
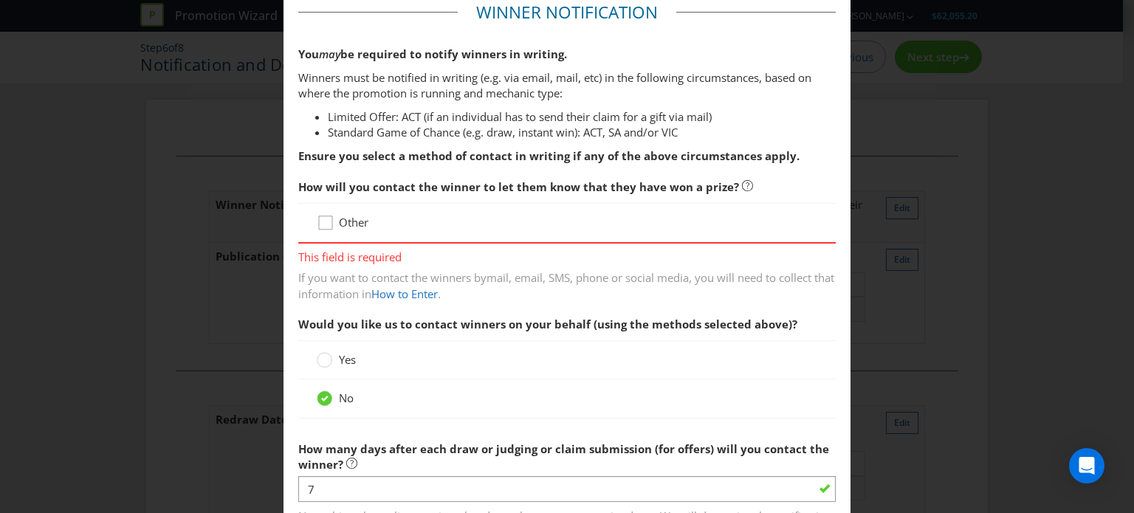
click at [335, 224] on icon at bounding box center [328, 226] width 22 height 22
click at [0, 0] on input "Other" at bounding box center [0, 0] width 0 height 0
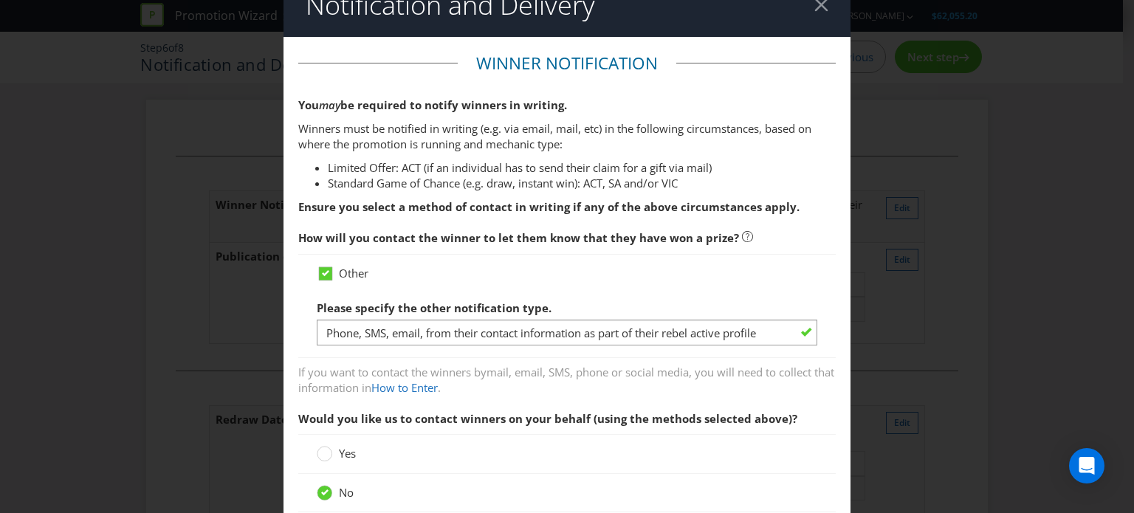
scroll to position [295, 0]
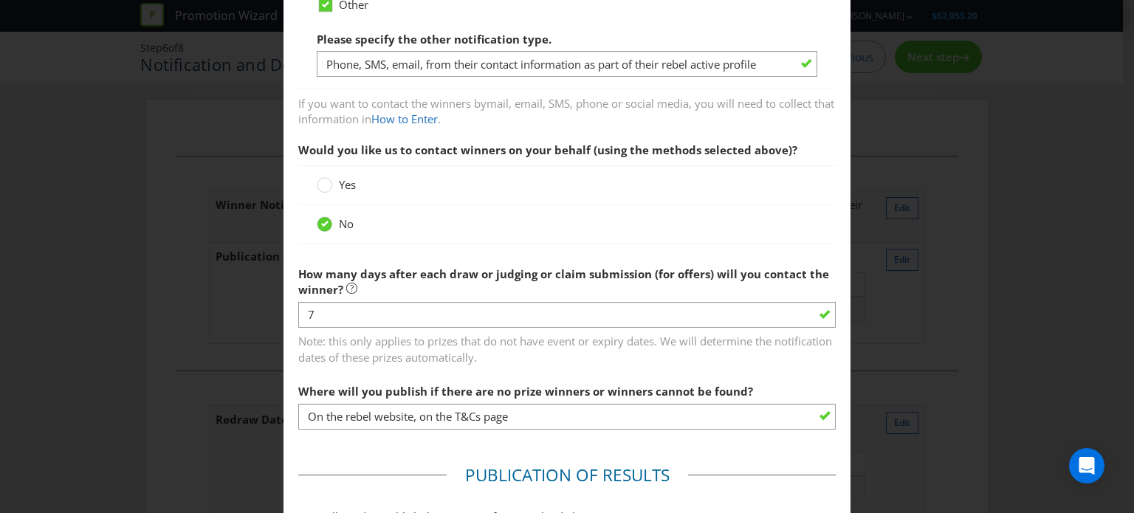
click at [356, 182] on span at bounding box center [357, 184] width 3 height 15
click at [0, 0] on input "Yes" at bounding box center [0, 0] width 0 height 0
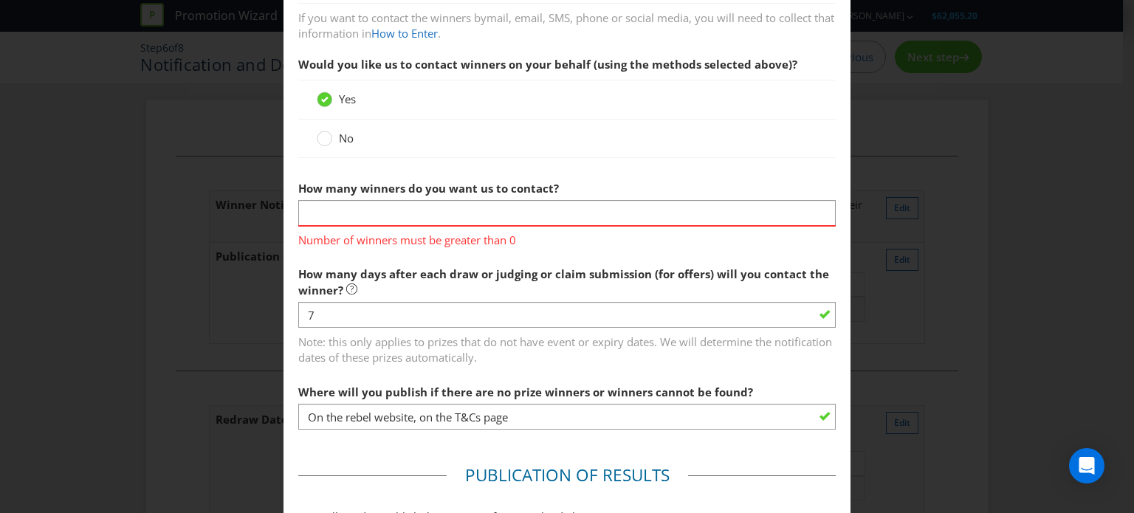
click at [500, 247] on span "Number of winners must be greater than 0" at bounding box center [567, 237] width 538 height 21
click at [461, 205] on input "text" at bounding box center [567, 213] width 538 height 26
click at [325, 138] on circle at bounding box center [325, 138] width 15 height 15
click at [0, 0] on input "No" at bounding box center [0, 0] width 0 height 0
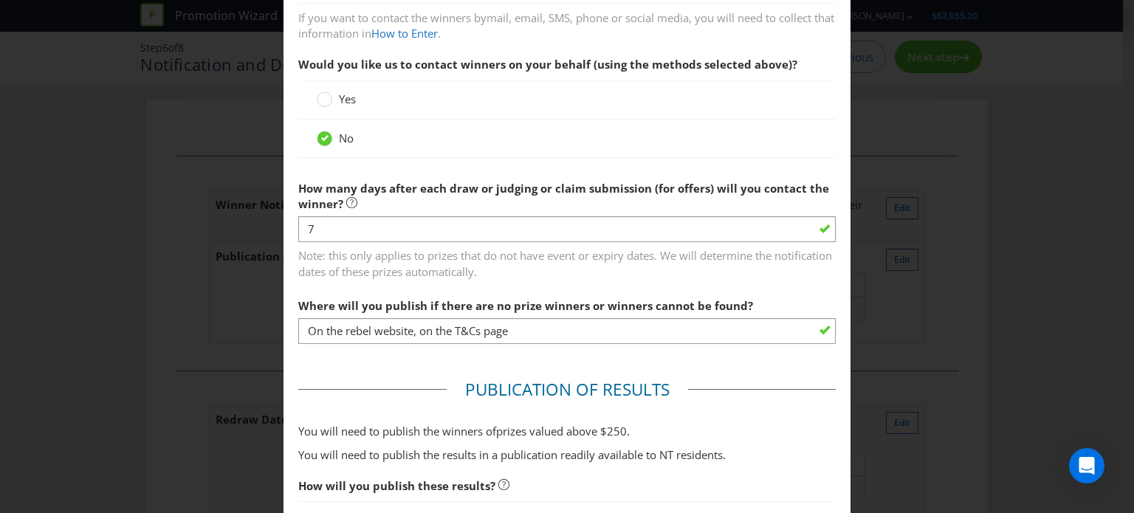
click at [402, 294] on label "Where will you publish if there are no prize winners or winners cannot be found?" at bounding box center [527, 302] width 458 height 23
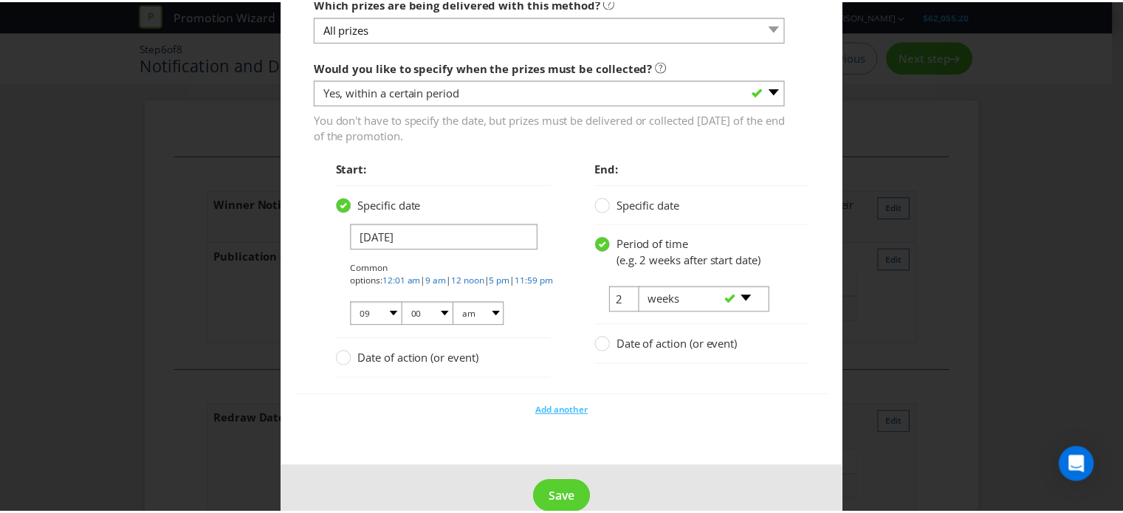
scroll to position [1805, 0]
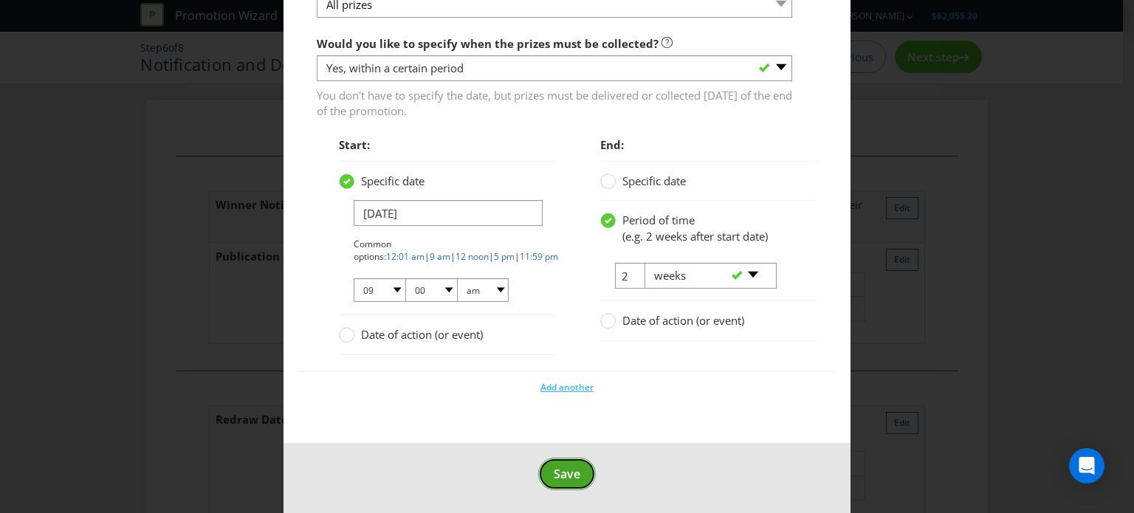
click at [561, 469] on span "Save" at bounding box center [567, 474] width 27 height 16
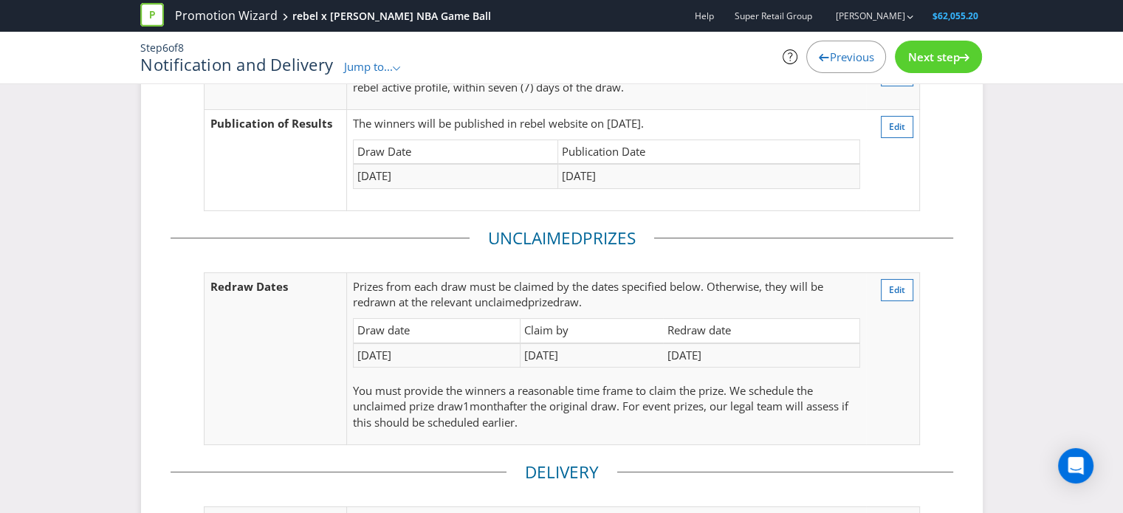
scroll to position [355, 0]
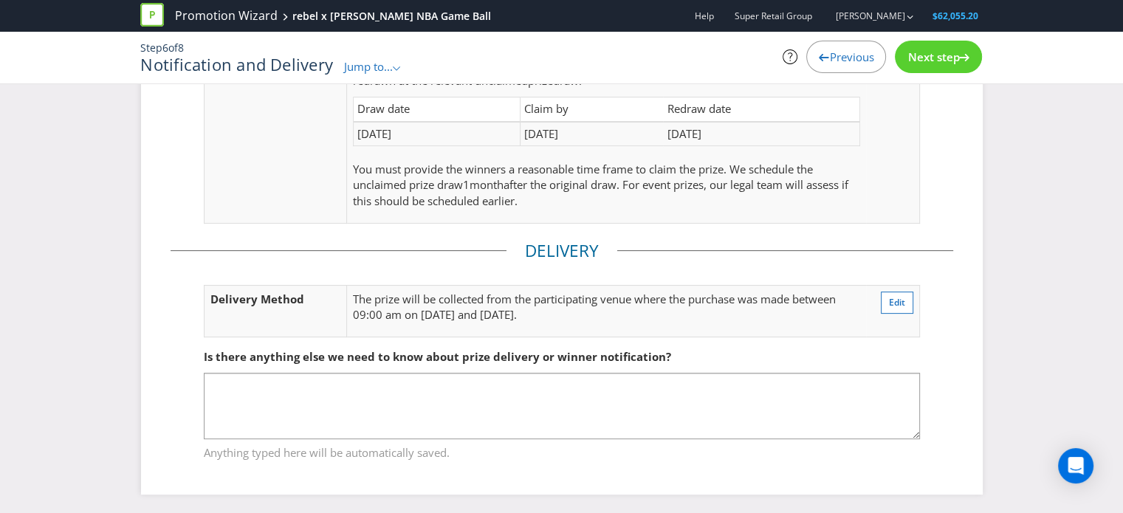
click at [929, 55] on span "Next step" at bounding box center [934, 56] width 52 height 15
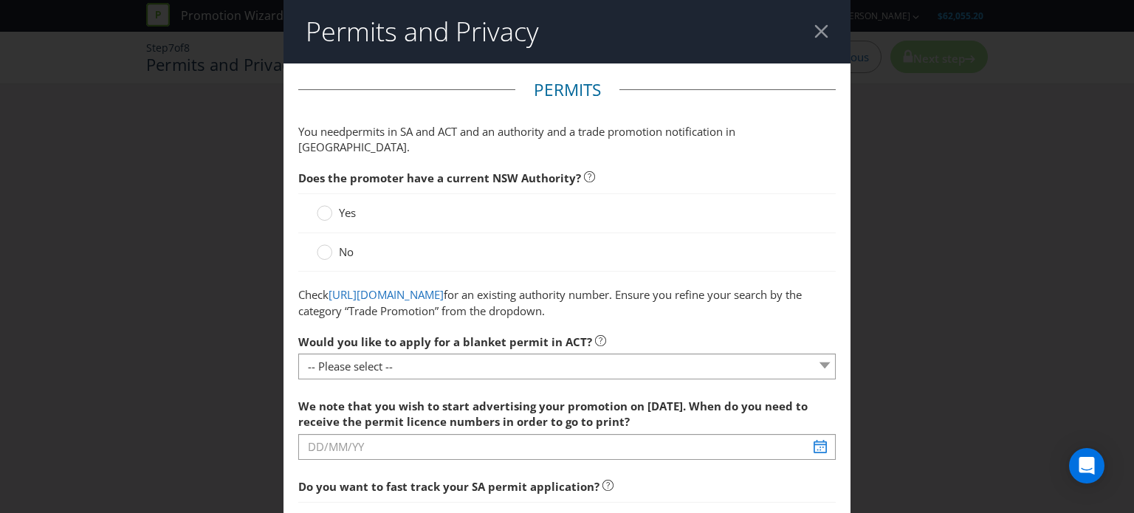
click at [331, 205] on label "Yes" at bounding box center [338, 213] width 42 height 16
click at [0, 0] on input "Yes" at bounding box center [0, 0] width 0 height 0
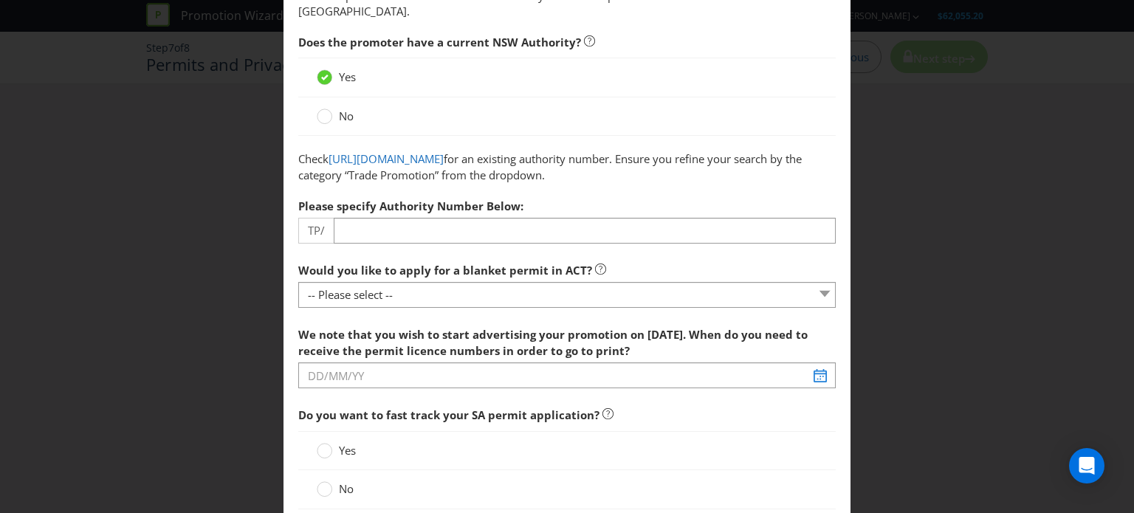
scroll to position [148, 0]
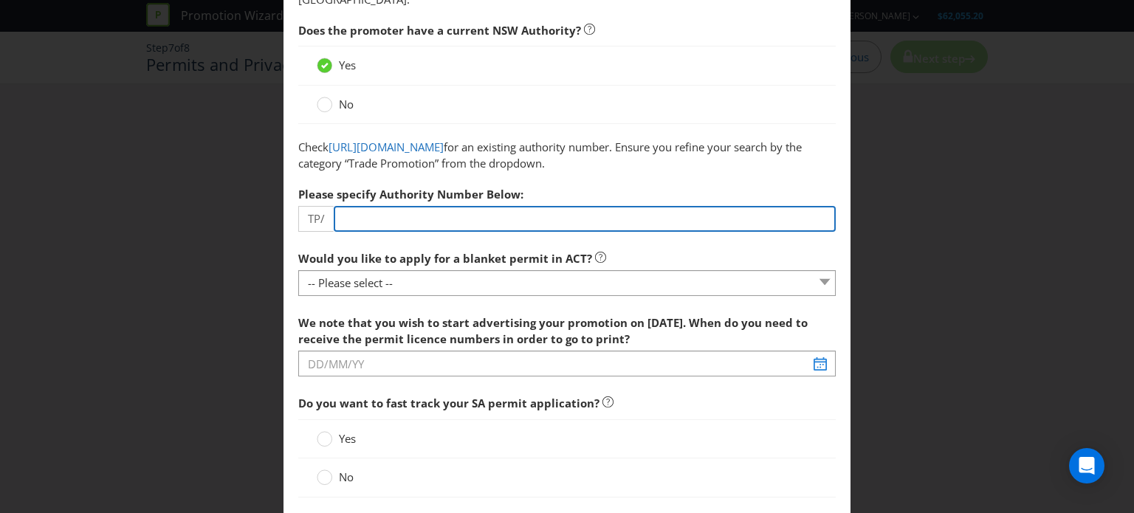
click at [381, 227] on input "number" at bounding box center [585, 219] width 502 height 26
click at [387, 214] on input "number" at bounding box center [585, 219] width 502 height 26
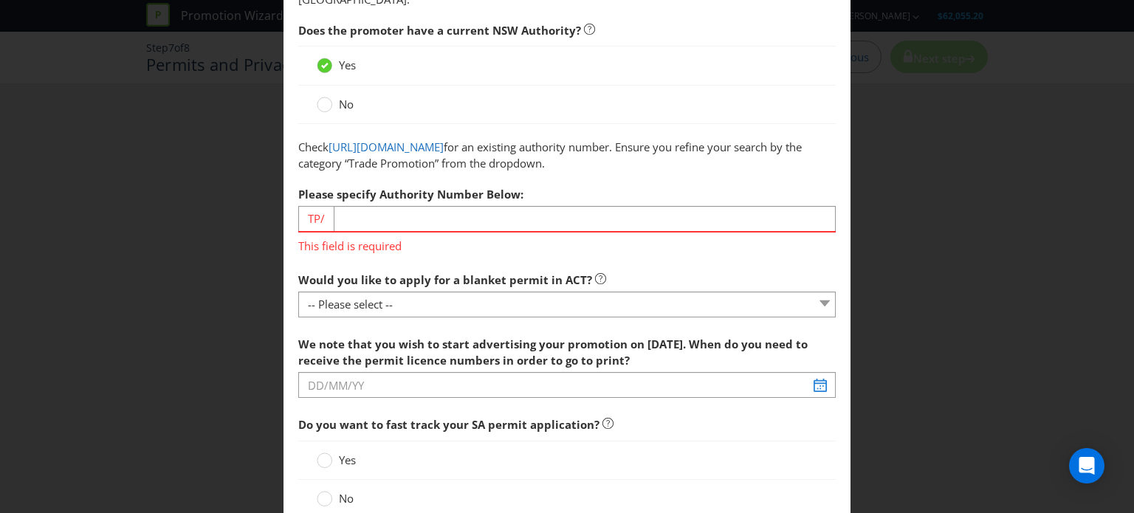
drag, startPoint x: 456, startPoint y: 261, endPoint x: 443, endPoint y: 233, distance: 30.7
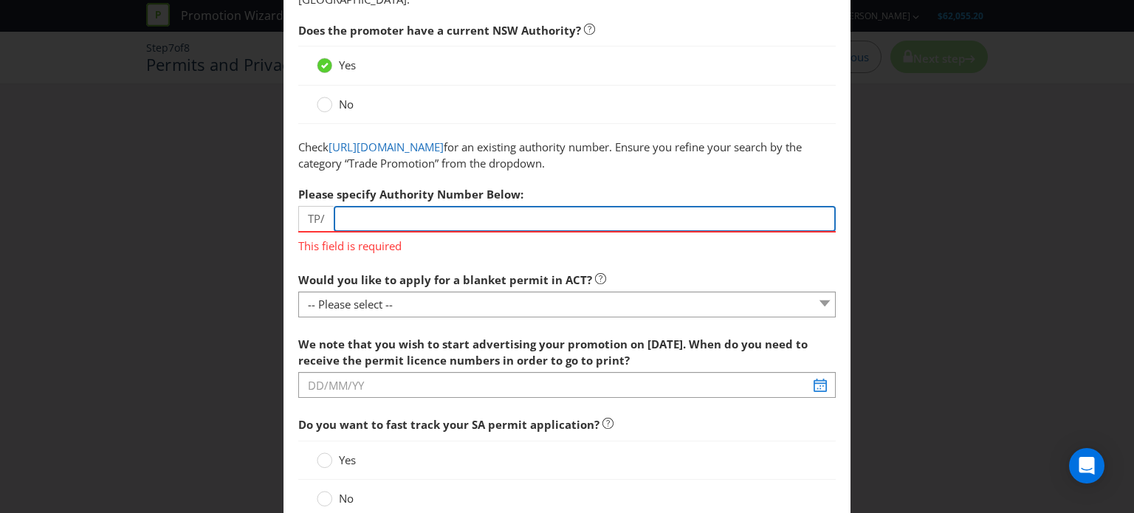
click at [440, 226] on input "number" at bounding box center [585, 219] width 502 height 26
paste input "04106"
type input "04106"
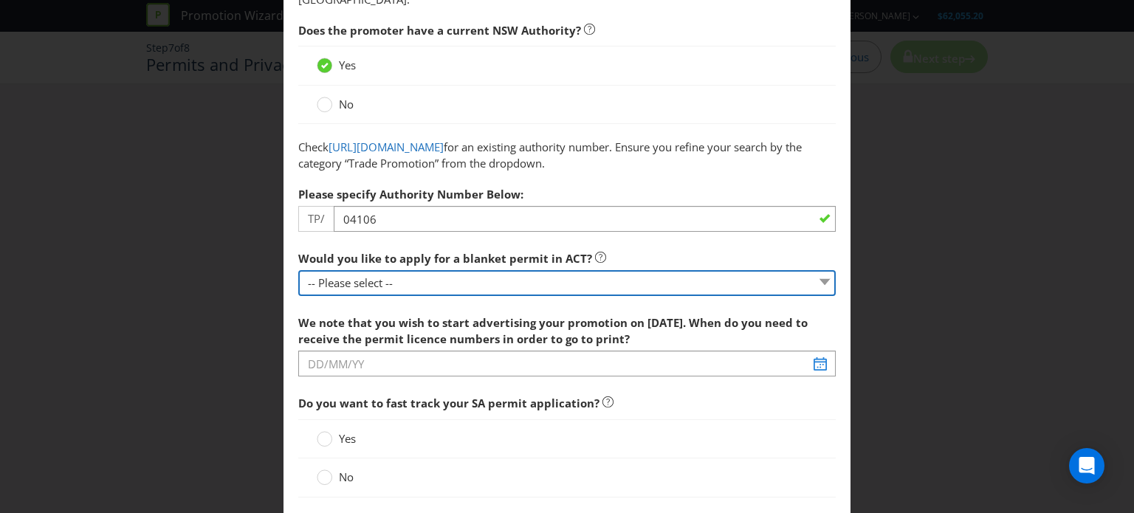
click at [440, 286] on select "-- Please select -- Yes, please apply for a new blanket permit No, this promoti…" at bounding box center [567, 283] width 538 height 26
select select "NO_NONE"
click at [298, 270] on select "-- Please select -- Yes, please apply for a new blanket permit No, this promoti…" at bounding box center [567, 283] width 538 height 26
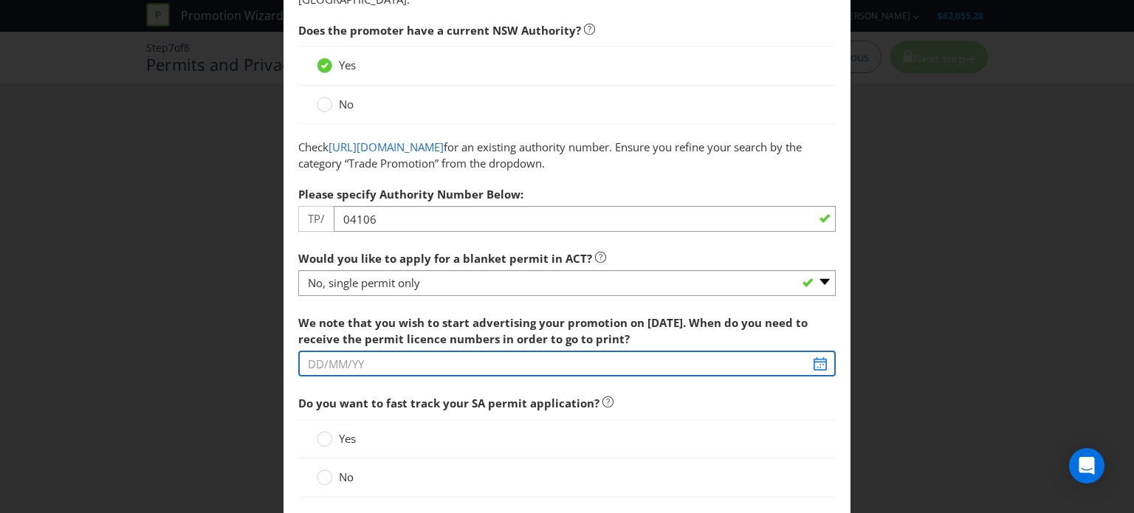
click at [410, 374] on input "text" at bounding box center [567, 364] width 538 height 26
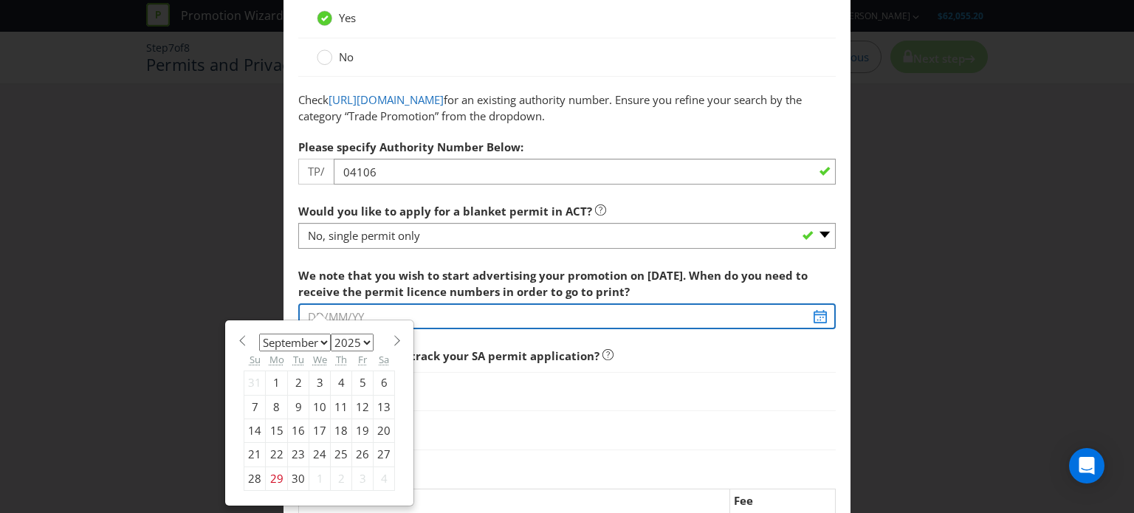
scroll to position [369, 0]
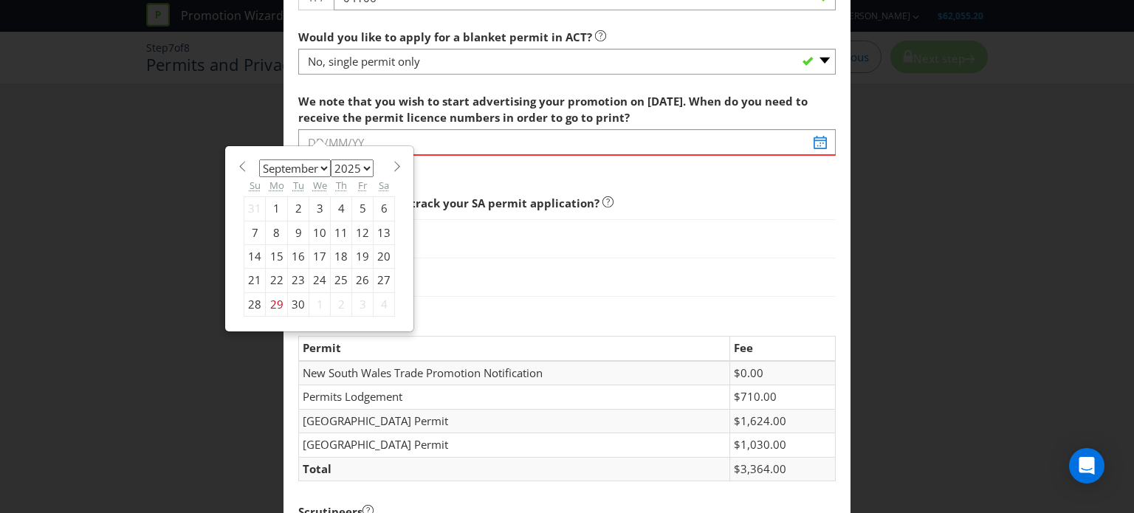
click at [391, 166] on span at bounding box center [396, 166] width 11 height 11
select select "9"
click at [272, 230] on div "6" at bounding box center [277, 233] width 22 height 24
type input "[DATE]"
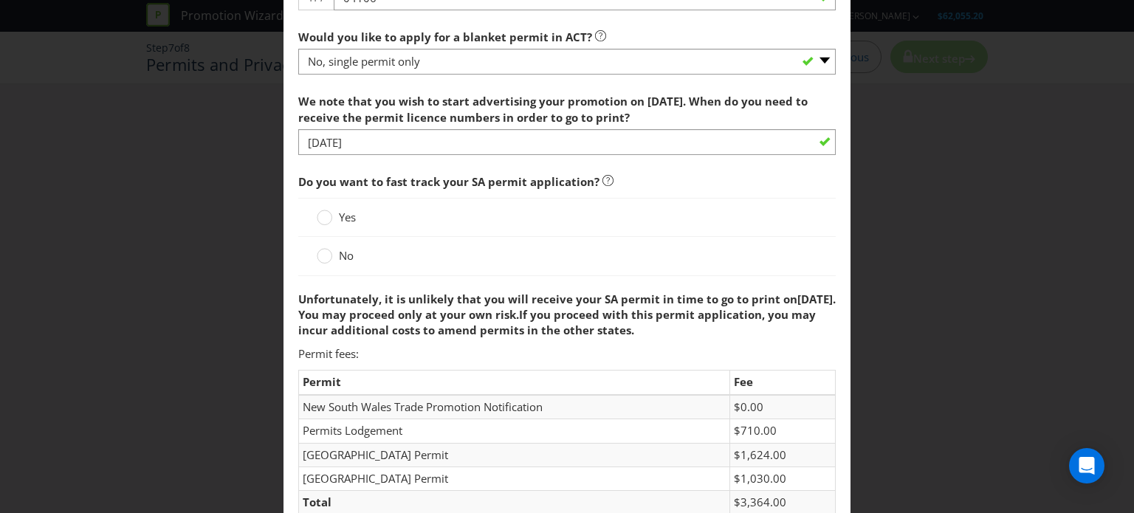
click at [334, 253] on label "No" at bounding box center [337, 256] width 40 height 16
click at [0, 0] on input "No" at bounding box center [0, 0] width 0 height 0
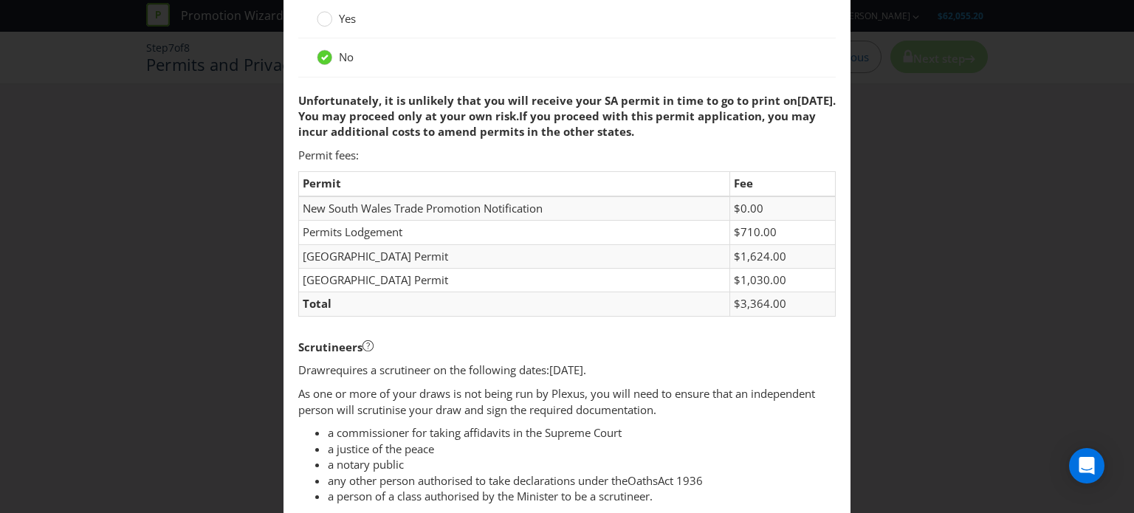
scroll to position [739, 0]
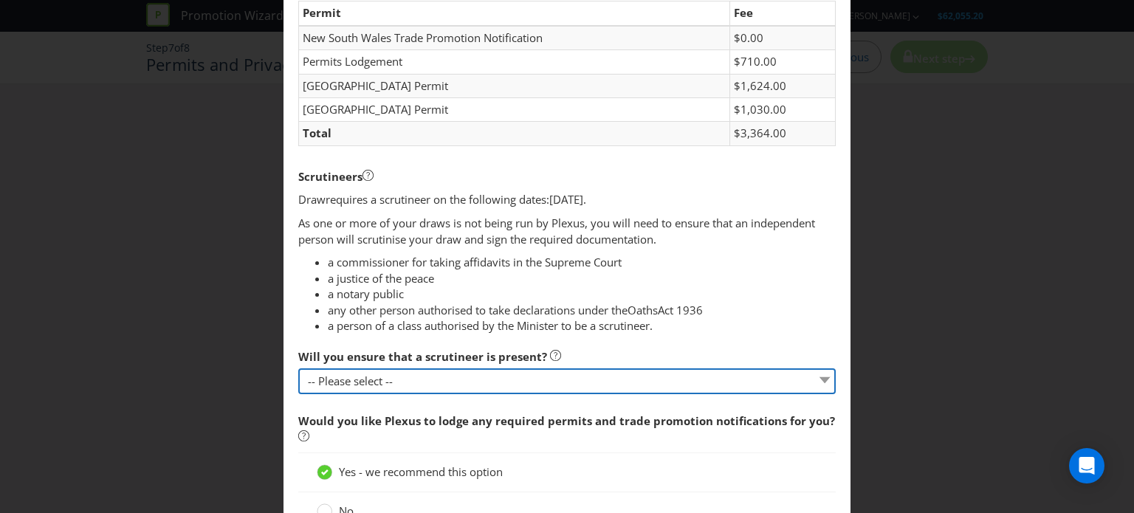
click at [402, 385] on select "-- Please select -- Yes, I agree to arrange for a scrutineer for each draw. No,…" at bounding box center [567, 382] width 538 height 26
select select "NO_PLEXUS"
click at [298, 369] on select "-- Please select -- Yes, I agree to arrange for a scrutineer for each draw. No,…" at bounding box center [567, 382] width 538 height 26
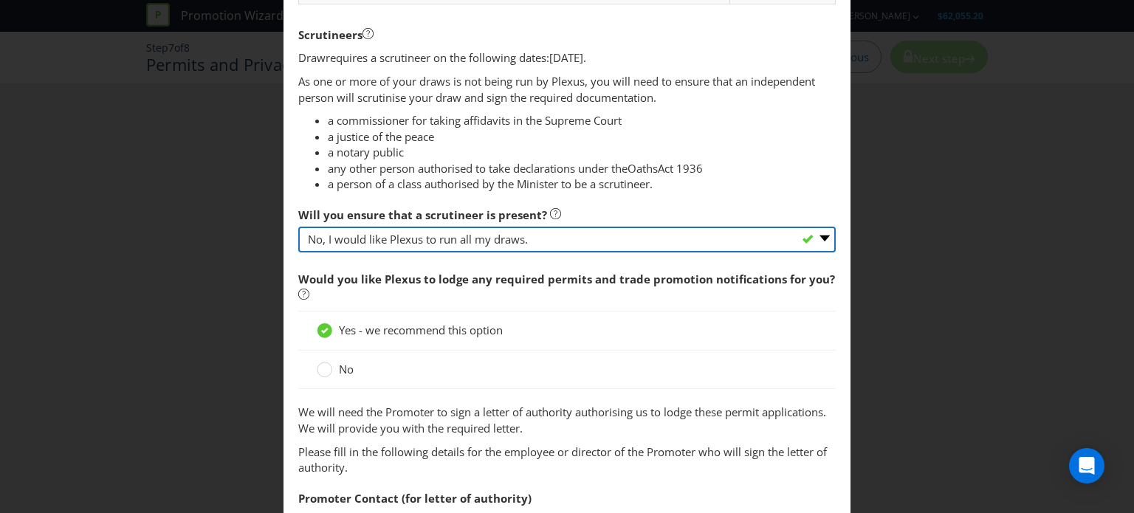
scroll to position [886, 0]
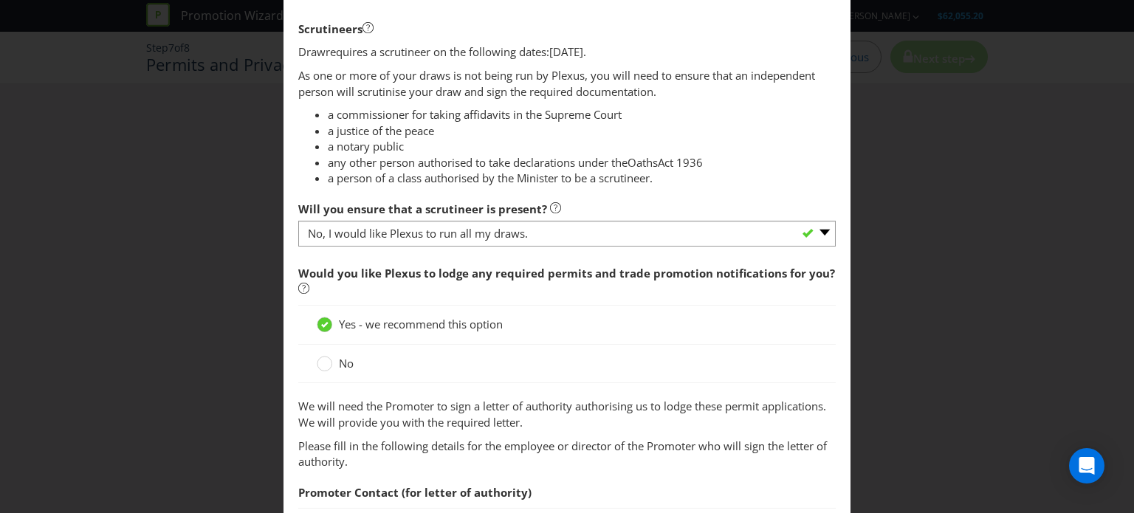
click at [403, 413] on p "We will need the Promoter to sign a letter of authority authorising us to lodge…" at bounding box center [567, 415] width 538 height 32
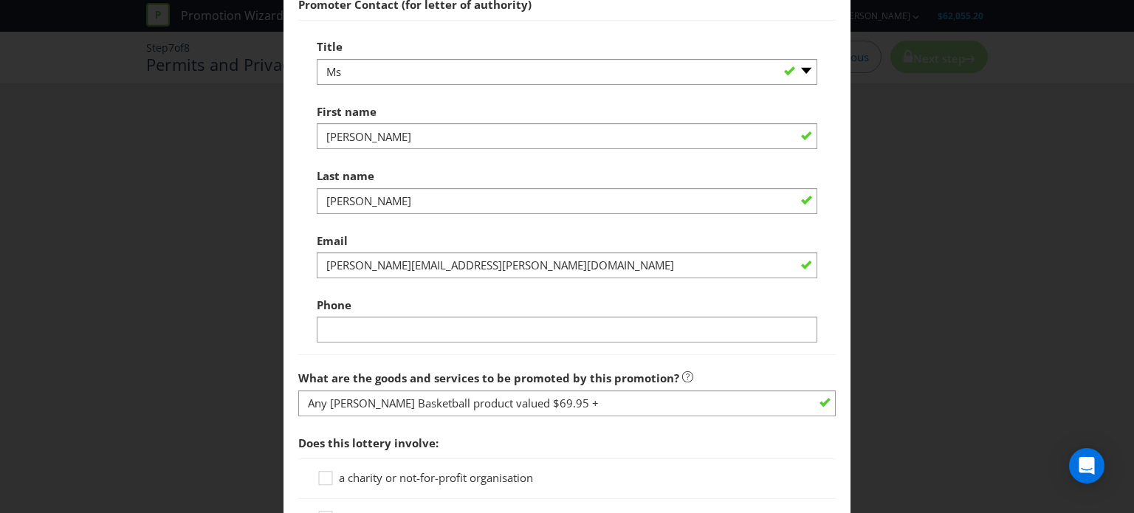
scroll to position [1403, 0]
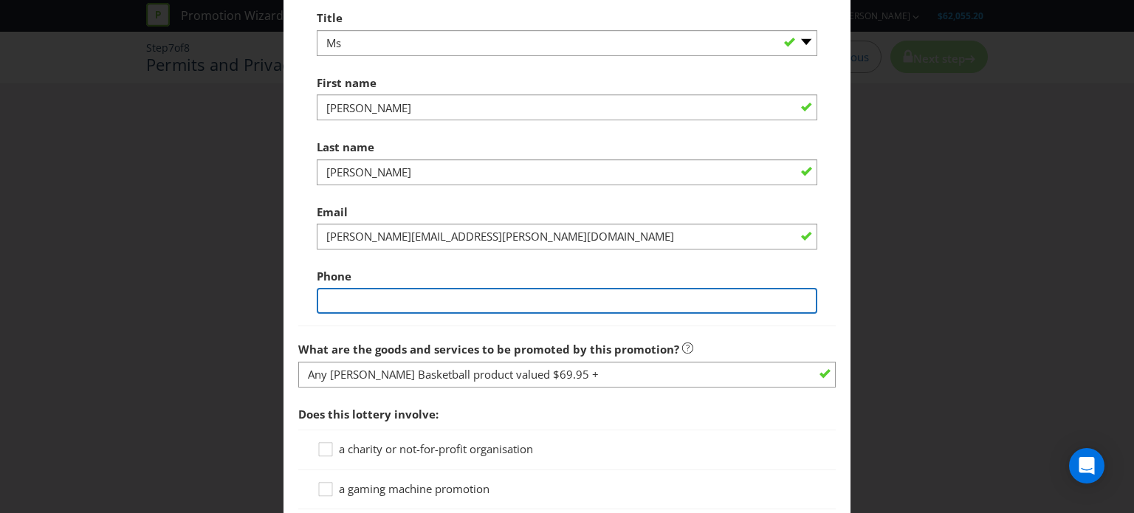
click at [544, 309] on input "text" at bounding box center [567, 301] width 501 height 26
click at [441, 304] on input "text" at bounding box center [567, 301] width 501 height 26
type input "0403895794"
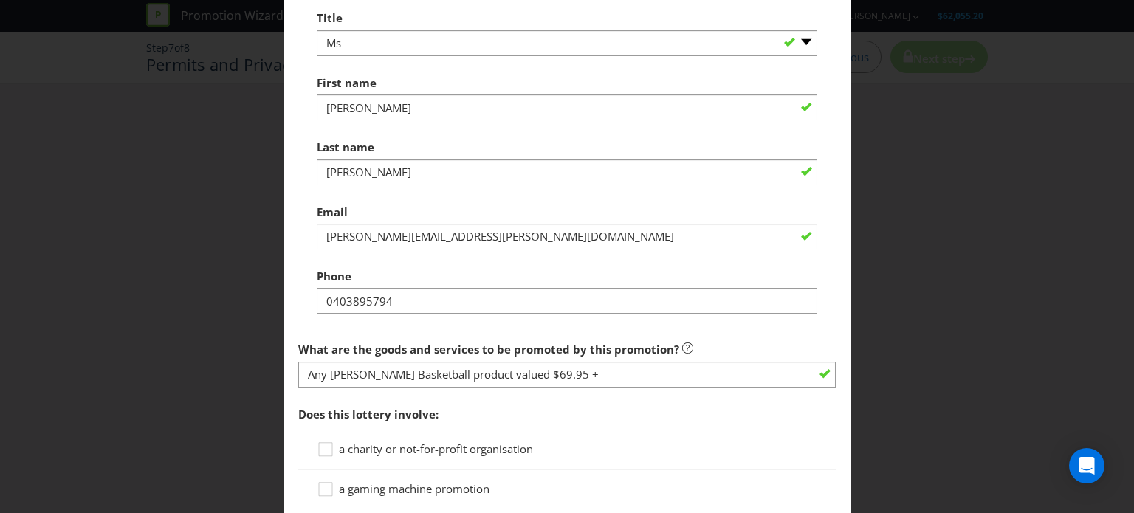
click at [464, 318] on div "Title -- Please select -- Mr Ms Mrs [PERSON_NAME] [PERSON_NAME] (please specify…" at bounding box center [567, 158] width 538 height 335
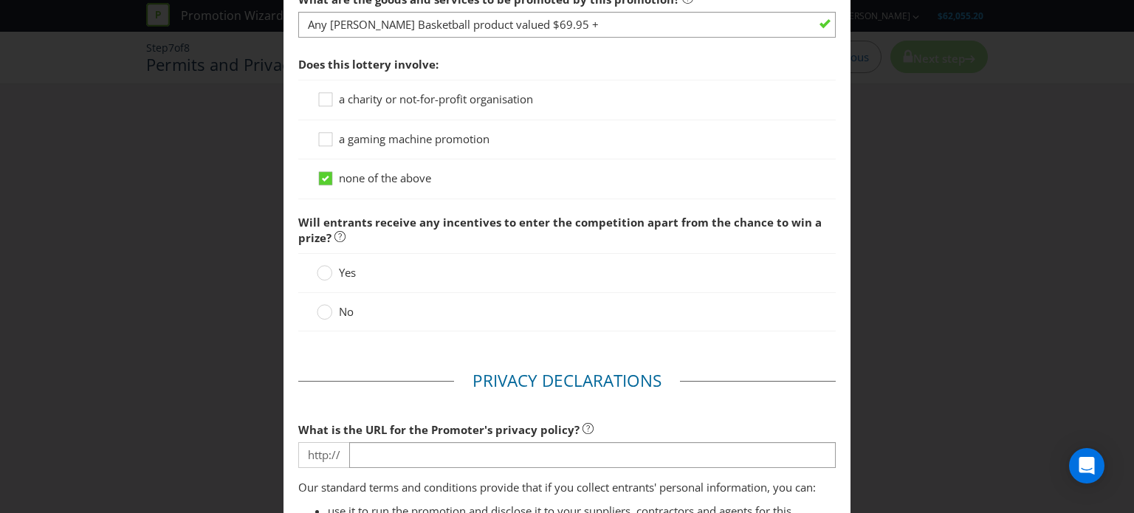
scroll to position [1773, 0]
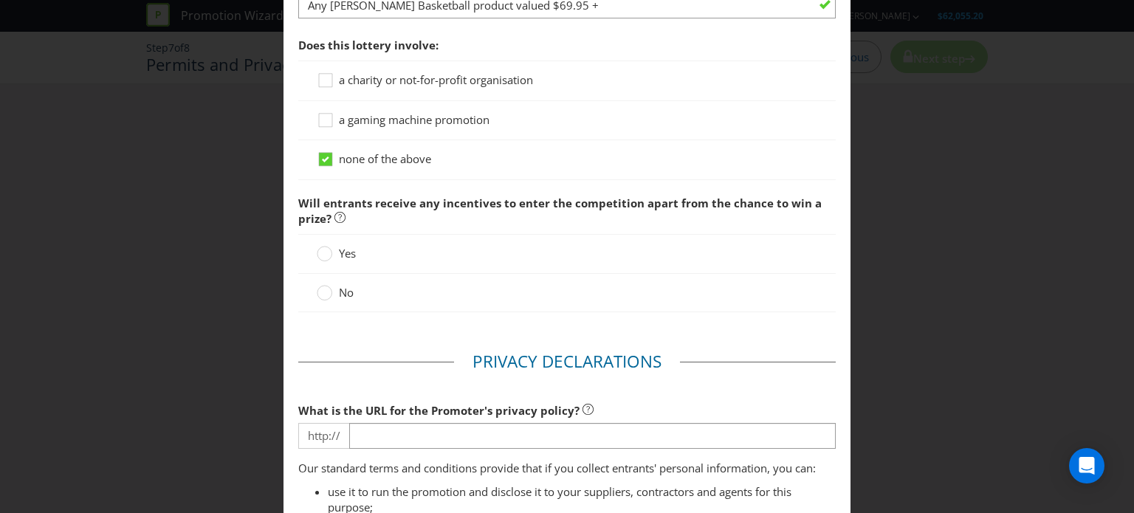
click at [331, 285] on label "No" at bounding box center [337, 293] width 40 height 16
click at [0, 0] on input "No" at bounding box center [0, 0] width 0 height 0
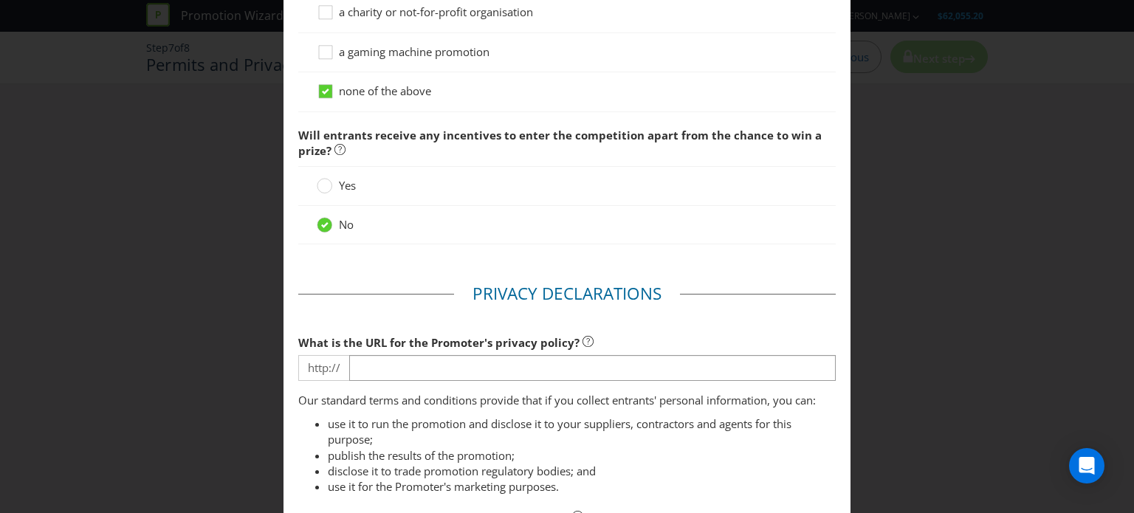
scroll to position [1994, 0]
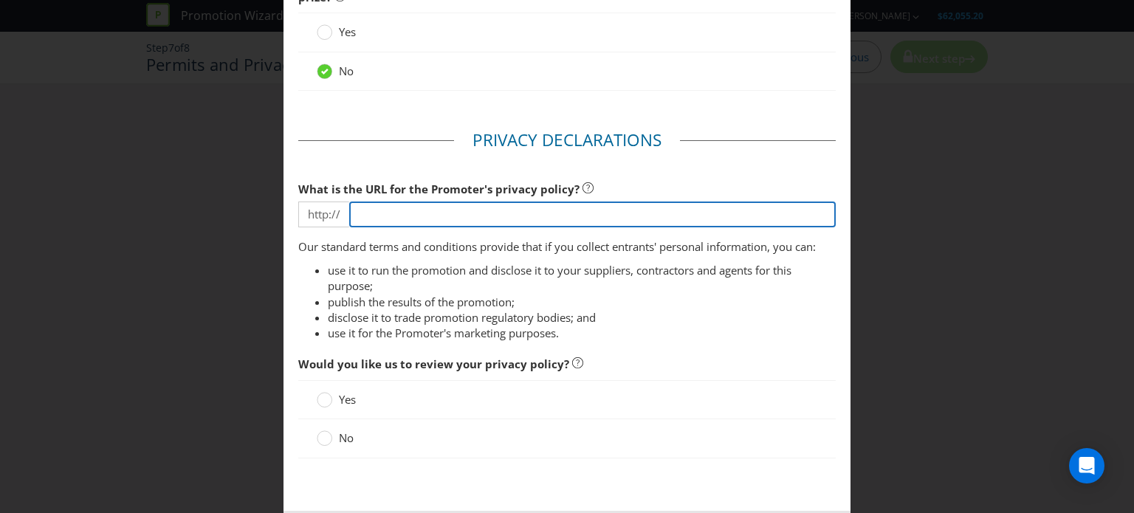
click at [388, 209] on input "text" at bounding box center [592, 215] width 487 height 26
type input "[DOMAIN_NAME][URL]"
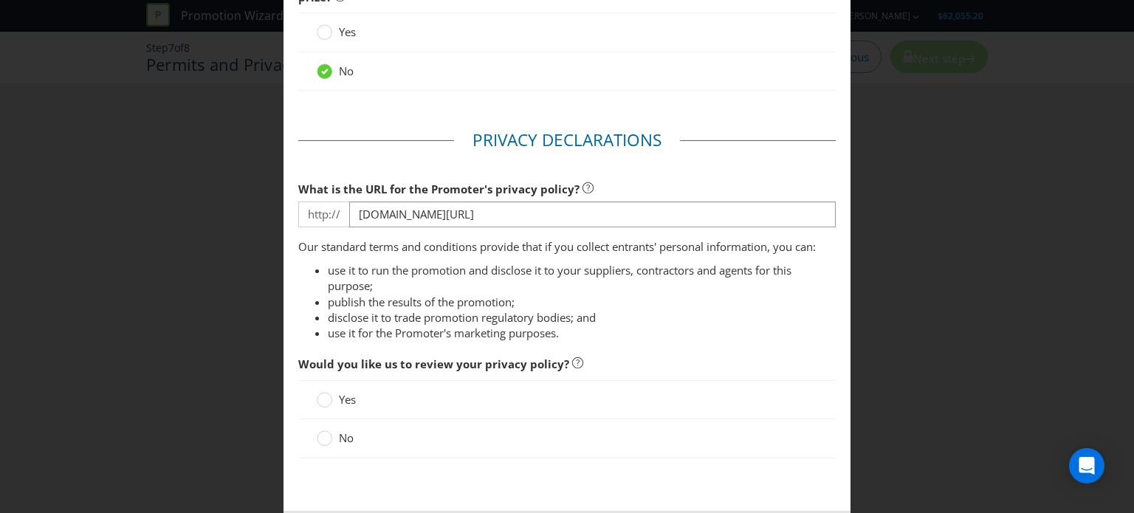
click at [481, 286] on li "use it to run the promotion and disclose it to your suppliers, contractors and …" at bounding box center [582, 279] width 508 height 32
click at [341, 420] on div "No" at bounding box center [567, 439] width 538 height 38
click at [339, 431] on span "No" at bounding box center [346, 438] width 15 height 15
click at [0, 0] on input "No" at bounding box center [0, 0] width 0 height 0
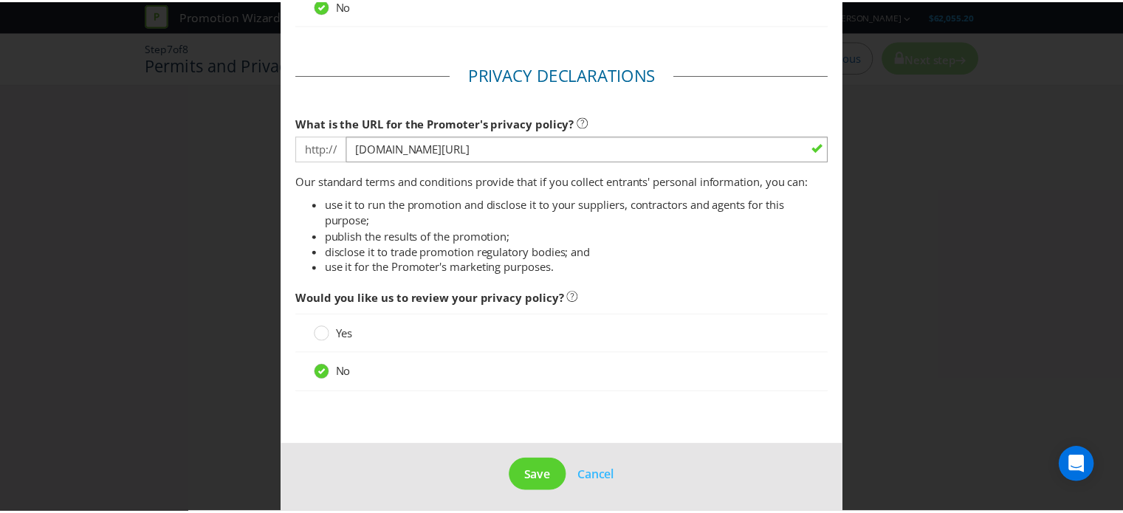
scroll to position [2061, 0]
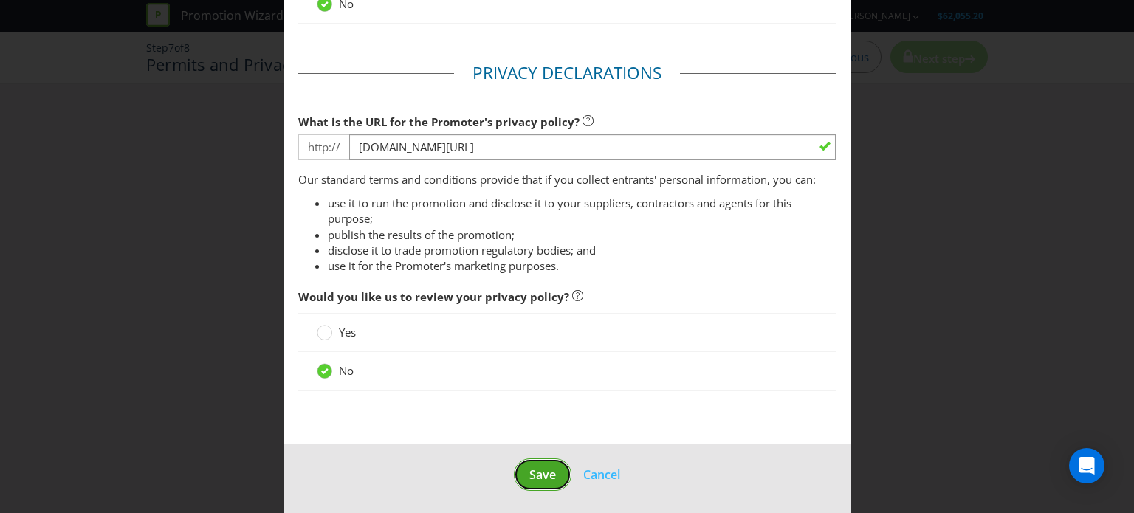
click at [536, 474] on span "Save" at bounding box center [543, 475] width 27 height 16
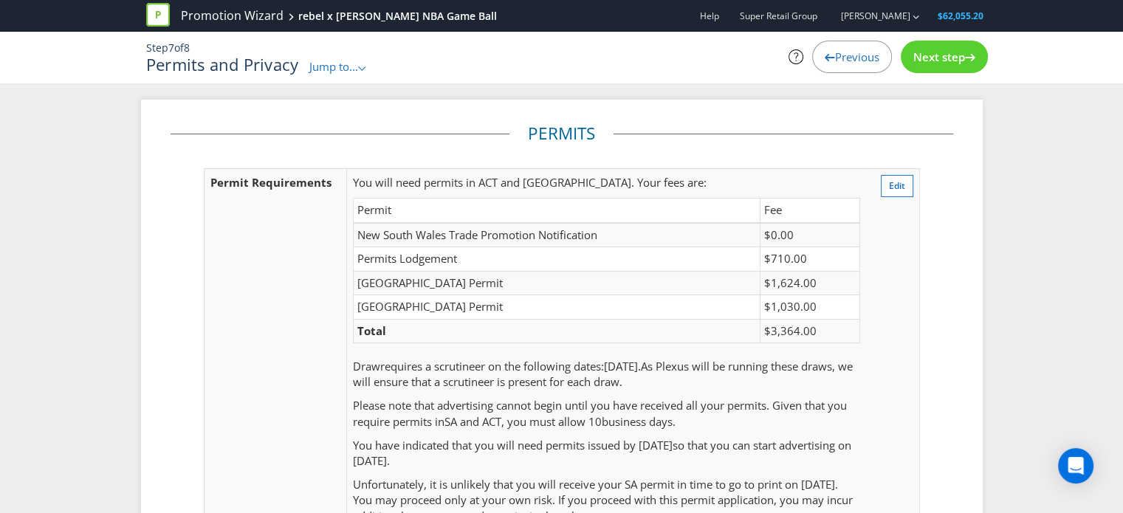
click at [603, 393] on td "You will need permits in ACT and [GEOGRAPHIC_DATA] . Your fees are: Permit Fee …" at bounding box center [606, 388] width 519 height 441
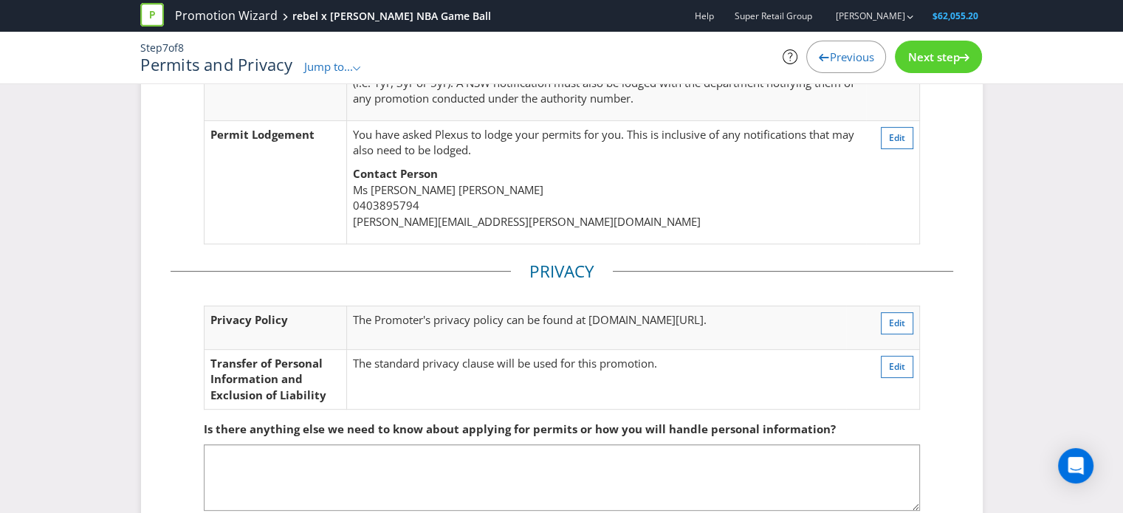
scroll to position [487, 0]
click at [899, 142] on span "Edit" at bounding box center [897, 139] width 16 height 13
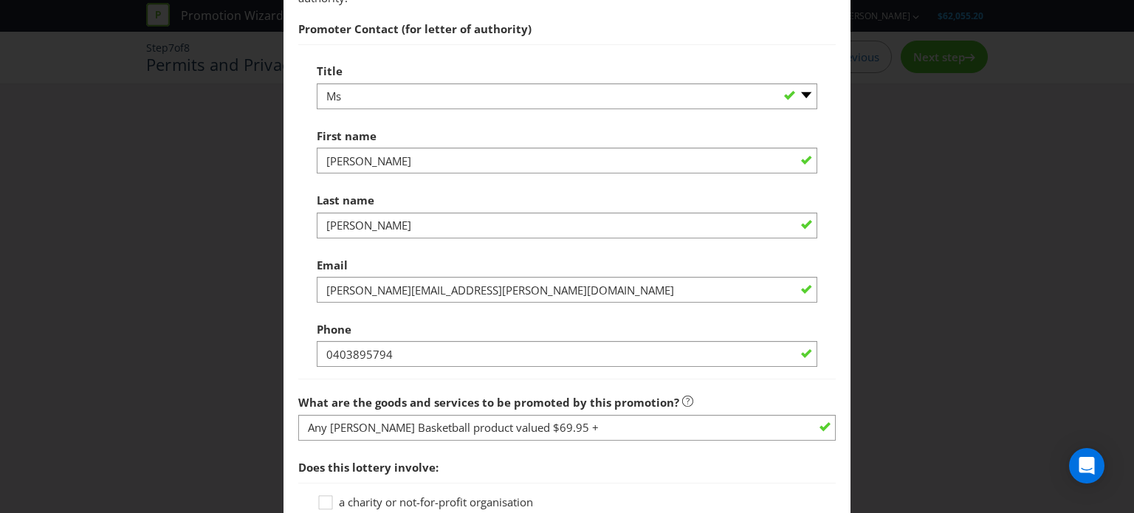
scroll to position [1185, 0]
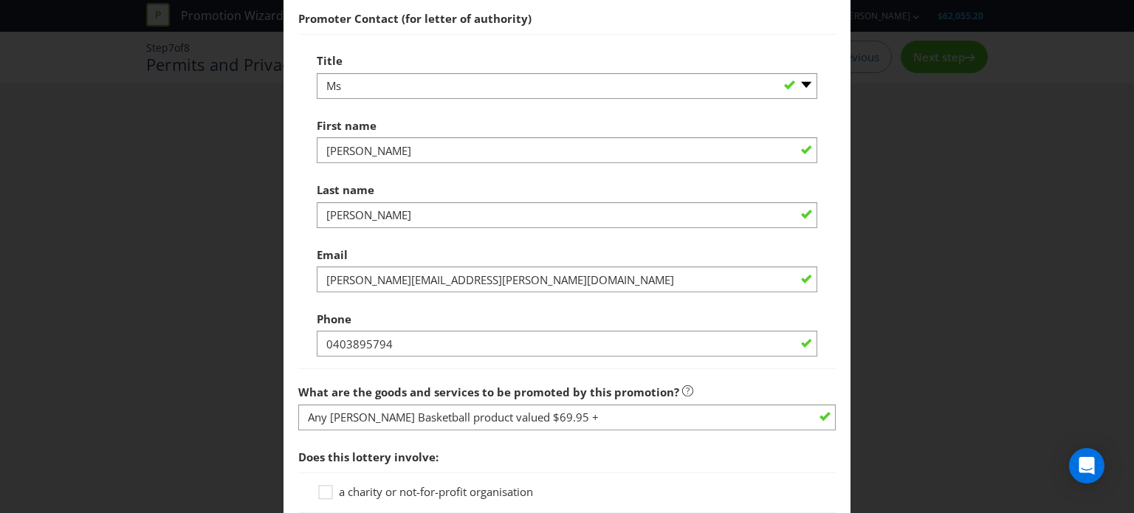
drag, startPoint x: 327, startPoint y: 69, endPoint x: 338, endPoint y: 76, distance: 12.7
click at [327, 69] on div "Title -- Please select -- Mr Ms Mrs Miss [PERSON_NAME] (please specify)" at bounding box center [567, 72] width 501 height 53
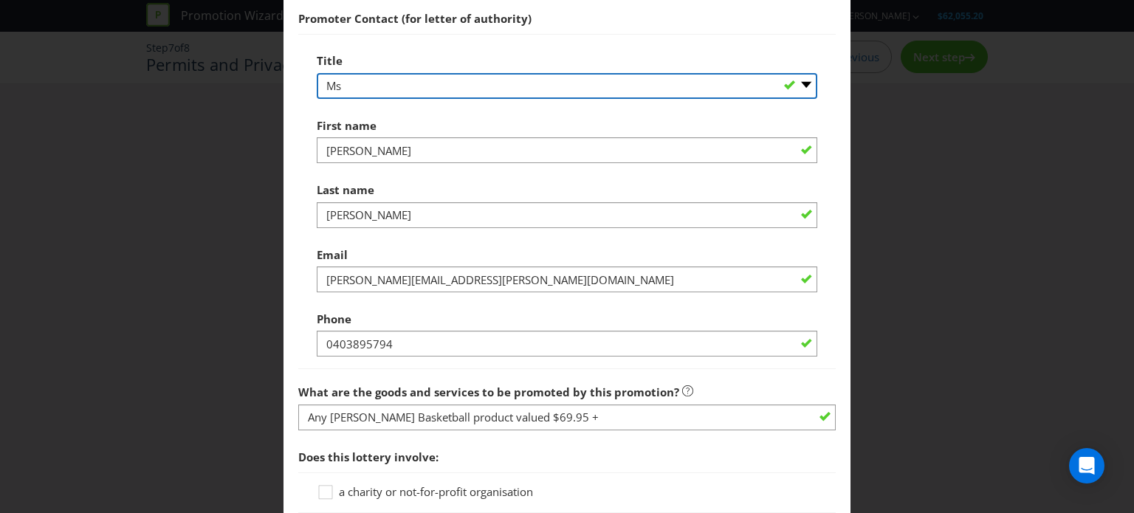
click at [342, 93] on select "-- Please select -- Mr Ms Mrs [PERSON_NAME] [PERSON_NAME] (please specify)" at bounding box center [567, 86] width 501 height 26
select select "MR"
click at [317, 73] on select "-- Please select -- Mr Ms Mrs [PERSON_NAME] [PERSON_NAME] (please specify)" at bounding box center [567, 86] width 501 height 26
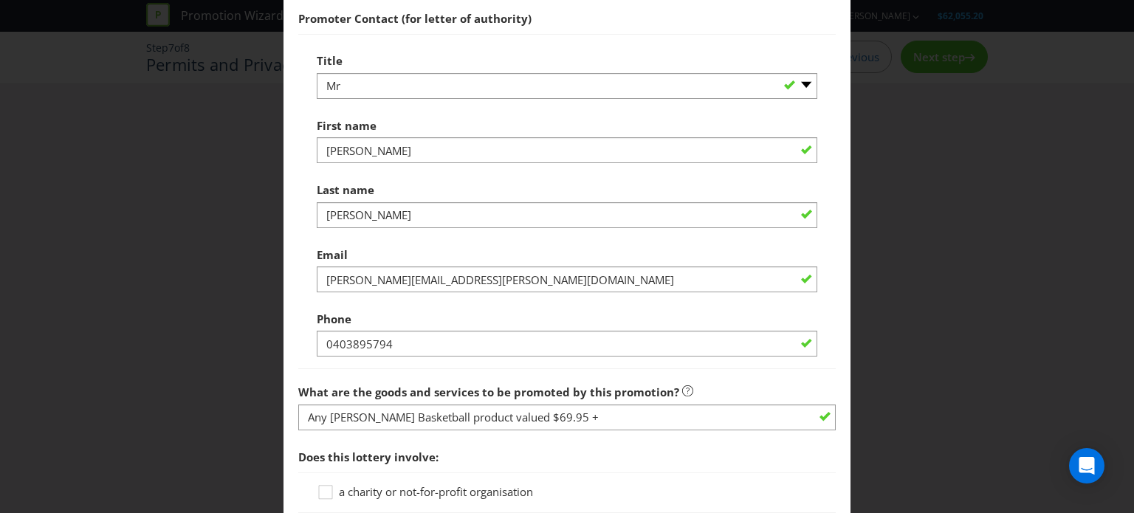
click at [298, 146] on div "Title -- Please select -- Mr Ms Mrs [PERSON_NAME] [PERSON_NAME] (please specify…" at bounding box center [567, 201] width 538 height 335
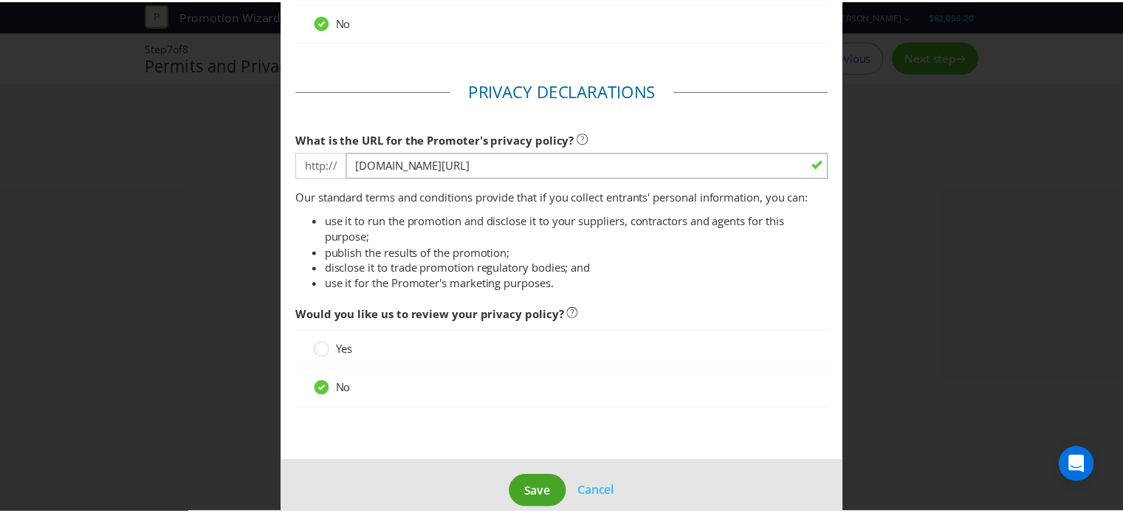
scroll to position [1886, 0]
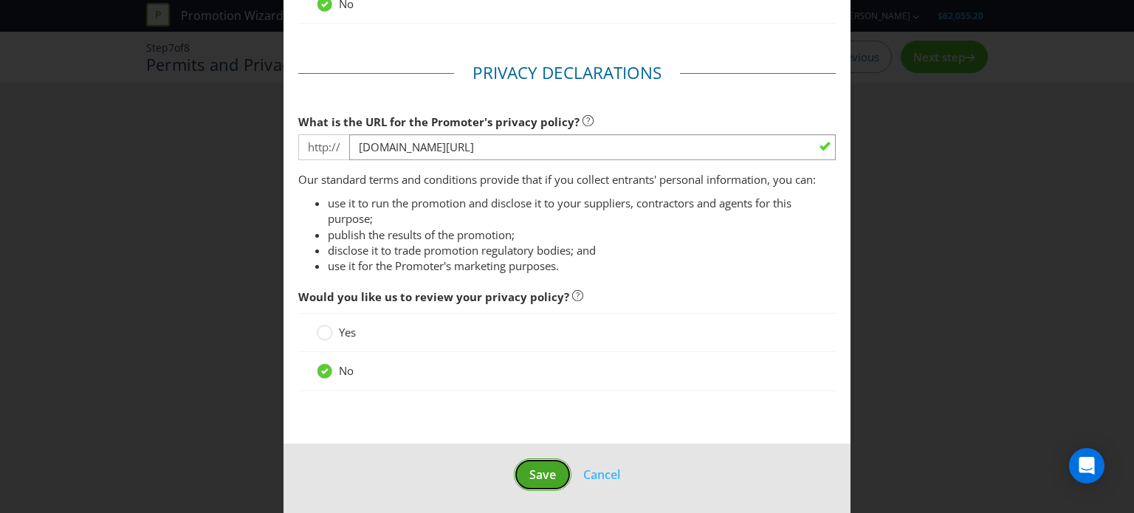
click at [520, 466] on button "Save" at bounding box center [543, 475] width 58 height 33
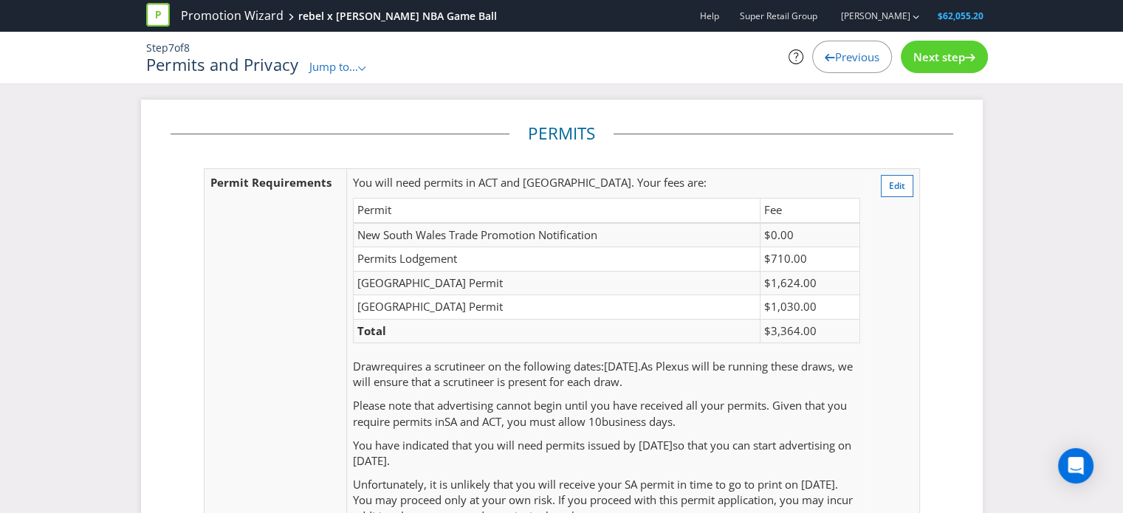
click at [913, 65] on div "Next step" at bounding box center [944, 57] width 87 height 32
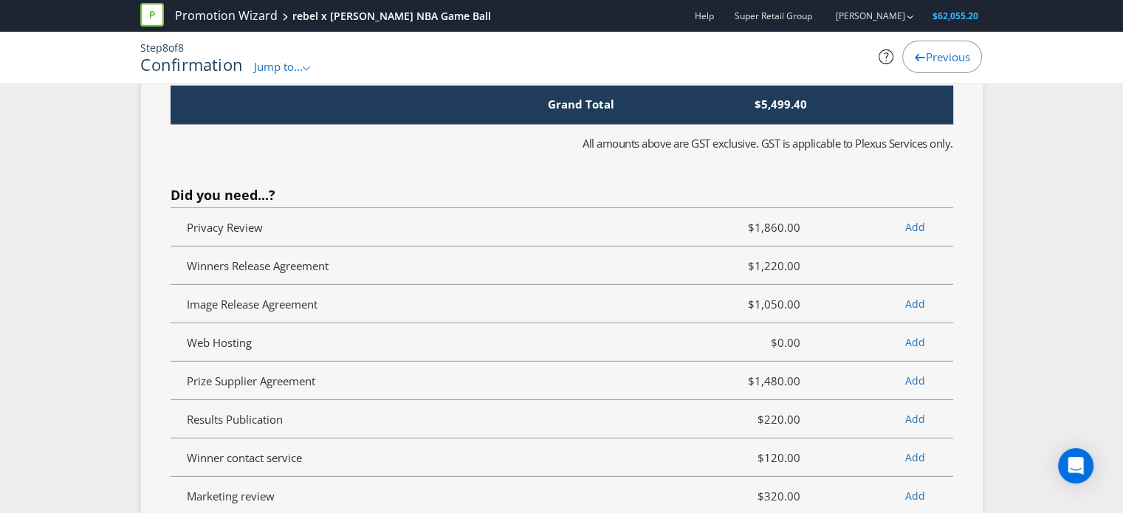
scroll to position [4505, 0]
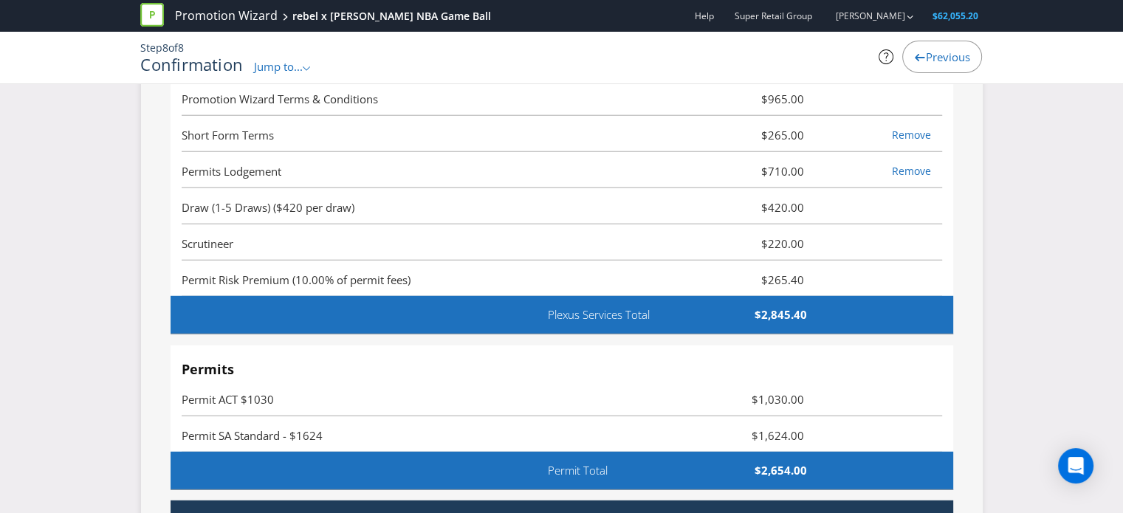
scroll to position [4062, 0]
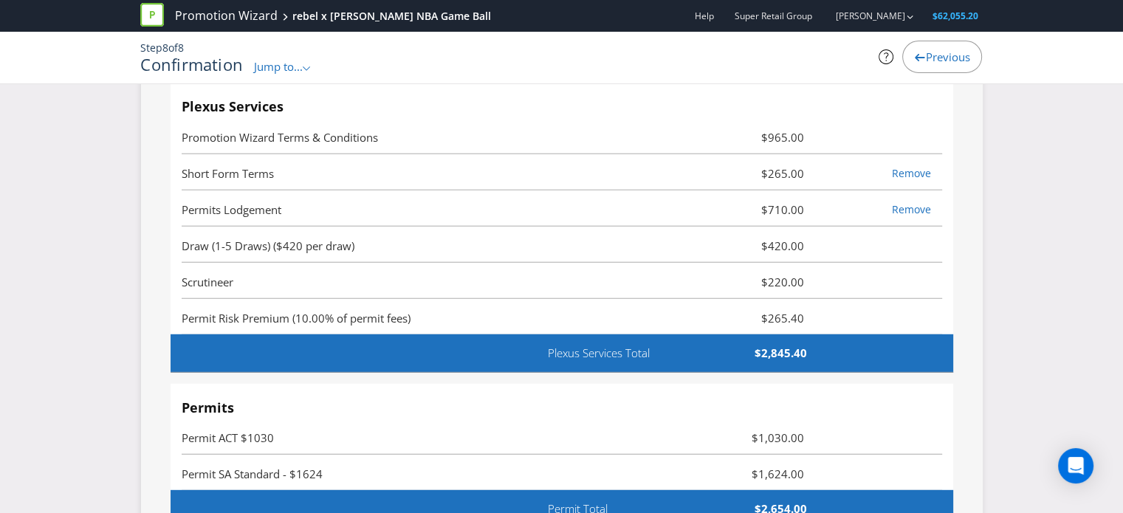
click at [810, 263] on li "Scrutineer $220.00" at bounding box center [562, 281] width 761 height 36
click at [224, 239] on span "Draw (1-5 Draws) ($420 per draw)" at bounding box center [268, 246] width 173 height 15
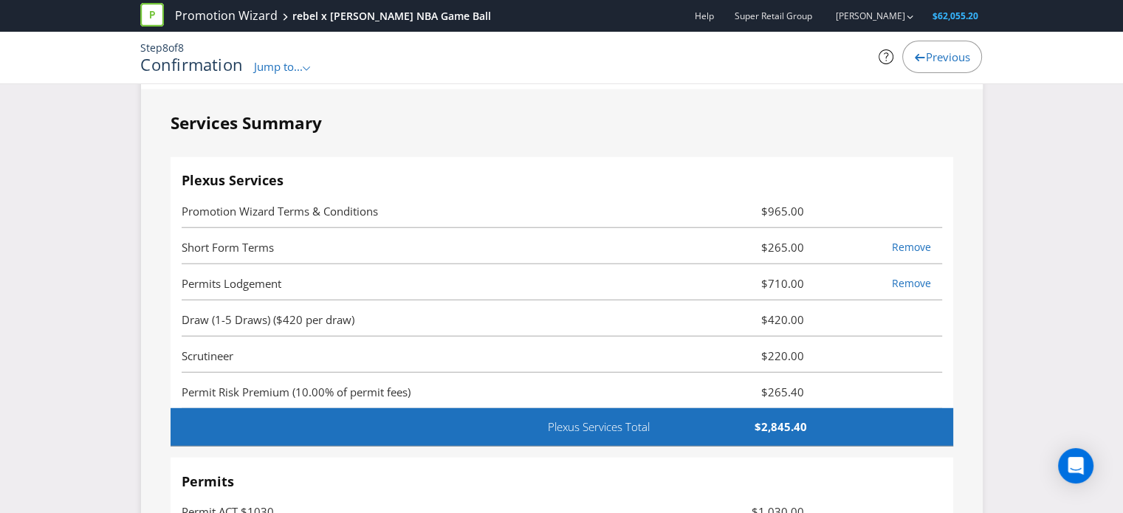
scroll to position [3988, 0]
click at [226, 240] on span "Short Form Terms" at bounding box center [228, 247] width 92 height 15
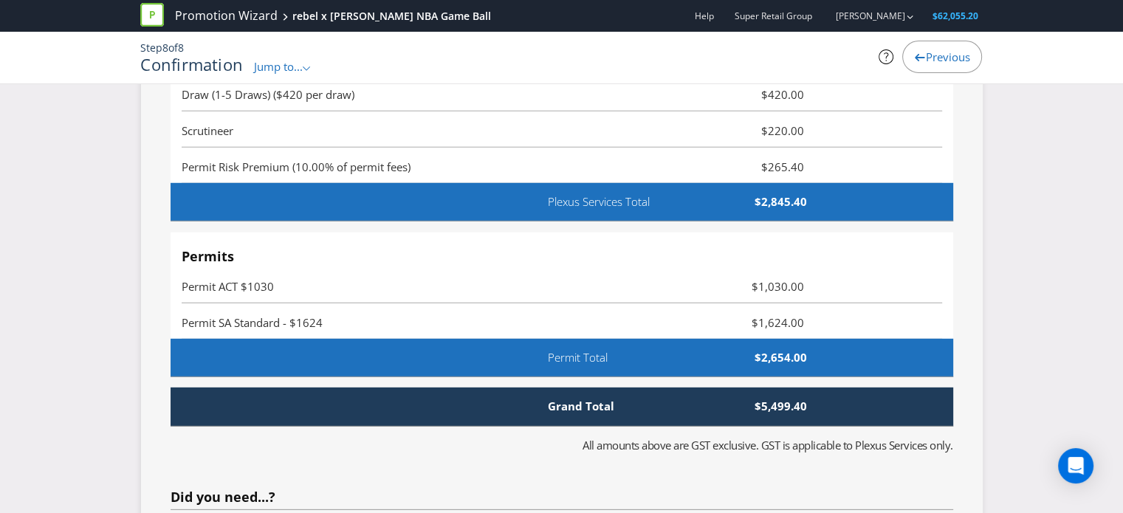
scroll to position [4284, 0]
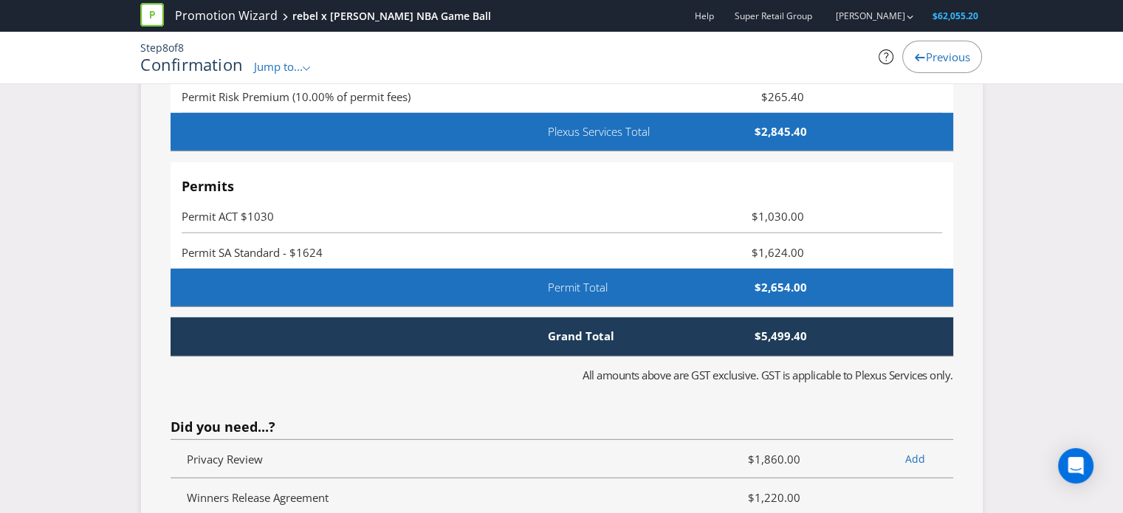
click at [535, 394] on fieldset "Services Summary Plexus Services Promotion Wizard Terms & Conditions $965.00 Sh…" at bounding box center [562, 312] width 783 height 992
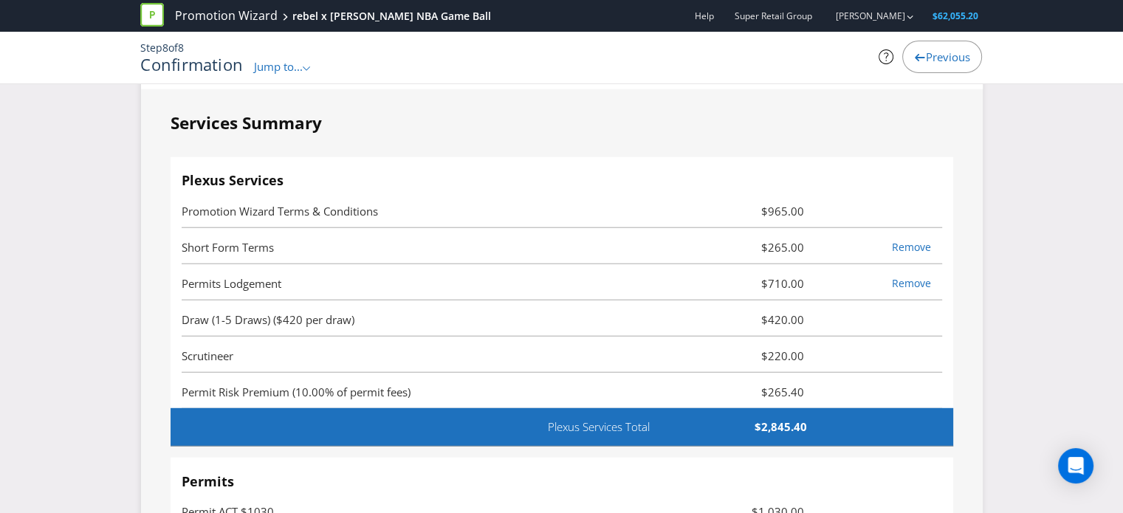
scroll to position [3988, 0]
click at [811, 347] on span "$220.00" at bounding box center [751, 356] width 127 height 18
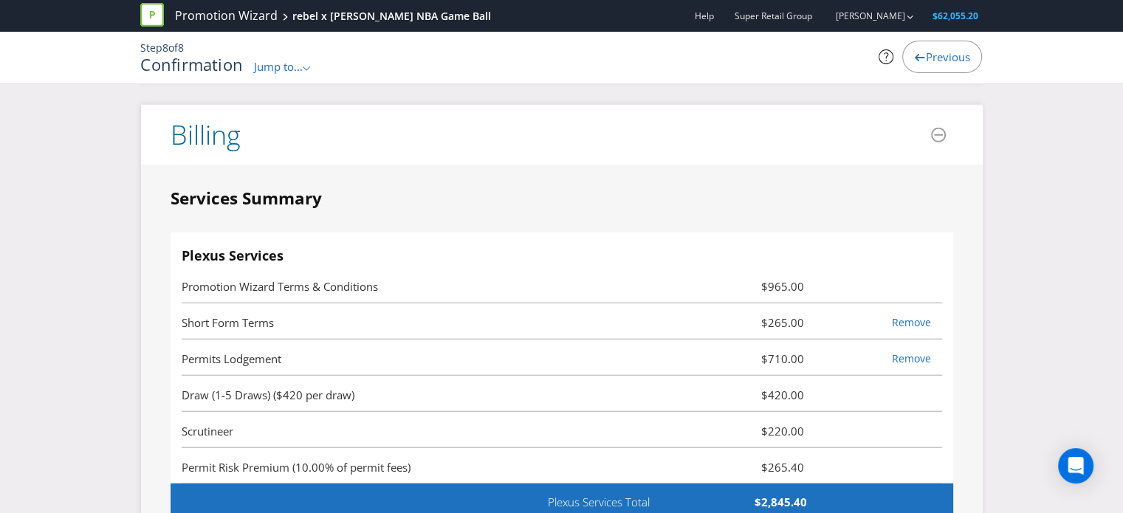
scroll to position [3915, 0]
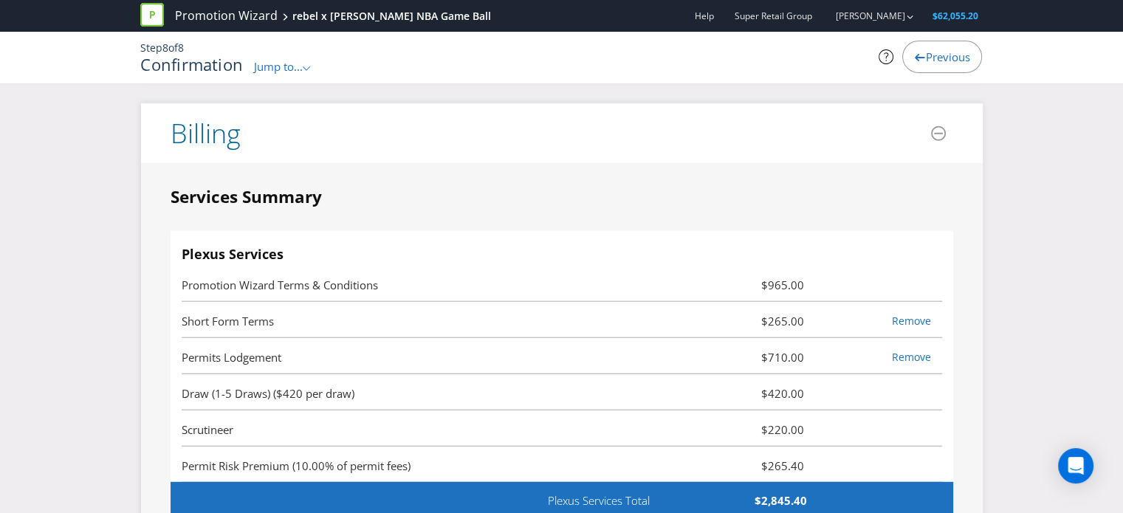
click at [789, 421] on span "$220.00" at bounding box center [751, 430] width 127 height 18
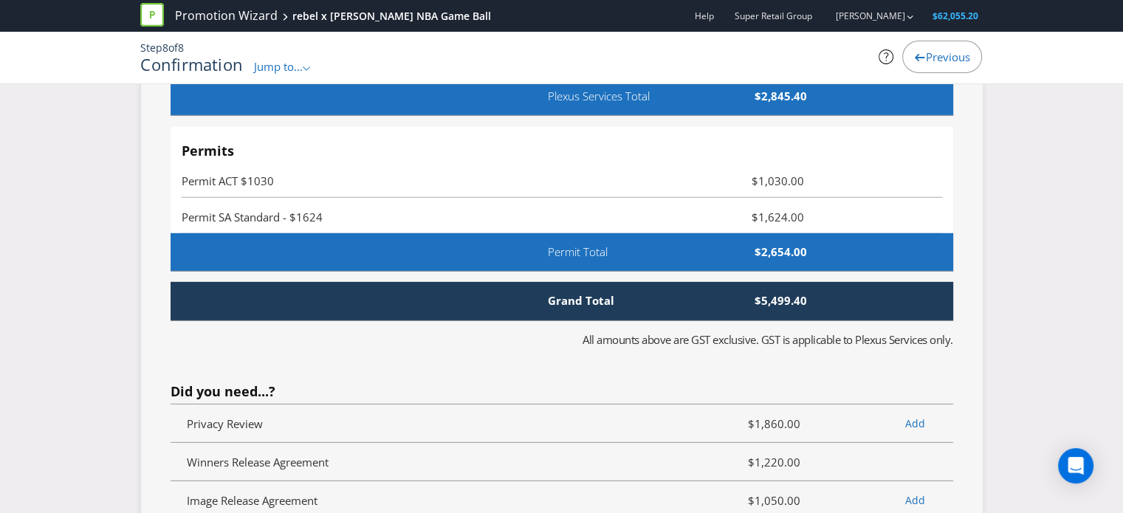
scroll to position [4505, 0]
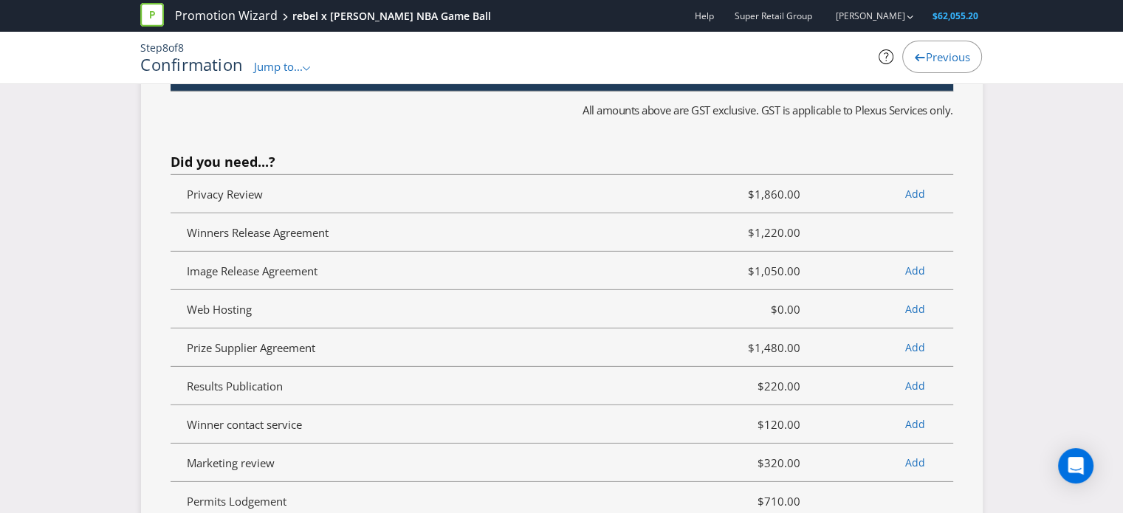
scroll to position [4653, 0]
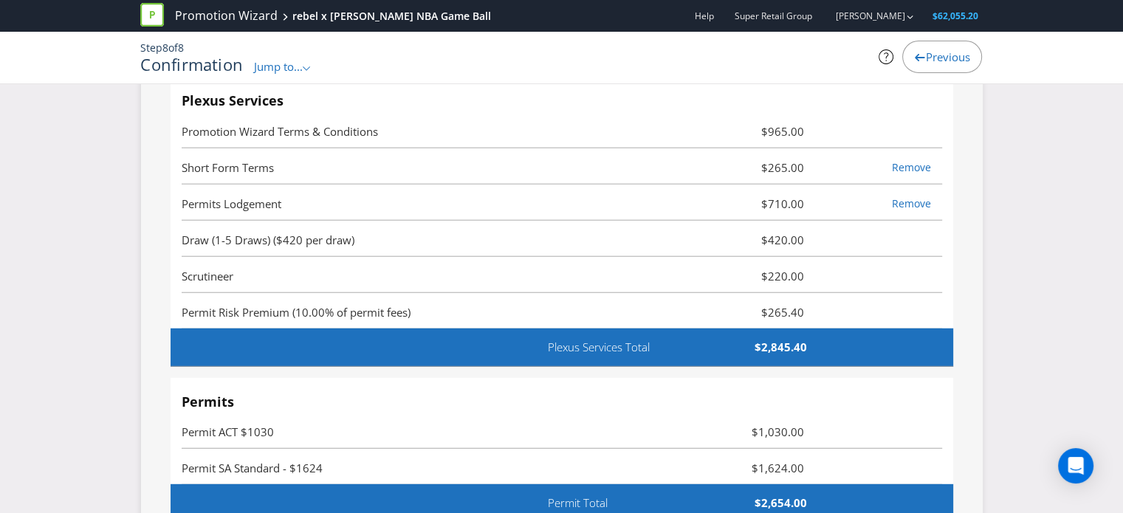
scroll to position [4062, 0]
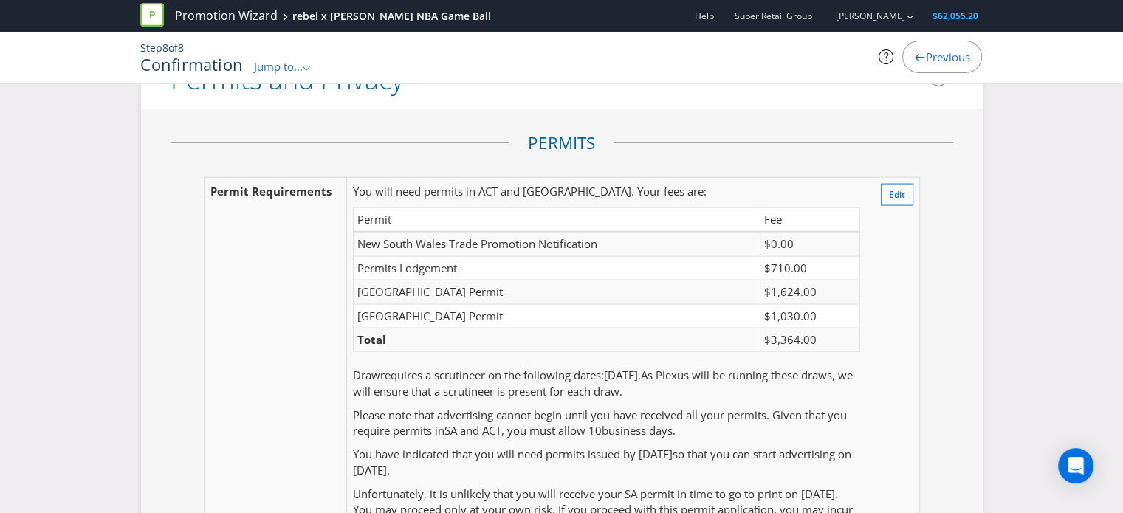
scroll to position [3028, 0]
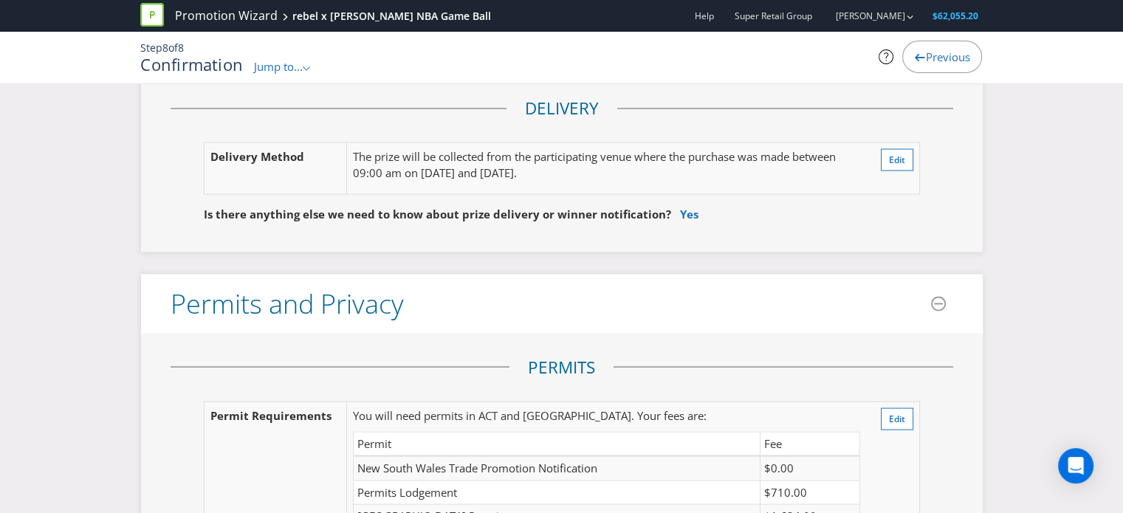
click at [925, 64] on span "Previous" at bounding box center [947, 56] width 44 height 15
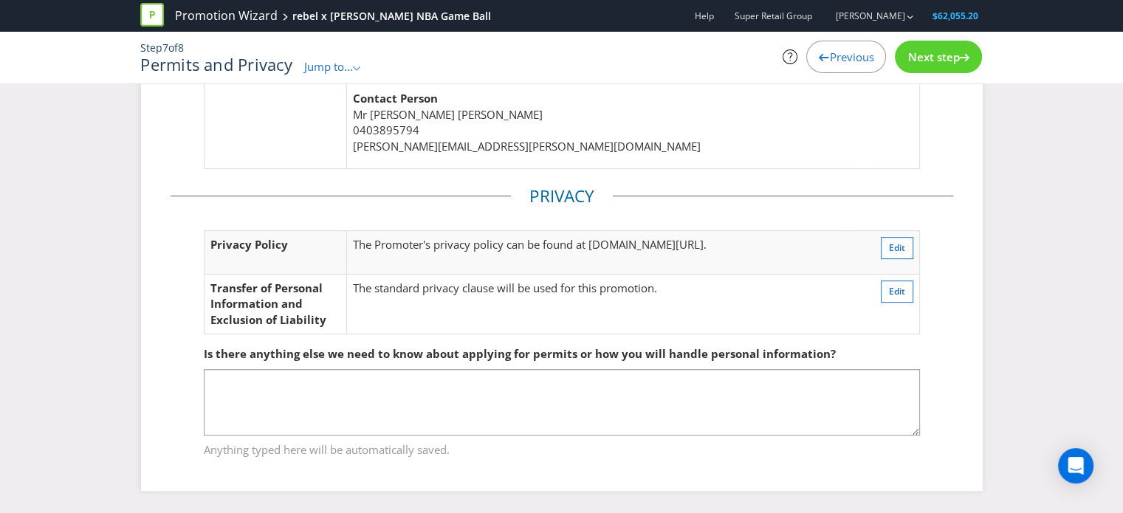
scroll to position [561, 0]
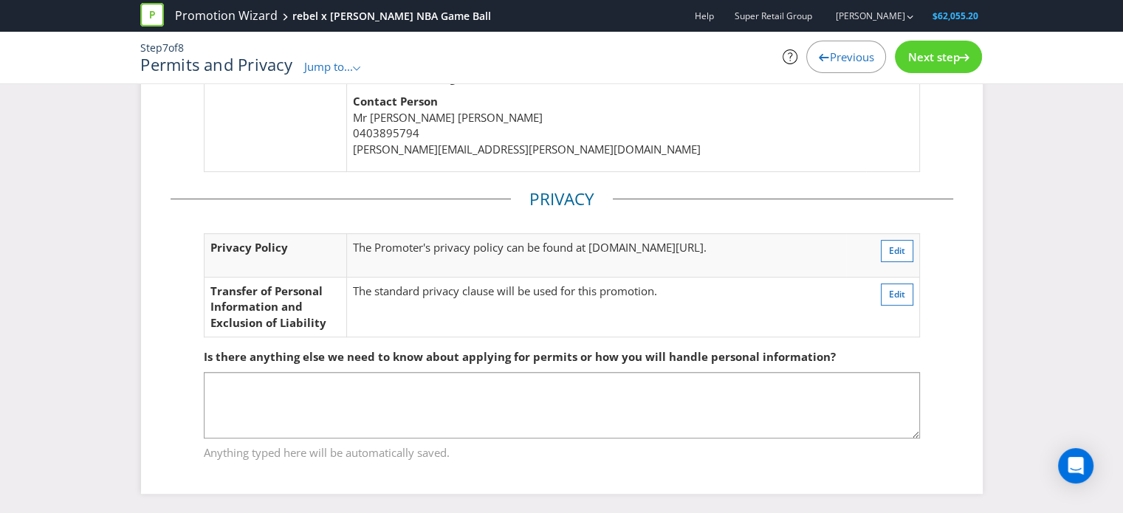
click at [750, 112] on p "Contact Person [PERSON_NAME] 0403895794 [PERSON_NAME][EMAIL_ADDRESS][PERSON_NAM…" at bounding box center [606, 126] width 507 height 64
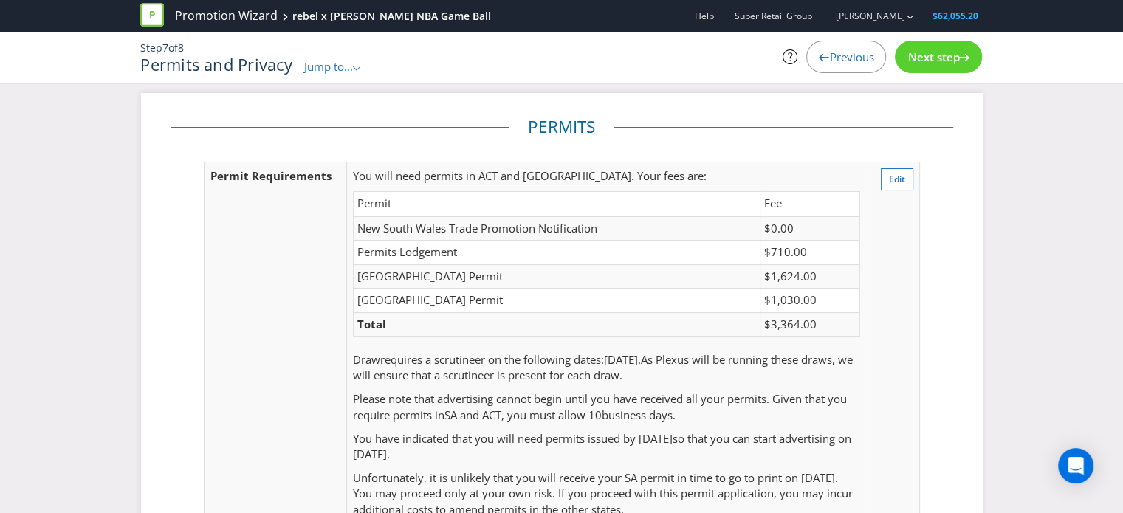
scroll to position [0, 0]
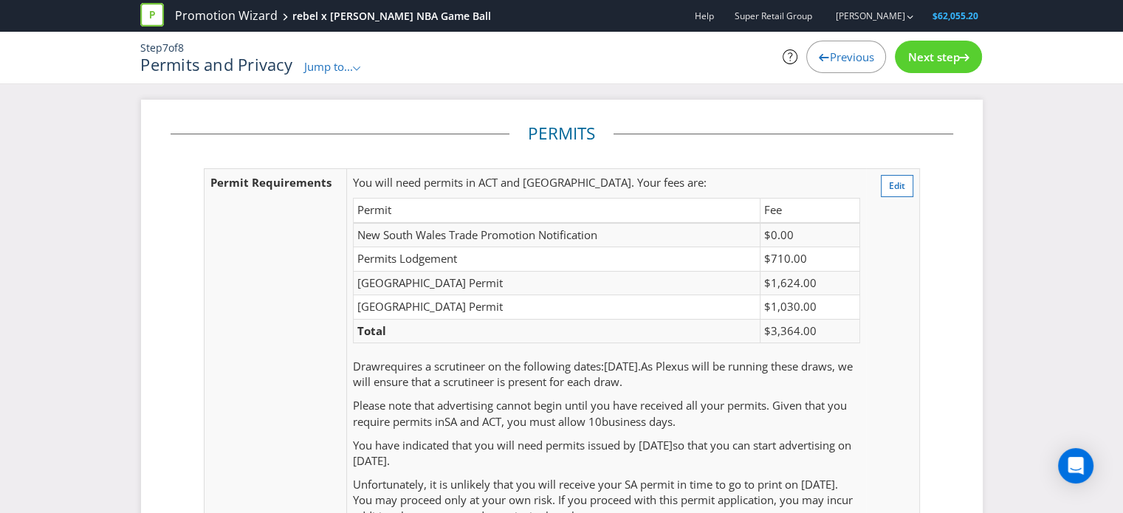
click at [842, 62] on span "Previous" at bounding box center [851, 56] width 44 height 15
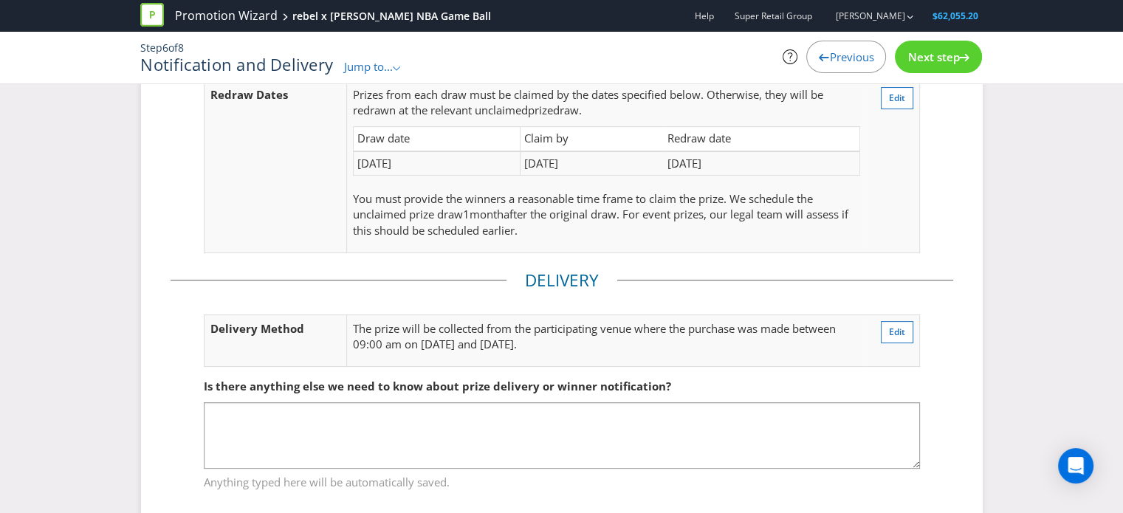
scroll to position [355, 0]
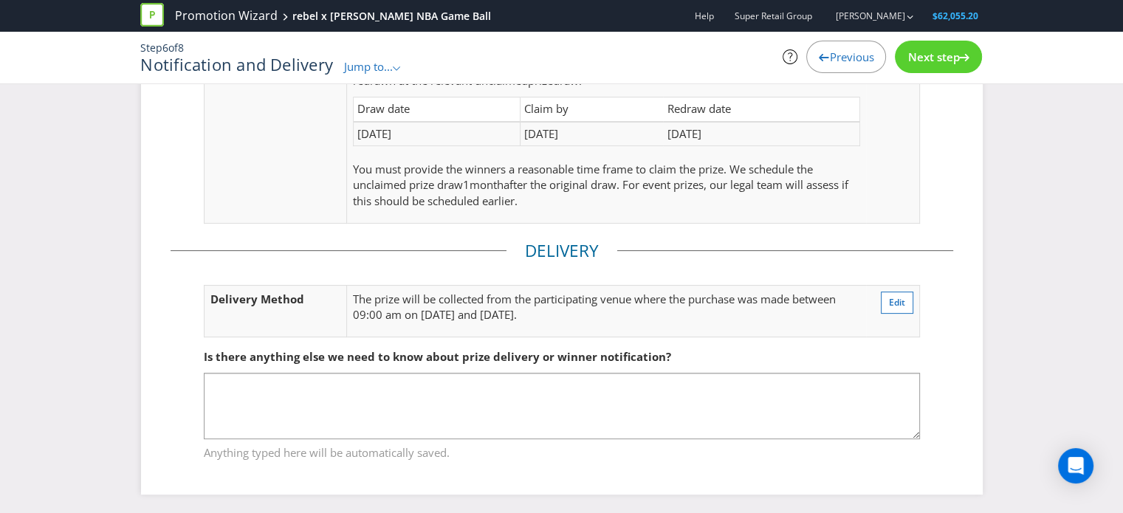
click at [942, 67] on div "Next step" at bounding box center [938, 57] width 87 height 32
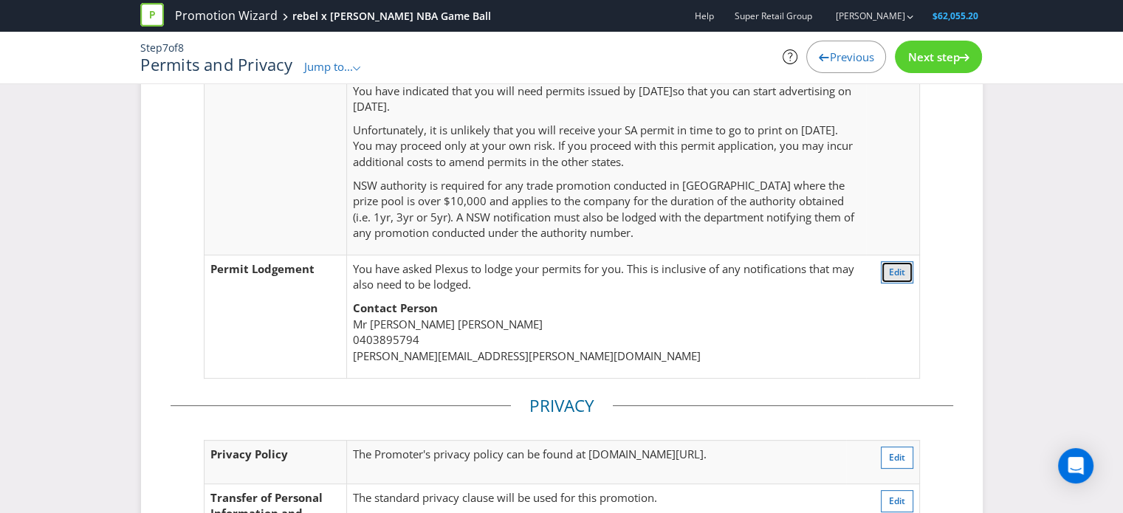
click at [889, 270] on span "Edit" at bounding box center [897, 272] width 16 height 13
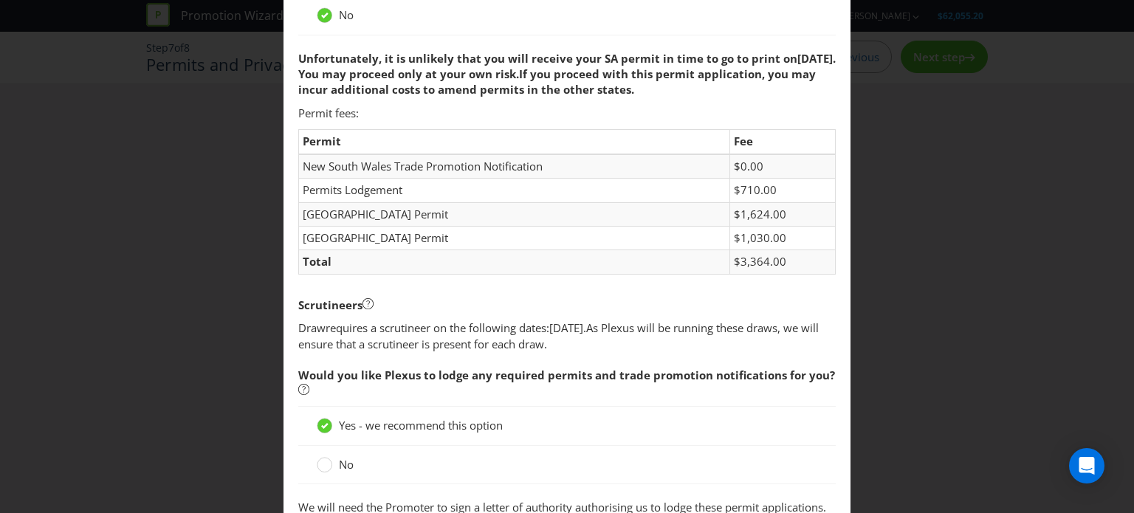
scroll to position [631, 0]
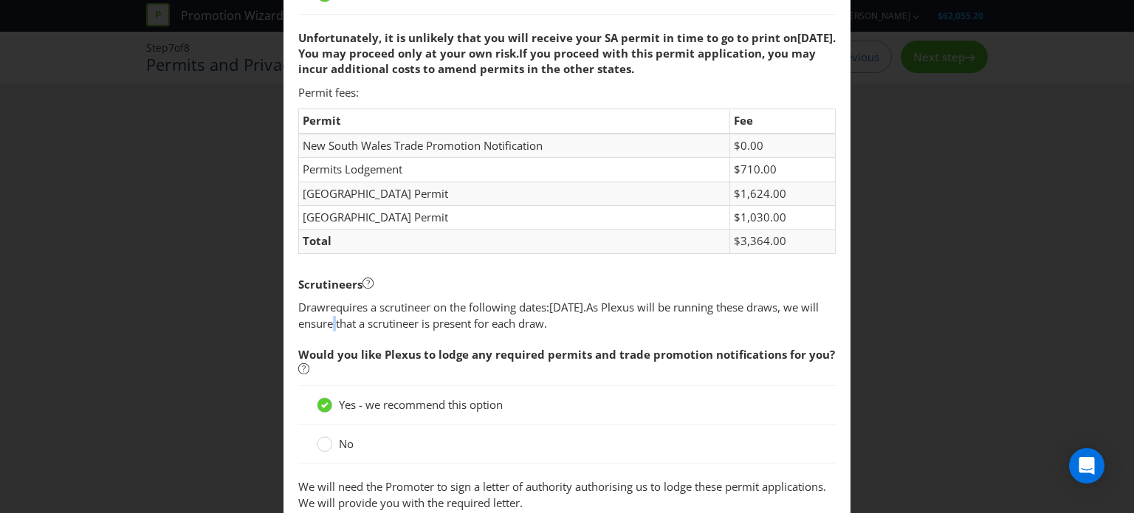
click at [364, 326] on span "As Plexus will be running these draws, we will ensure that a scrutineer is pres…" at bounding box center [558, 315] width 521 height 30
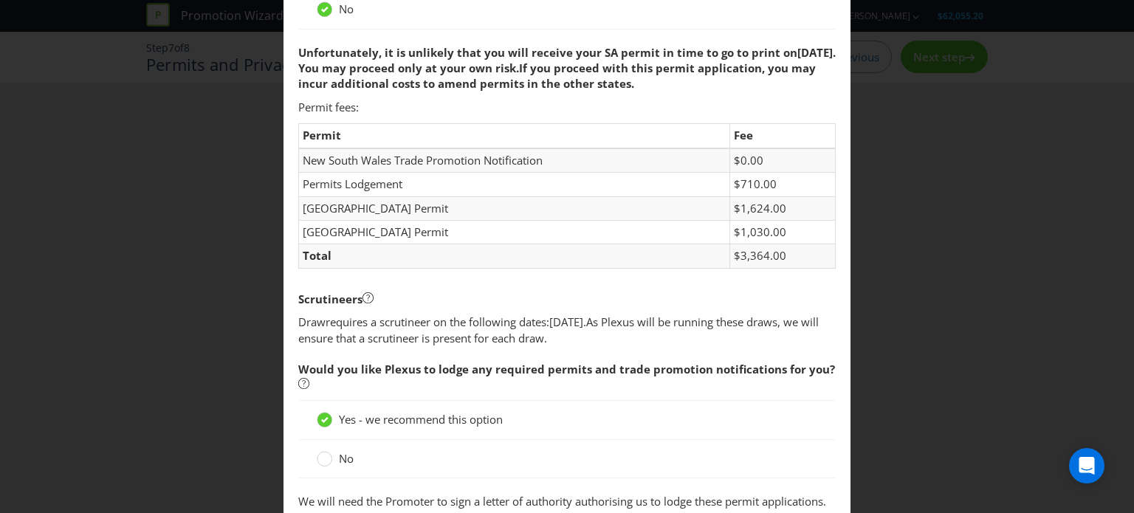
scroll to position [665, 0]
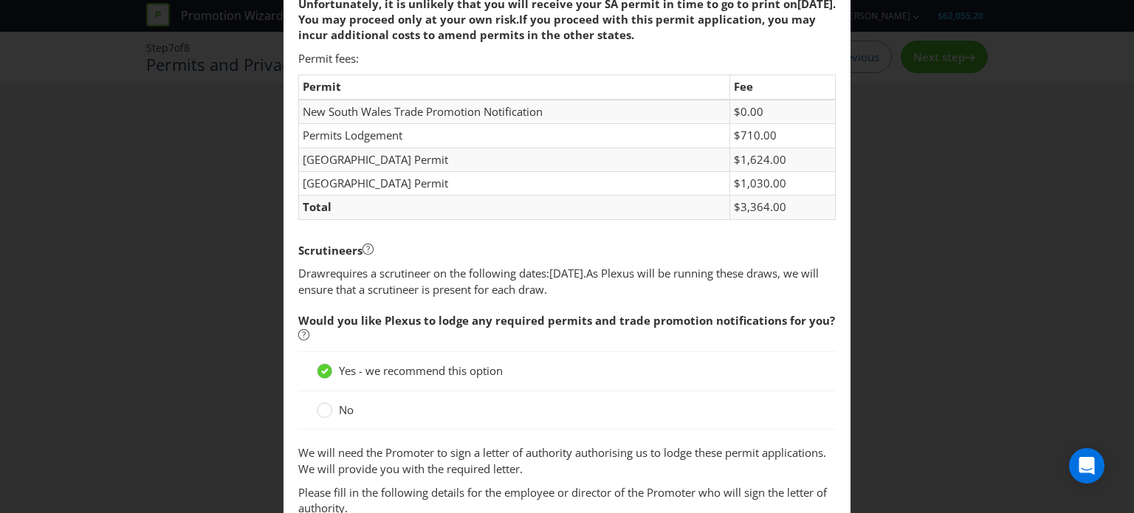
click at [543, 307] on span "Would you like Plexus to lodge any required permits and trade promotion notific…" at bounding box center [567, 329] width 538 height 47
click at [361, 280] on span "As Plexus will be running these draws, we will ensure that a scrutineer is pres…" at bounding box center [558, 281] width 521 height 30
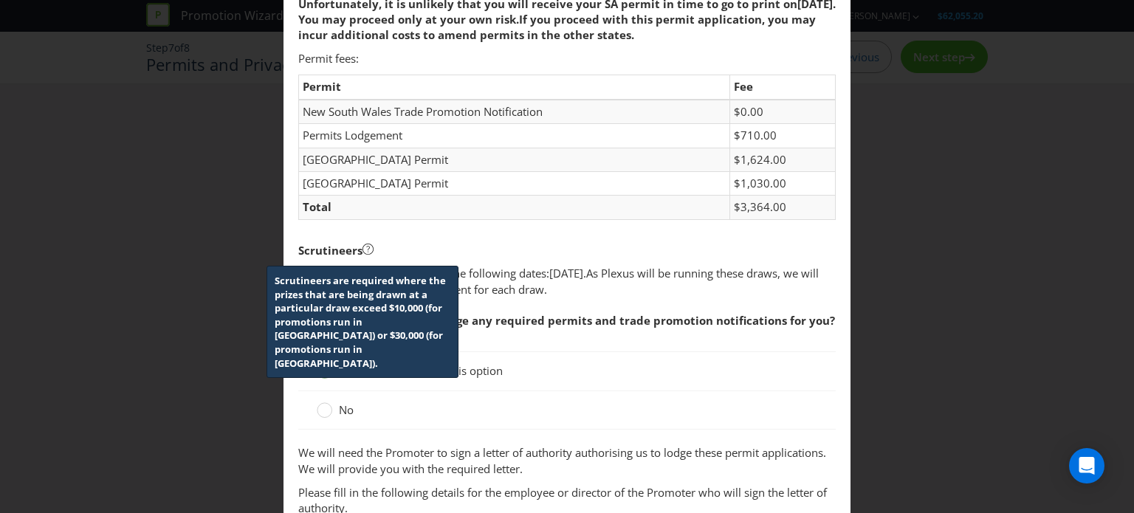
click at [363, 244] on icon at bounding box center [368, 249] width 11 height 11
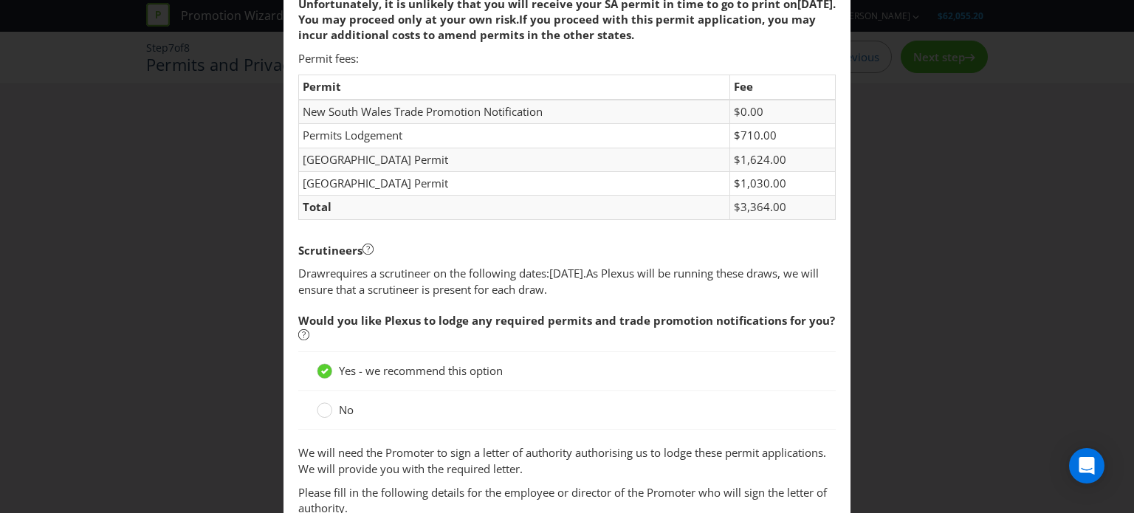
click at [525, 259] on div "Scrutineers" at bounding box center [567, 251] width 538 height 30
click at [413, 254] on div "Scrutineers" at bounding box center [567, 251] width 538 height 30
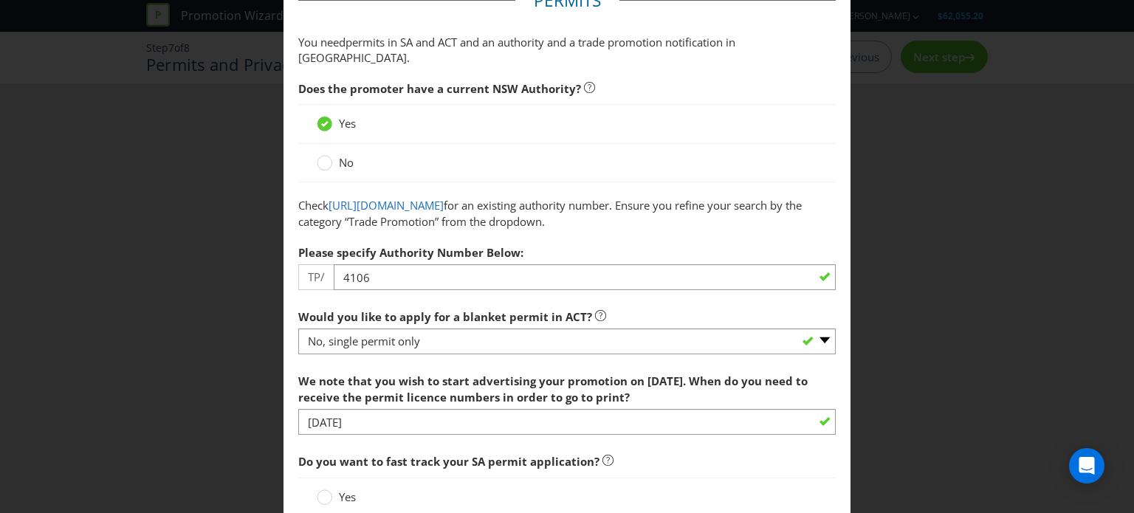
scroll to position [0, 0]
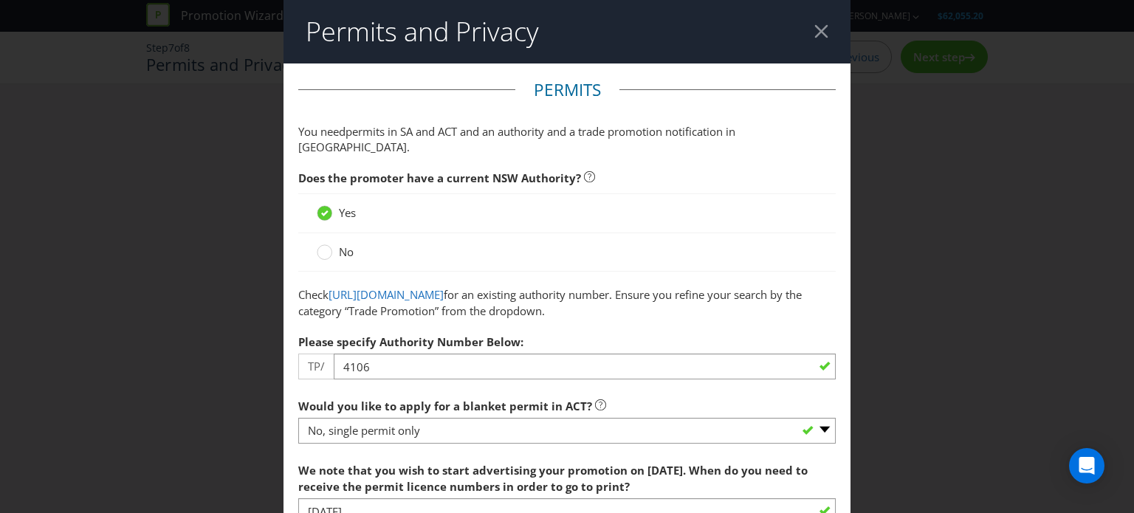
click at [810, 20] on header "Permits and Privacy" at bounding box center [567, 32] width 567 height 64
click at [817, 35] on div at bounding box center [822, 31] width 14 height 14
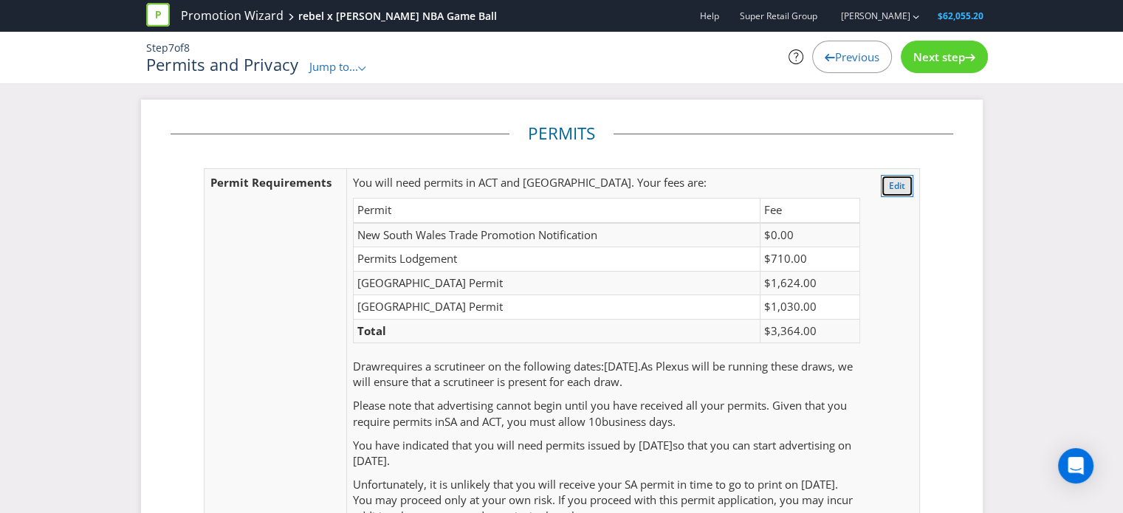
click at [894, 177] on button "Edit" at bounding box center [897, 186] width 32 height 22
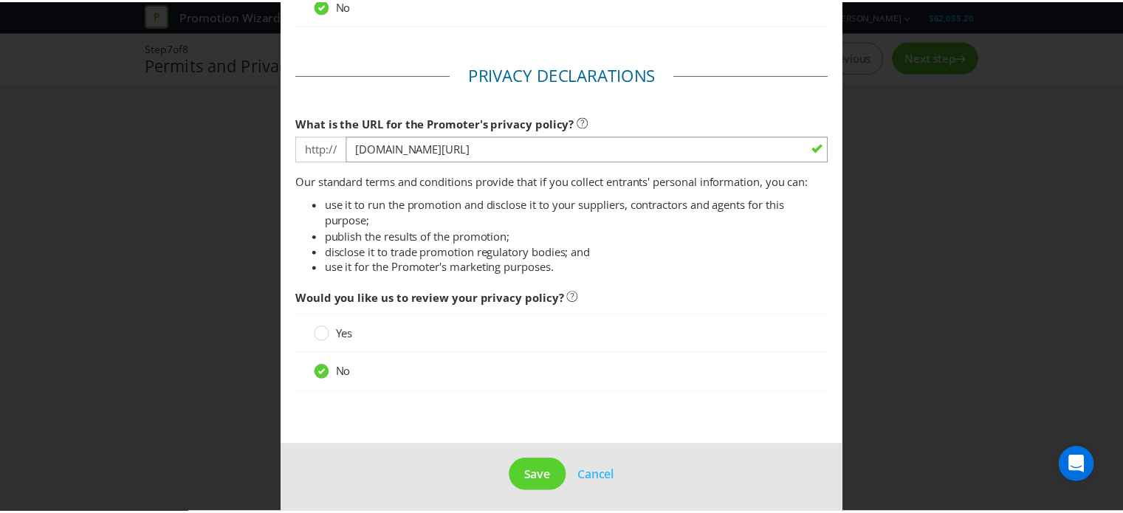
scroll to position [1886, 0]
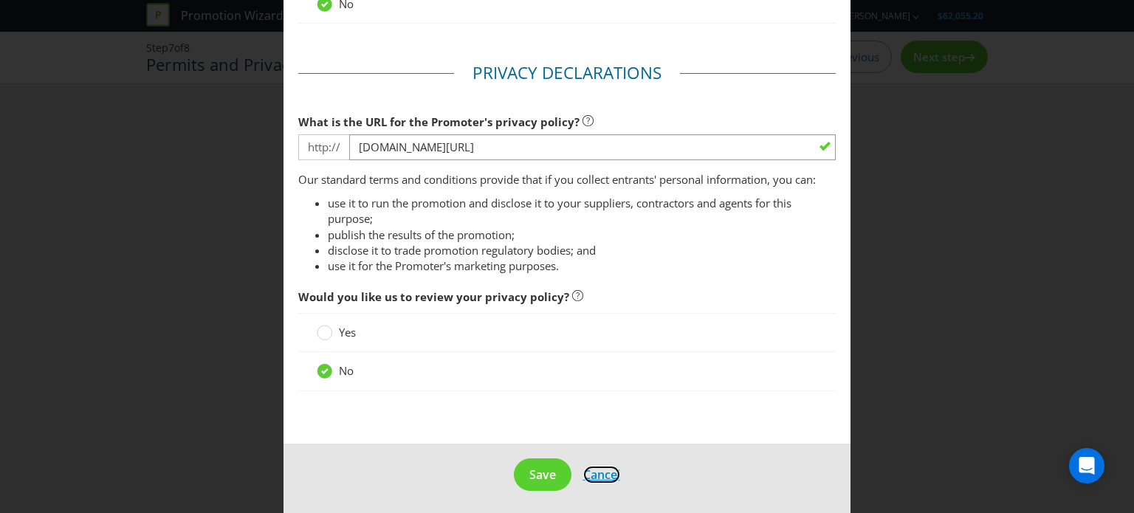
click at [604, 470] on span "Cancel" at bounding box center [601, 475] width 37 height 16
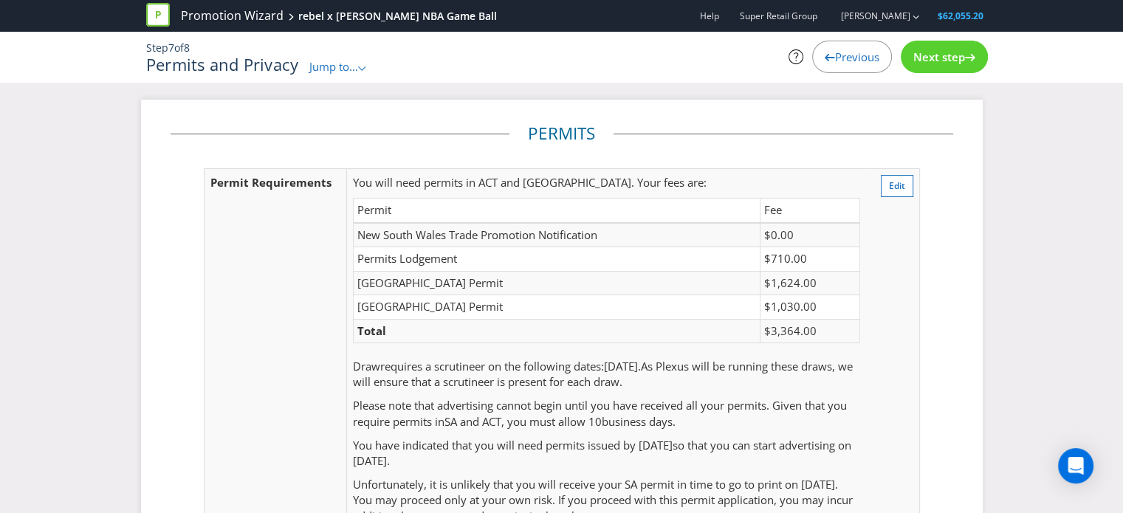
click at [840, 58] on span "Previous" at bounding box center [857, 56] width 44 height 15
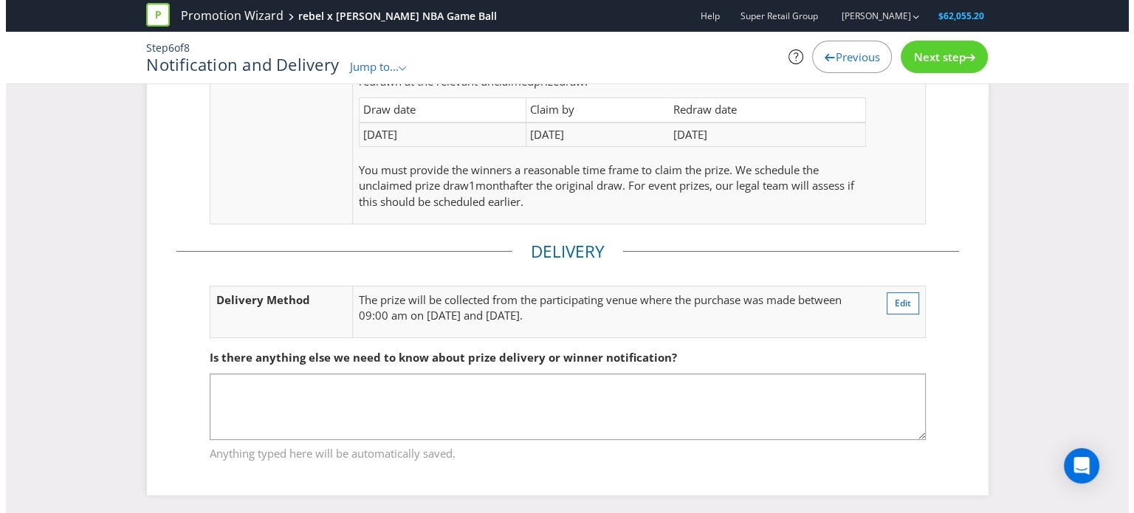
scroll to position [355, 0]
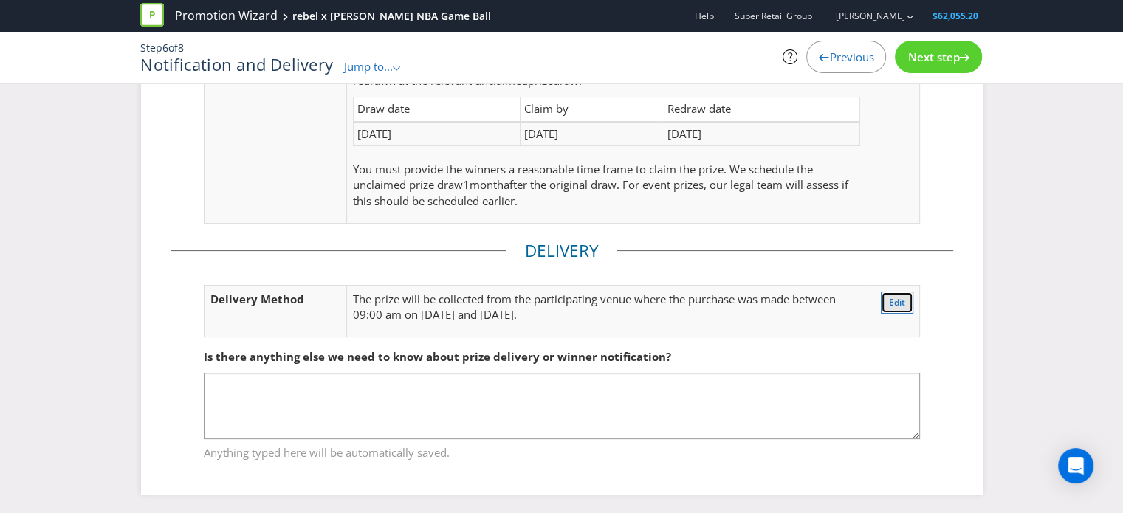
click at [895, 306] on button "Edit" at bounding box center [897, 303] width 32 height 22
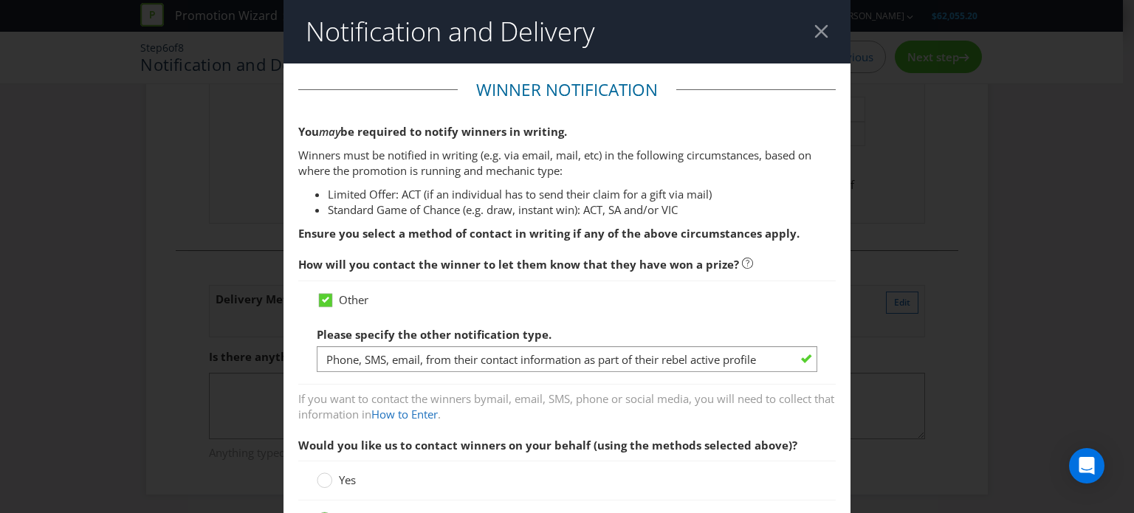
click at [815, 35] on div at bounding box center [822, 31] width 14 height 14
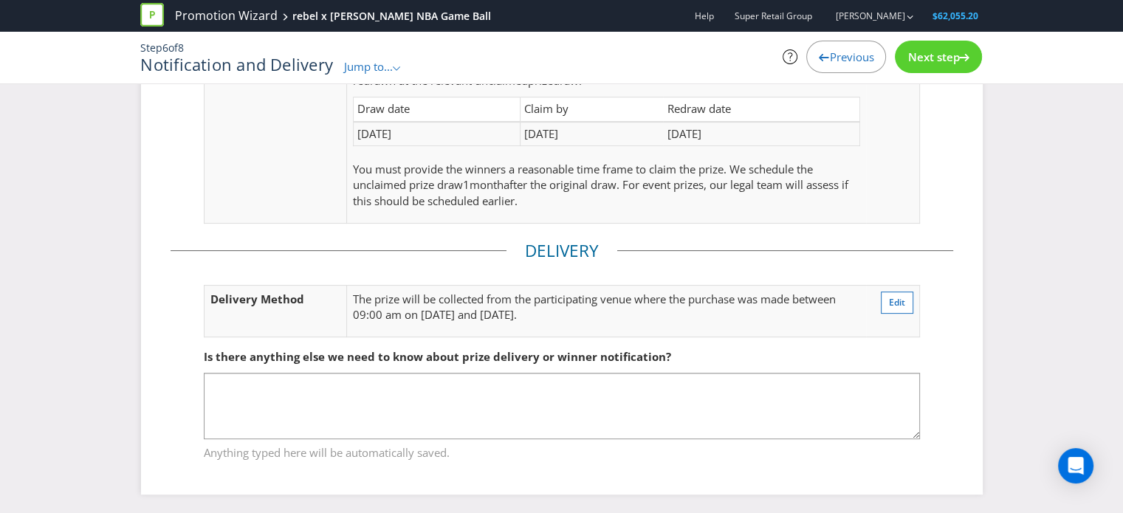
click at [990, 202] on div "Notification Winner Notification The winners will be contacted via Phone, SMS, …" at bounding box center [562, 130] width 864 height 771
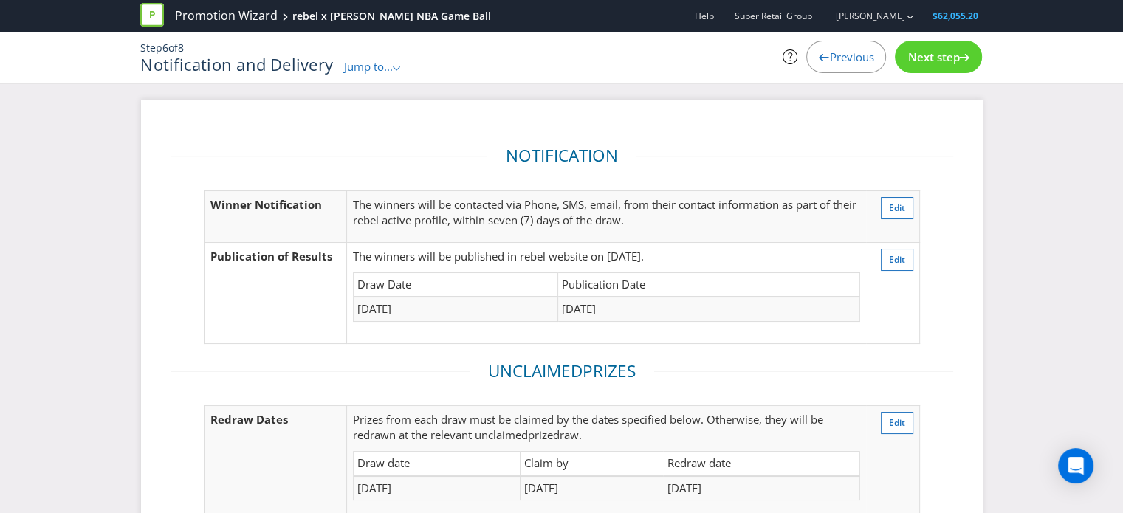
click at [835, 55] on span "Previous" at bounding box center [851, 56] width 44 height 15
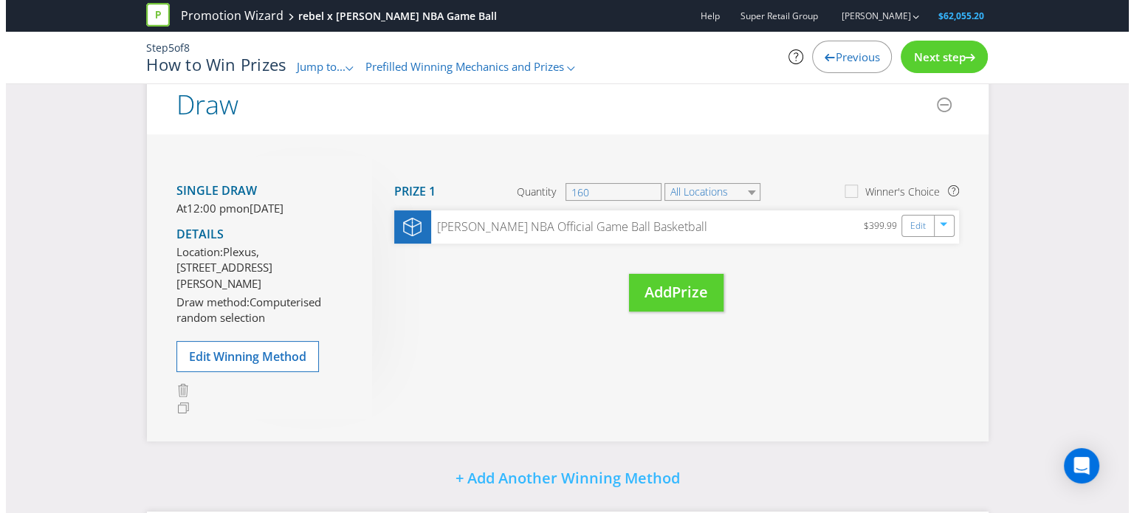
scroll to position [295, 0]
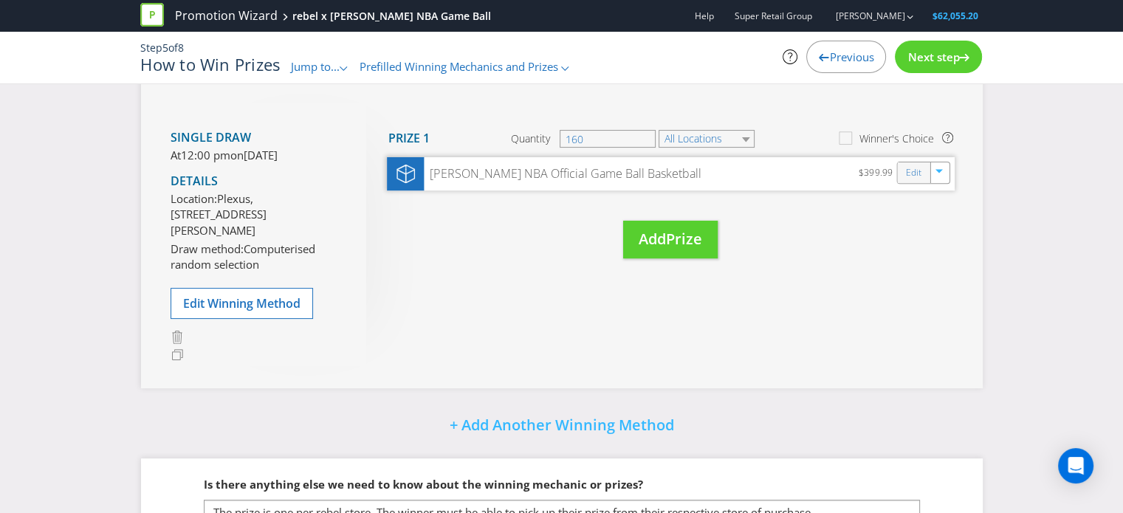
click at [901, 175] on div "Edit" at bounding box center [913, 172] width 33 height 21
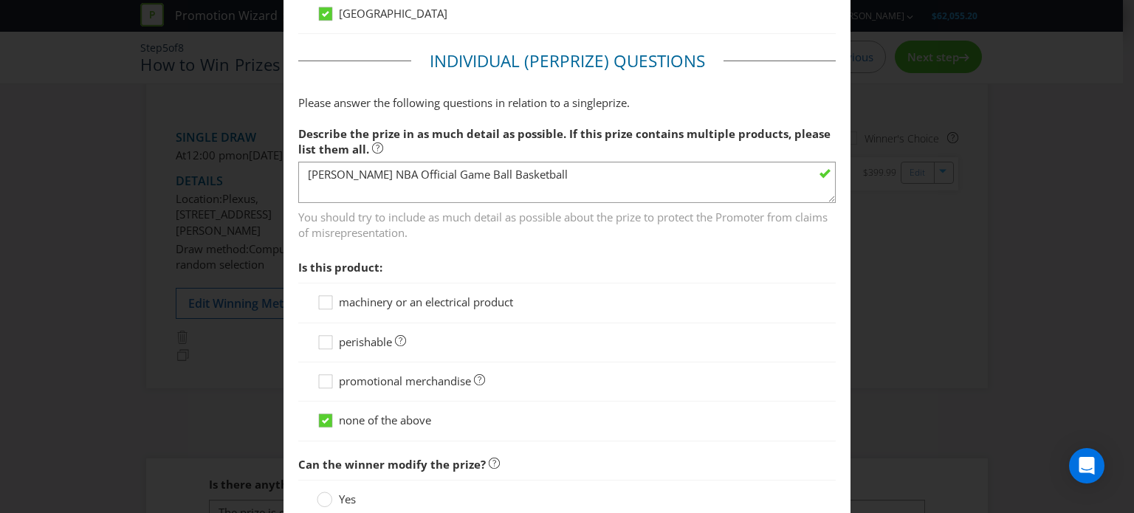
scroll to position [1108, 0]
click at [479, 244] on section "Describe the prize in as much detail as possible. If this prize contains multip…" at bounding box center [567, 279] width 538 height 324
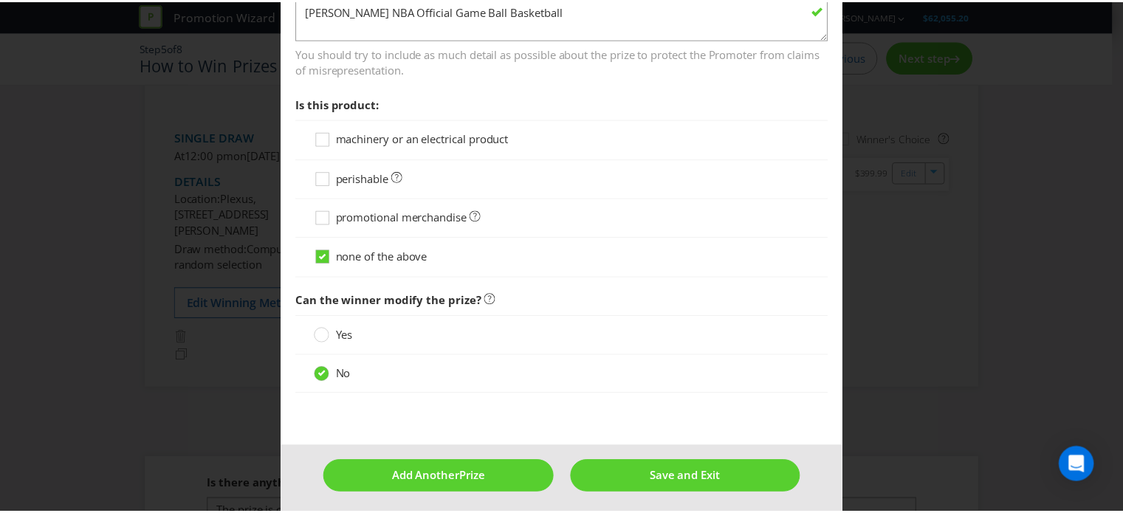
scroll to position [1272, 0]
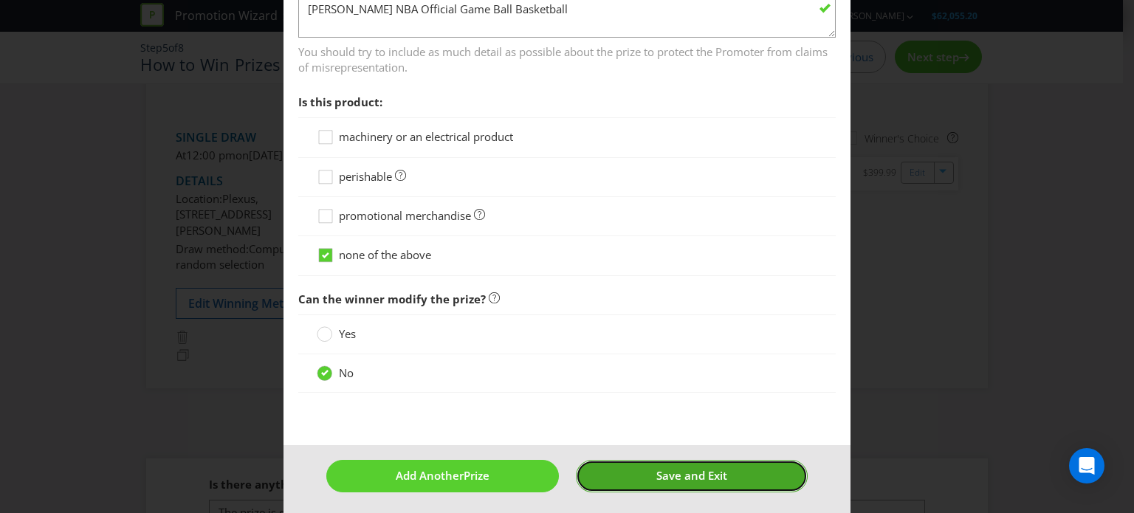
click at [612, 467] on button "Save and Exit" at bounding box center [692, 476] width 232 height 32
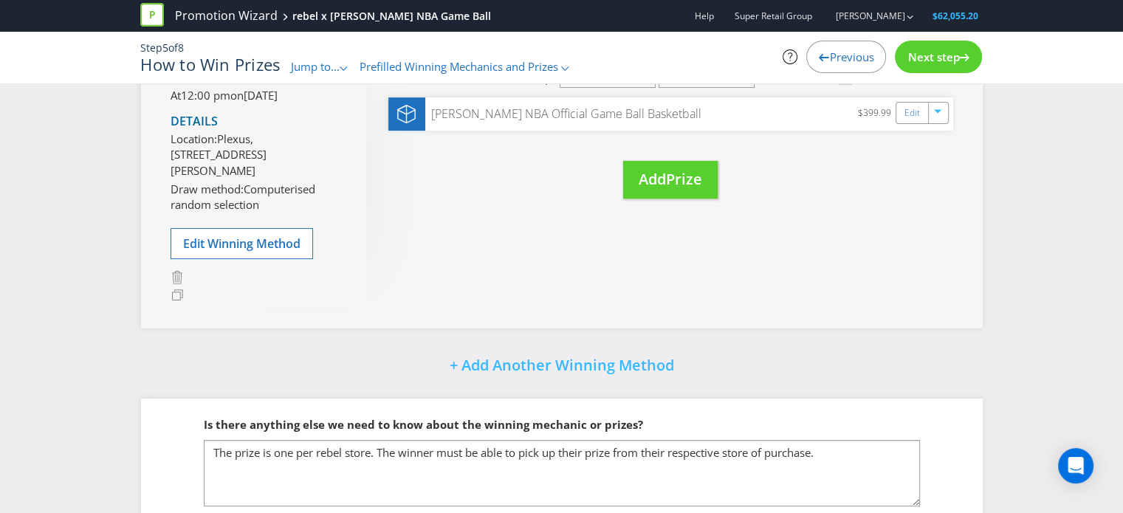
scroll to position [440, 0]
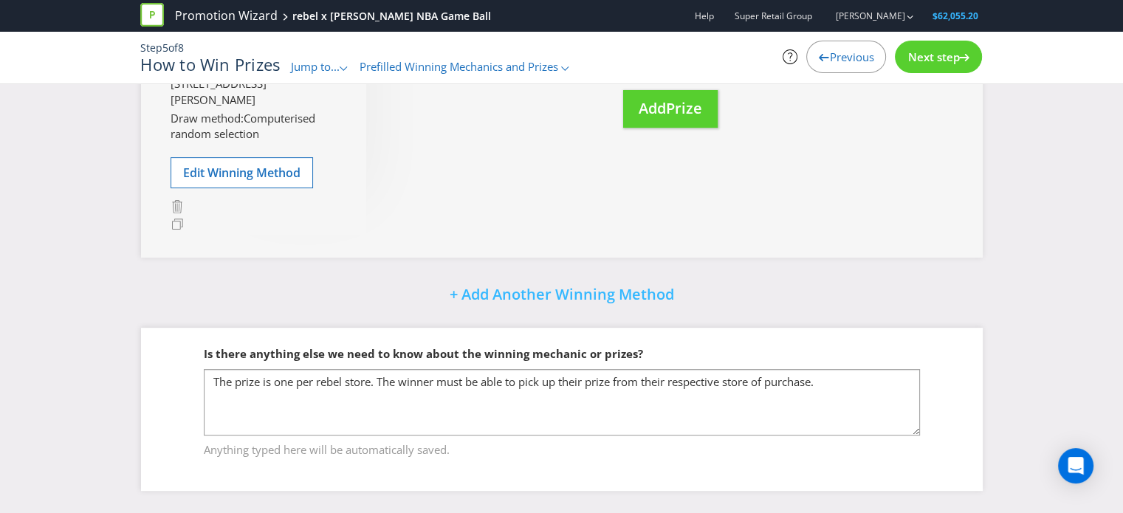
click at [929, 61] on span "Next step" at bounding box center [934, 56] width 52 height 15
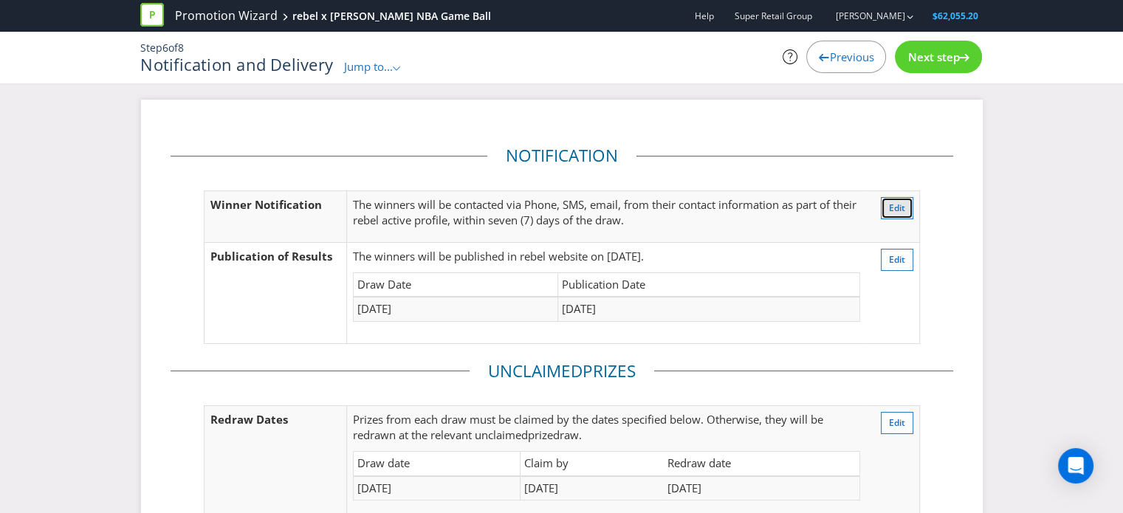
click at [900, 208] on span "Edit" at bounding box center [897, 208] width 16 height 13
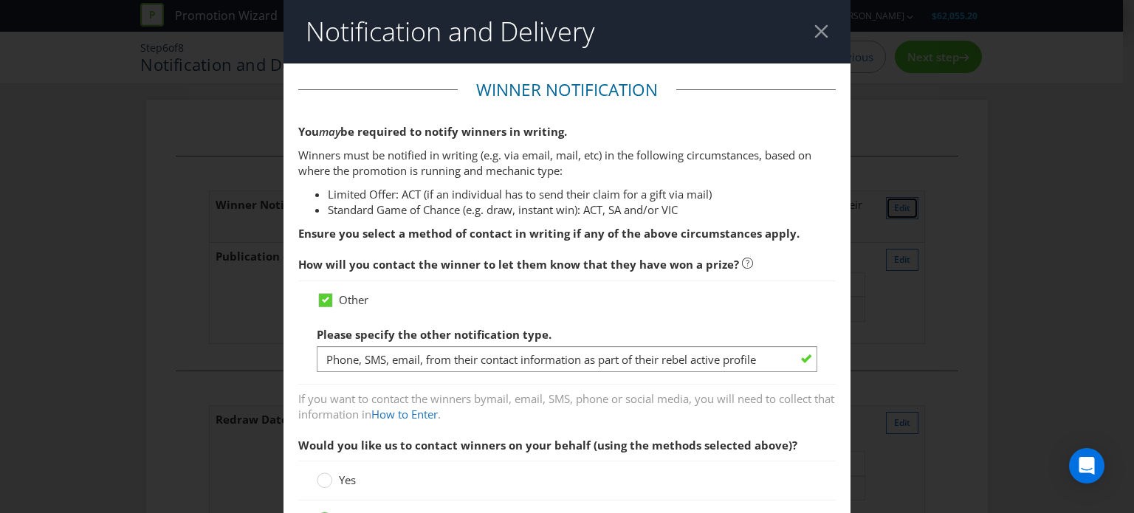
scroll to position [78, 0]
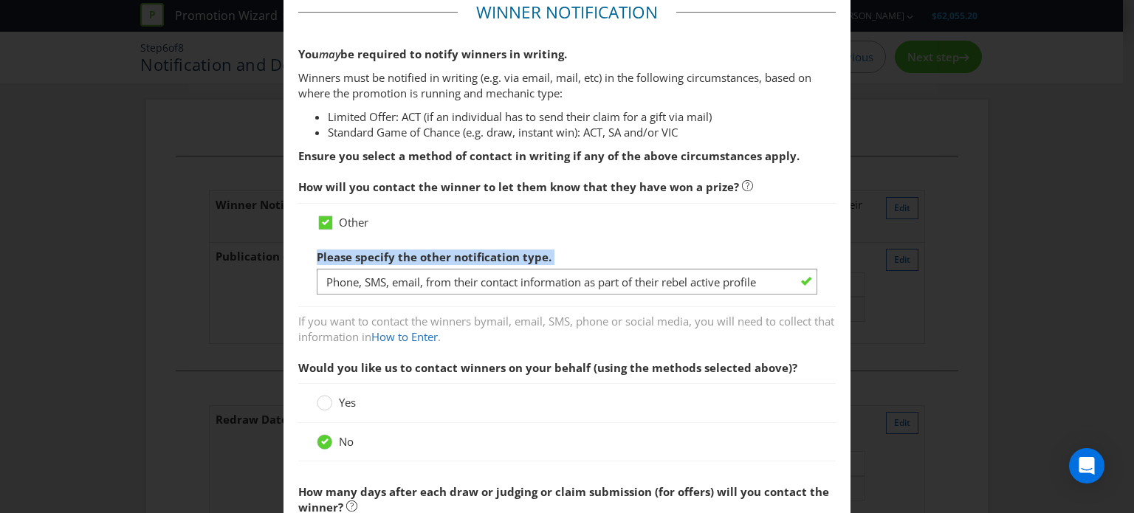
drag, startPoint x: 668, startPoint y: 224, endPoint x: 665, endPoint y: 236, distance: 12.0
click at [665, 236] on div "Other Please specify the other notification type. Phone, SMS, email, from their…" at bounding box center [567, 255] width 501 height 81
click at [653, 182] on span "How will you contact the winner to let them know that they have won a prize?" at bounding box center [518, 186] width 441 height 15
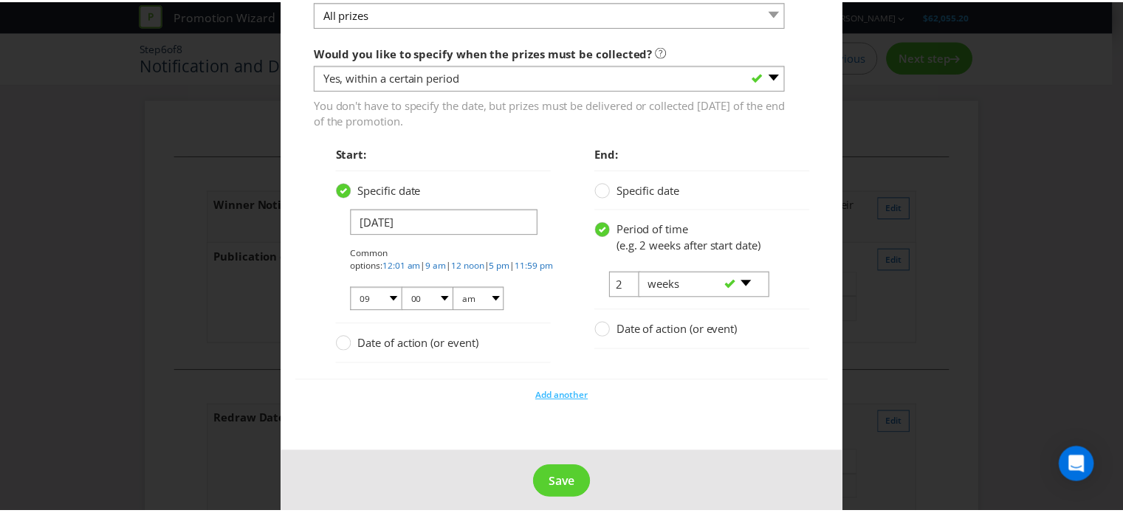
scroll to position [1805, 0]
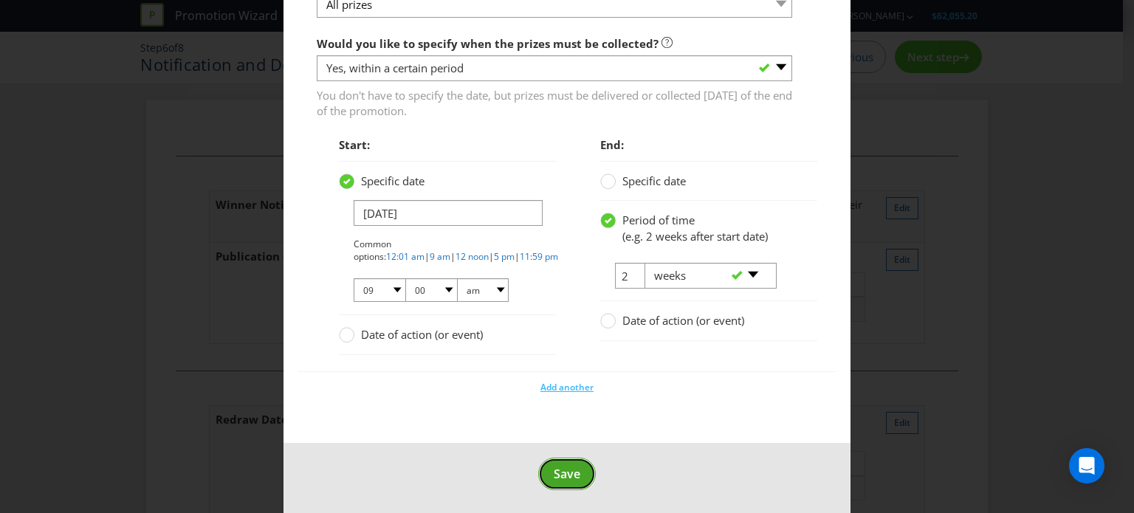
click at [569, 476] on span "Save" at bounding box center [567, 474] width 27 height 16
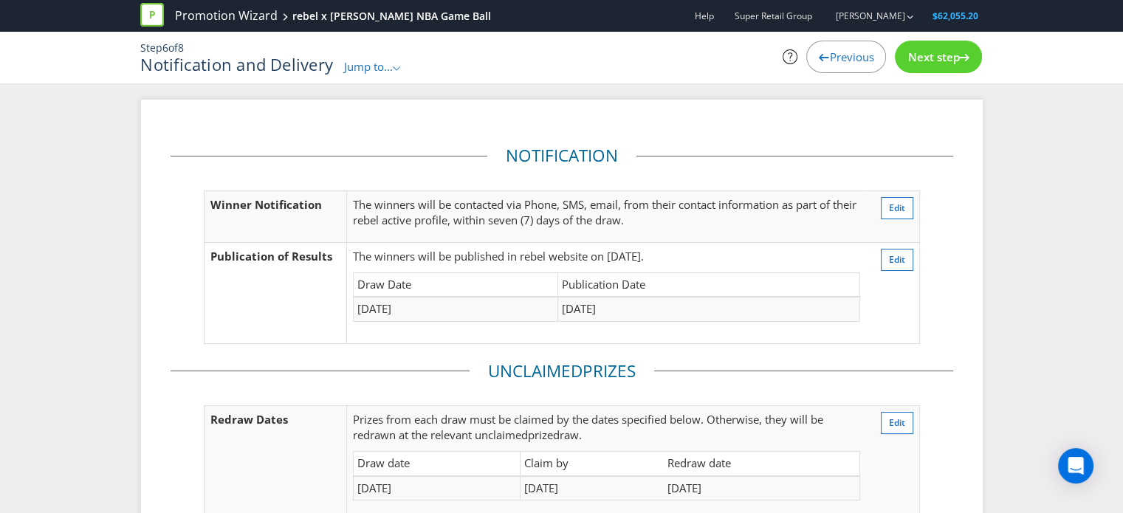
click at [937, 64] on span "Next step" at bounding box center [934, 56] width 52 height 15
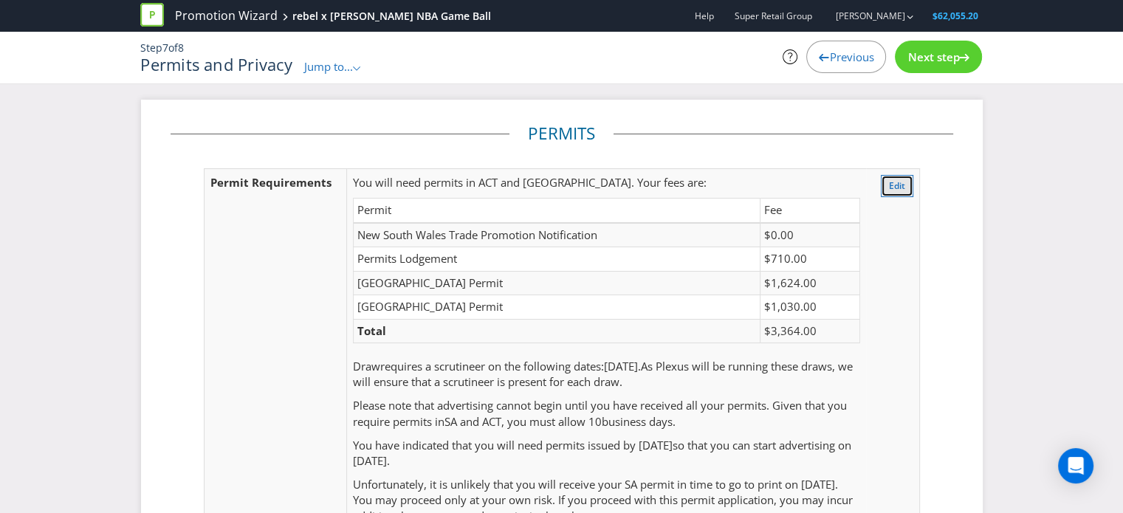
click at [906, 187] on button "Edit" at bounding box center [897, 186] width 32 height 22
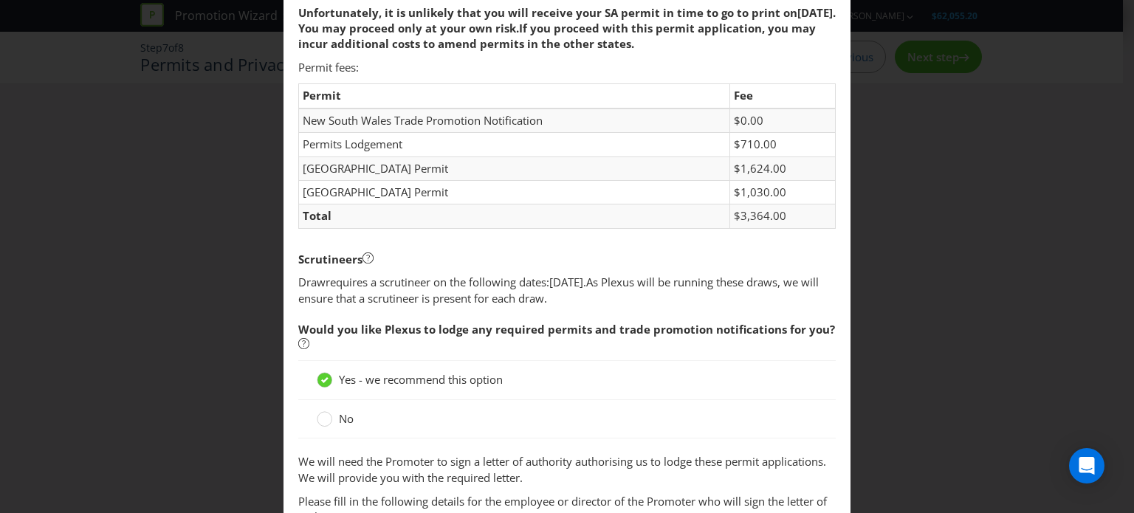
scroll to position [665, 0]
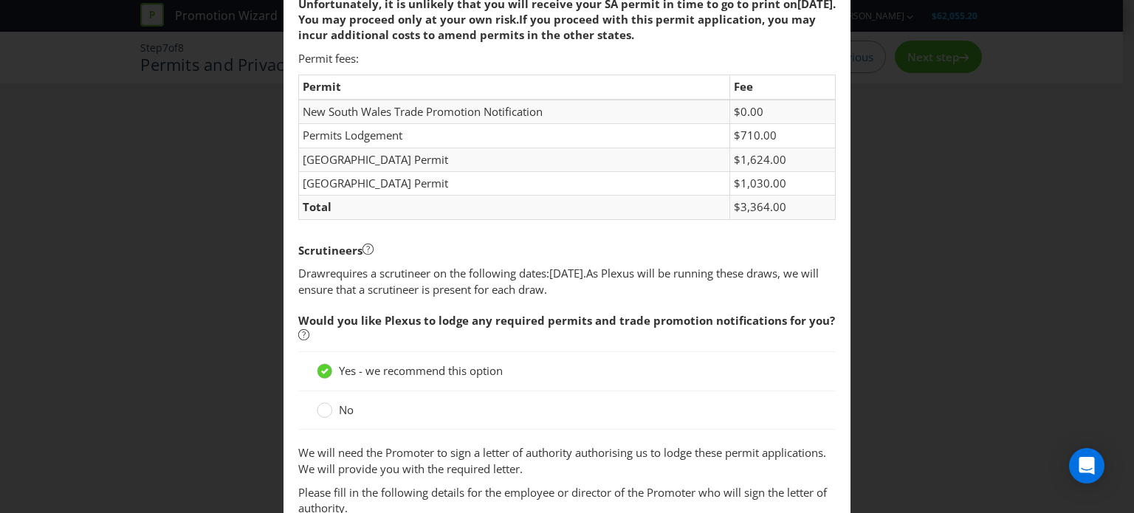
click at [533, 262] on div "Scrutineers" at bounding box center [567, 251] width 538 height 30
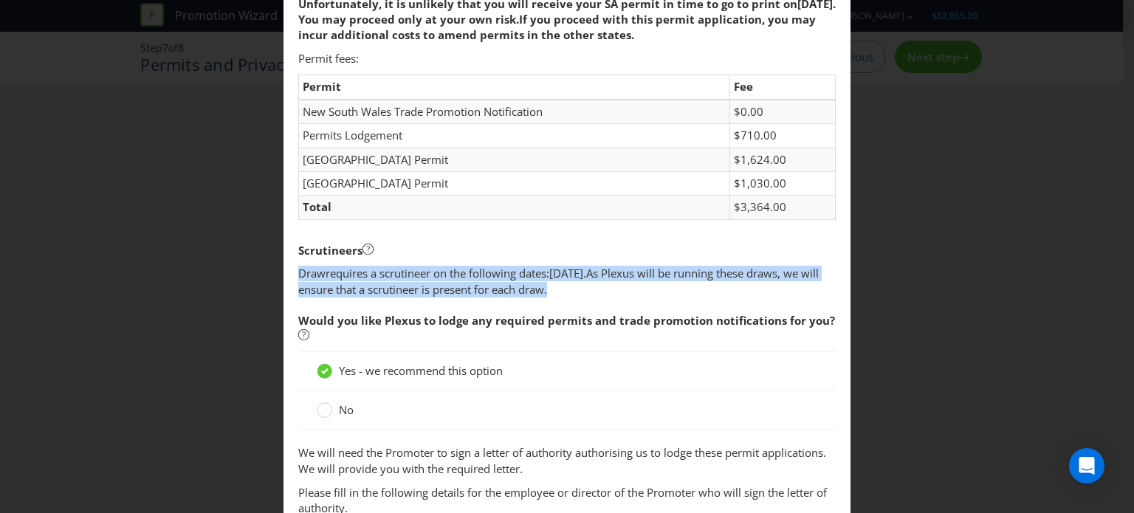
click at [533, 262] on div "Scrutineers" at bounding box center [567, 251] width 538 height 30
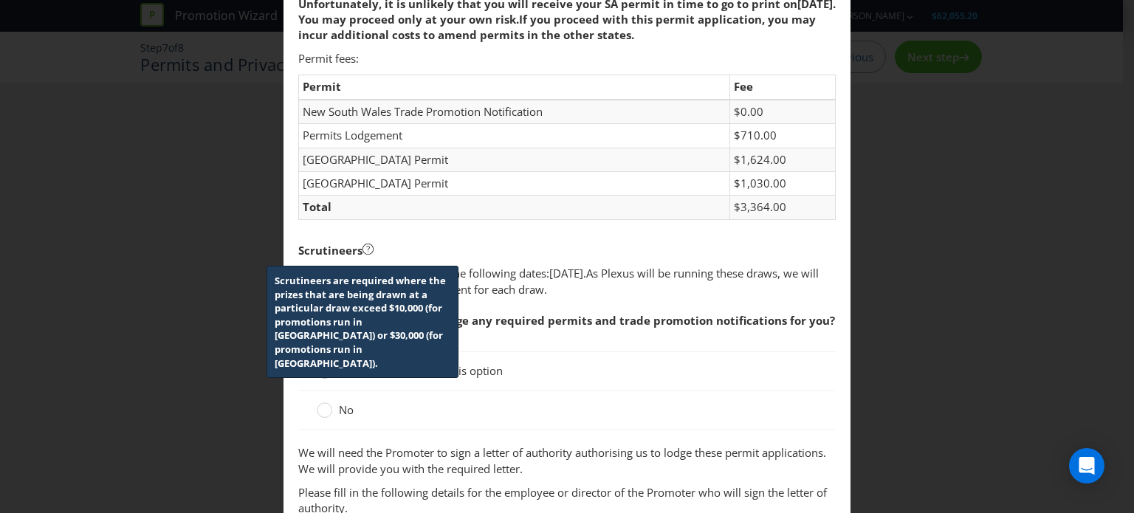
click at [363, 247] on icon at bounding box center [368, 249] width 11 height 11
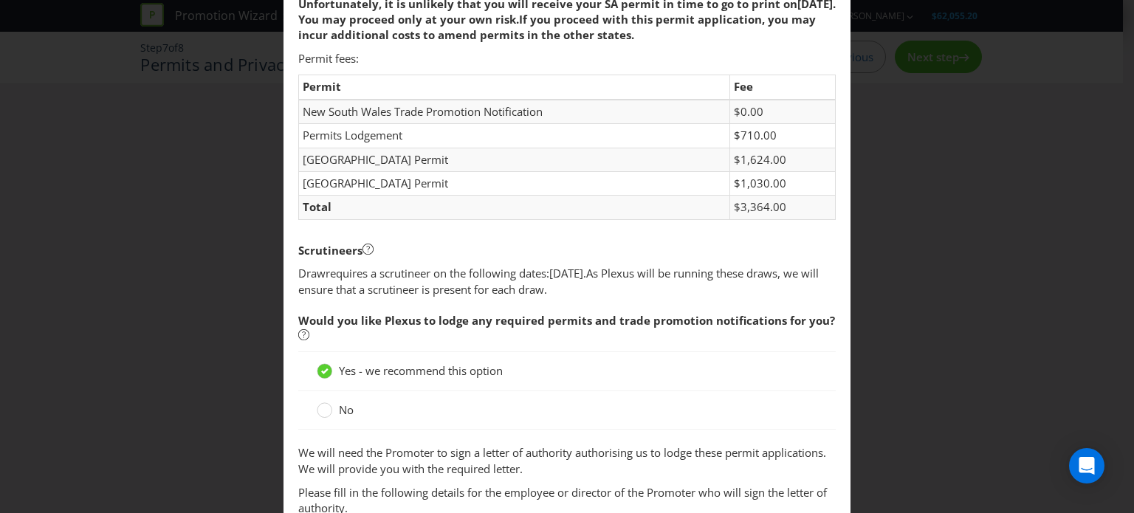
click at [581, 284] on span "As Plexus will be running these draws, we will ensure that a scrutineer is pres…" at bounding box center [558, 281] width 521 height 30
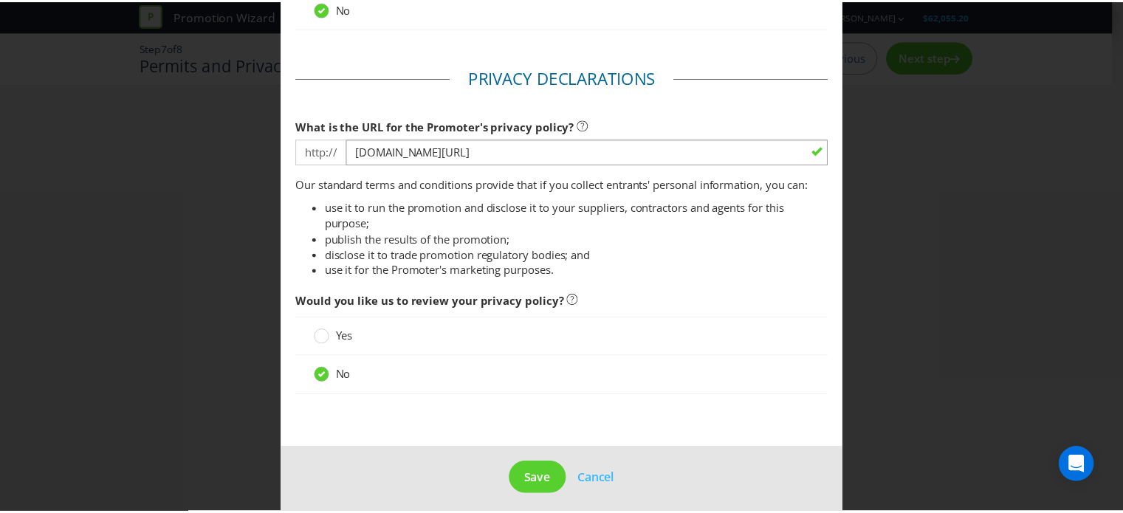
scroll to position [1886, 0]
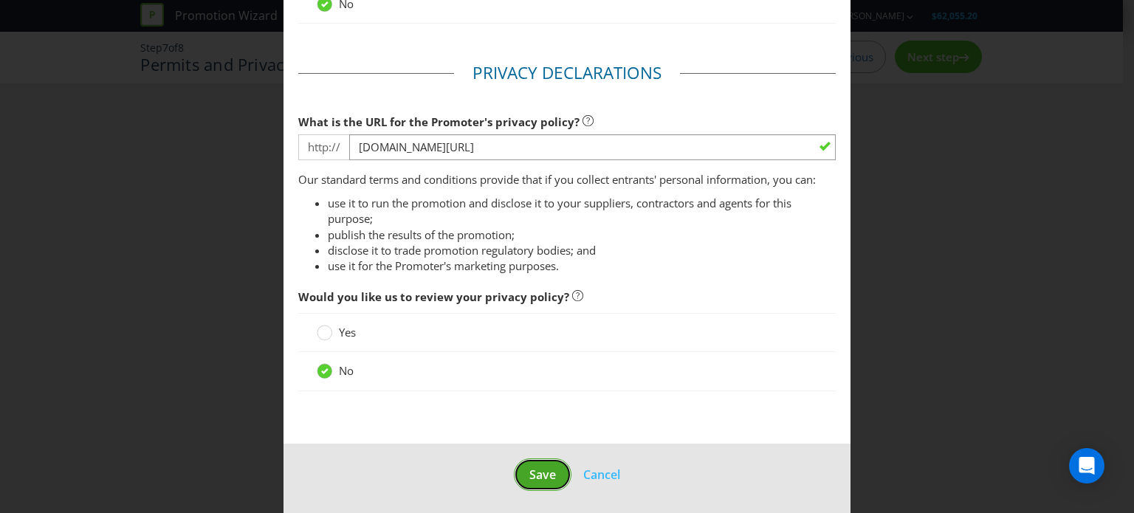
click at [551, 466] on button "Save" at bounding box center [543, 475] width 58 height 33
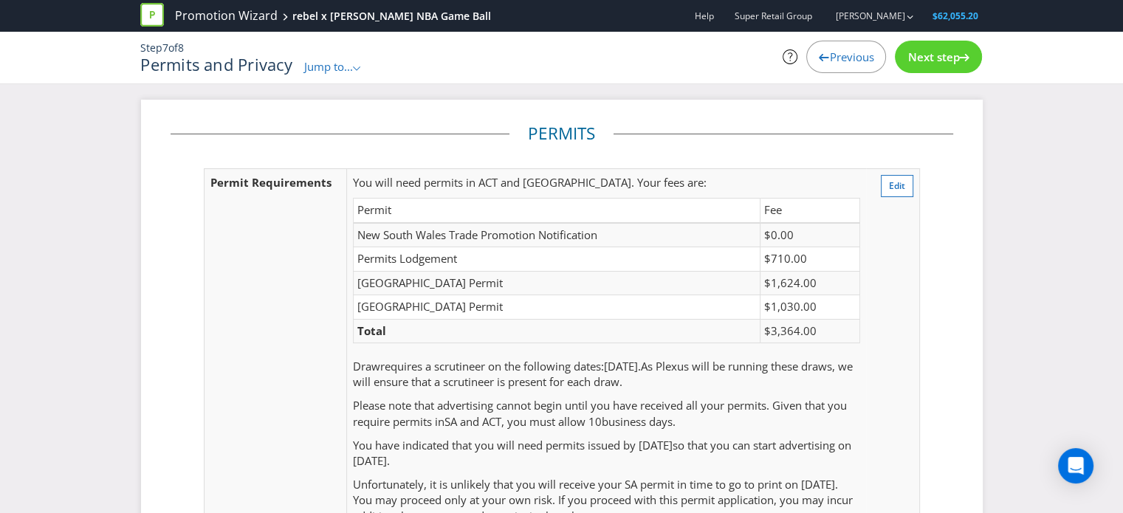
click at [357, 63] on div ".st0{fill-rule:evenodd;clip-rule:evenodd;}" at bounding box center [357, 67] width 9 height 16
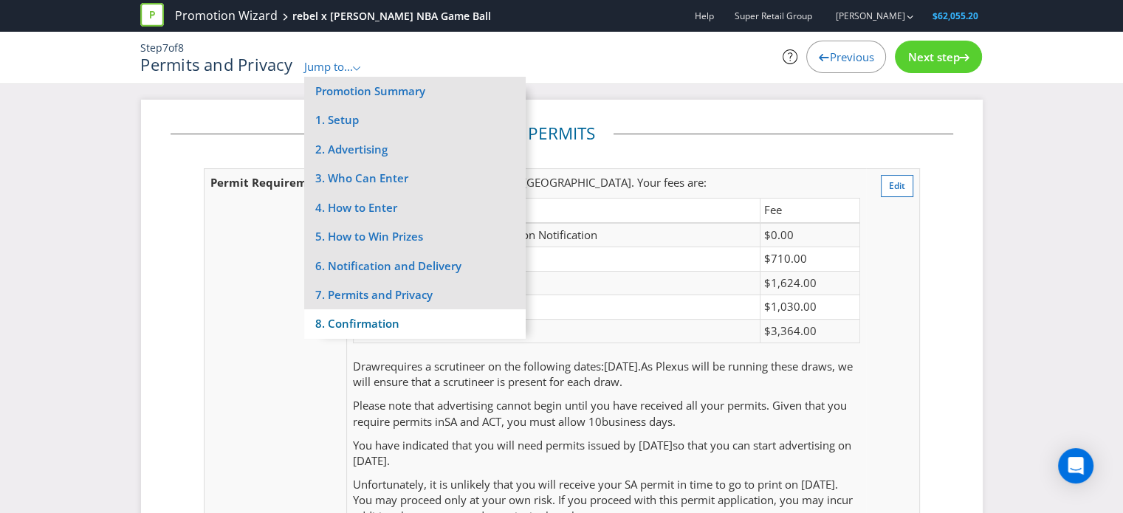
click at [355, 334] on li "8. Confirmation" at bounding box center [415, 323] width 222 height 29
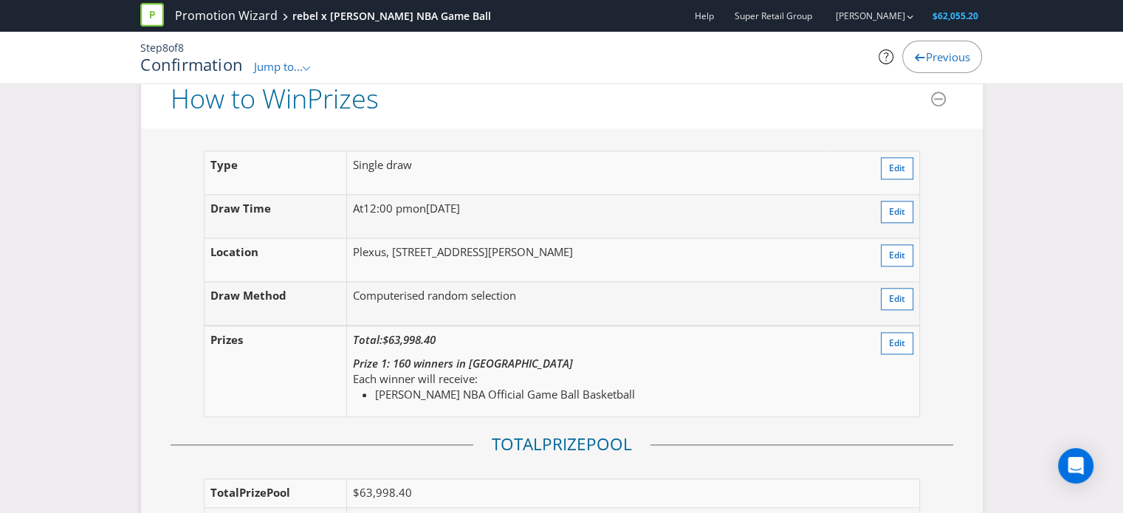
scroll to position [1625, 0]
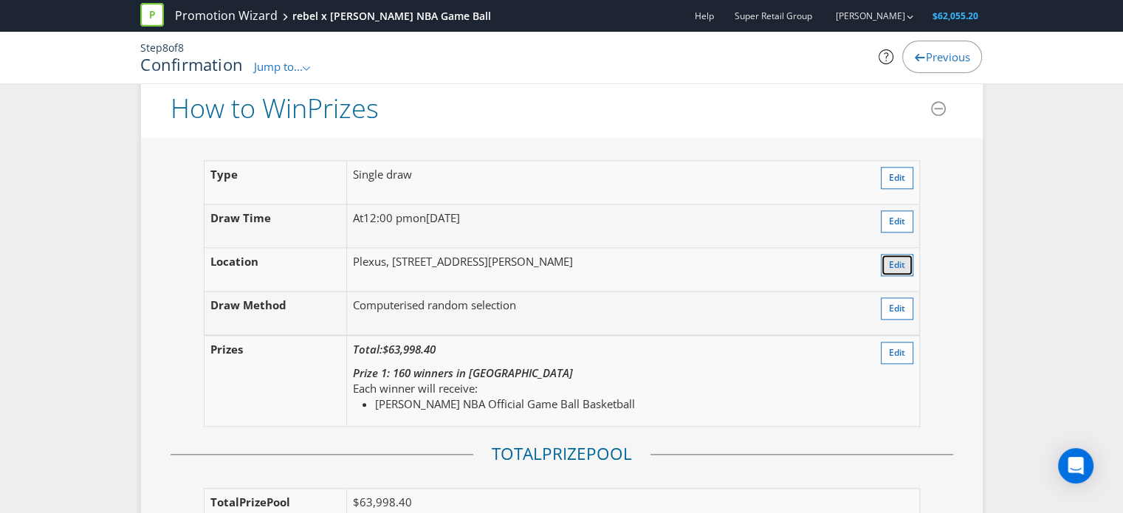
click at [883, 267] on button "Edit" at bounding box center [897, 265] width 32 height 22
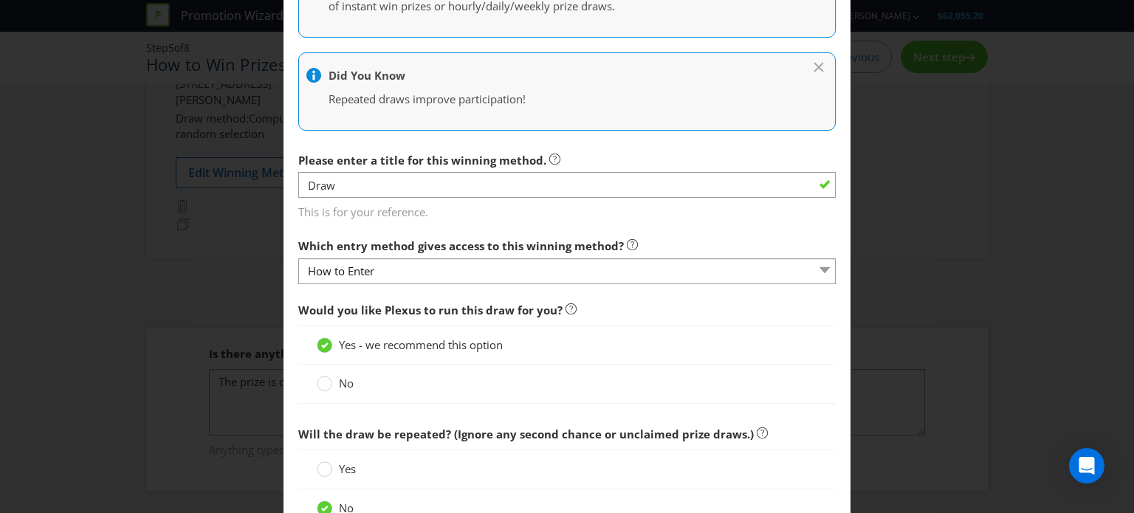
scroll to position [443, 0]
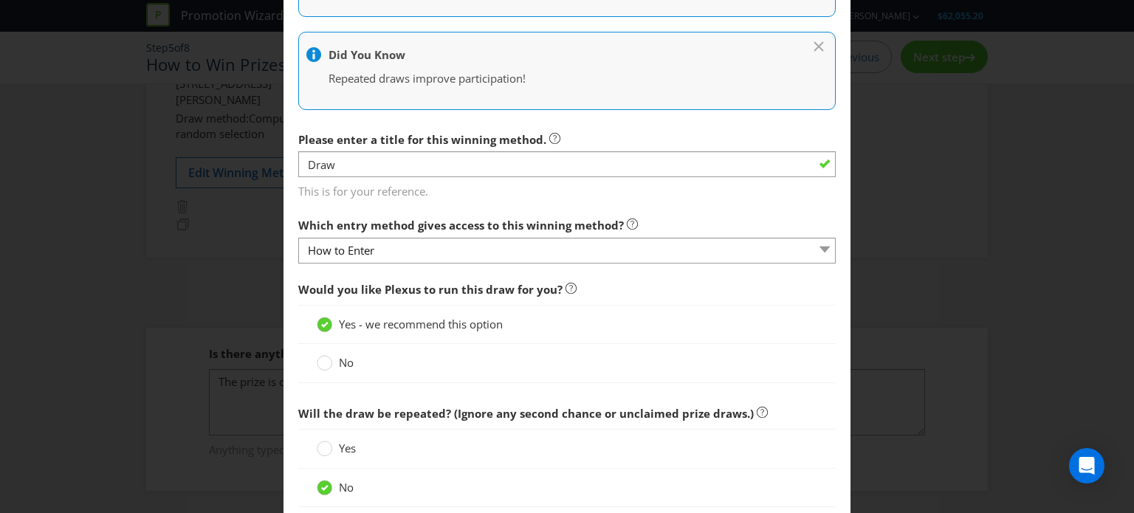
click at [343, 359] on span "No" at bounding box center [346, 362] width 15 height 15
click at [0, 0] on input "No" at bounding box center [0, 0] width 0 height 0
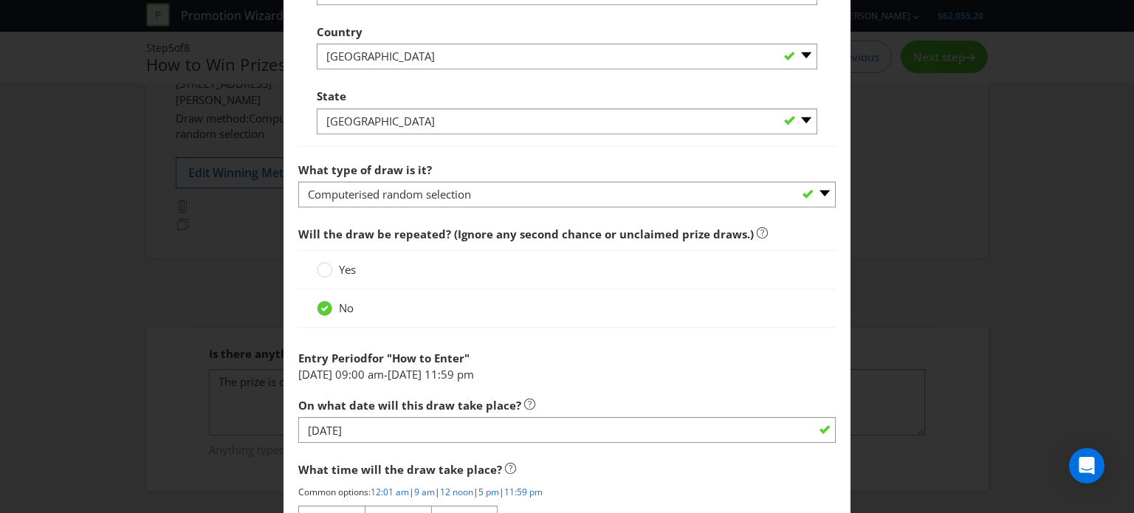
scroll to position [1329, 0]
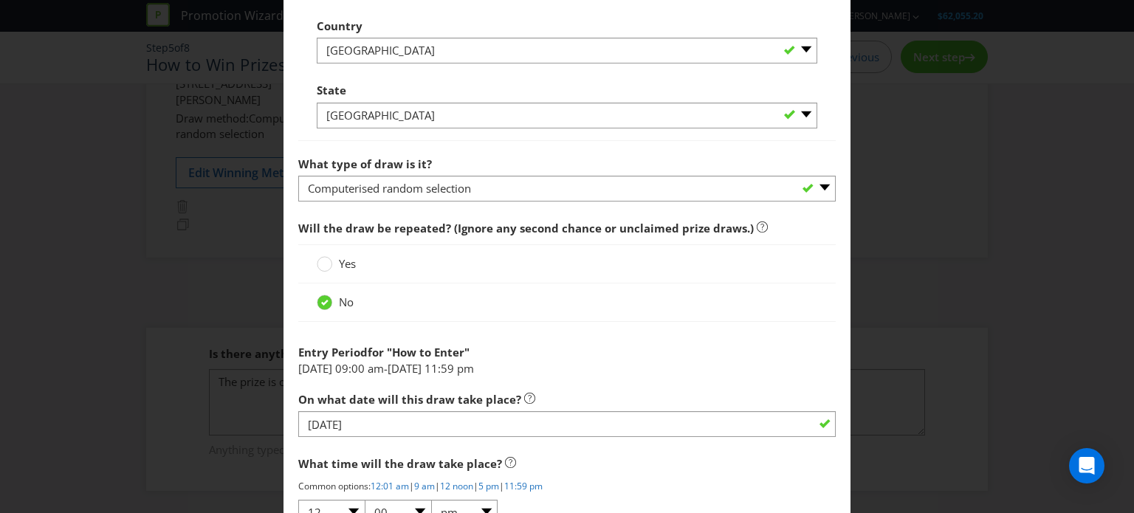
click at [368, 354] on span "for "" at bounding box center [380, 352] width 24 height 15
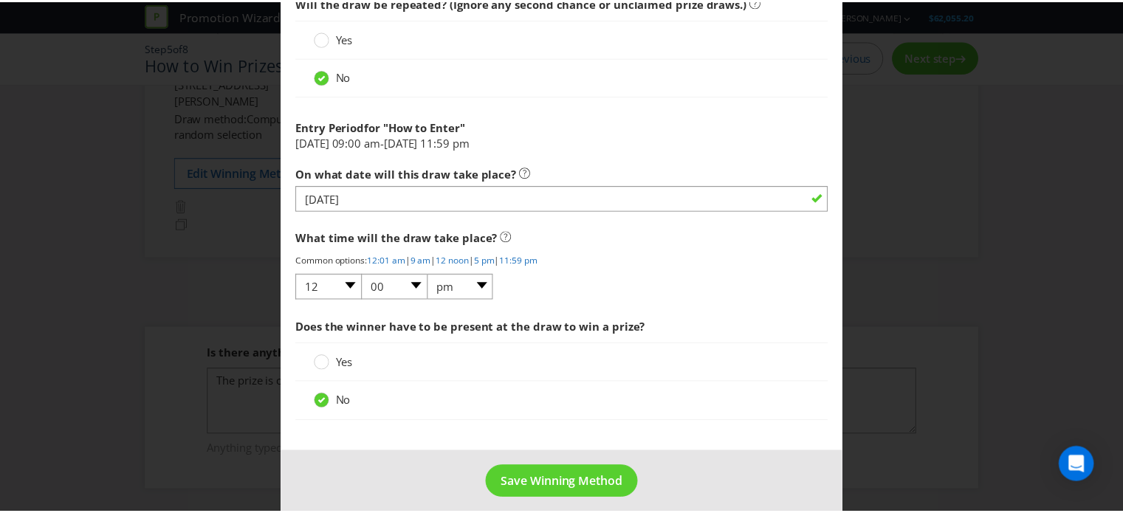
scroll to position [1565, 0]
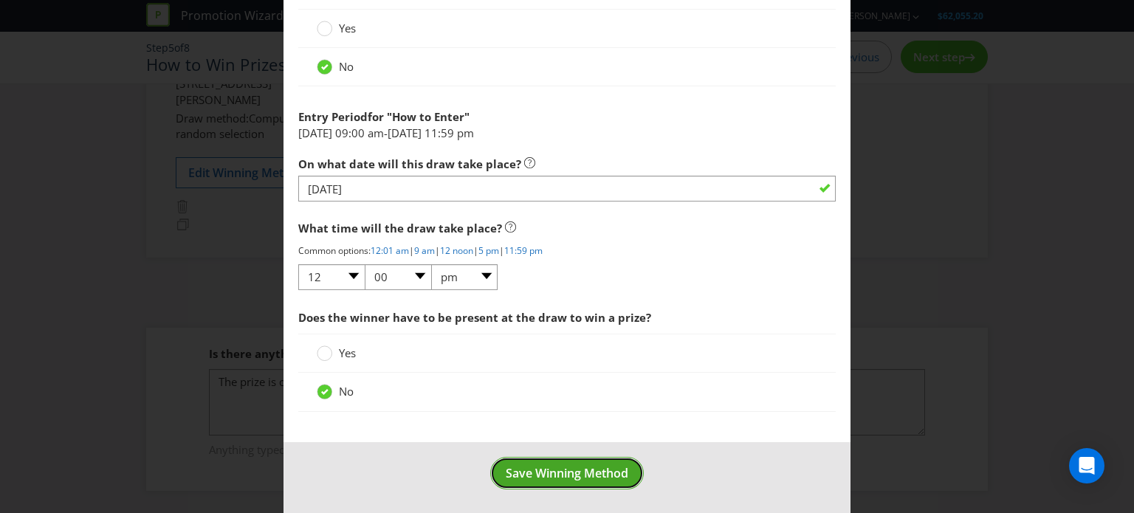
click at [551, 473] on span "Save Winning Method" at bounding box center [567, 473] width 123 height 16
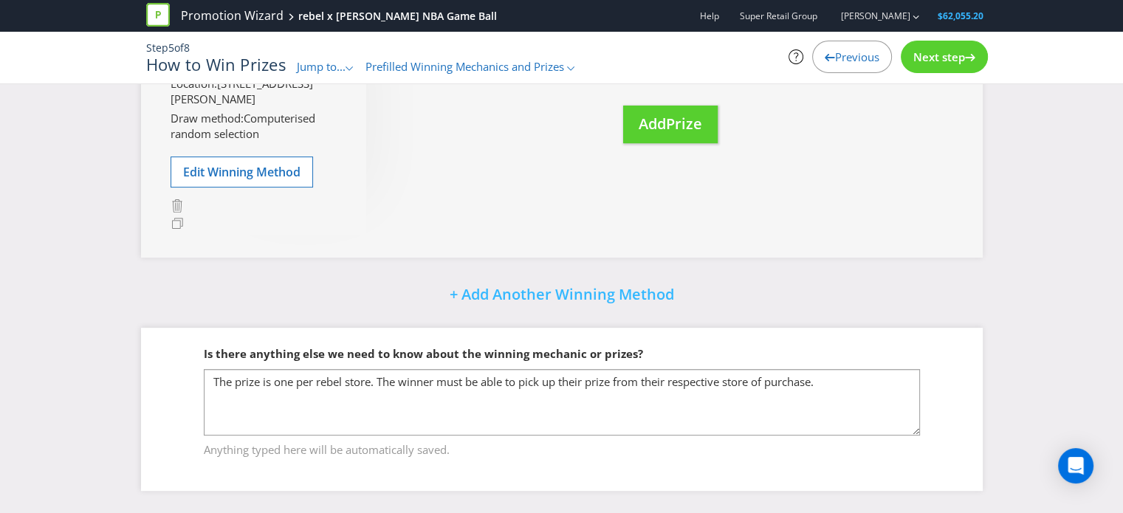
click at [337, 64] on span "Jump to..." at bounding box center [321, 66] width 49 height 15
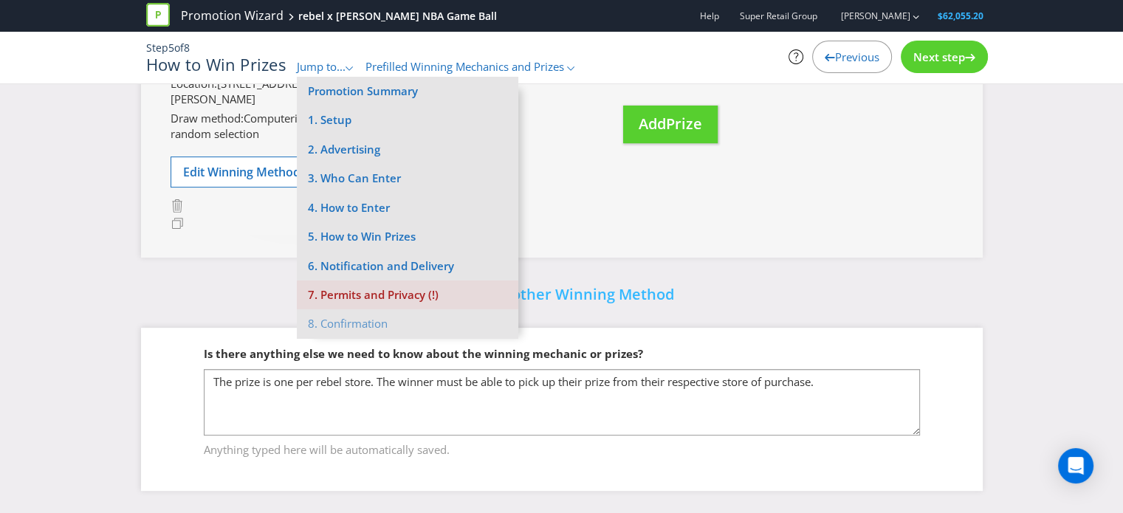
click at [329, 307] on li "7. Permits and Privacy (!)" at bounding box center [408, 295] width 222 height 29
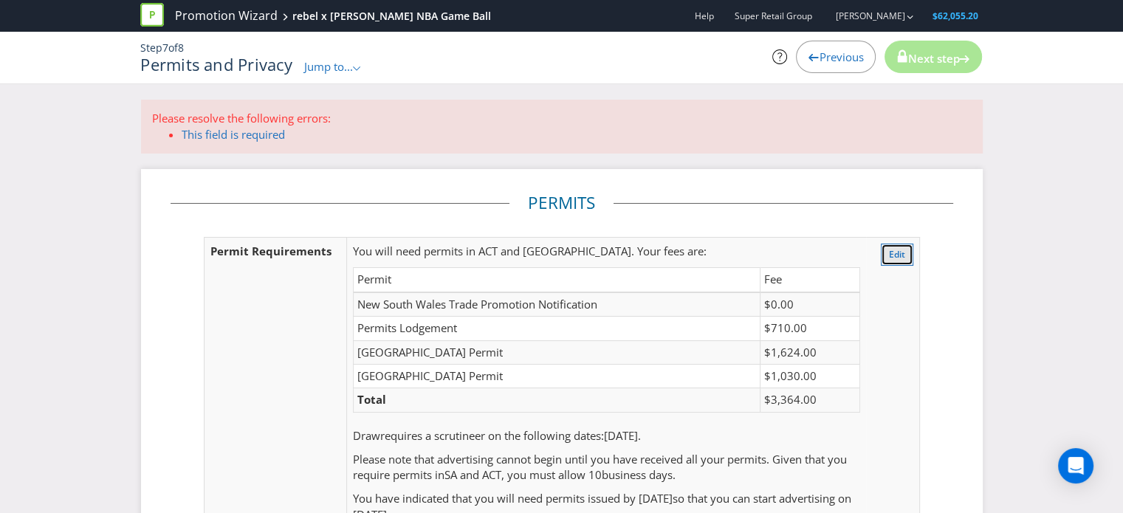
click at [881, 259] on button "Edit" at bounding box center [897, 255] width 32 height 22
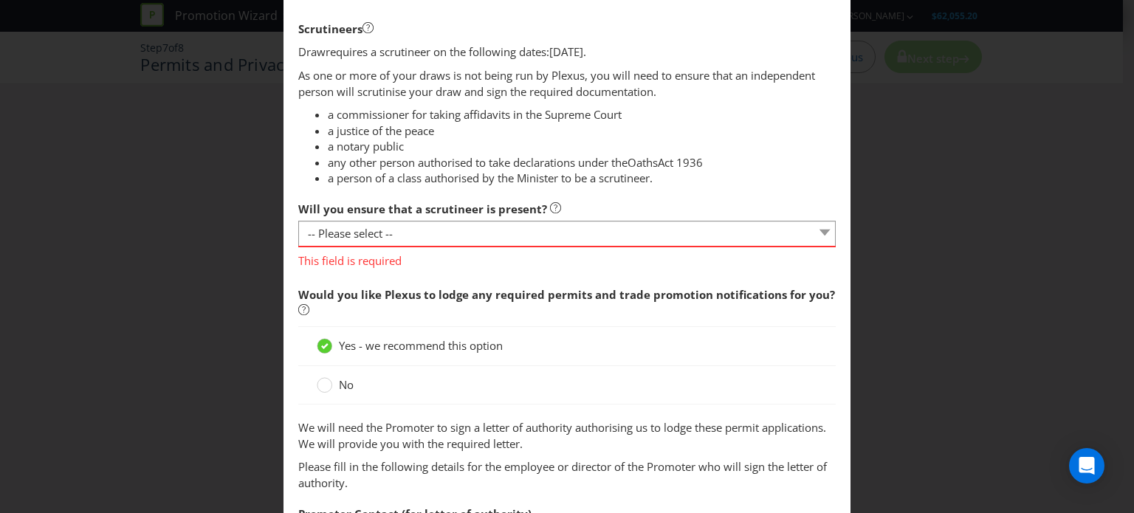
scroll to position [890, 0]
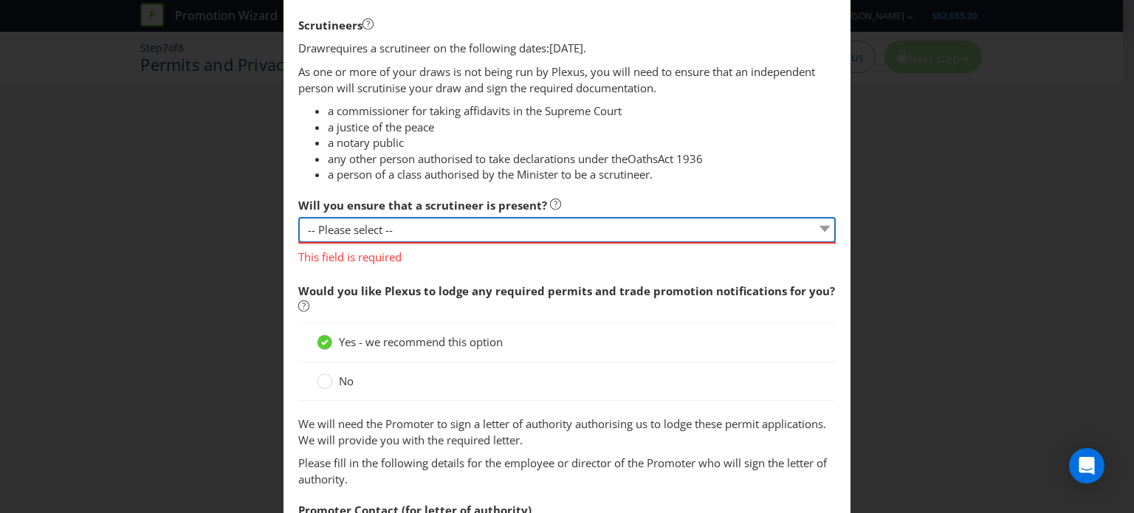
click at [508, 233] on select "-- Please select -- Yes, I agree to arrange for a scrutineer for each draw. No,…" at bounding box center [567, 230] width 538 height 26
click at [298, 217] on select "-- Please select -- Yes, I agree to arrange for a scrutineer for each draw. No,…" at bounding box center [567, 230] width 538 height 26
click at [453, 225] on select "-- Please select -- Yes, I agree to arrange for a scrutineer for each draw. No,…" at bounding box center [567, 230] width 538 height 26
select select "YES"
click at [298, 217] on select "-- Please select -- Yes, I agree to arrange for a scrutineer for each draw. No,…" at bounding box center [567, 230] width 538 height 26
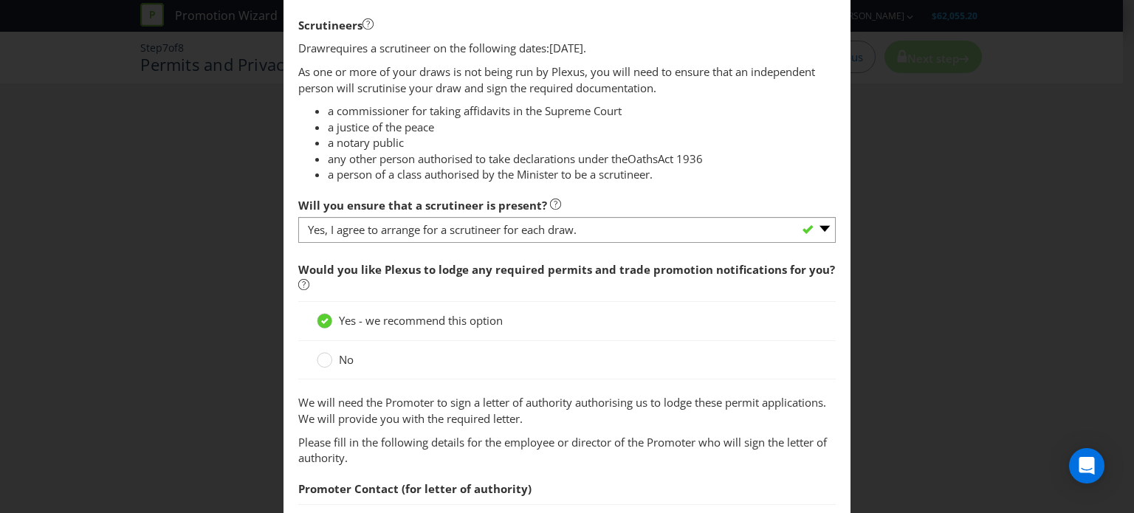
click at [482, 177] on li "a person of a class authorised by the Minister to be a scrutineer." at bounding box center [582, 175] width 508 height 16
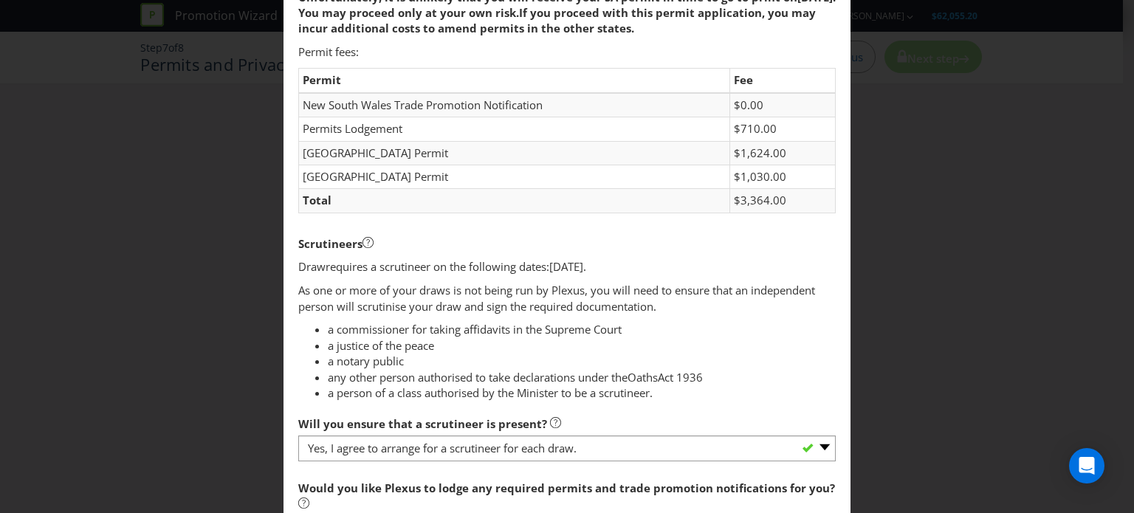
scroll to position [668, 0]
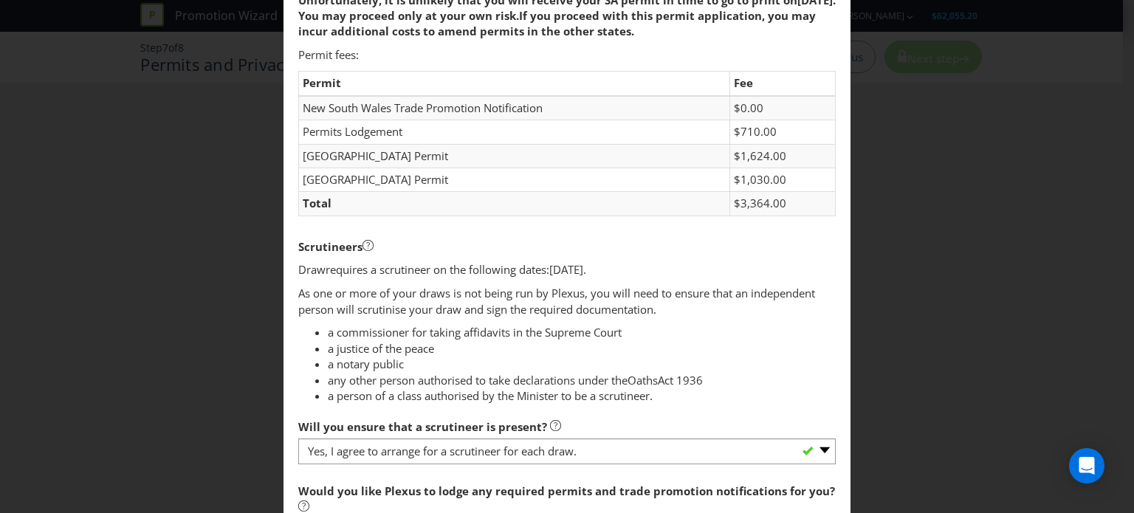
click at [550, 389] on li "a person of a class authorised by the Minister to be a scrutineer." at bounding box center [582, 397] width 508 height 16
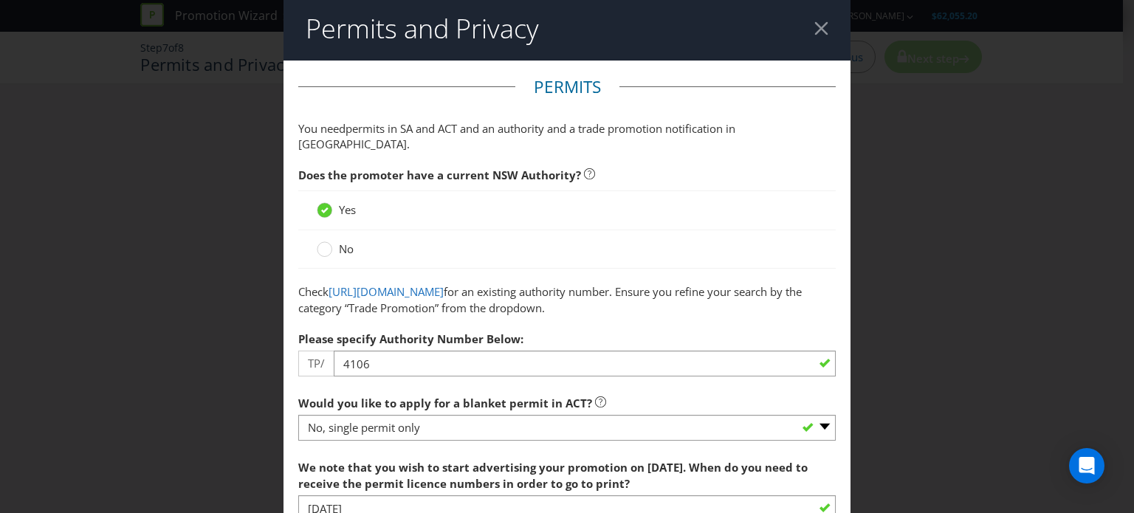
scroll to position [0, 0]
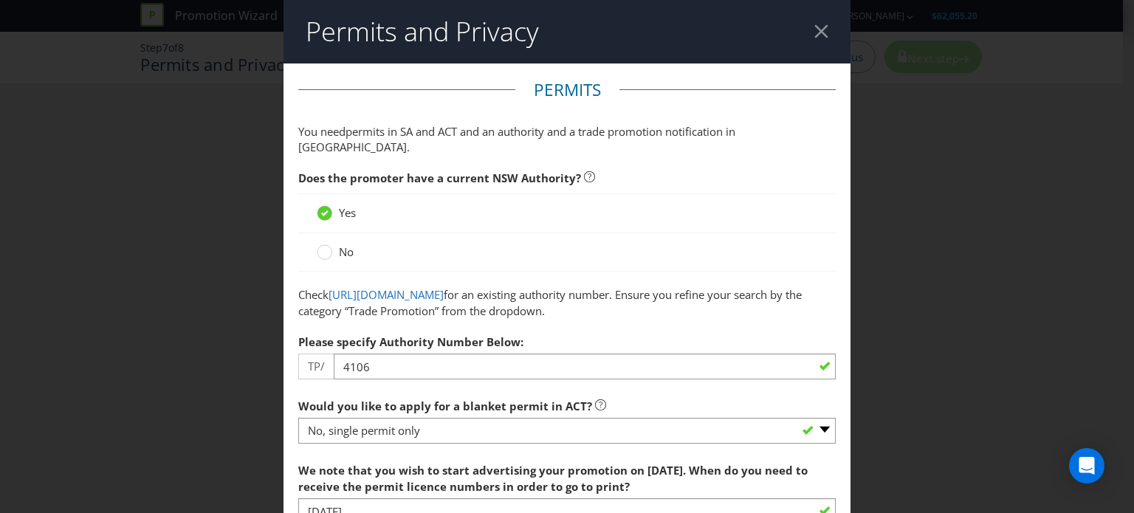
click at [545, 131] on span "permits in SA and ACT and an authority and a trade promotion notification in [G…" at bounding box center [516, 139] width 437 height 30
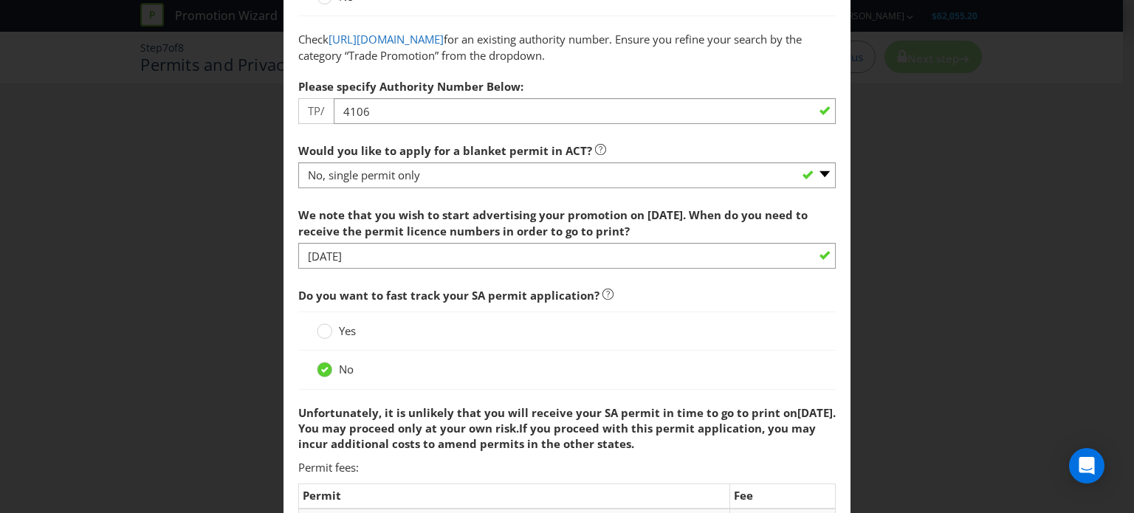
scroll to position [295, 0]
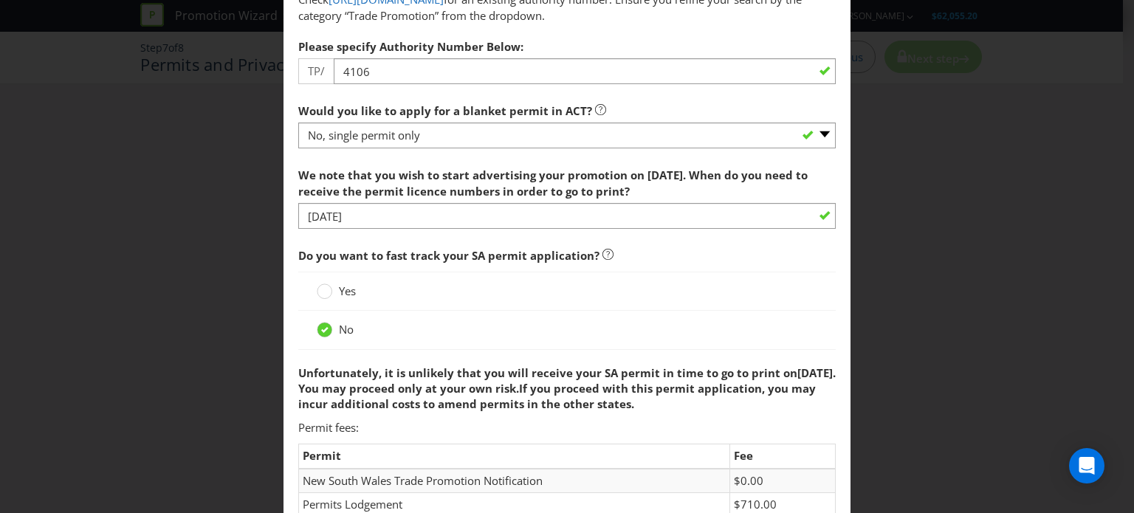
click at [247, 341] on div "Permits and Privacy Permits You need permits in SA and ACT and an authority and…" at bounding box center [567, 256] width 1134 height 513
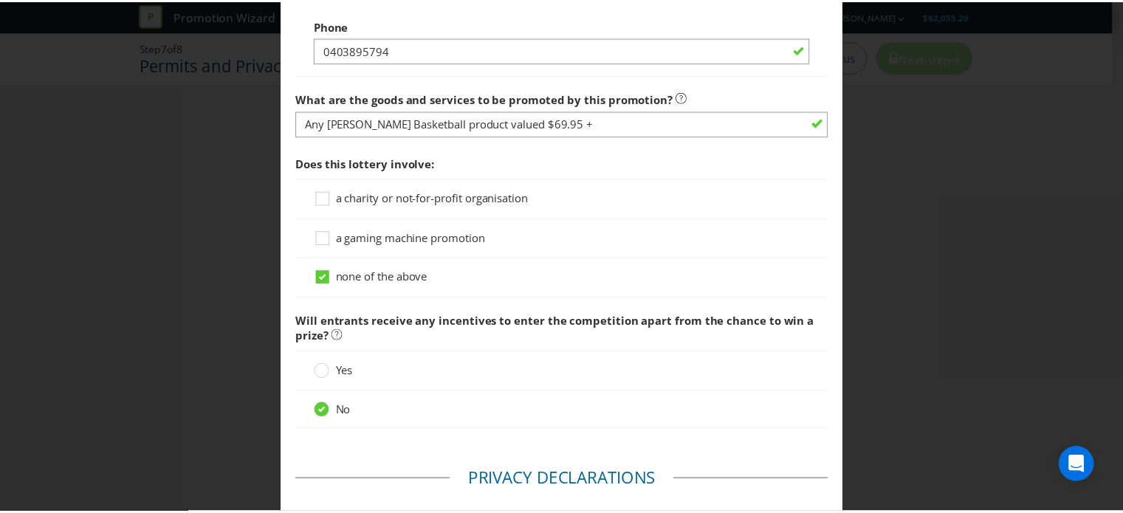
scroll to position [2061, 0]
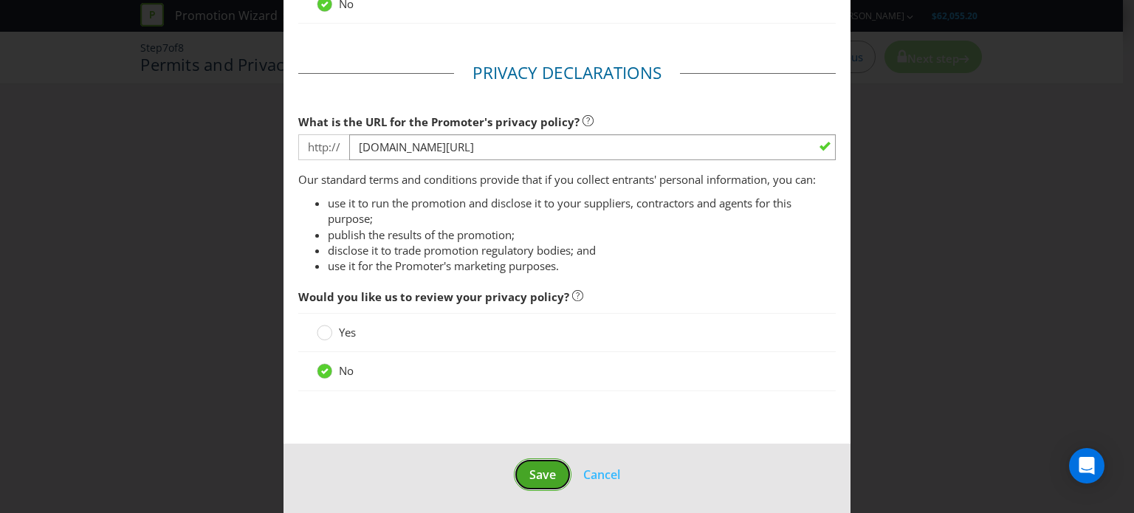
click at [534, 467] on span "Save" at bounding box center [543, 475] width 27 height 16
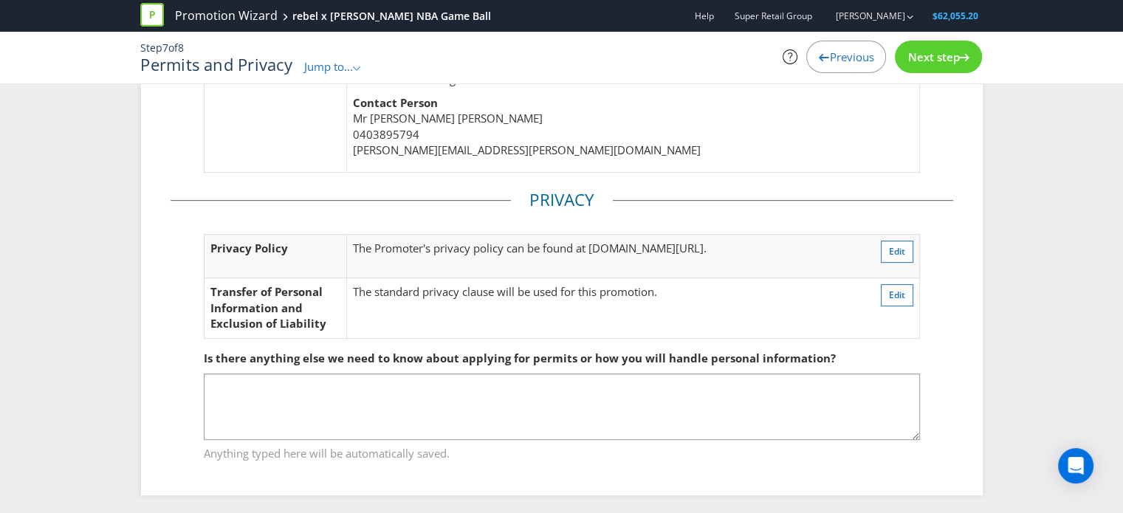
scroll to position [545, 0]
click at [323, 73] on span "Jump to..." at bounding box center [328, 66] width 49 height 15
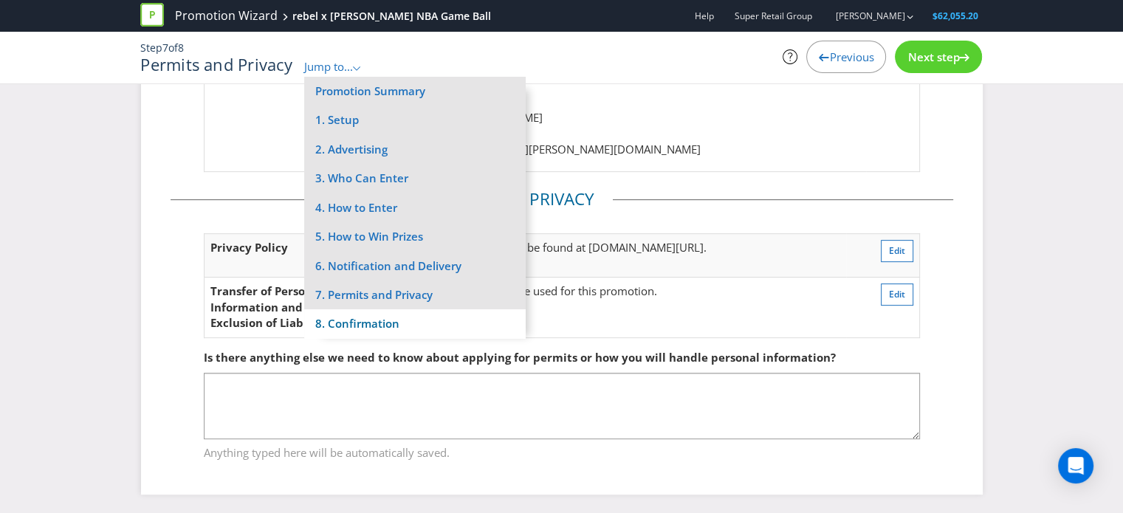
click at [345, 322] on li "8. Confirmation" at bounding box center [415, 323] width 222 height 29
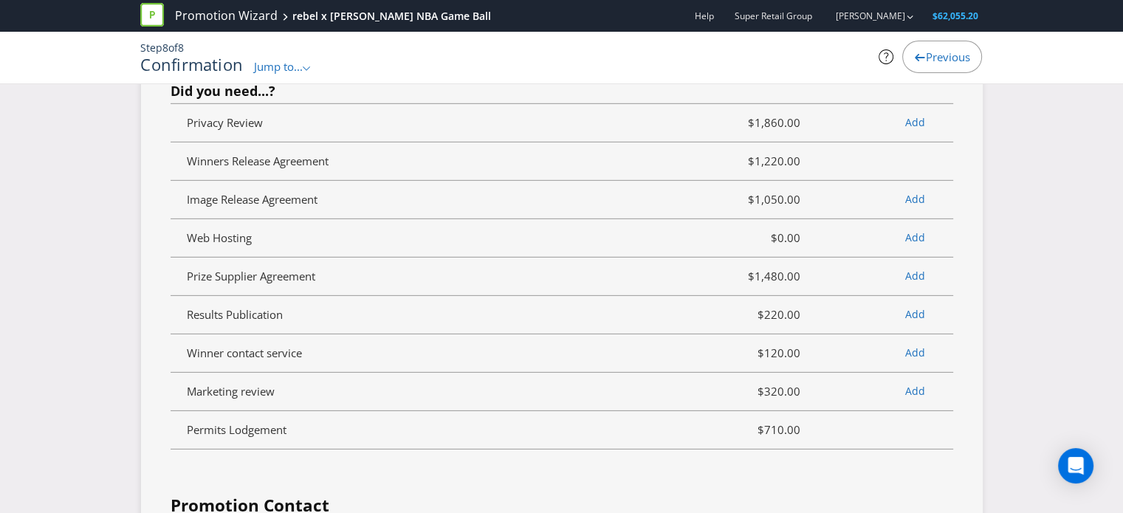
scroll to position [4634, 0]
